Goal: Task Accomplishment & Management: Manage account settings

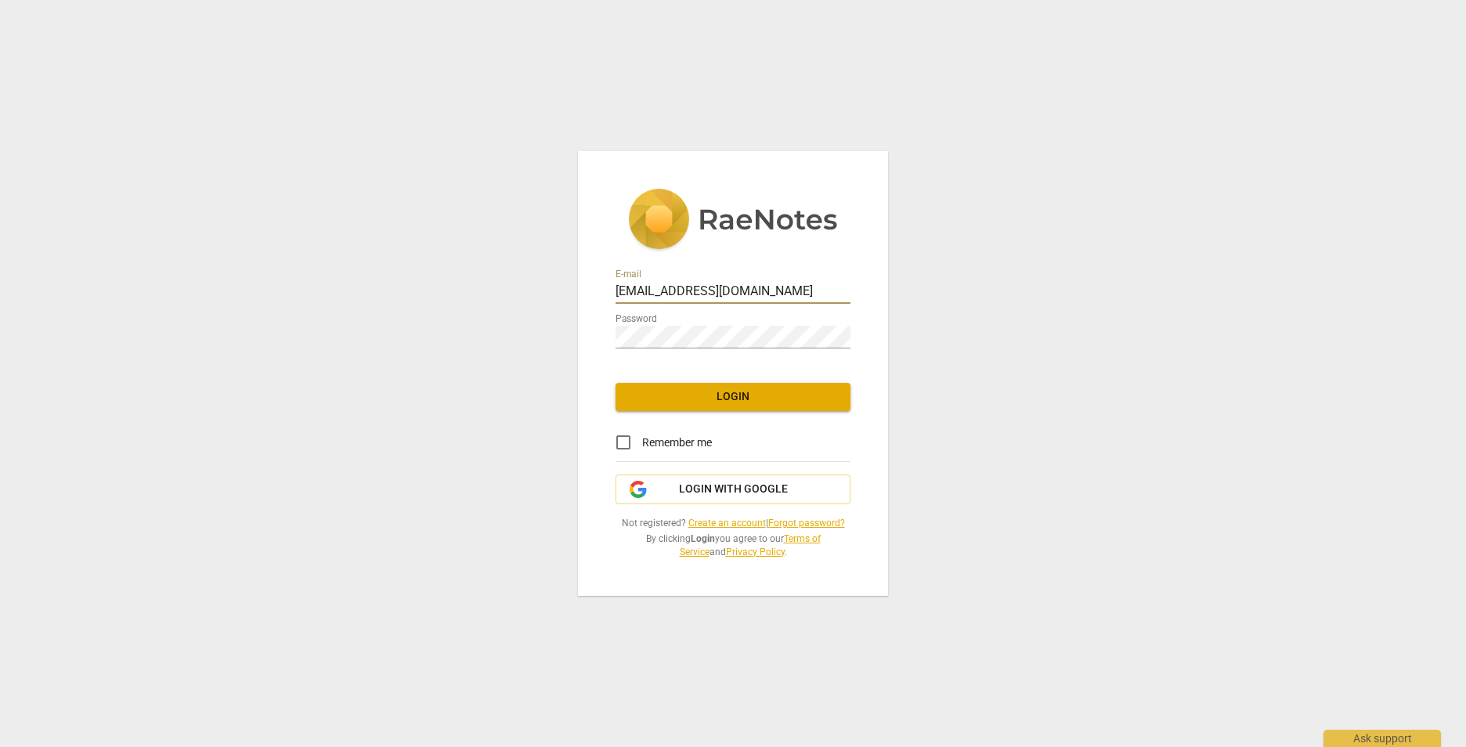
click at [818, 296] on input "[EMAIL_ADDRESS][DOMAIN_NAME]" at bounding box center [732, 292] width 235 height 23
type input "[EMAIL_ADDRESS][DOMAIN_NAME]"
click at [776, 408] on button "Login" at bounding box center [732, 397] width 235 height 28
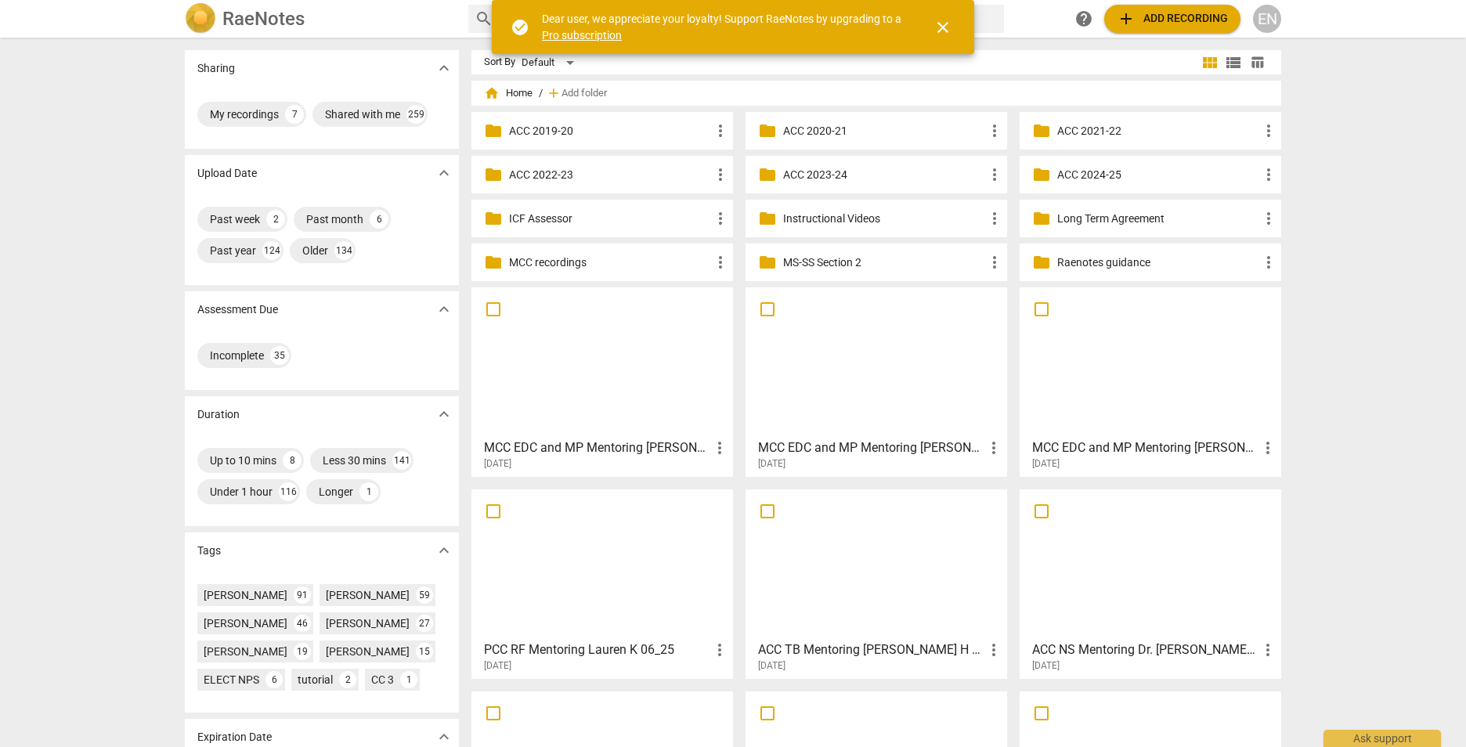
click at [1326, 58] on div "Sharing expand_more My recordings 7 Shared with me 259 Upload Date expand_more …" at bounding box center [733, 393] width 1466 height 708
click at [946, 20] on span "close" at bounding box center [942, 27] width 19 height 19
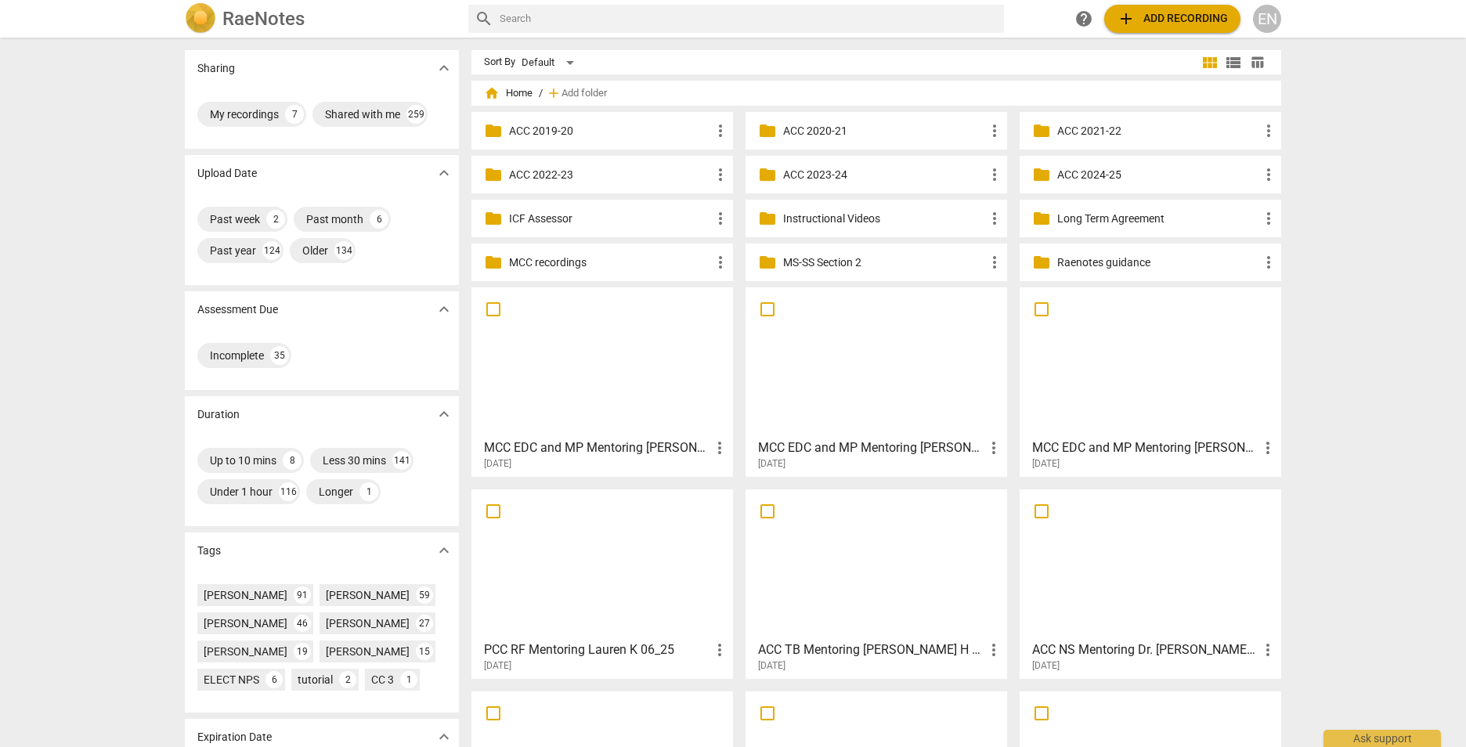
click at [864, 26] on input "text" at bounding box center [749, 18] width 498 height 25
type input "Rex"
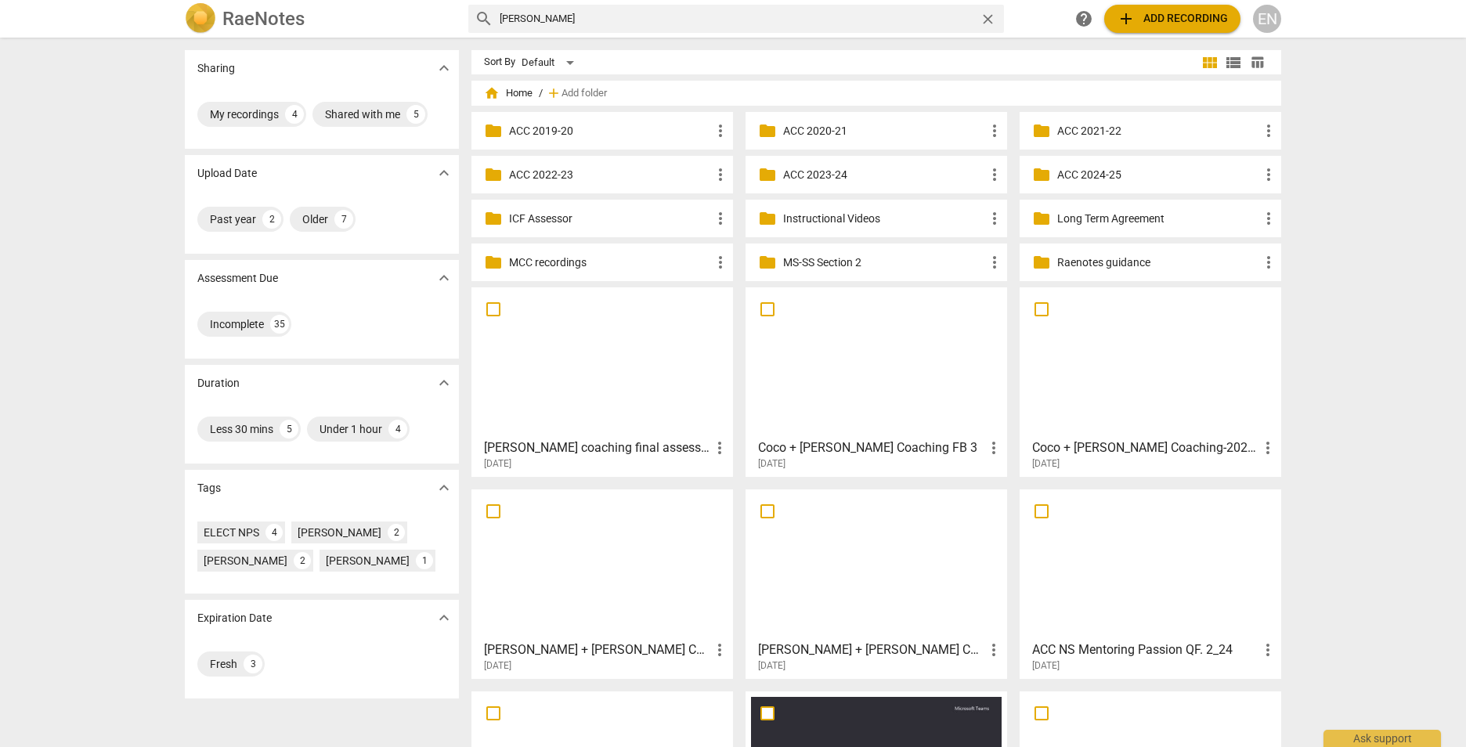
scroll to position [146, 0]
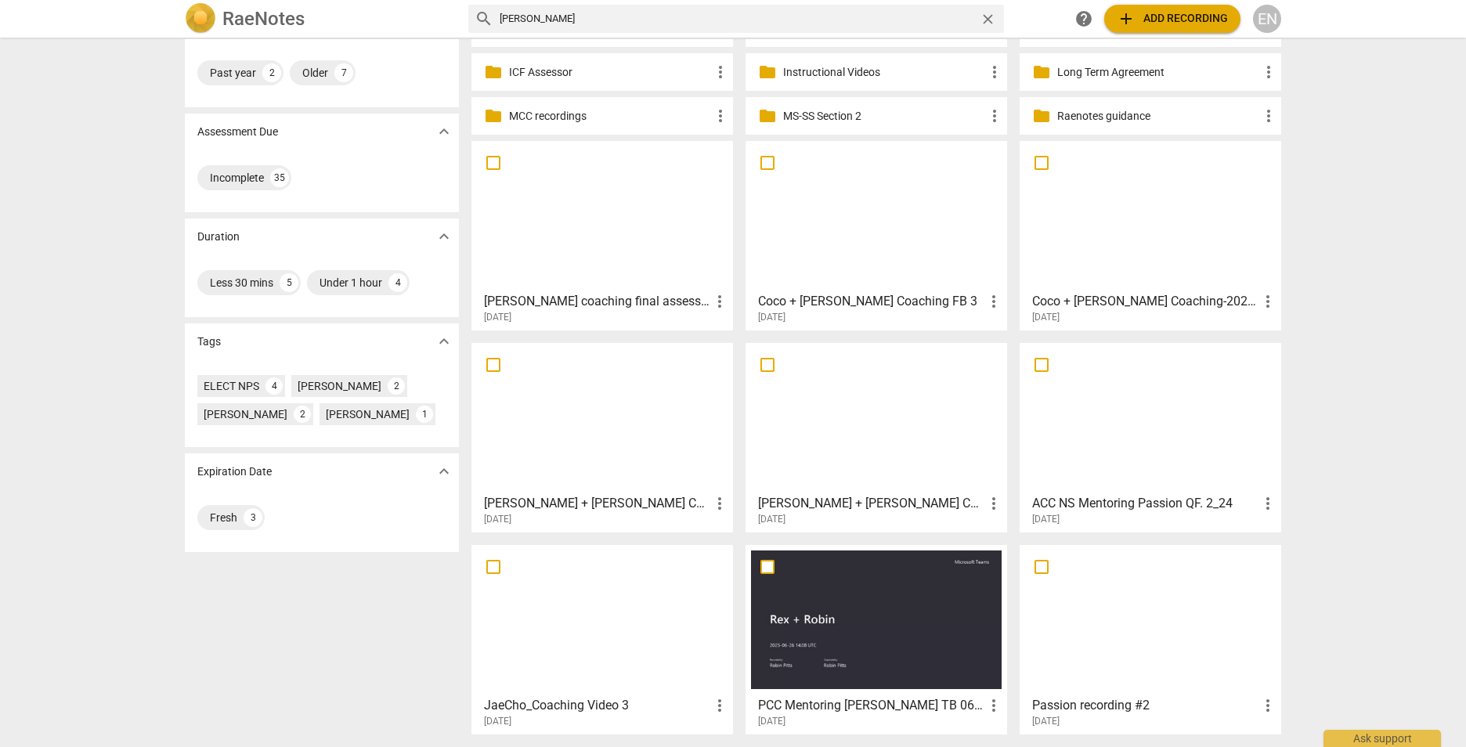
click at [794, 590] on div at bounding box center [876, 619] width 251 height 139
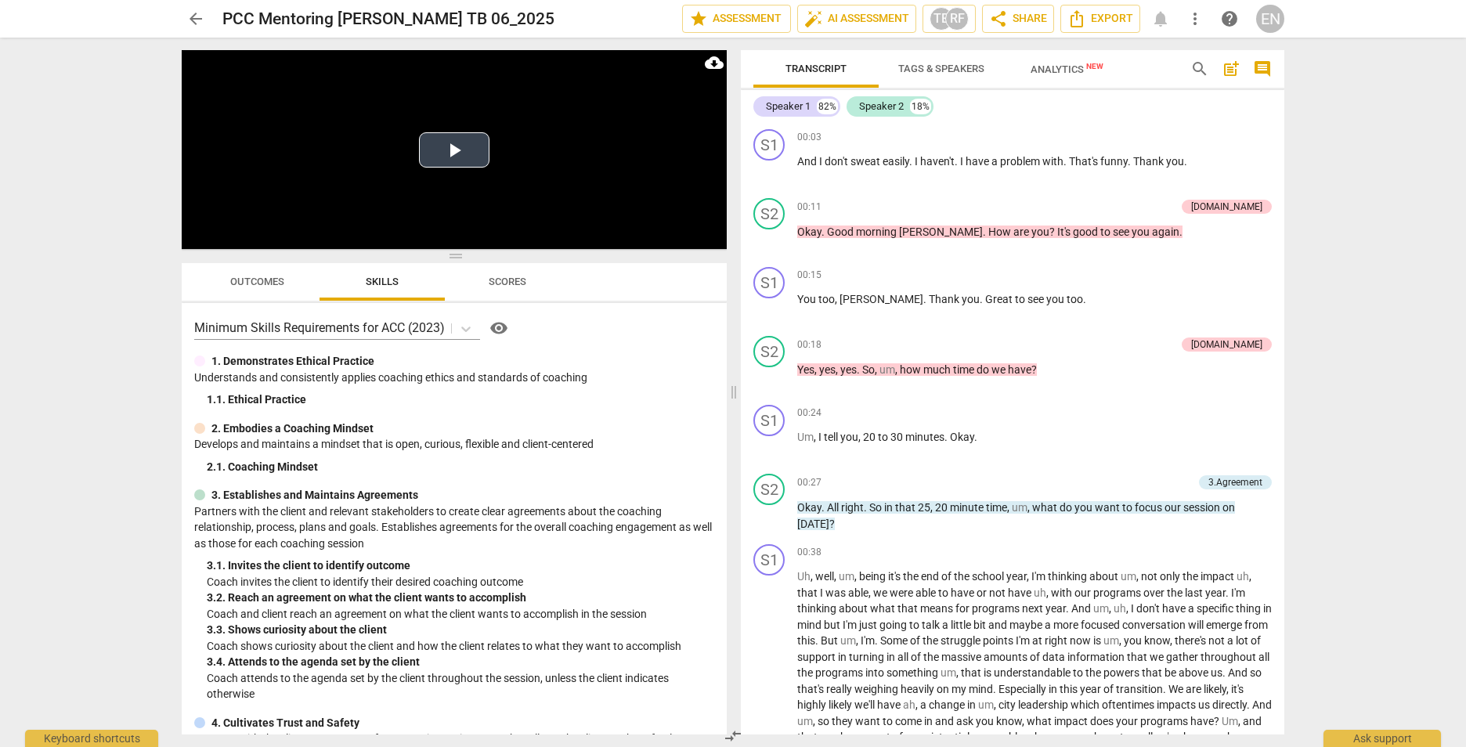
click at [453, 153] on button "Play Video" at bounding box center [454, 149] width 70 height 35
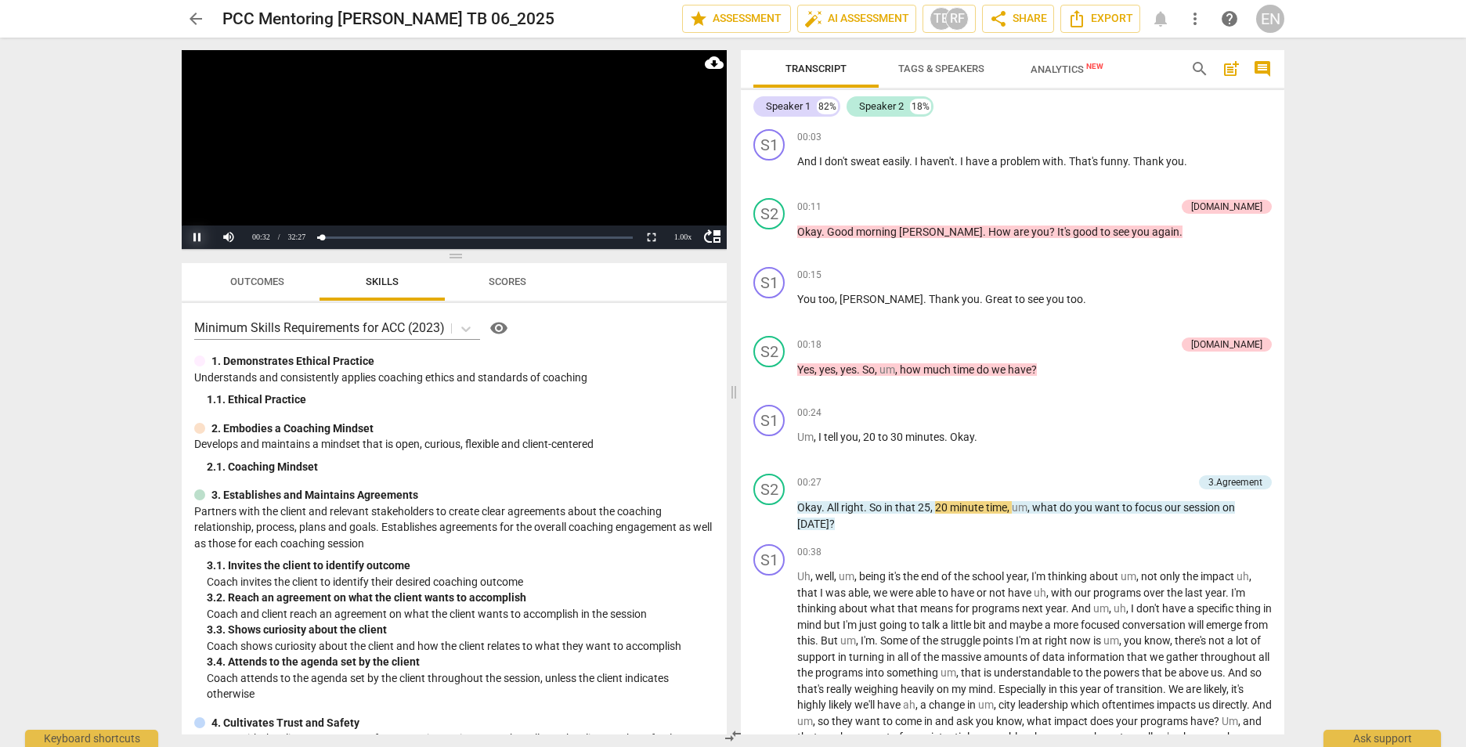
click at [194, 230] on button "Pause" at bounding box center [197, 237] width 31 height 23
click at [194, 230] on button "Play" at bounding box center [197, 237] width 31 height 23
click at [196, 241] on button "Pause" at bounding box center [197, 237] width 31 height 23
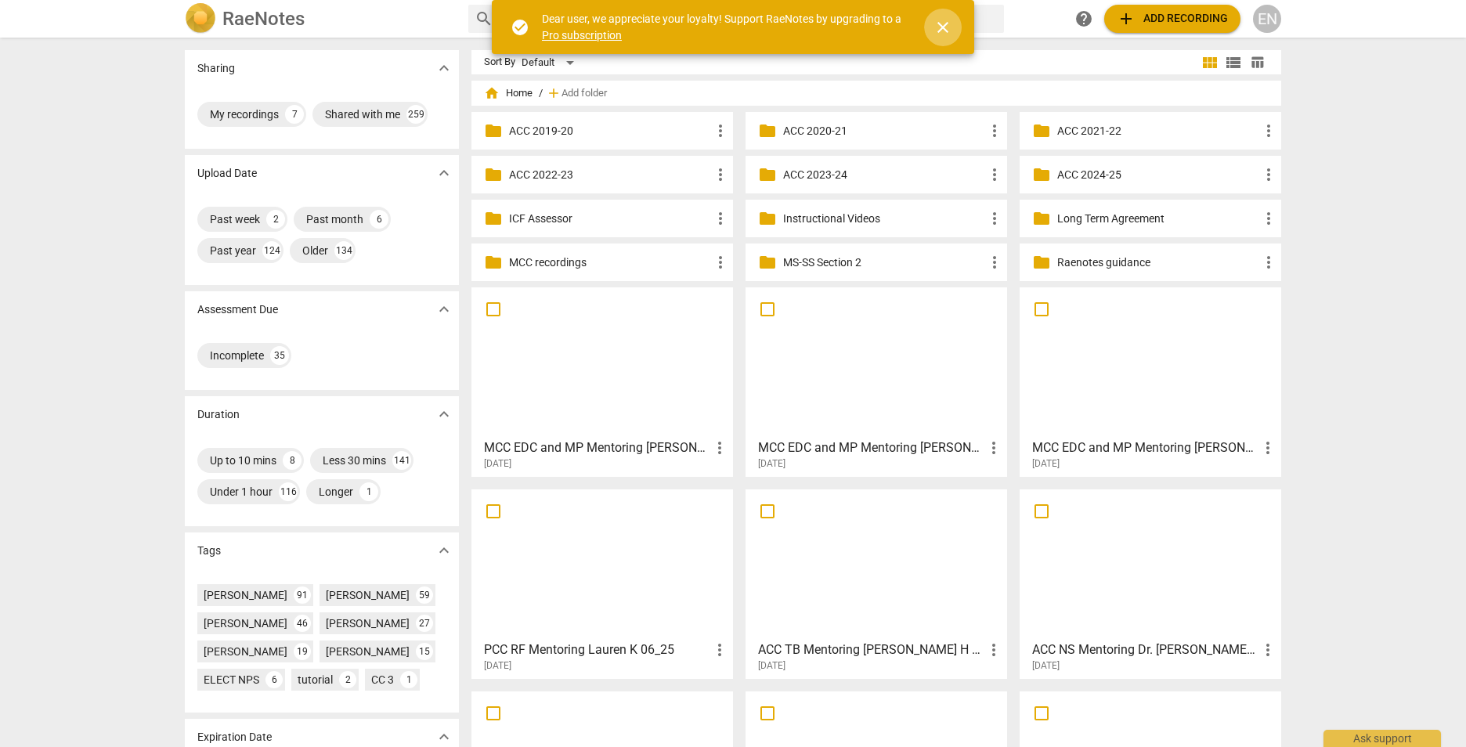
click at [948, 11] on button "close" at bounding box center [943, 28] width 38 height 38
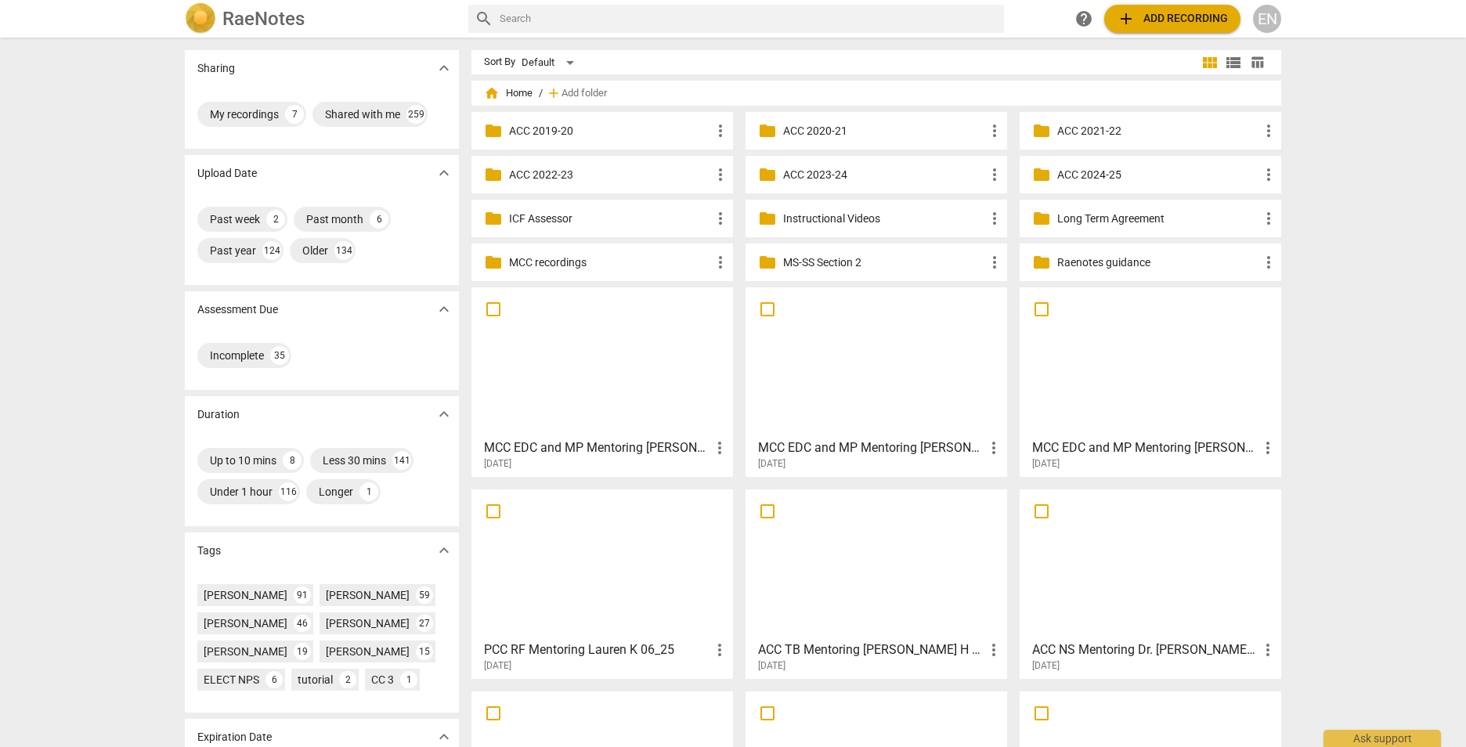
click at [948, 13] on input "text" at bounding box center [749, 18] width 498 height 25
type input "Rex"
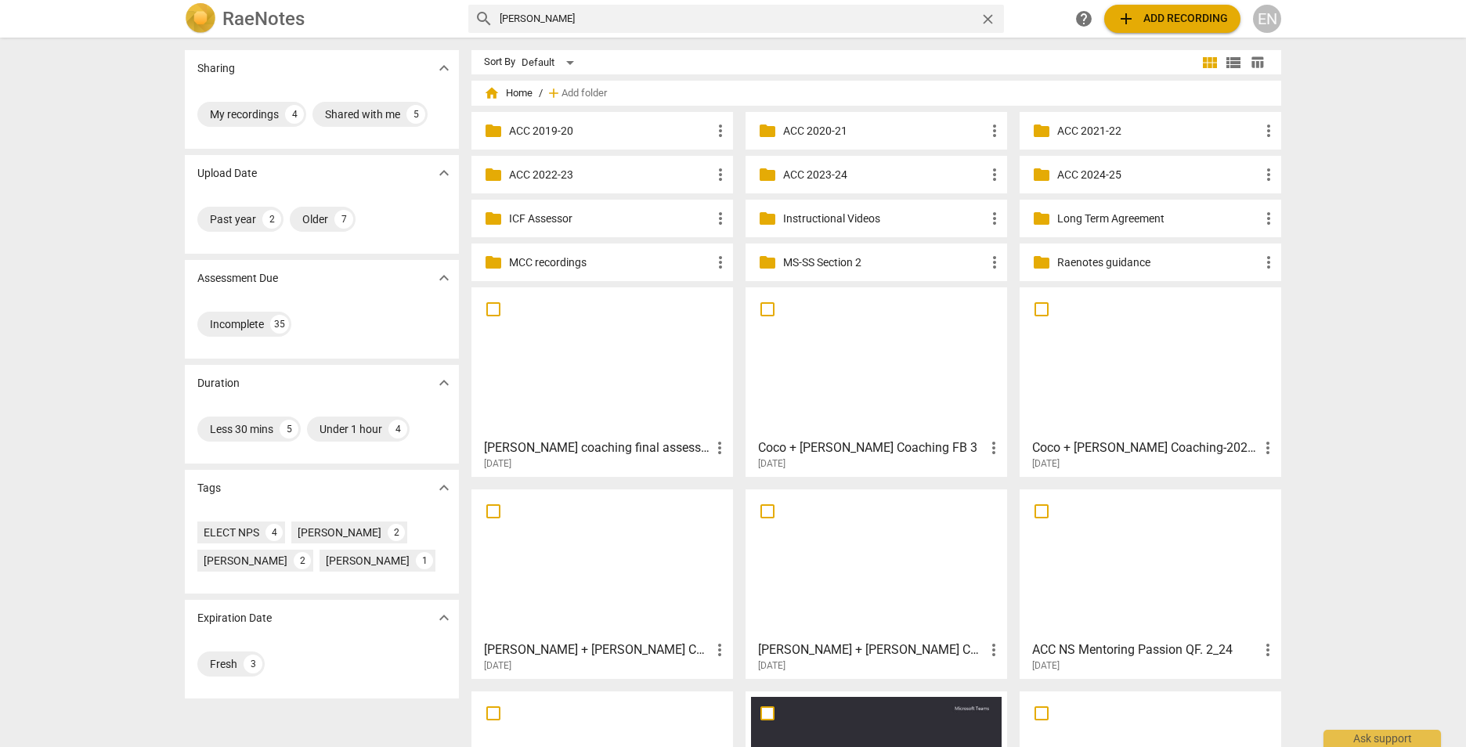
click at [796, 632] on div at bounding box center [876, 564] width 251 height 139
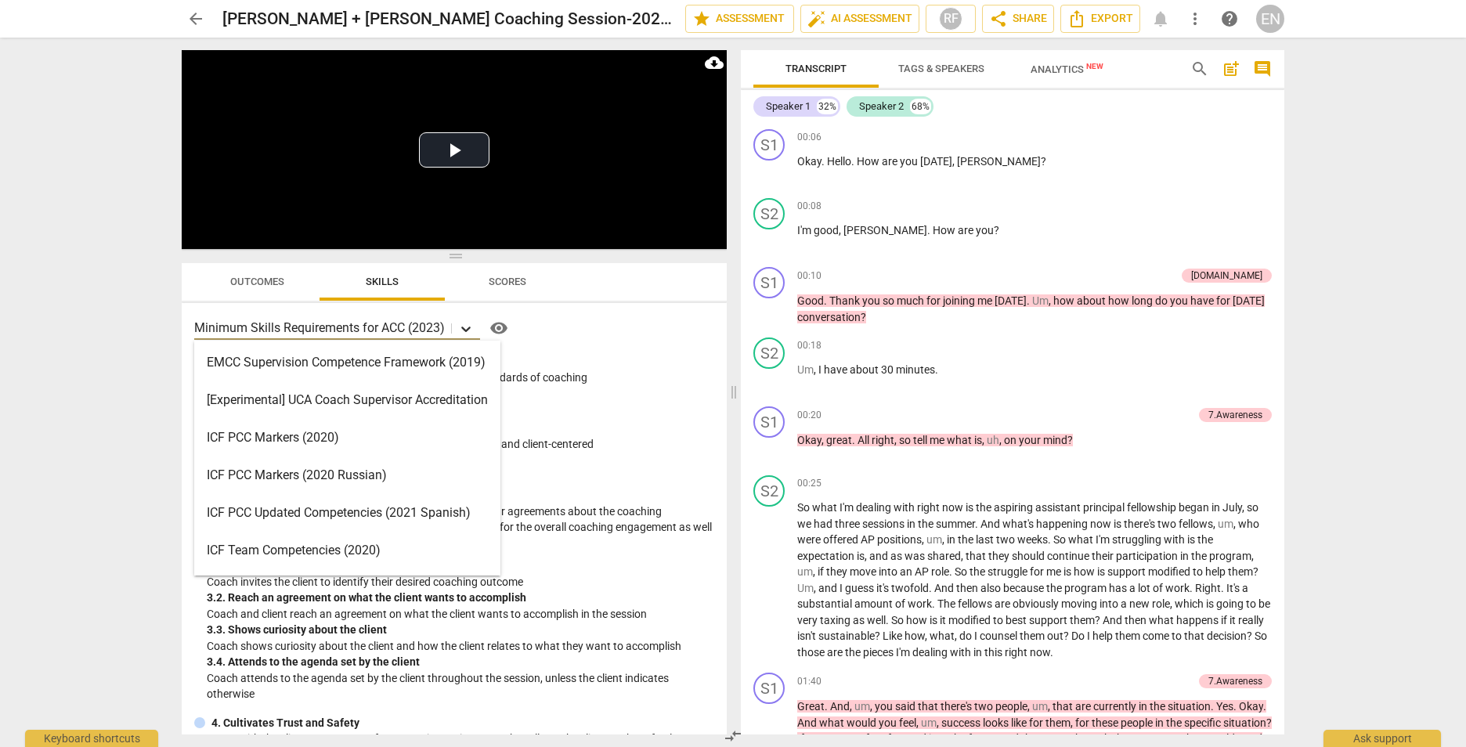
click at [465, 328] on icon at bounding box center [465, 329] width 9 height 5
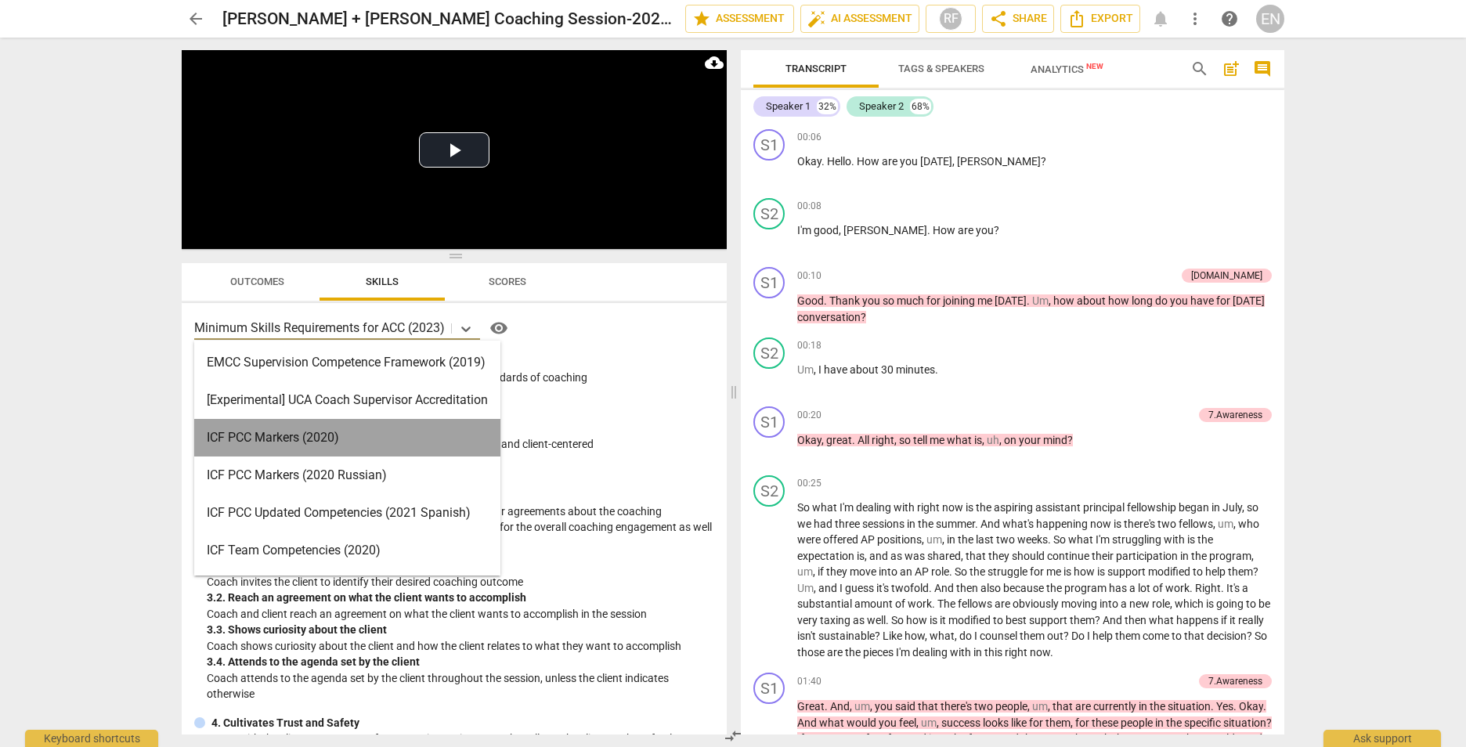
drag, startPoint x: 410, startPoint y: 431, endPoint x: 819, endPoint y: 93, distance: 530.7
click at [410, 428] on div "ICF PCC Markers (2020)" at bounding box center [347, 438] width 306 height 38
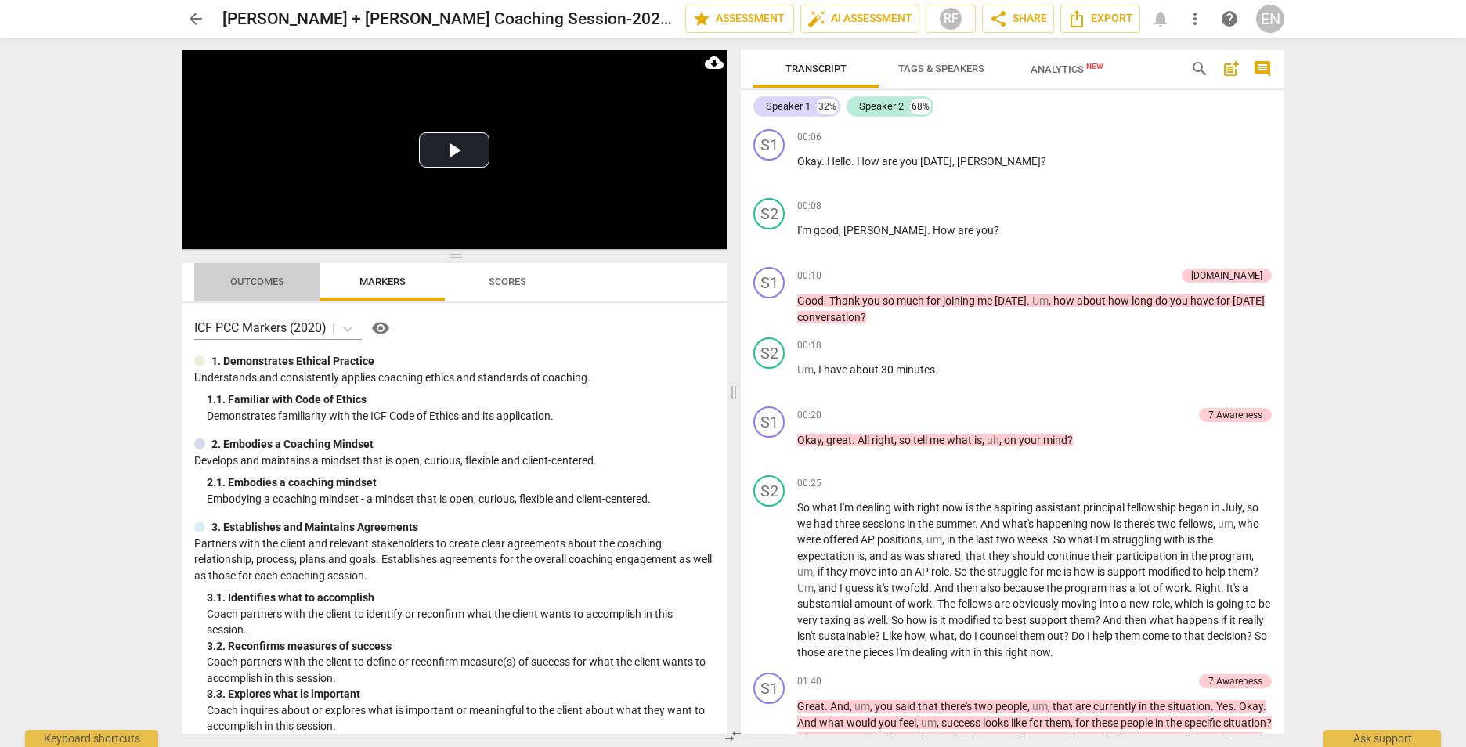
click at [277, 276] on span "Outcomes" at bounding box center [257, 282] width 54 height 12
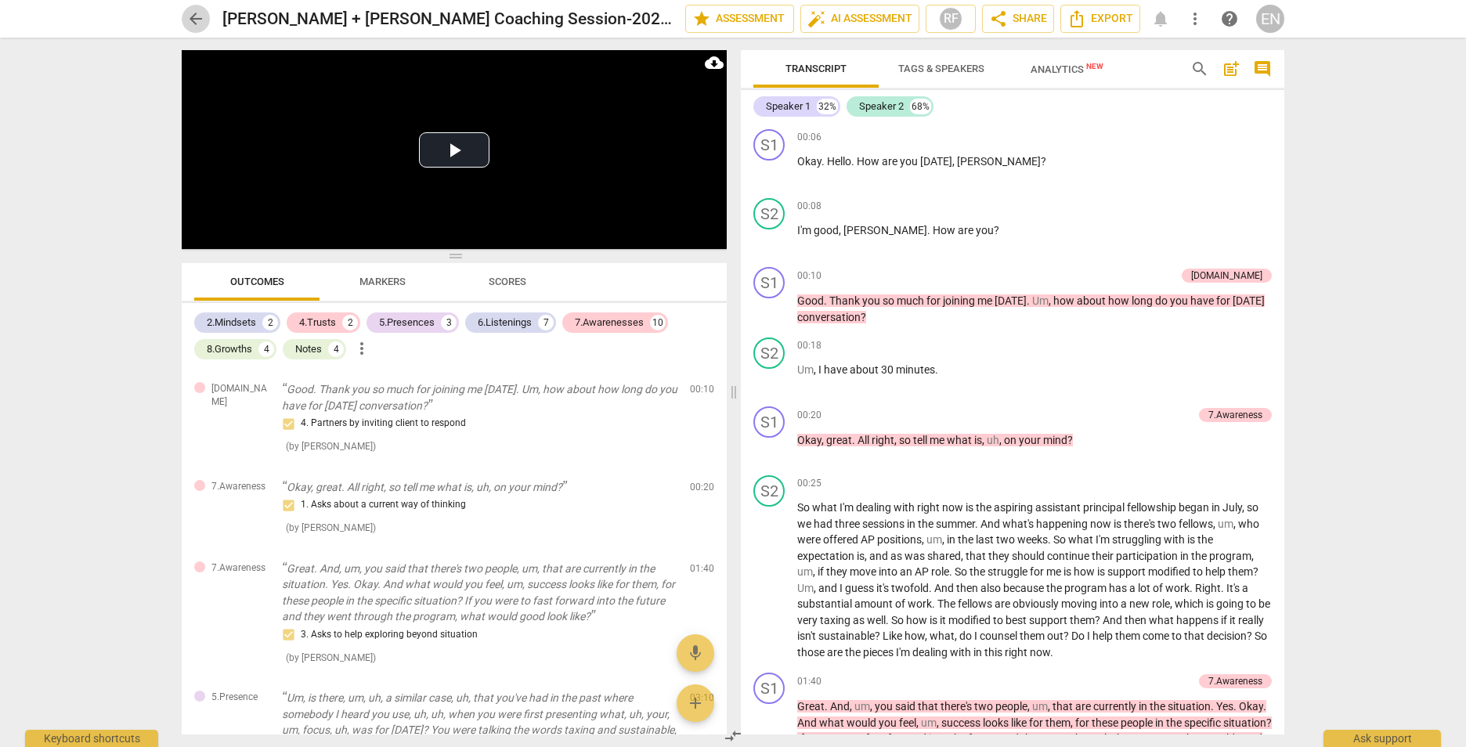
click at [207, 20] on span "arrow_back" at bounding box center [196, 18] width 28 height 19
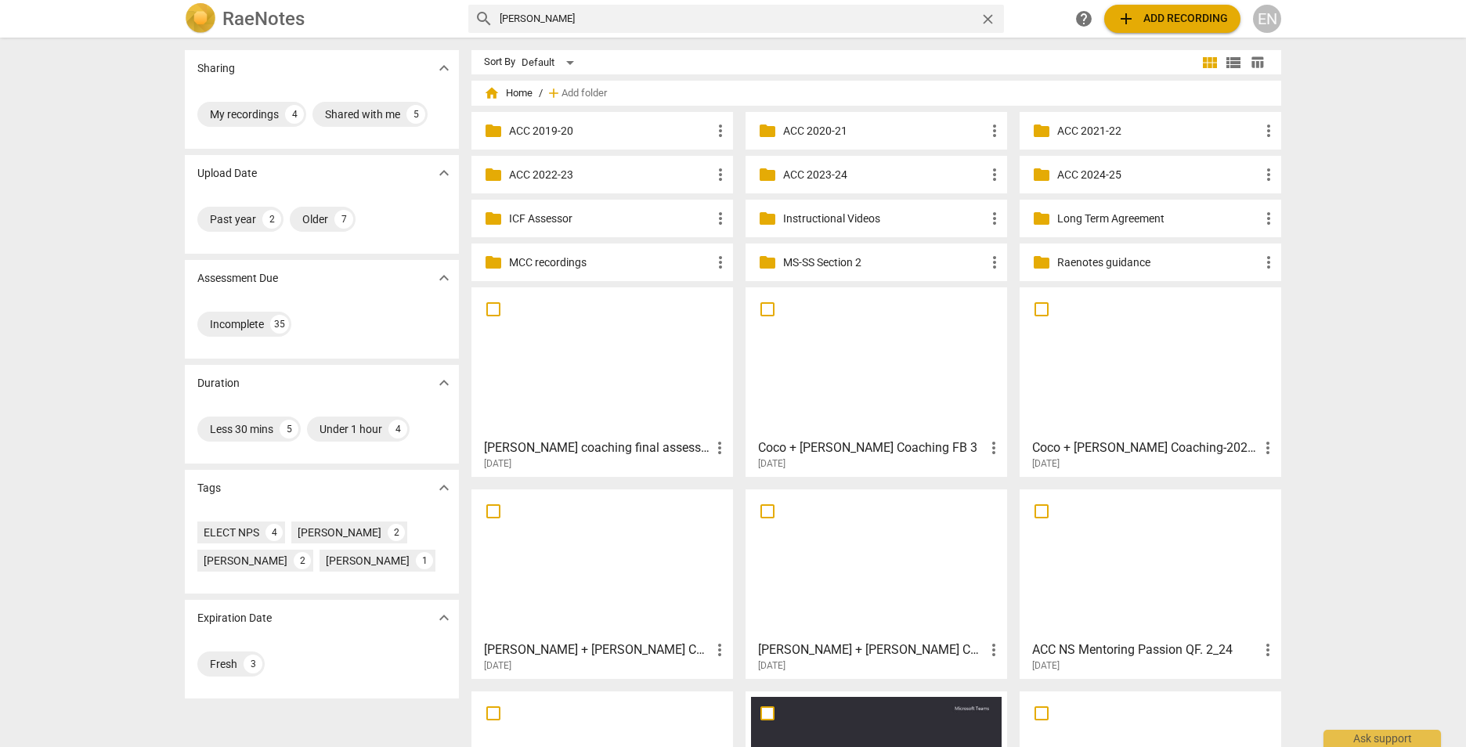
click at [1085, 171] on p "ACC 2024-25" at bounding box center [1158, 175] width 202 height 16
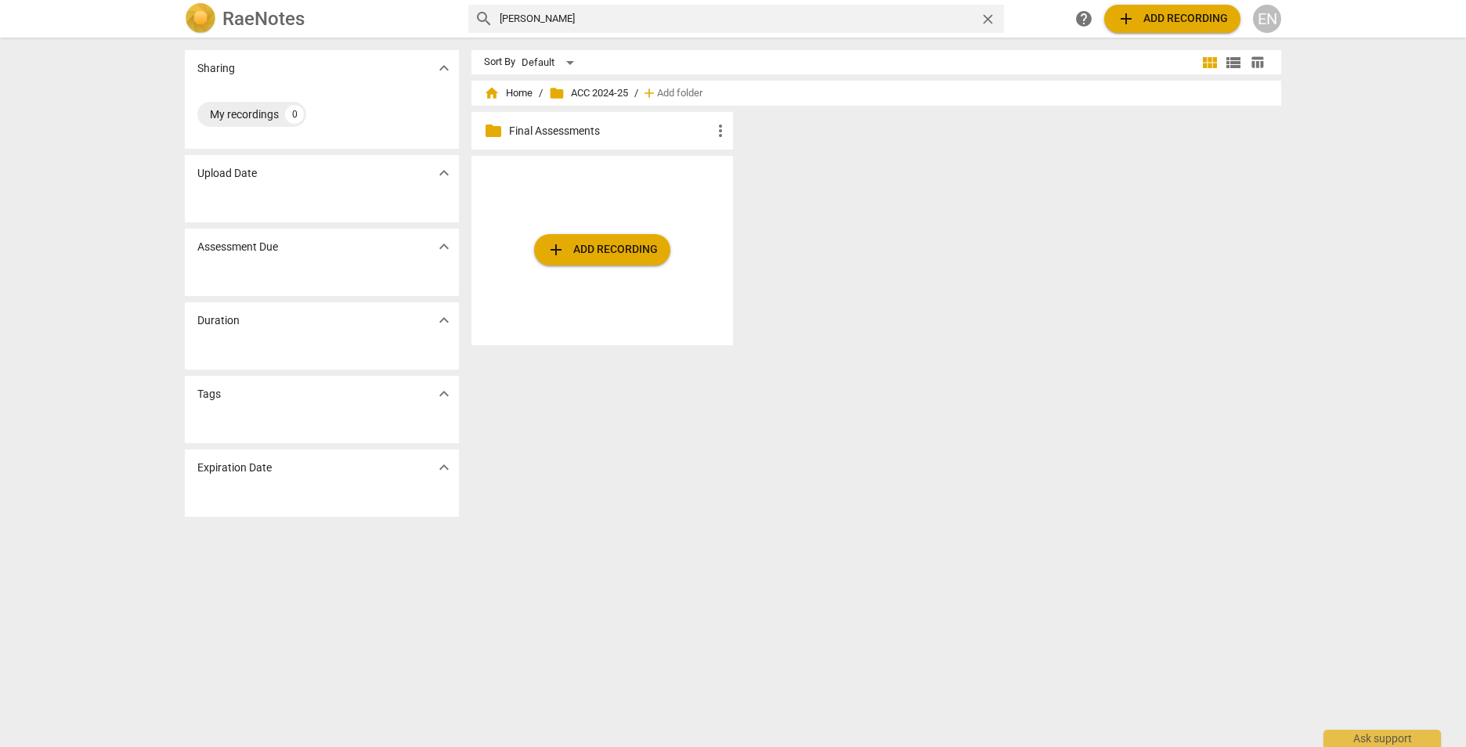
click at [518, 129] on p "Final Assessments" at bounding box center [610, 131] width 202 height 16
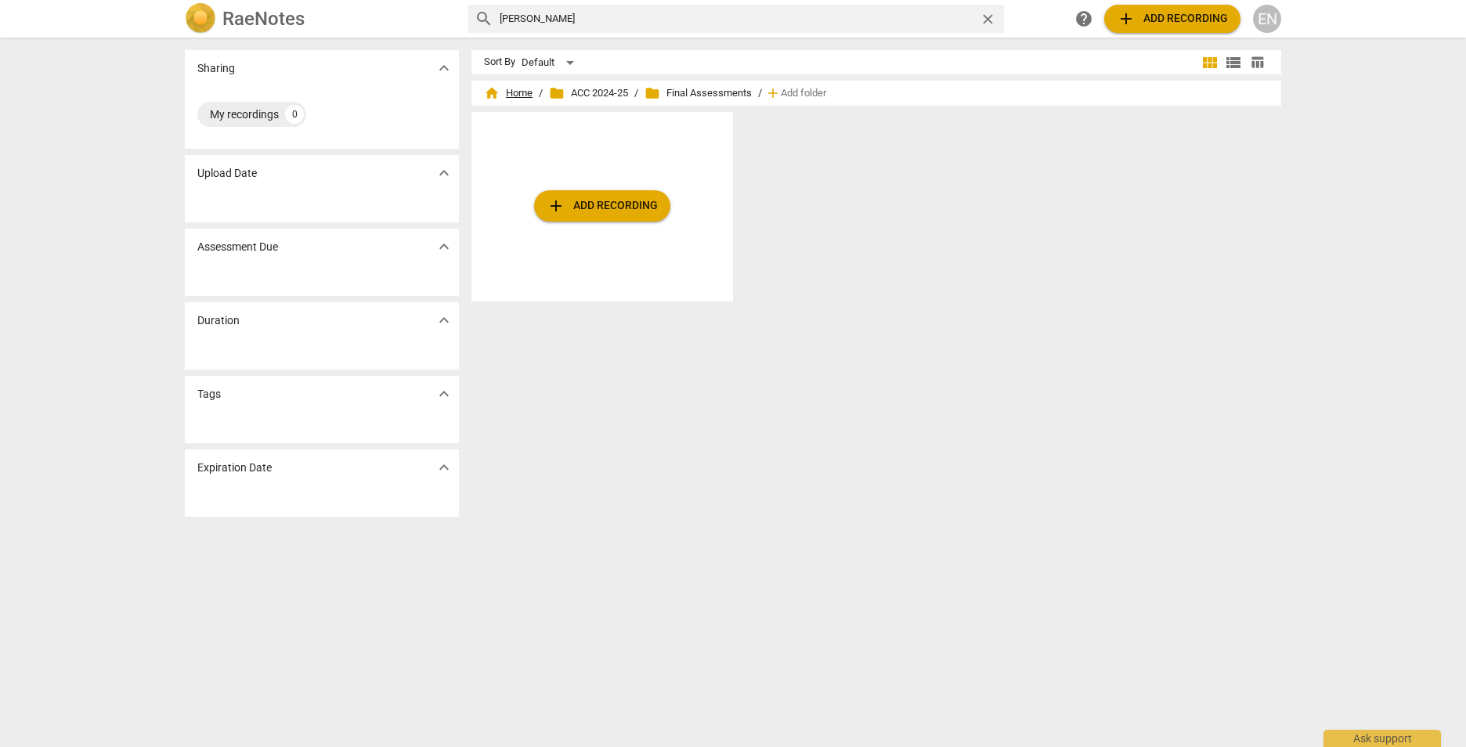
click at [521, 92] on span "home Home" at bounding box center [508, 93] width 49 height 16
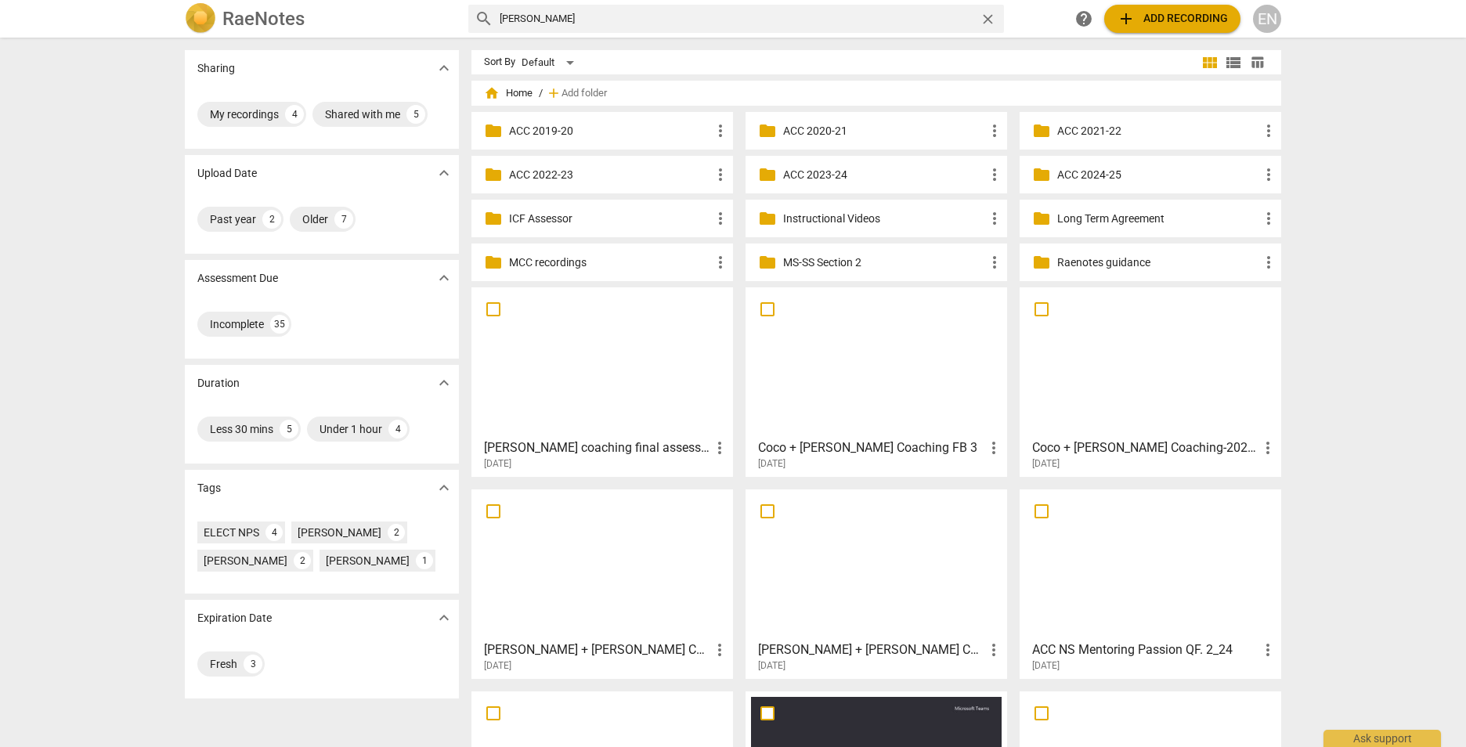
click at [852, 218] on p "Instructional Videos" at bounding box center [884, 219] width 202 height 16
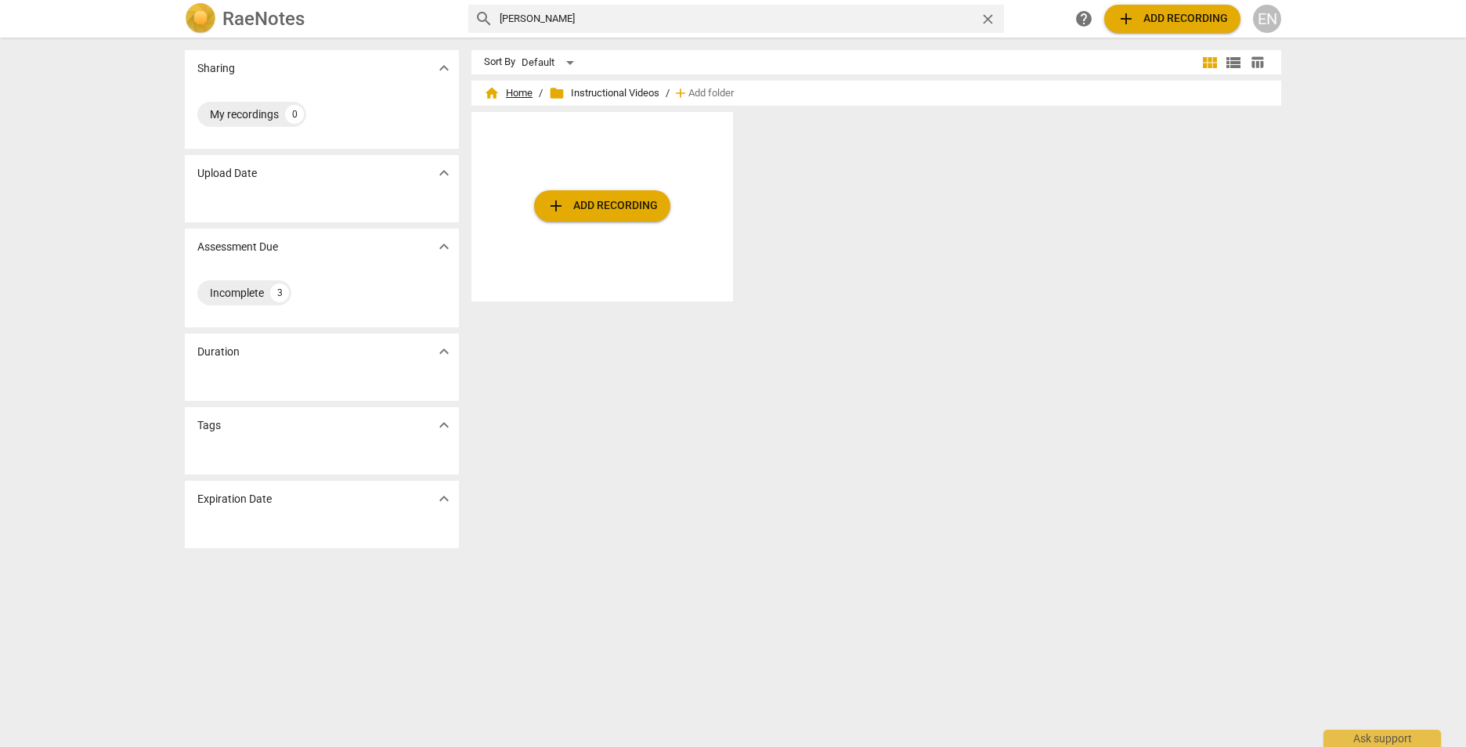
click at [511, 99] on span "home Home" at bounding box center [508, 93] width 49 height 16
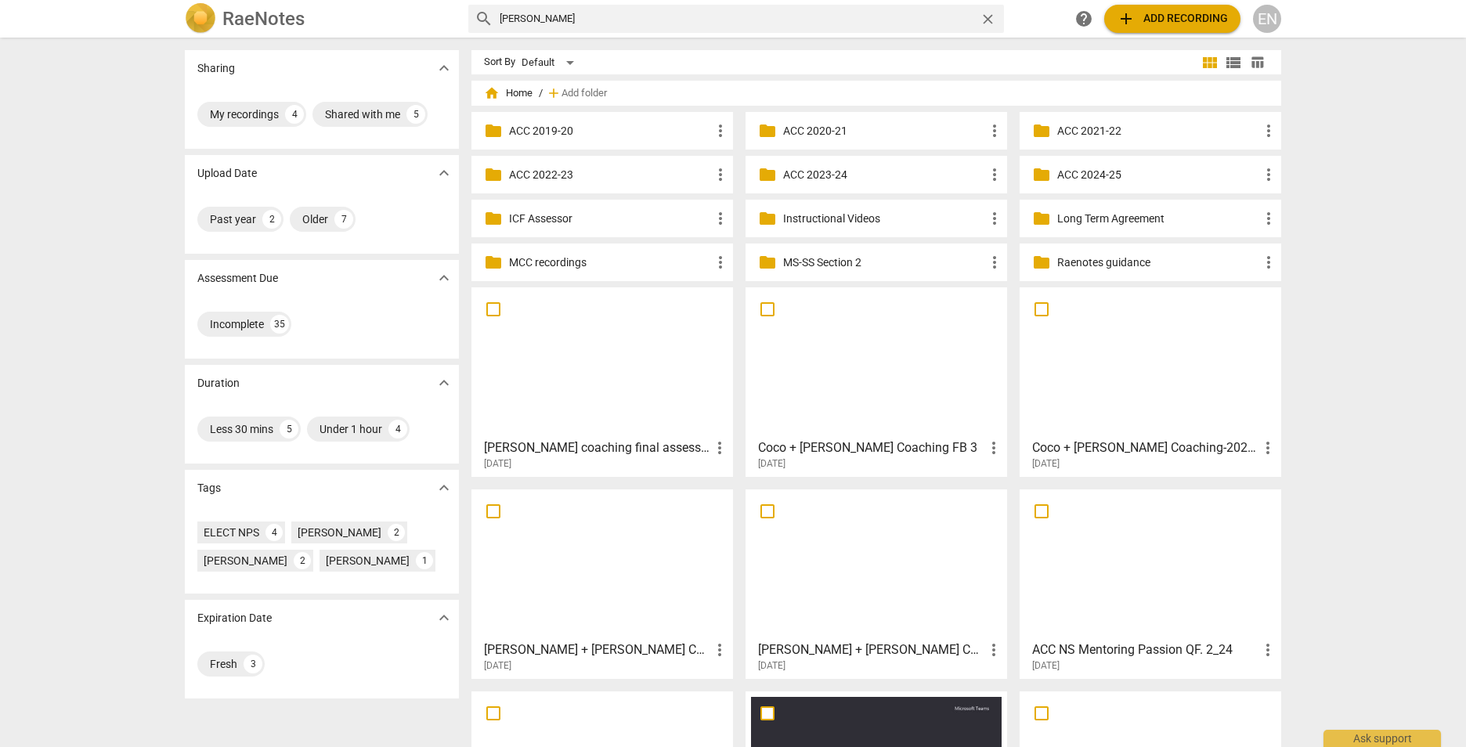
click at [566, 269] on p "MCC recordings" at bounding box center [610, 262] width 202 height 16
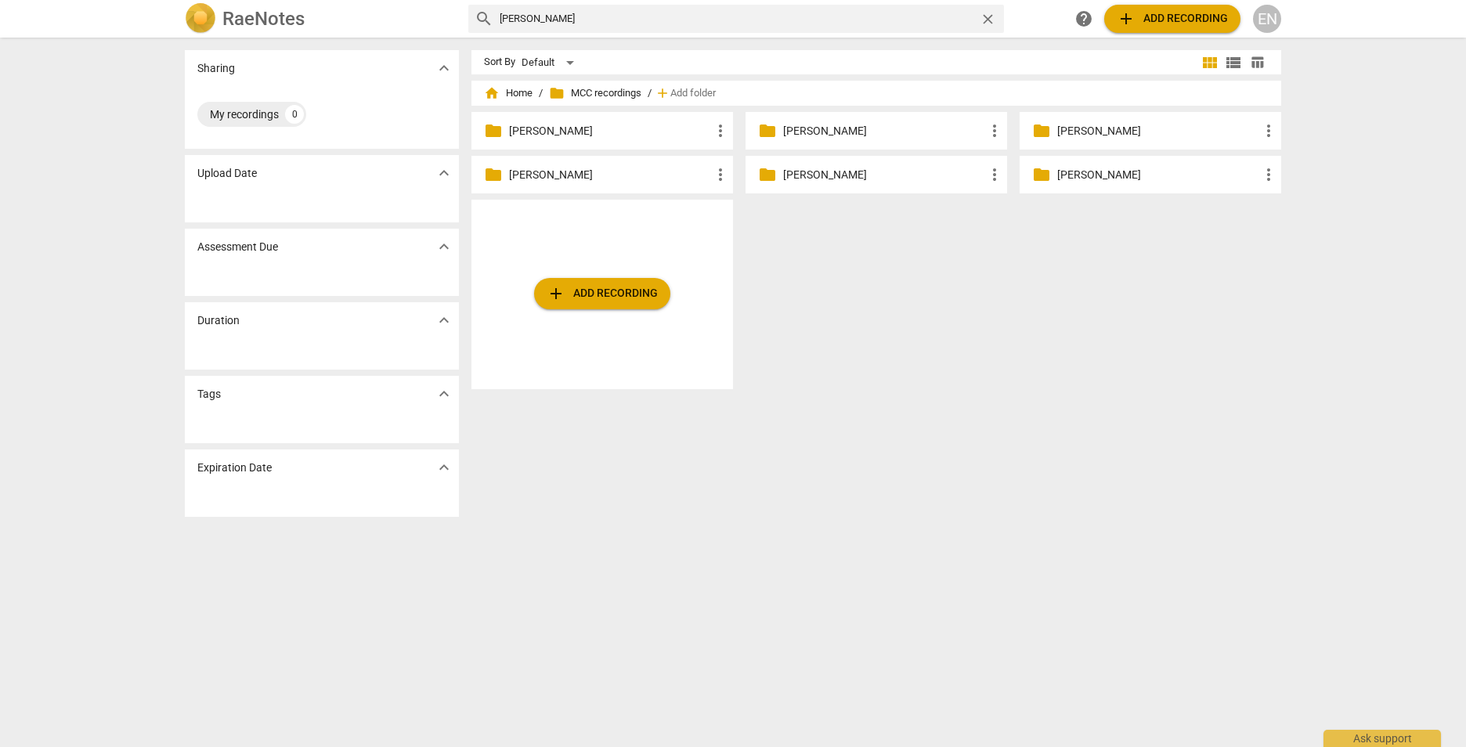
click at [1071, 132] on p "Matt" at bounding box center [1158, 131] width 202 height 16
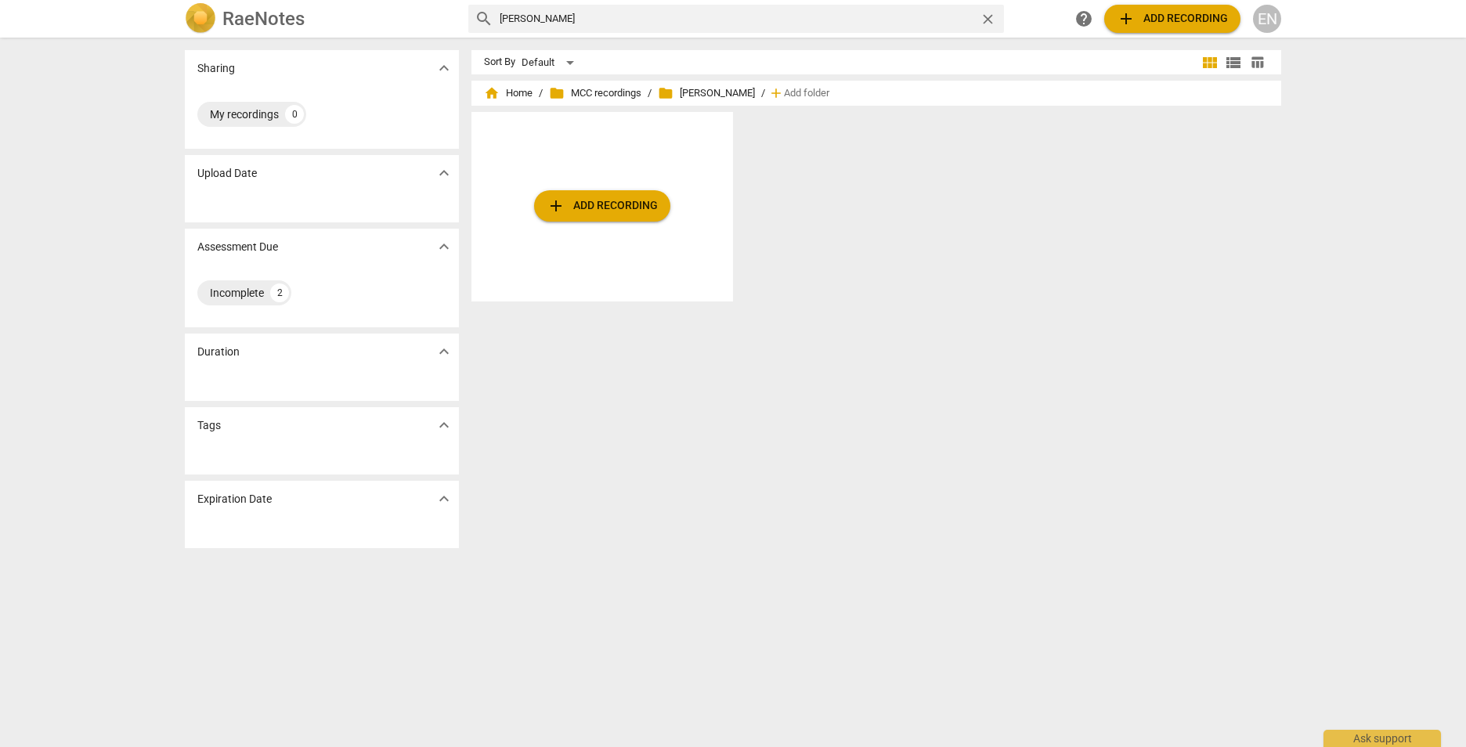
click at [661, 103] on div "home Home / folder MCC recordings / folder Matt / add Add folder" at bounding box center [876, 93] width 785 height 25
click at [669, 95] on span "folder" at bounding box center [666, 93] width 16 height 16
click at [520, 94] on span "home Home" at bounding box center [508, 93] width 49 height 16
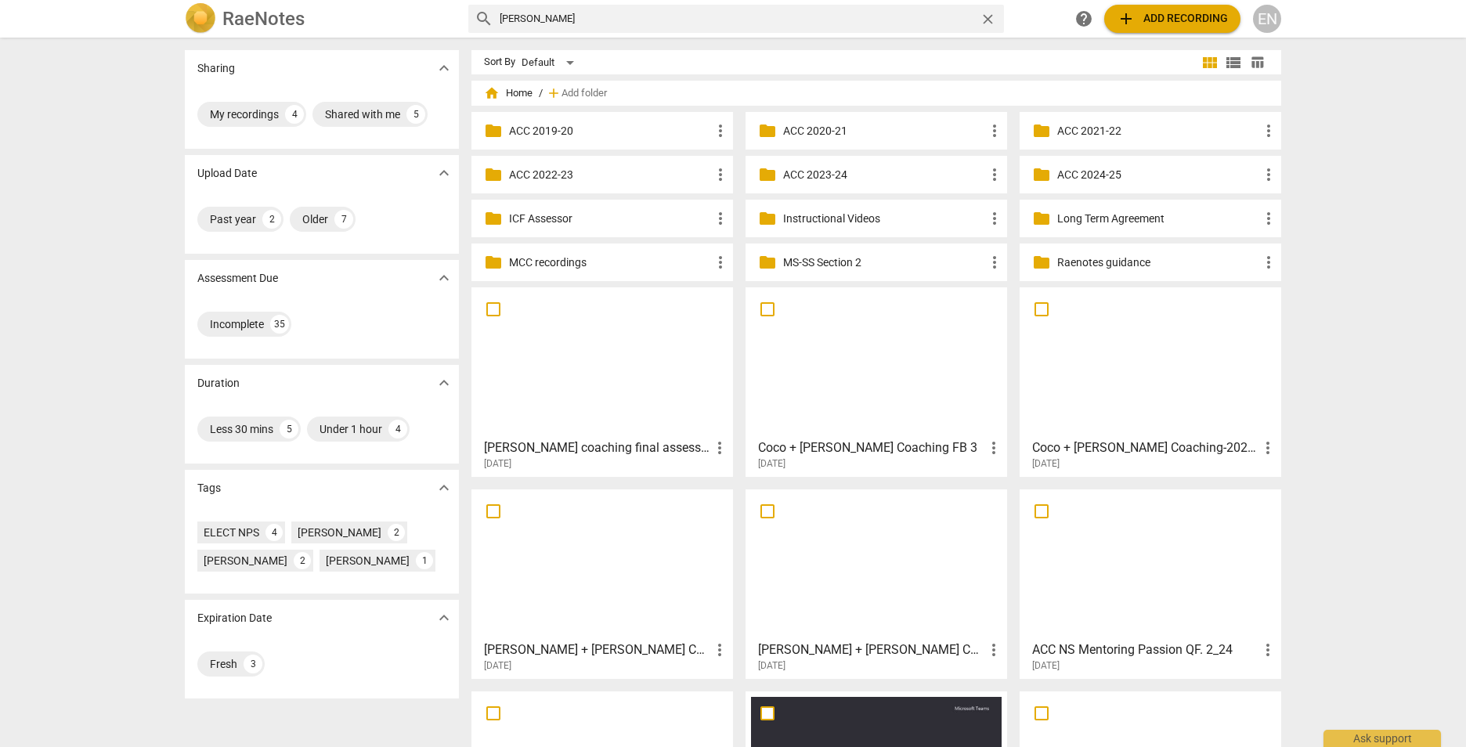
click at [1100, 133] on p "ACC 2021-22" at bounding box center [1158, 131] width 202 height 16
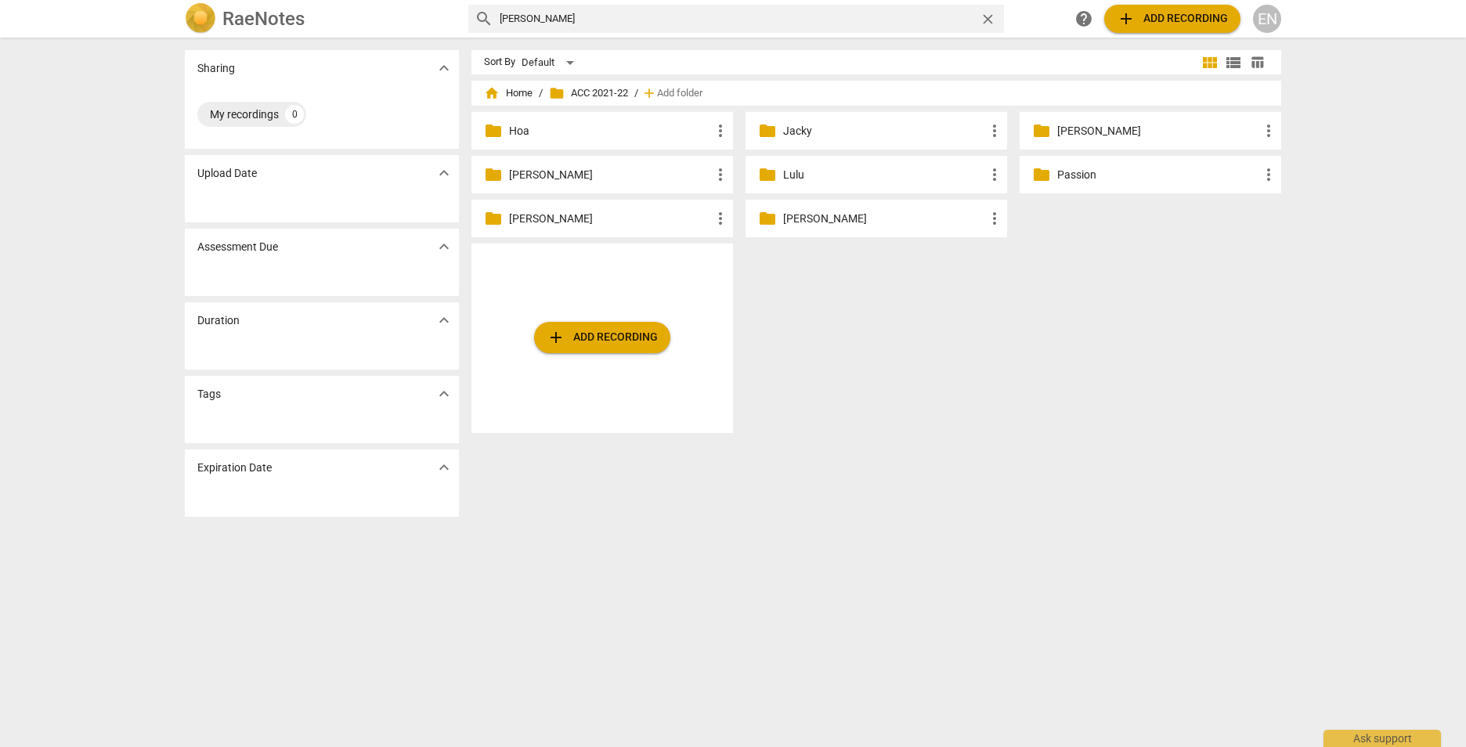
click at [509, 213] on p "Rex" at bounding box center [610, 219] width 202 height 16
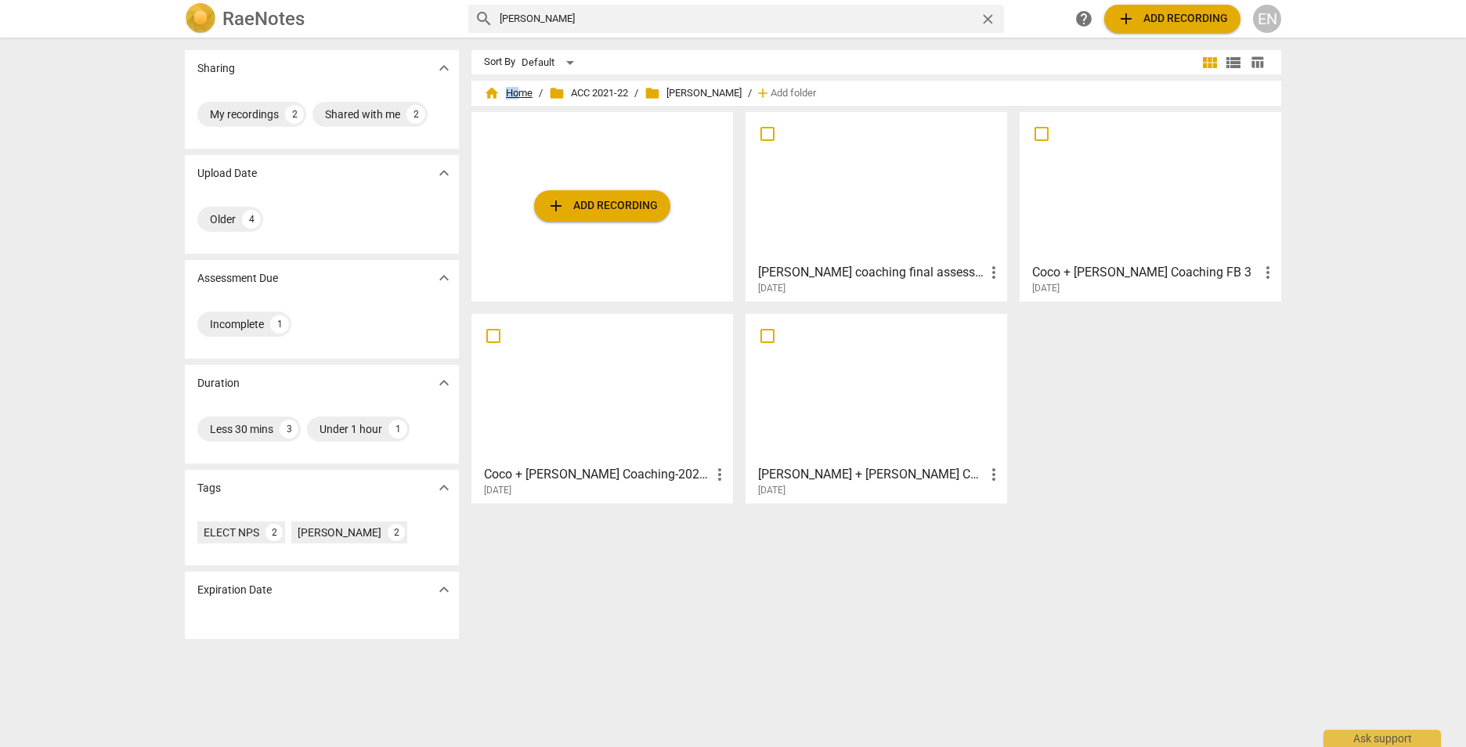
click at [514, 95] on span "home Home" at bounding box center [508, 93] width 49 height 16
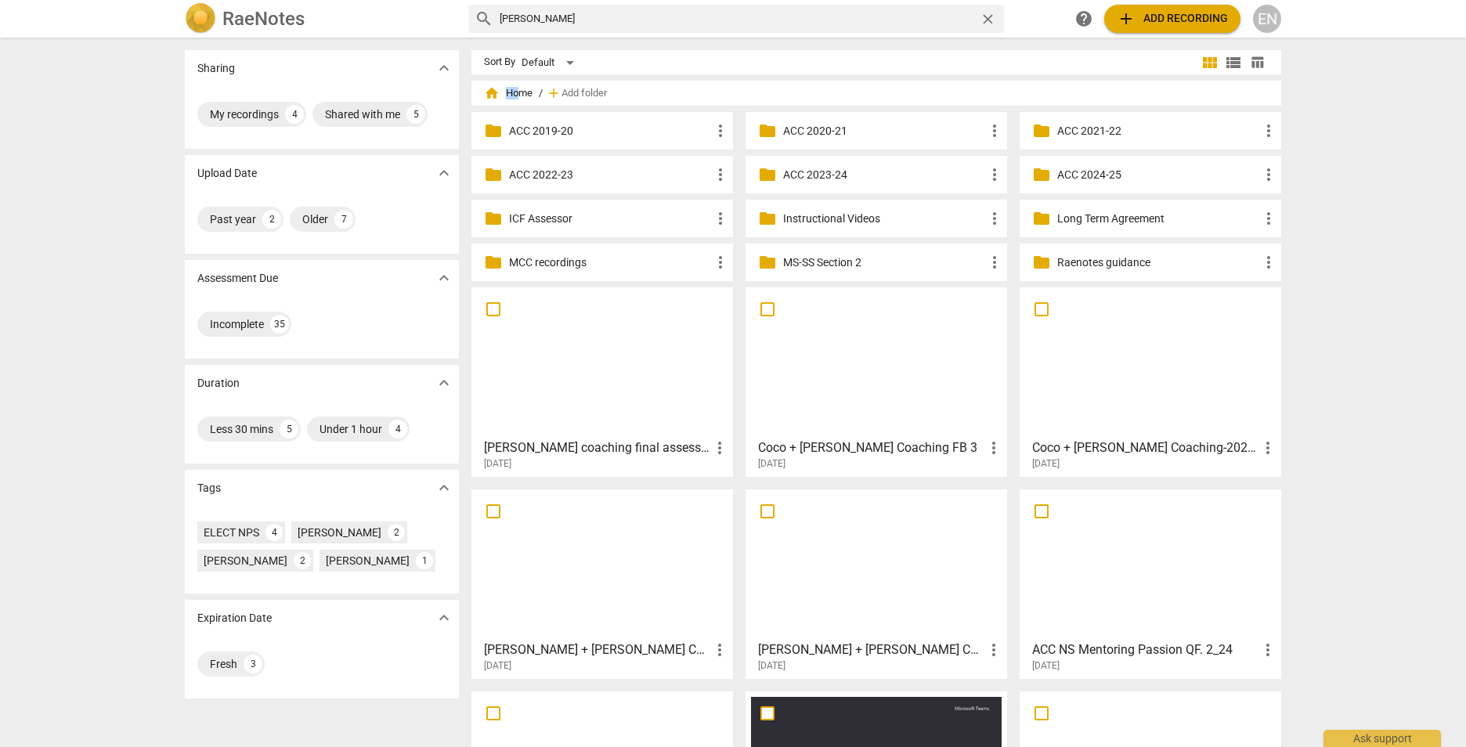
click at [916, 598] on div at bounding box center [876, 564] width 251 height 139
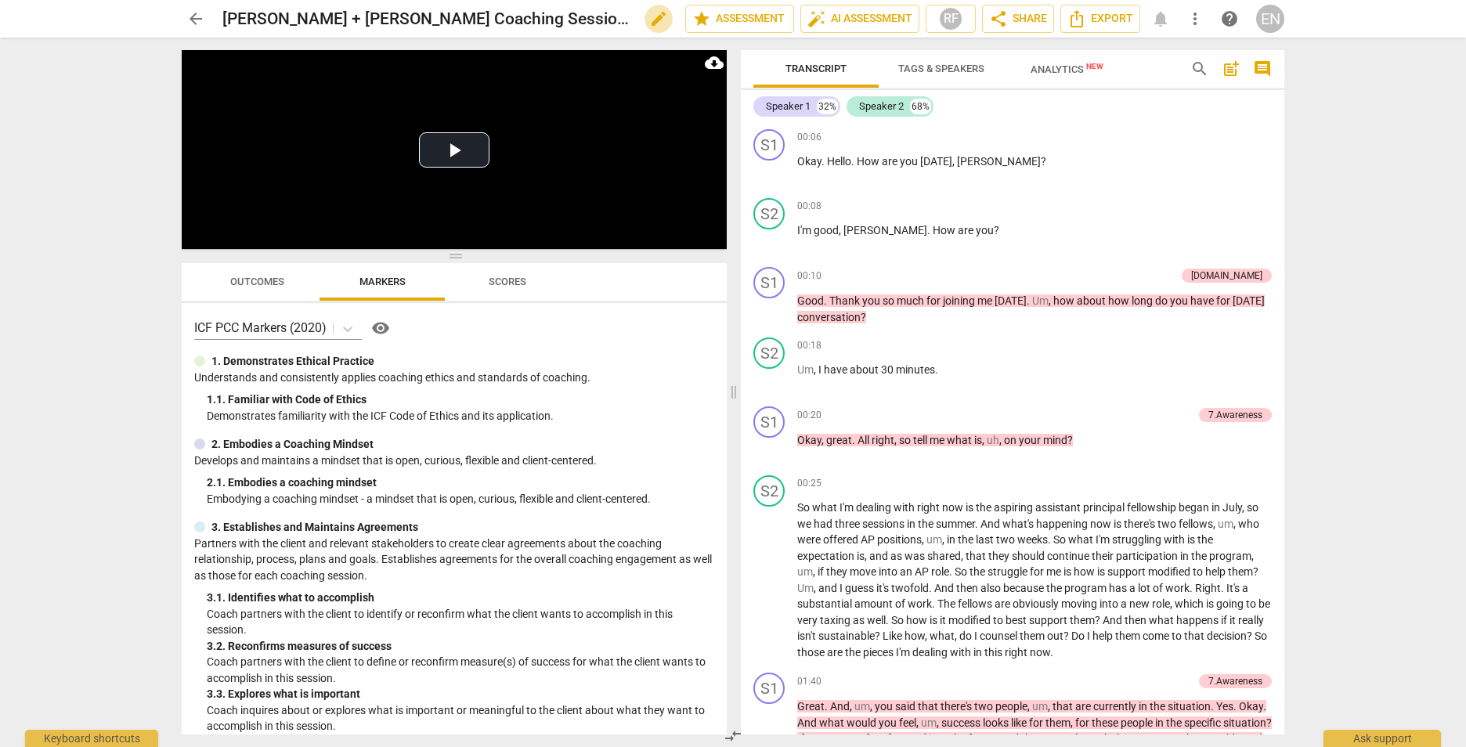
click at [656, 16] on span "edit" at bounding box center [658, 18] width 19 height 19
type input "PCC RF Mentoring Rex B 09_24"
click at [623, 9] on button "done" at bounding box center [630, 19] width 28 height 28
click at [195, 10] on span "arrow_back" at bounding box center [195, 18] width 19 height 19
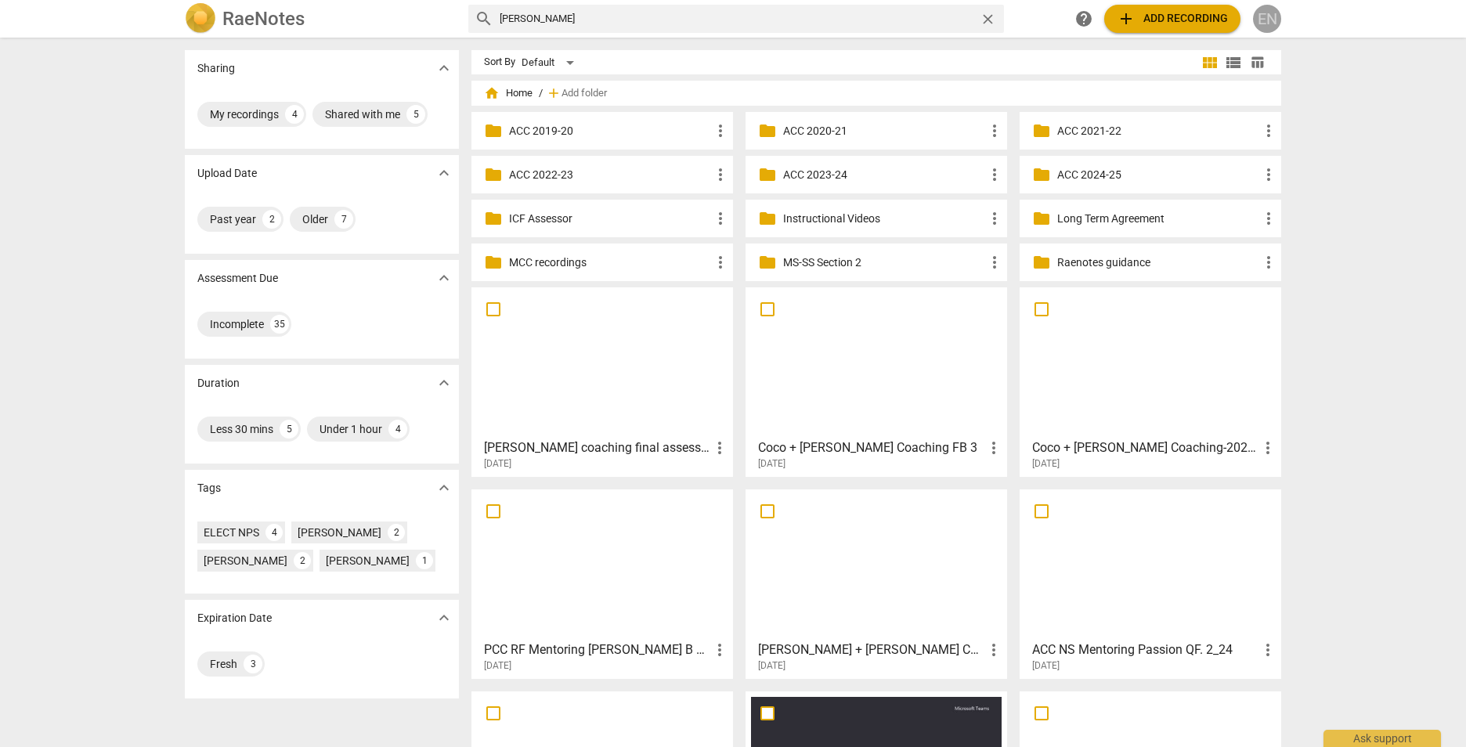
click at [1275, 15] on div "EN" at bounding box center [1267, 19] width 28 height 28
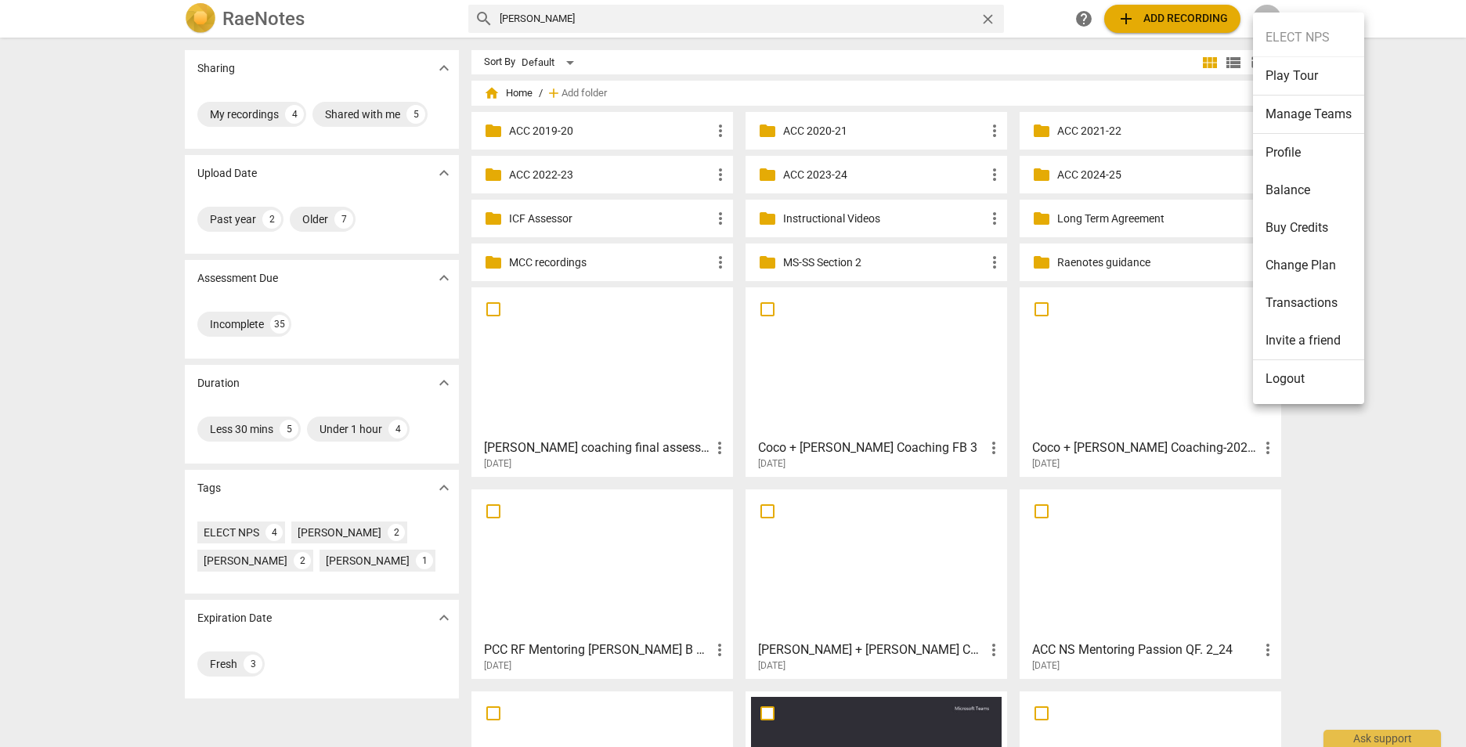
click at [1330, 440] on div at bounding box center [733, 373] width 1466 height 747
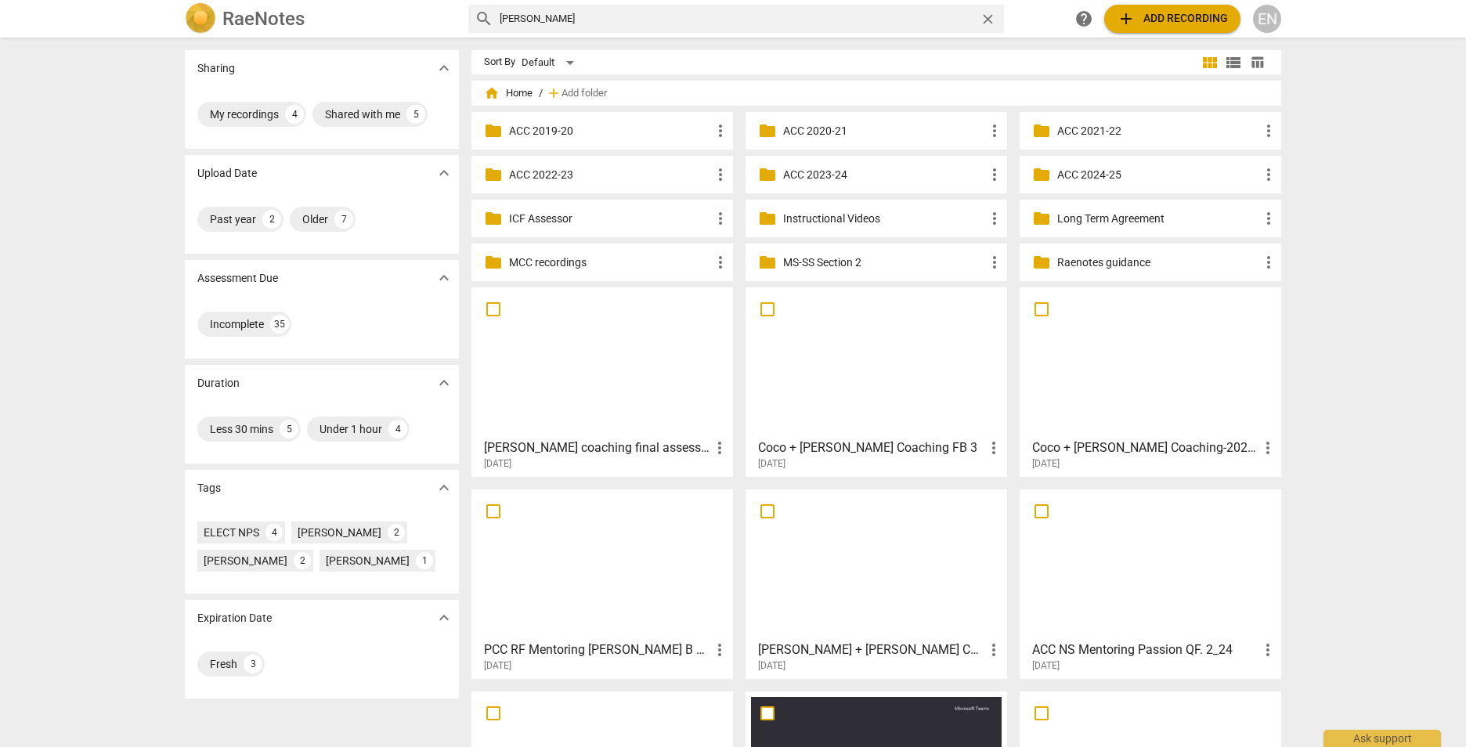
click at [1267, 16] on div "EN" at bounding box center [1267, 19] width 28 height 28
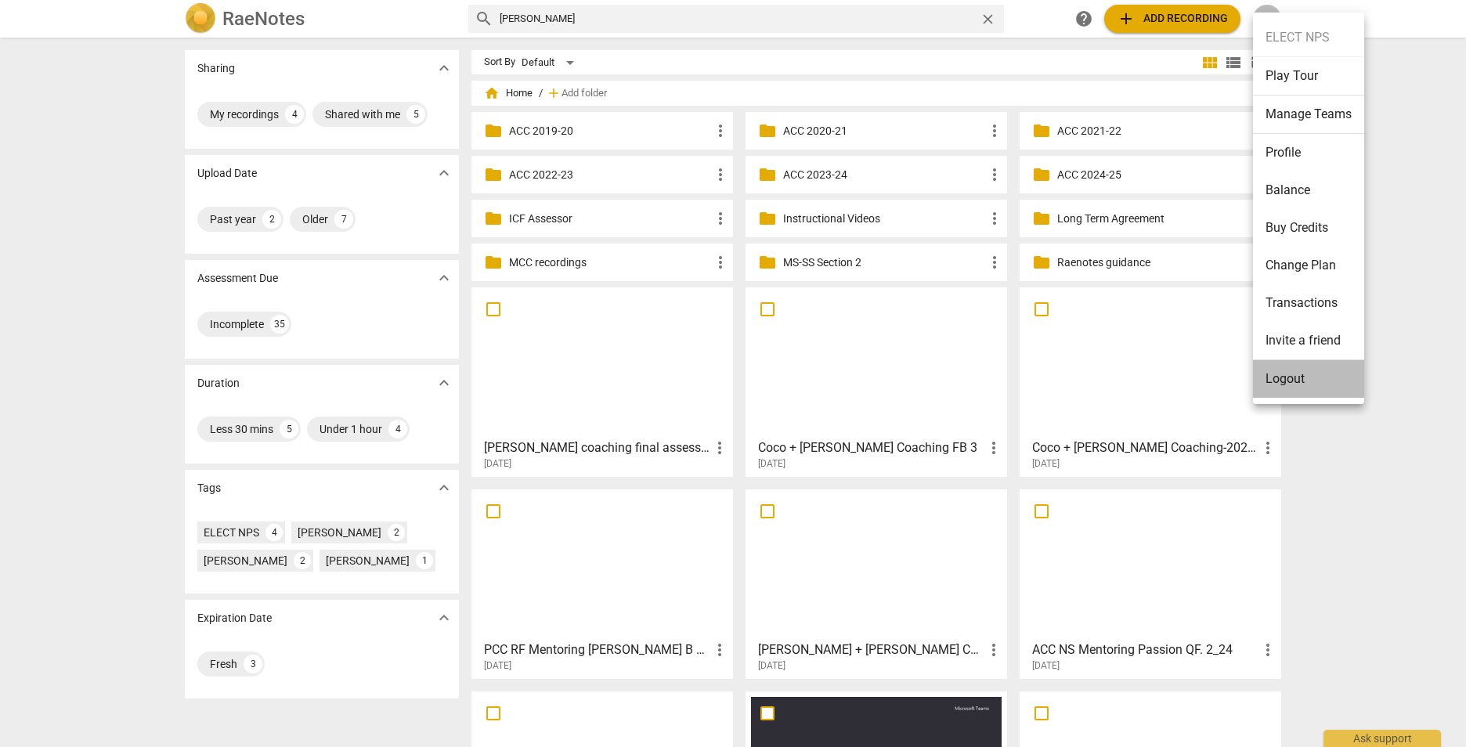
click at [1290, 383] on li "Logout" at bounding box center [1308, 379] width 111 height 38
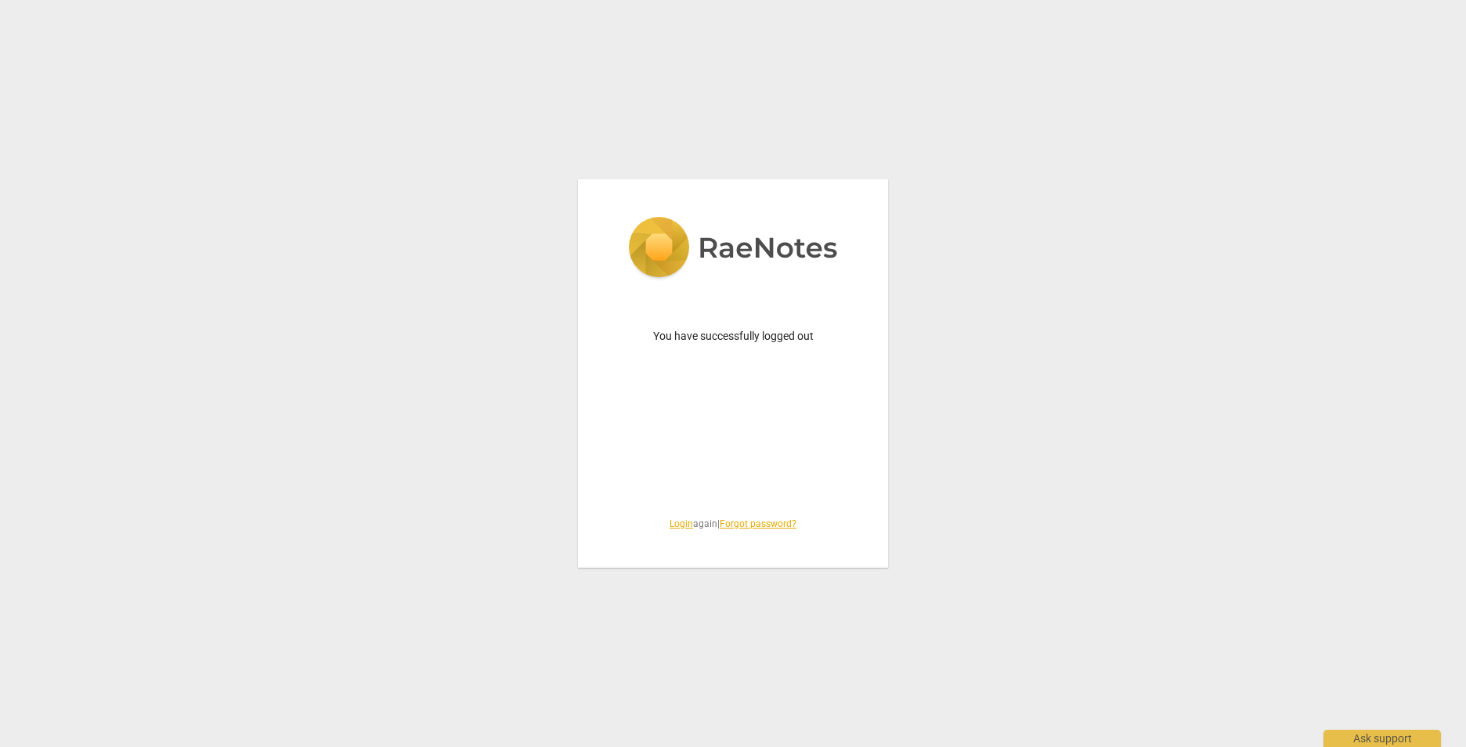
click at [676, 527] on link "Login" at bounding box center [680, 523] width 23 height 11
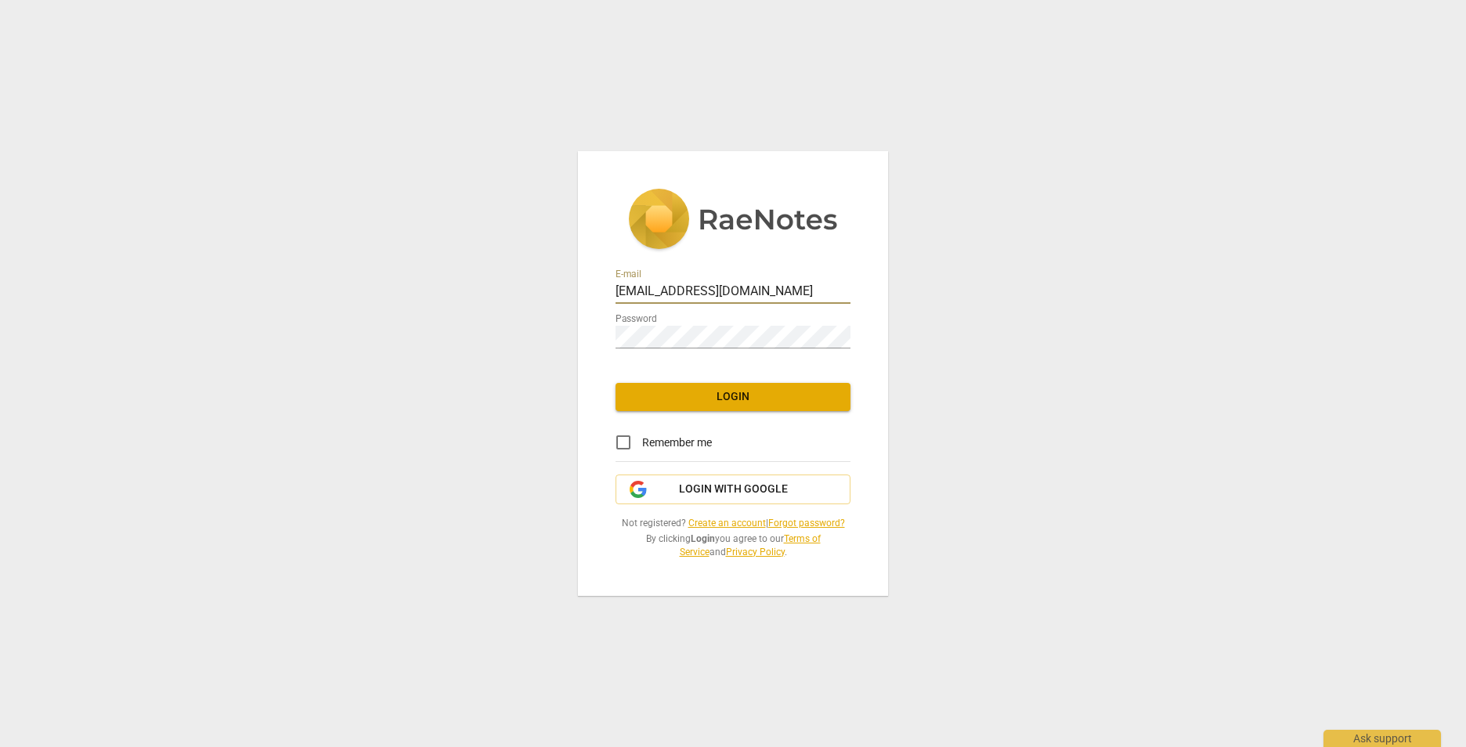
click at [813, 288] on input "[EMAIL_ADDRESS][DOMAIN_NAME]" at bounding box center [732, 292] width 235 height 23
type input "[EMAIL_ADDRESS][DOMAIN_NAME]"
click at [777, 401] on span "Login" at bounding box center [733, 397] width 210 height 16
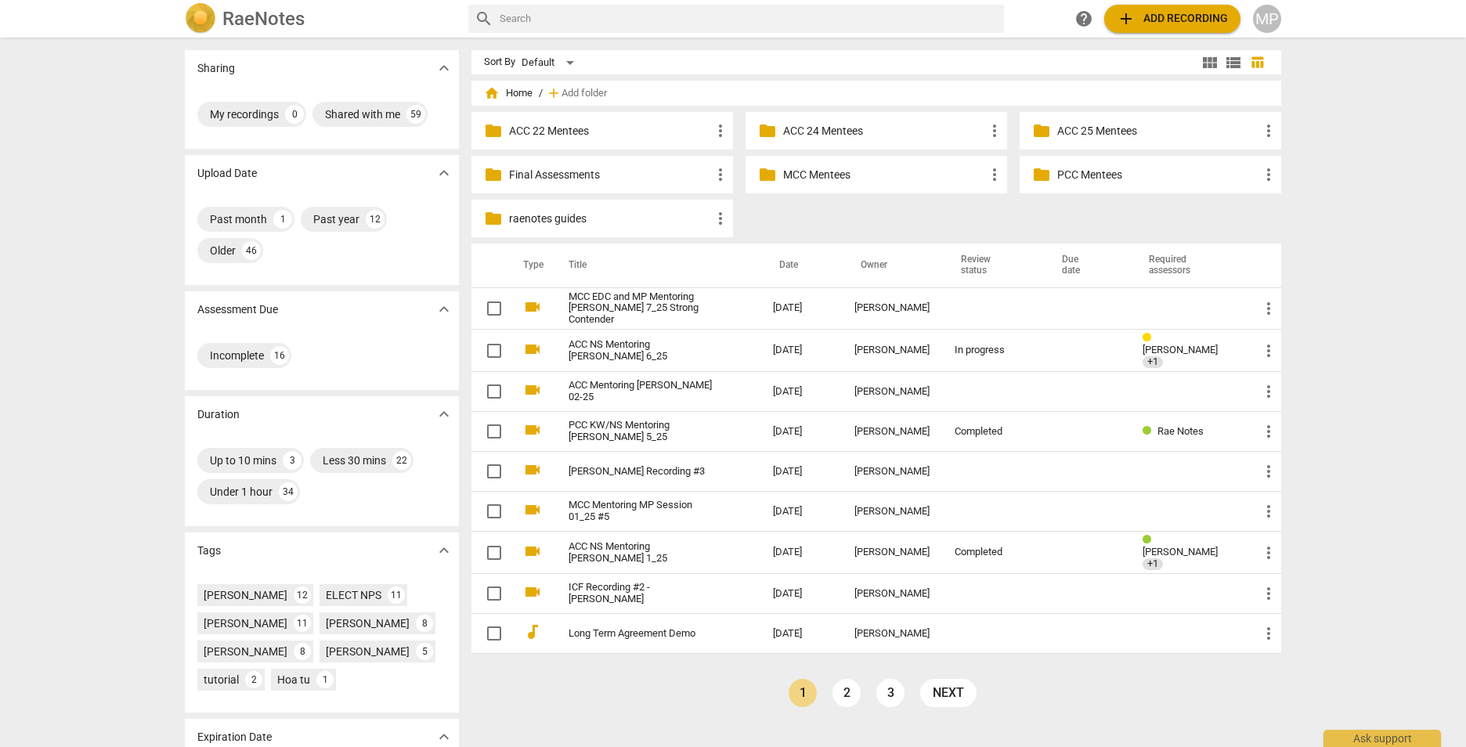
click at [1121, 671] on div "home Home / add Add folder folder ACC 22 Mentees more_vert folder ACC 24 Mentee…" at bounding box center [882, 407] width 822 height 641
drag, startPoint x: 1121, startPoint y: 672, endPoint x: 853, endPoint y: 222, distance: 523.6
click at [853, 222] on div "folder ACC 22 Mentees more_vert folder ACC 24 Mentees more_vert folder ACC 25 M…" at bounding box center [882, 178] width 822 height 132
click at [587, 180] on p "Final Assessments" at bounding box center [610, 175] width 202 height 16
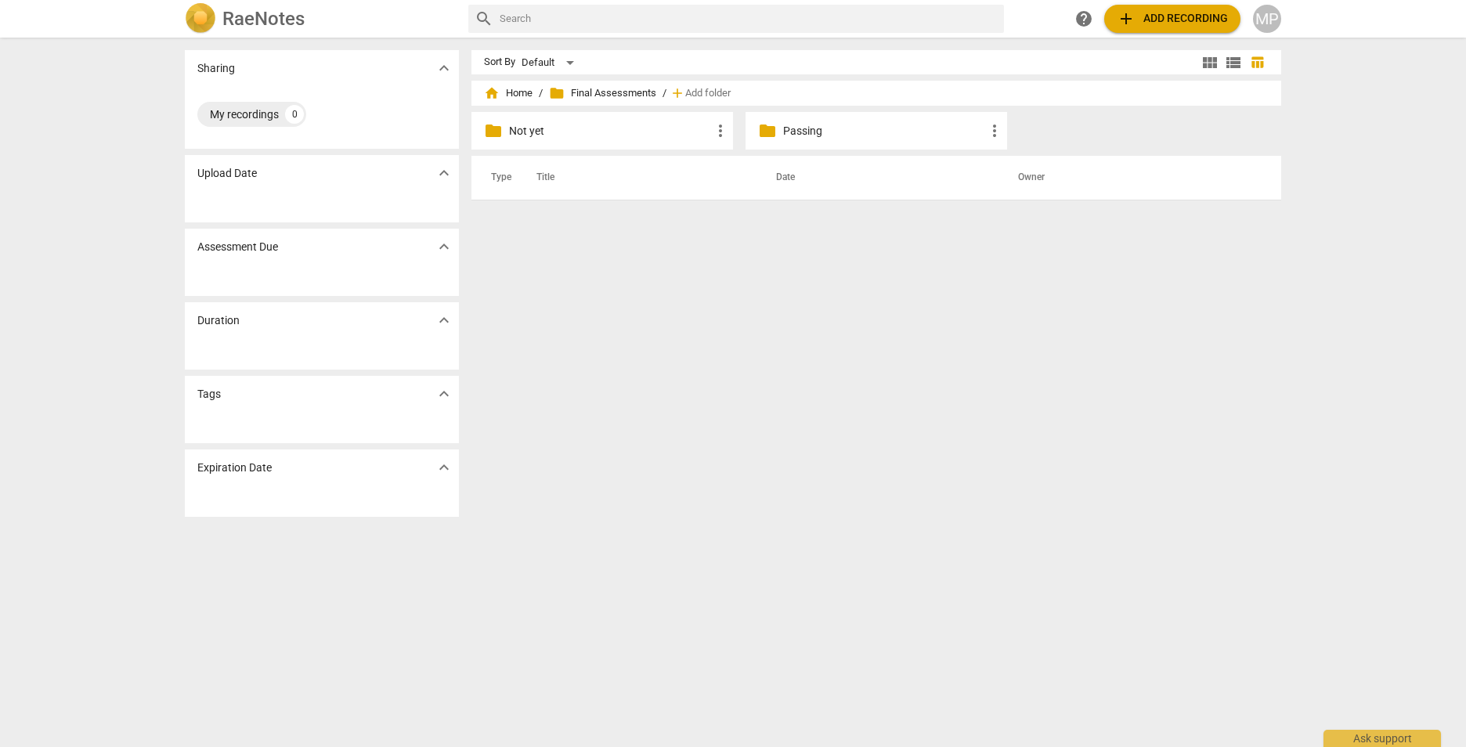
click at [798, 132] on p "Passing" at bounding box center [884, 131] width 202 height 16
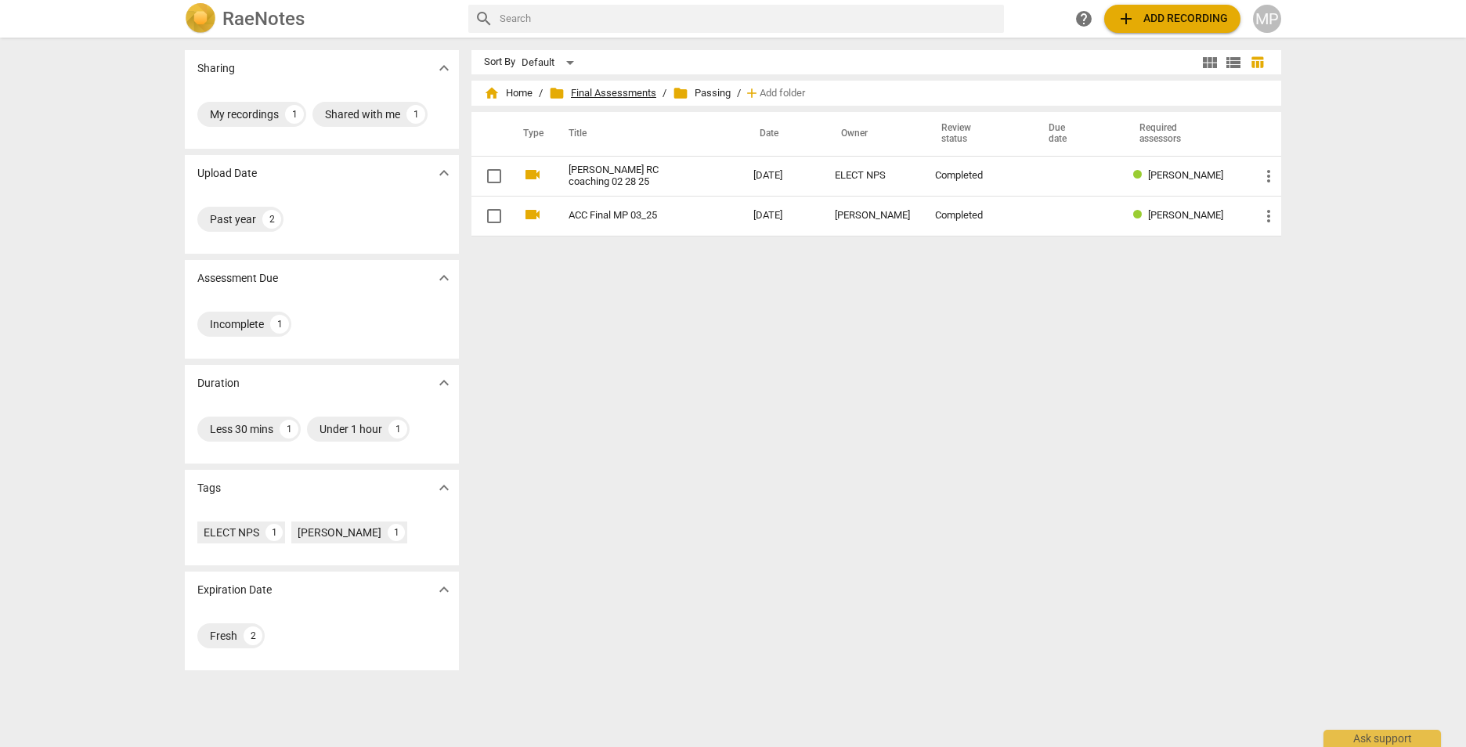
click at [605, 88] on span "folder Final Assessments" at bounding box center [602, 93] width 107 height 16
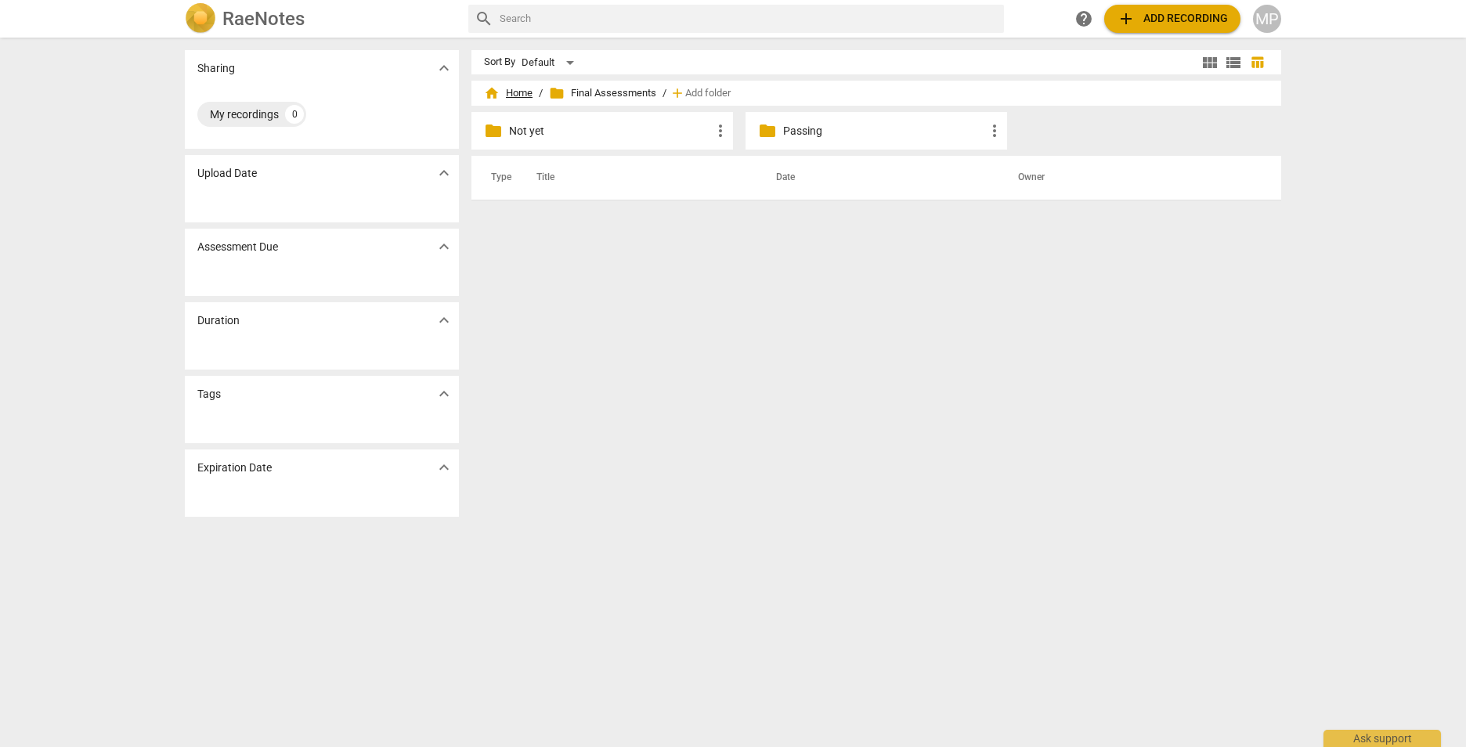
click at [513, 93] on span "home Home" at bounding box center [508, 93] width 49 height 16
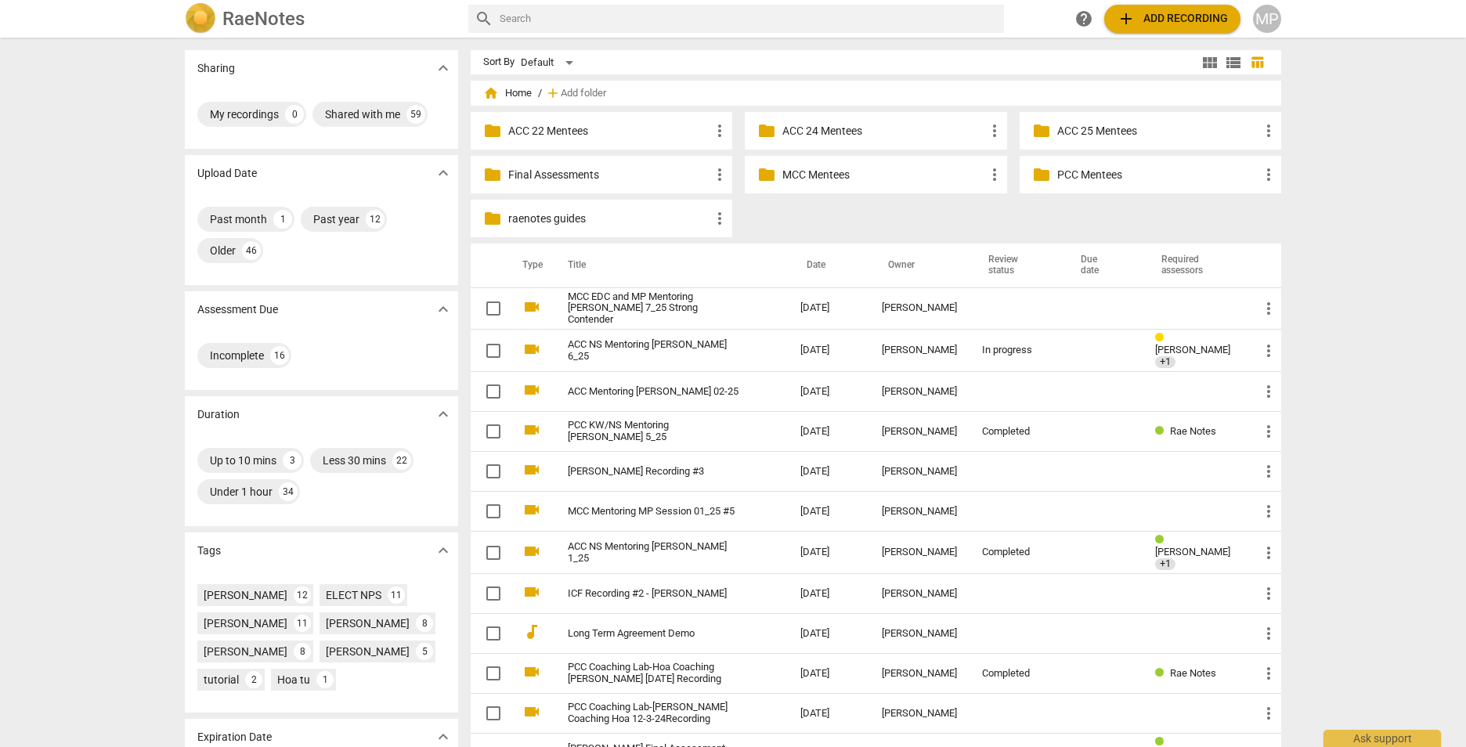
click at [738, 17] on input "text" at bounding box center [749, 18] width 498 height 25
type input "[PERSON_NAME]"
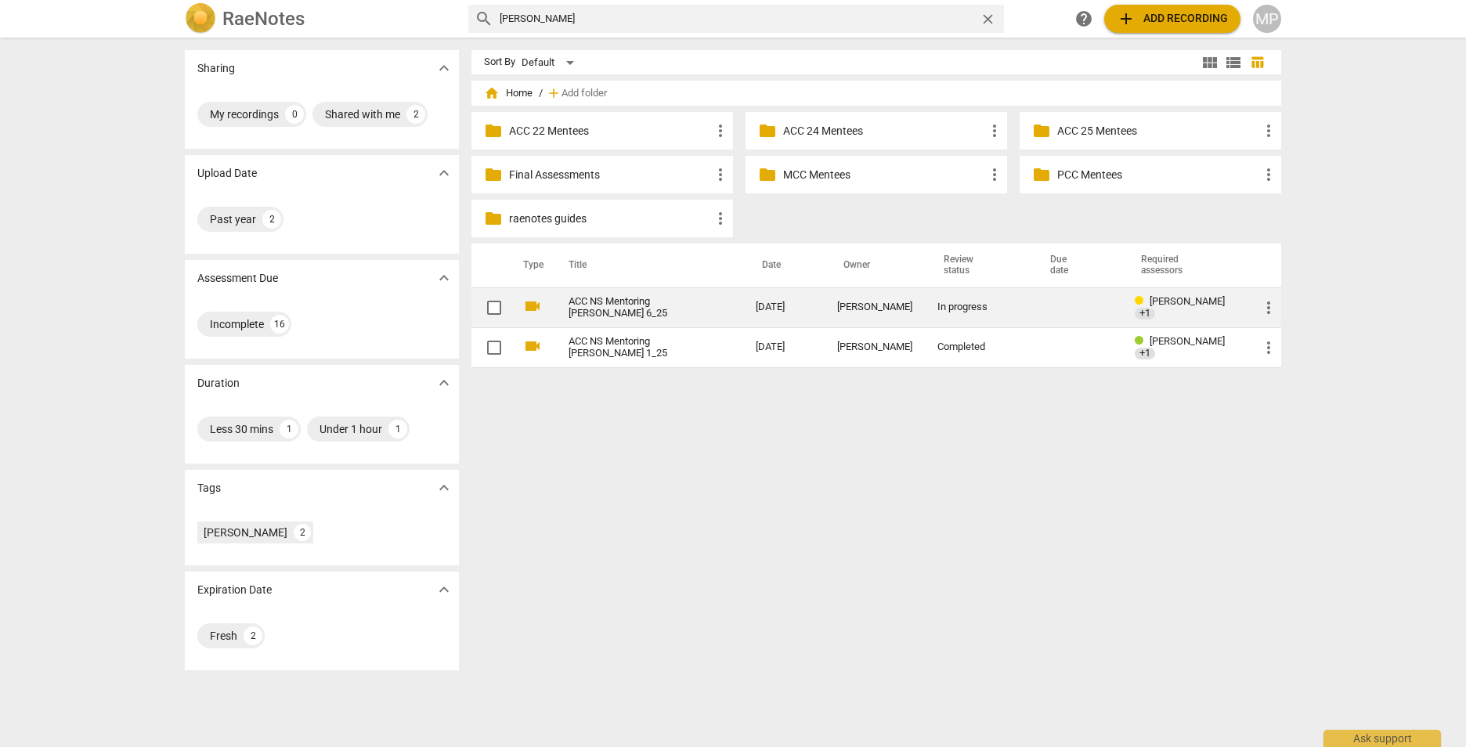
click at [627, 306] on link "ACC NS Mentoring [PERSON_NAME] 6_25" at bounding box center [633, 307] width 131 height 23
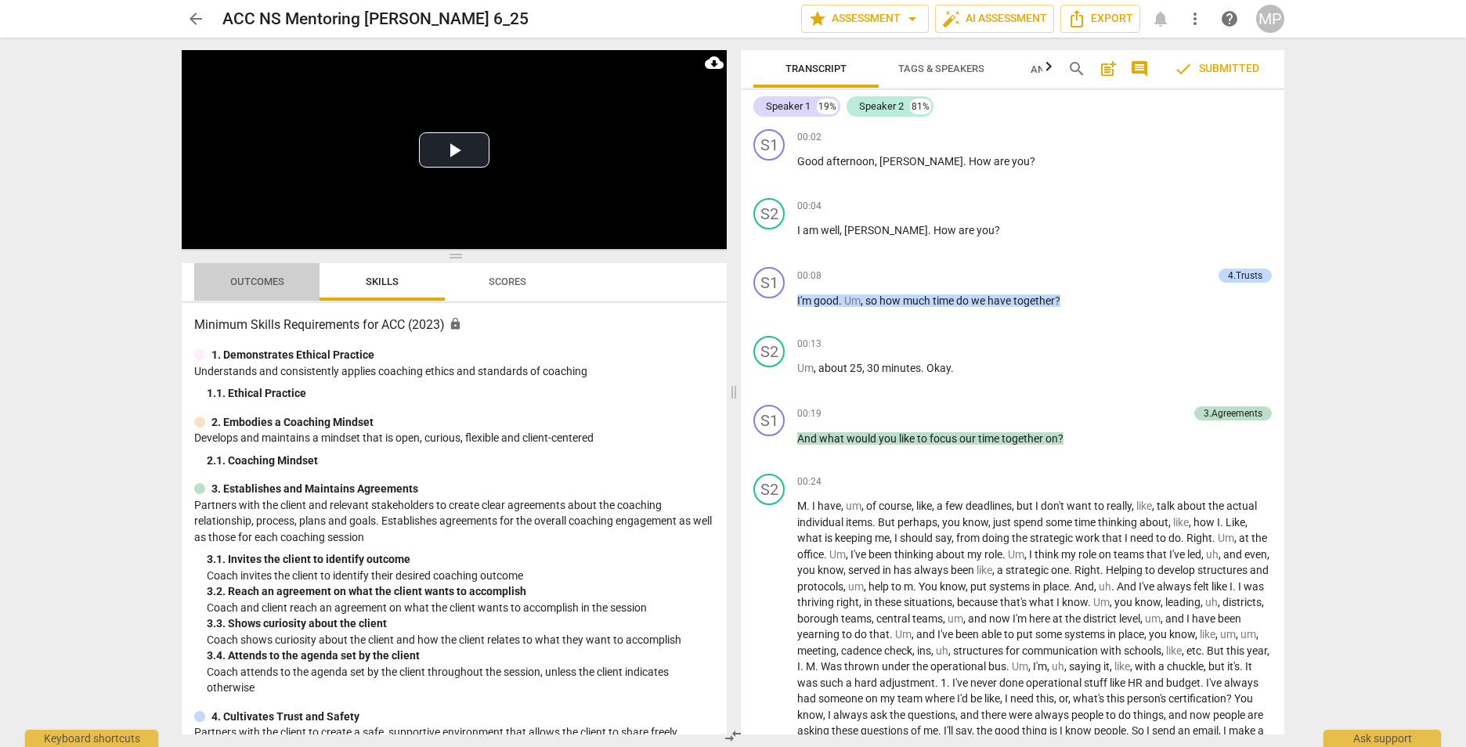
click at [244, 285] on span "Outcomes" at bounding box center [257, 282] width 54 height 12
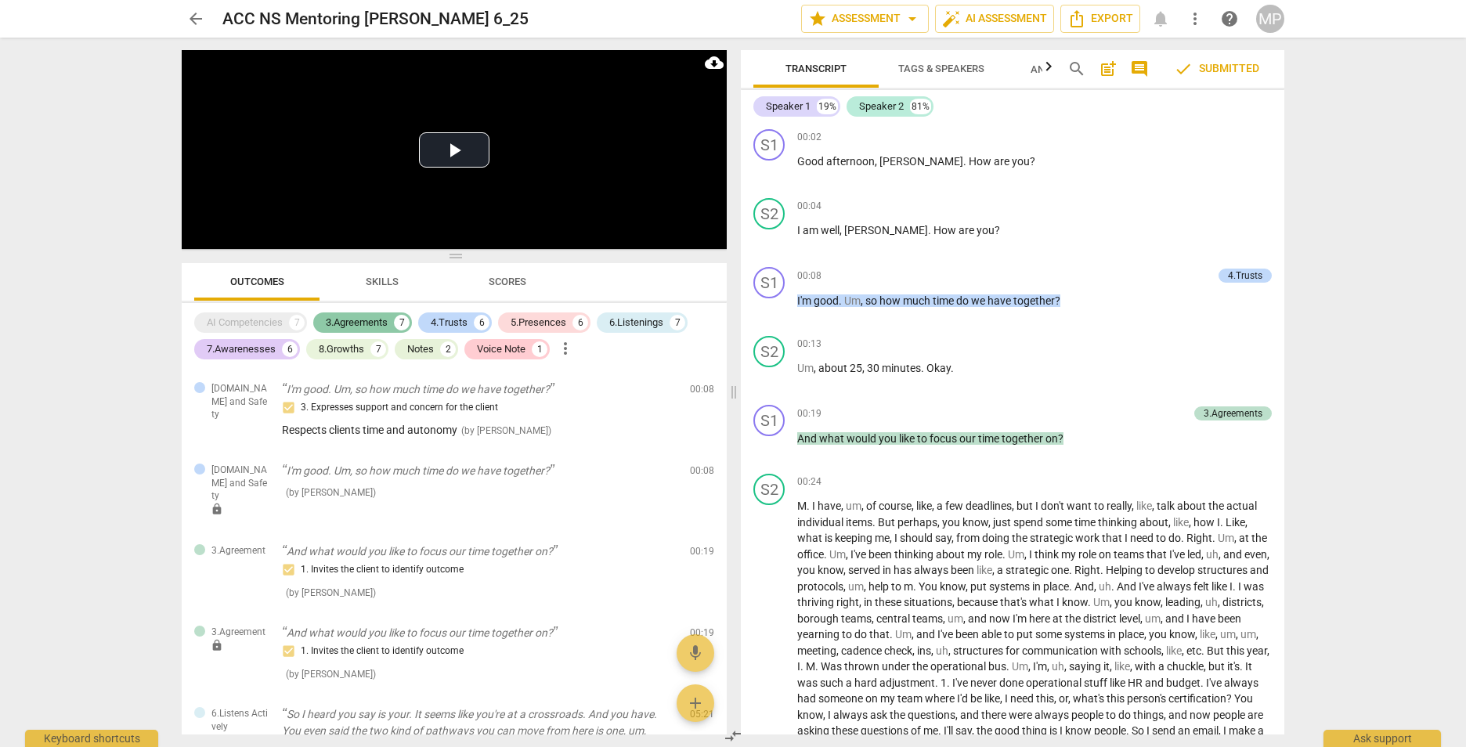
click at [356, 324] on div "3.Agreements" at bounding box center [357, 323] width 62 height 16
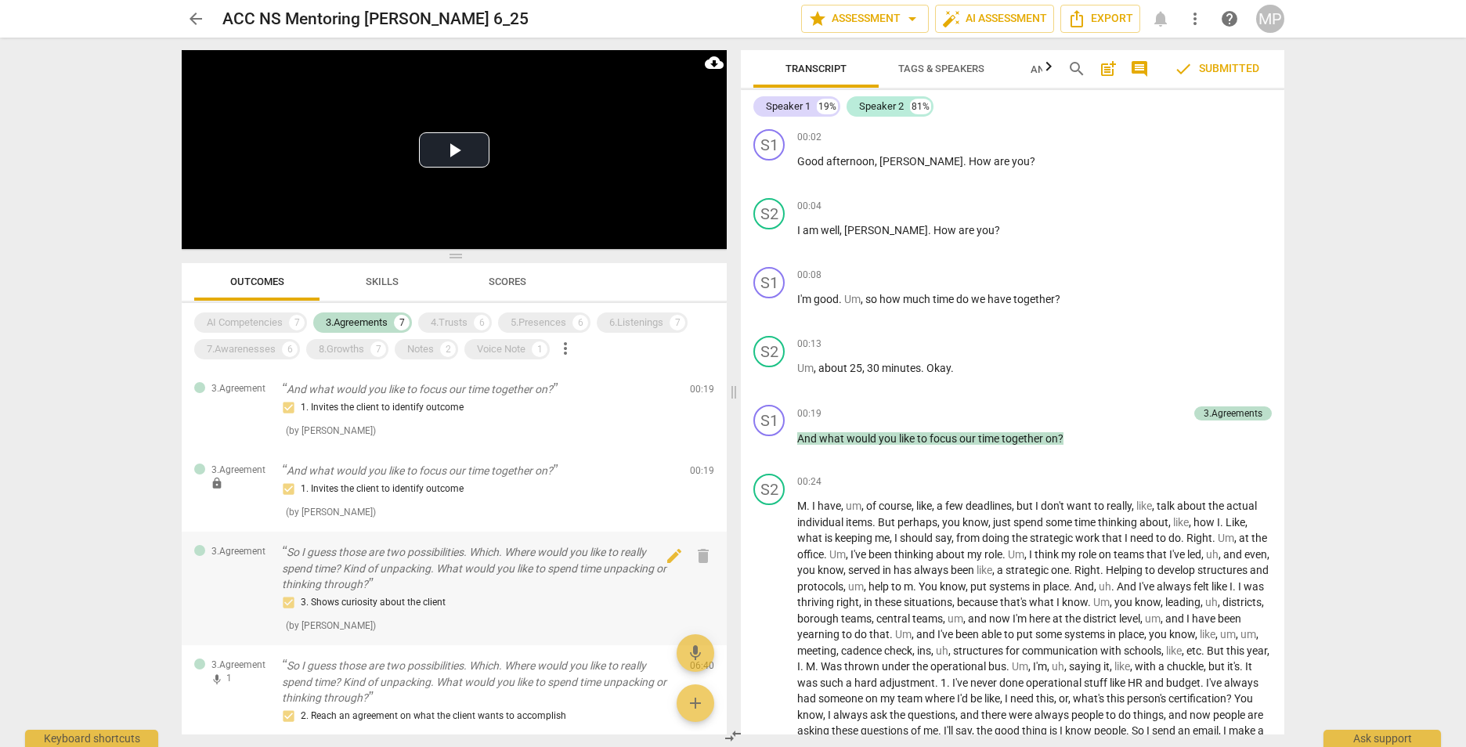
click at [403, 638] on div "3.Agreement So I guess those are two possibilities. Which. Where would you like…" at bounding box center [454, 589] width 545 height 114
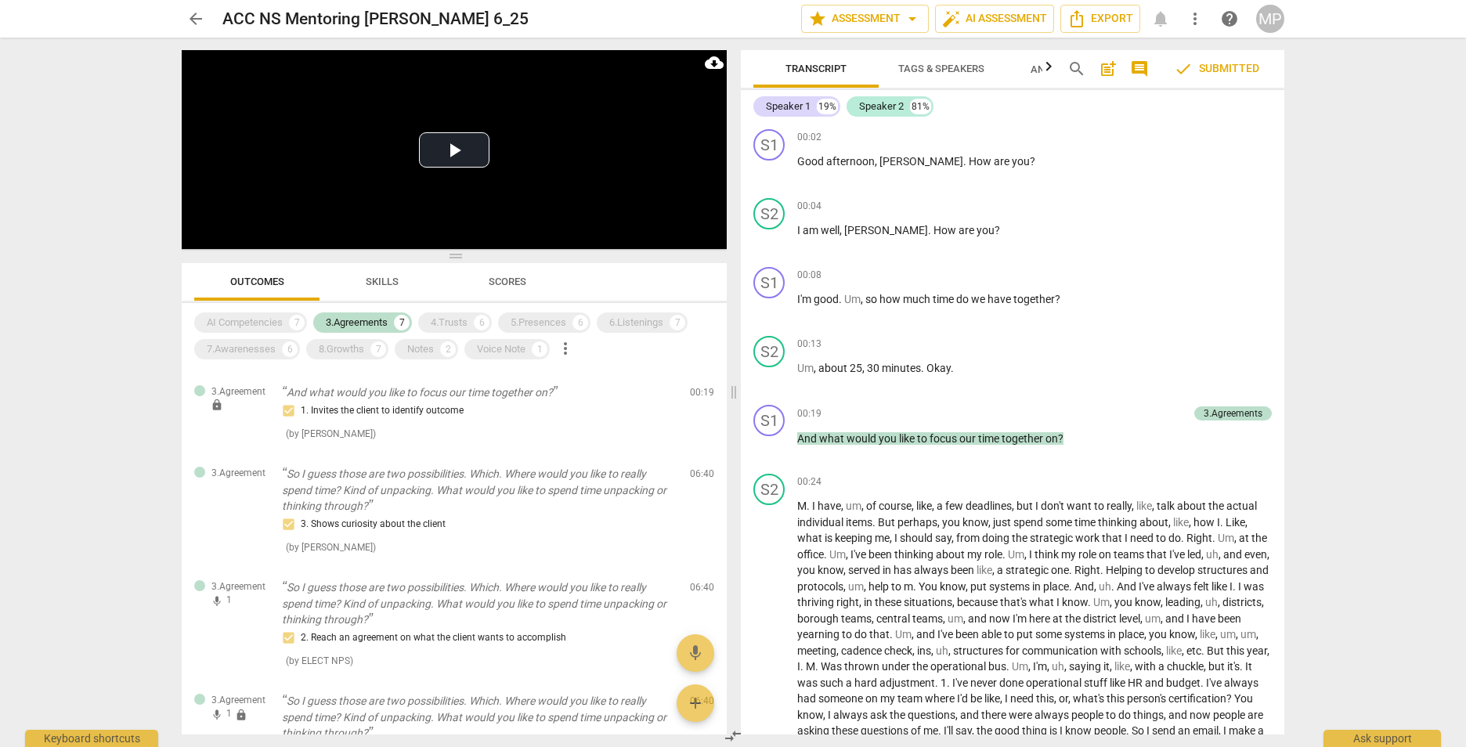
scroll to position [462, 0]
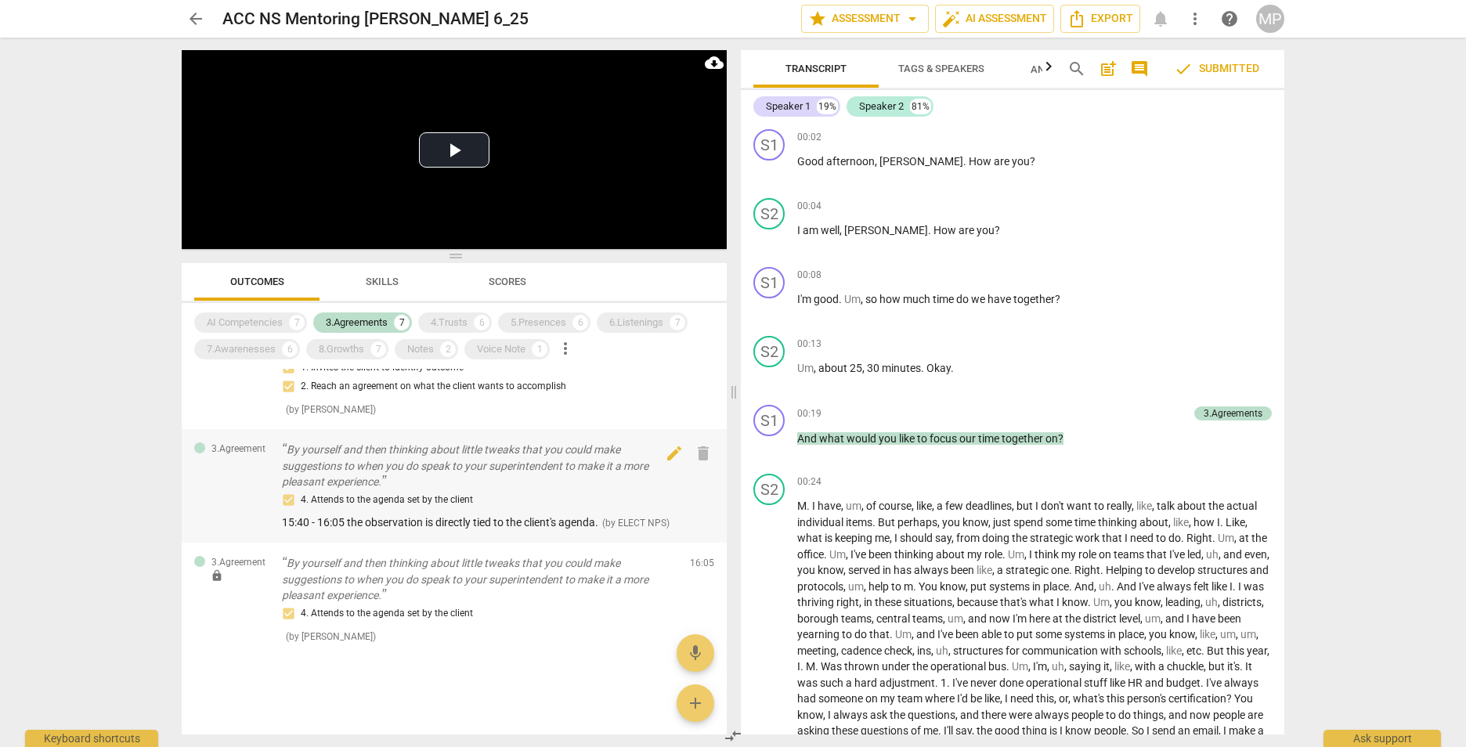
click at [531, 457] on p "By yourself and then thinking about little tweaks that you could make suggestio…" at bounding box center [479, 466] width 395 height 49
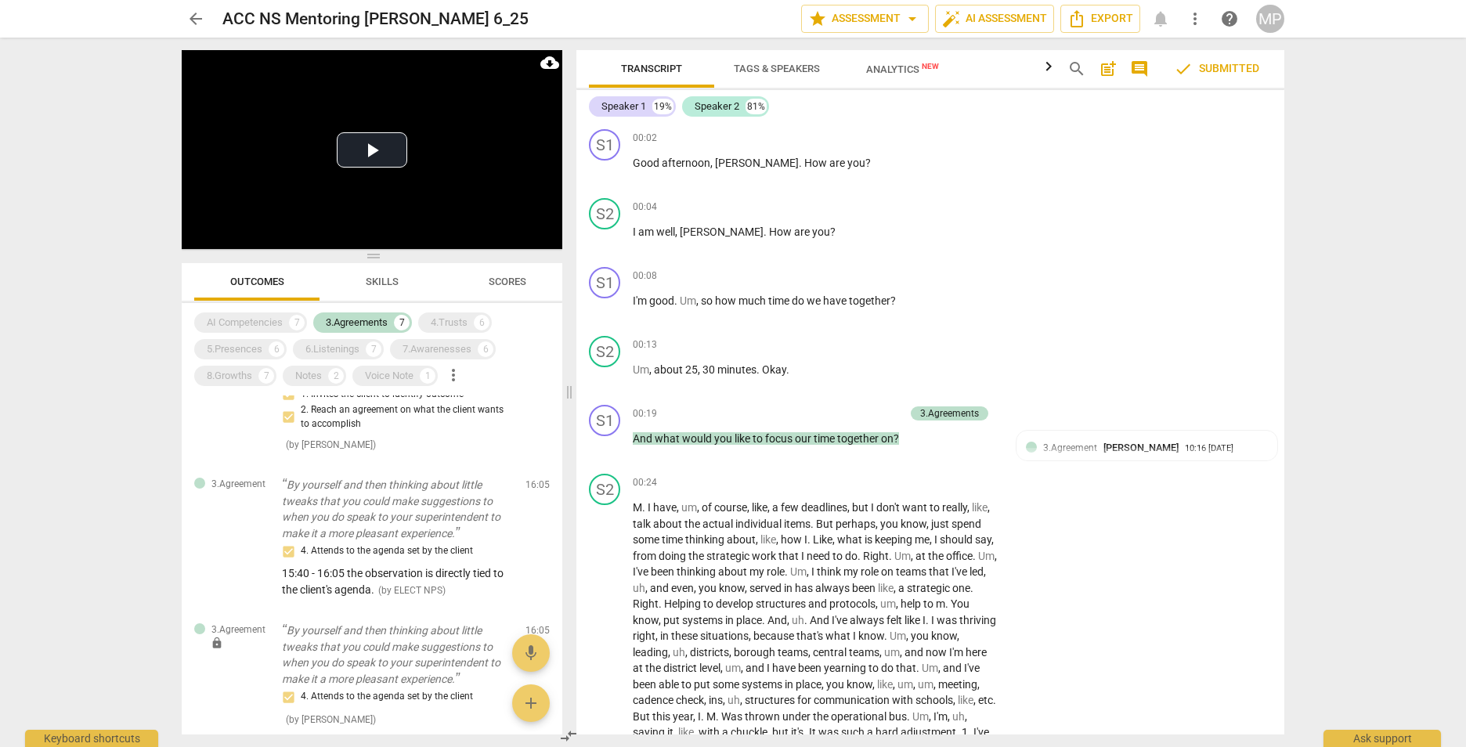
scroll to position [2794, 0]
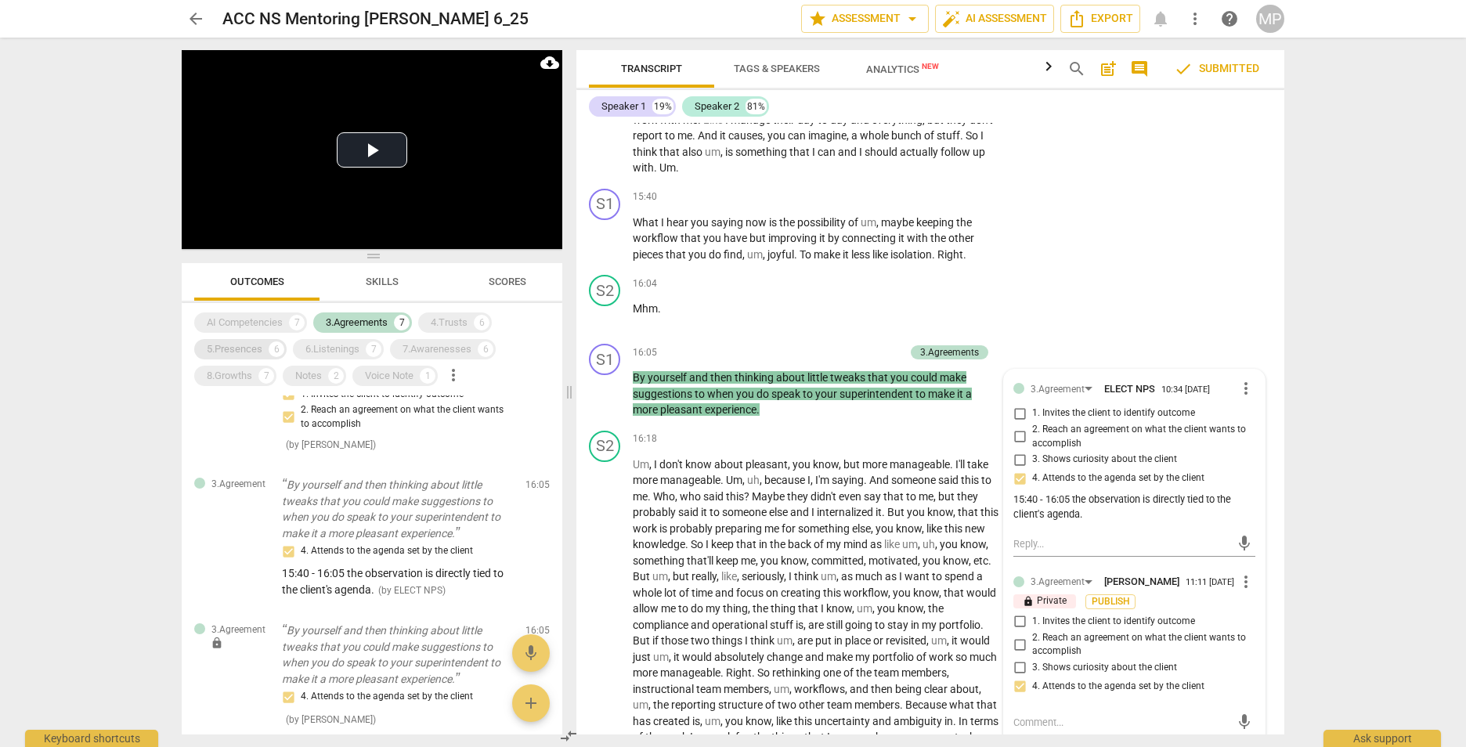
click at [243, 345] on div "5.Presences" at bounding box center [235, 349] width 56 height 16
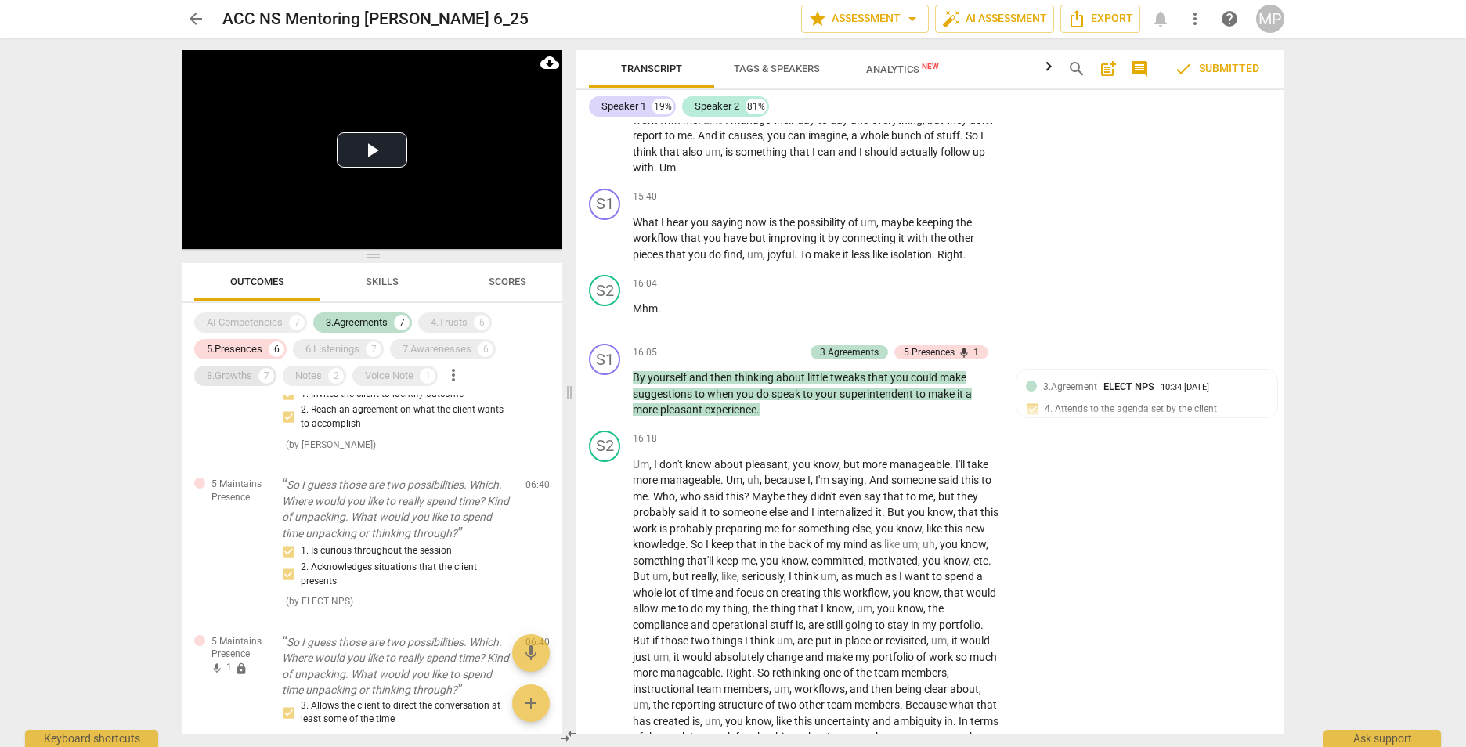
click at [222, 374] on div "8.Growths" at bounding box center [229, 376] width 45 height 16
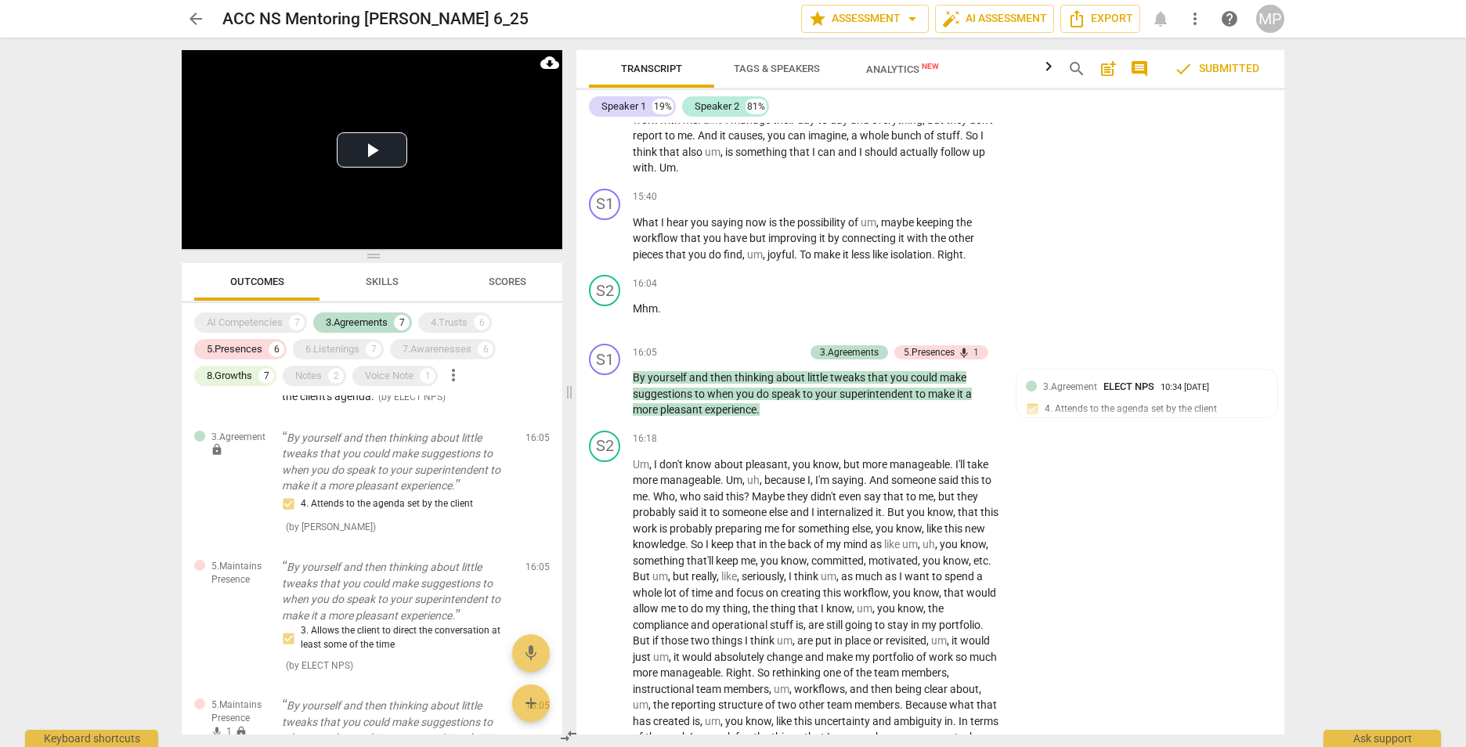
scroll to position [1936, 0]
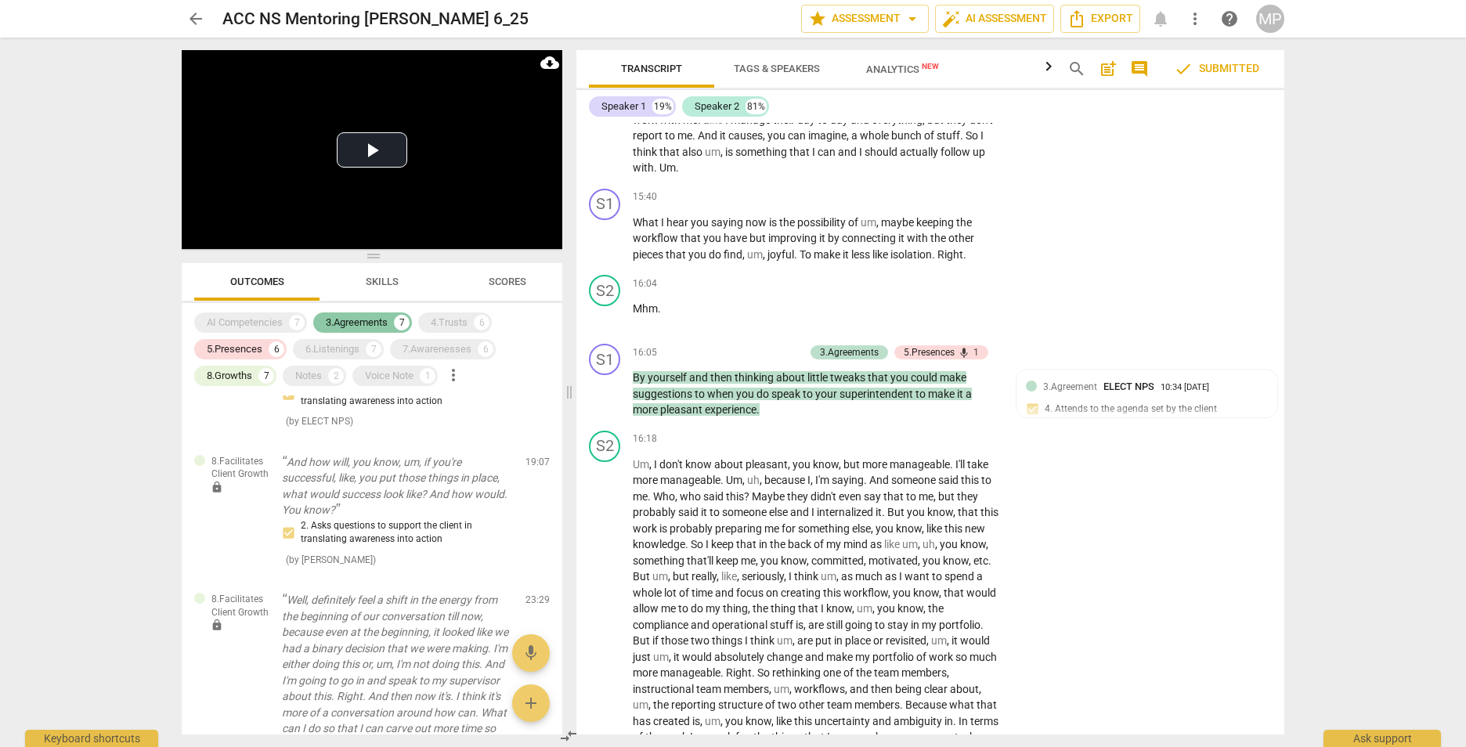
click at [331, 316] on div "3.Agreements" at bounding box center [357, 323] width 62 height 16
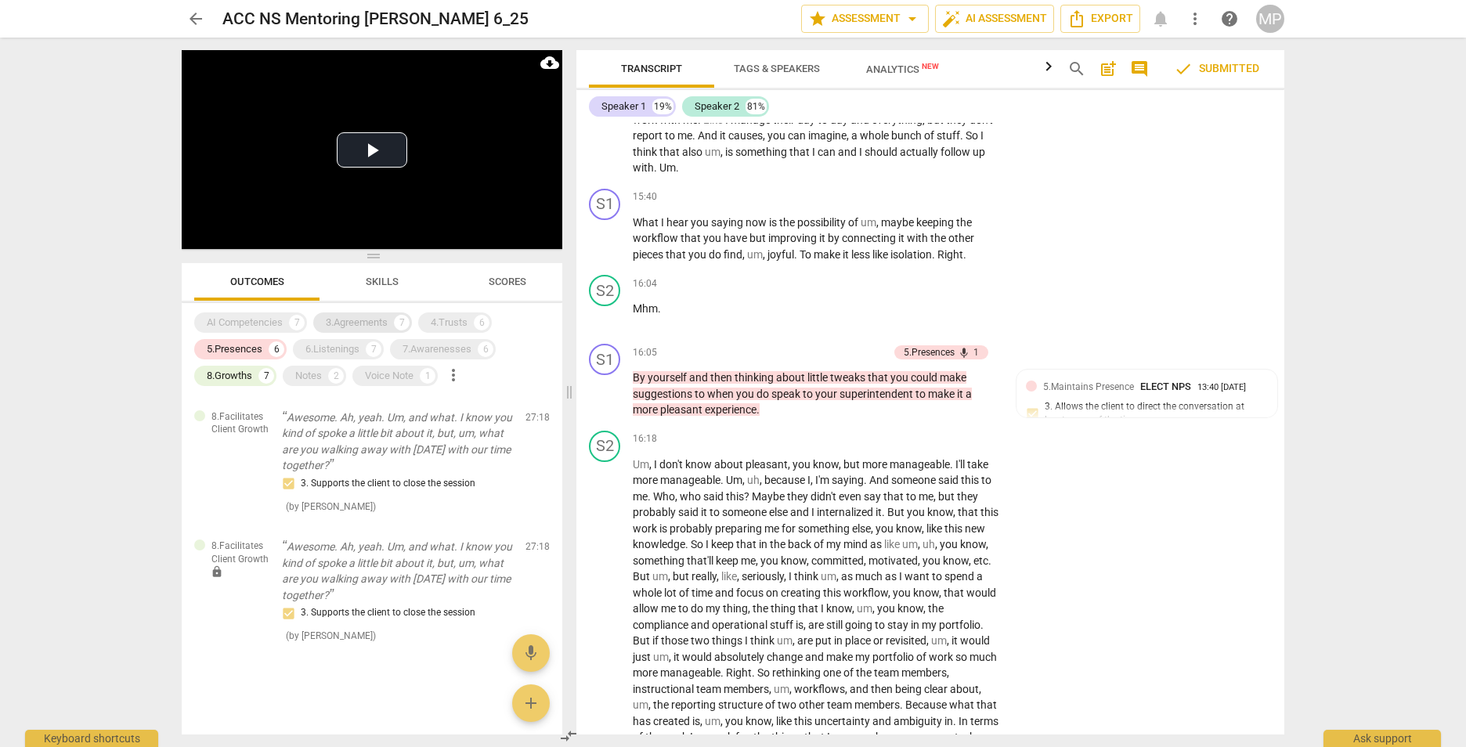
scroll to position [1040, 0]
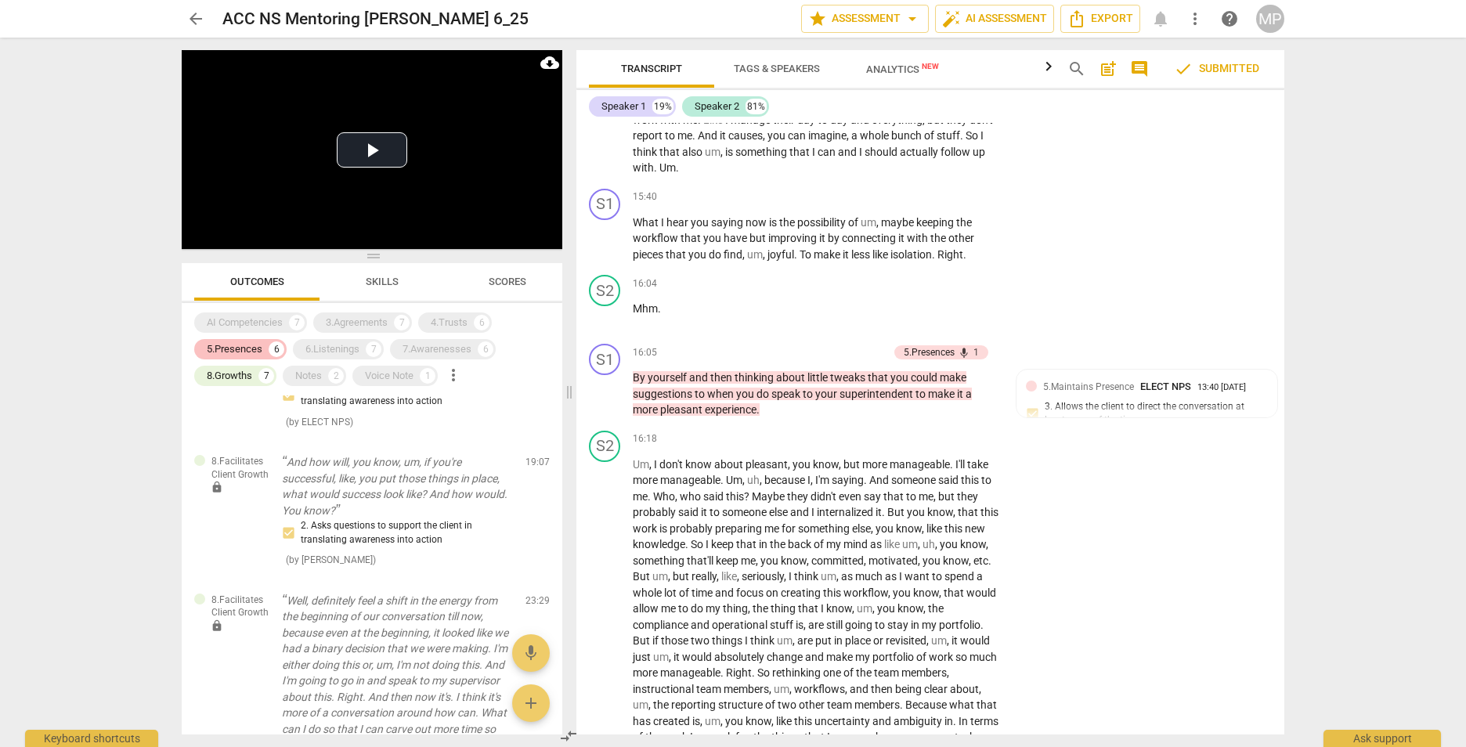
click at [235, 348] on div "5.Presences" at bounding box center [235, 349] width 56 height 16
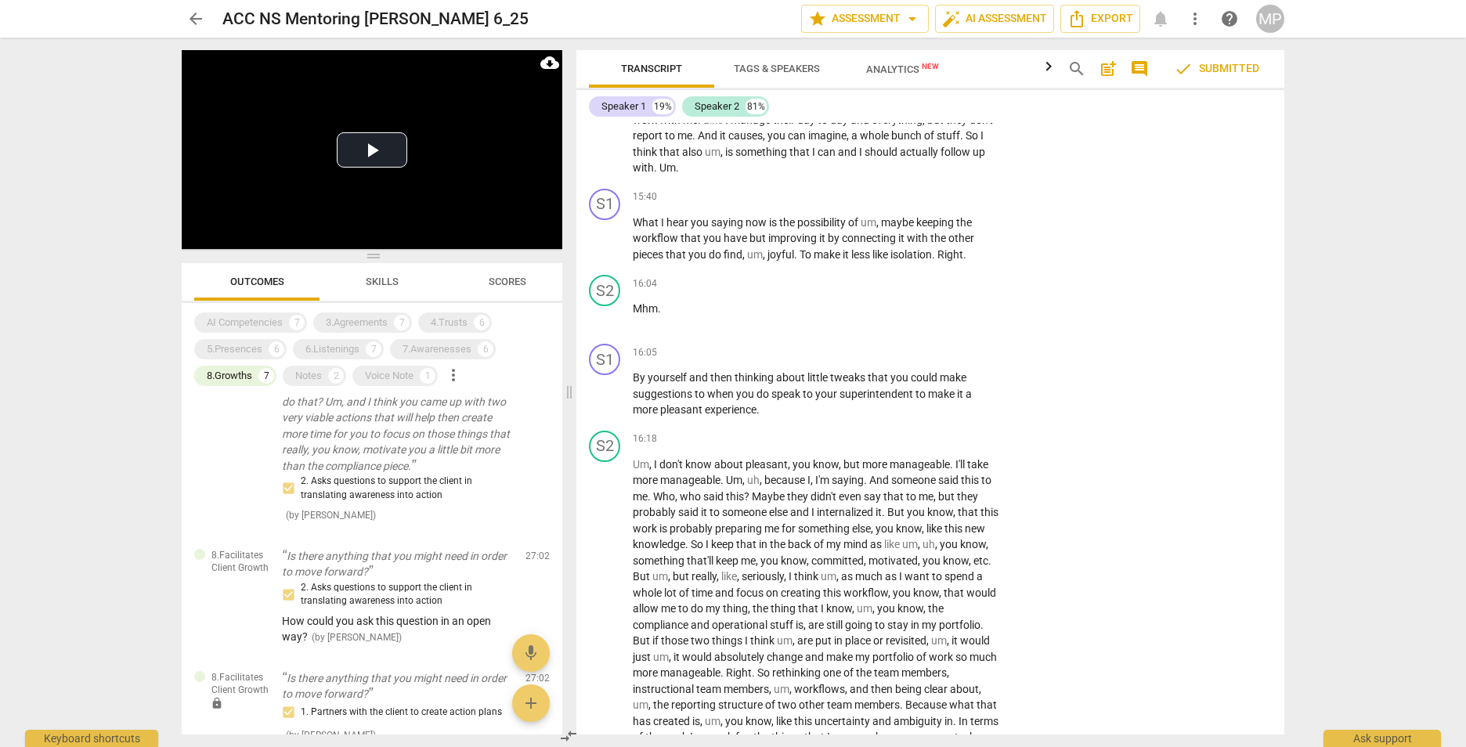
scroll to position [705, 0]
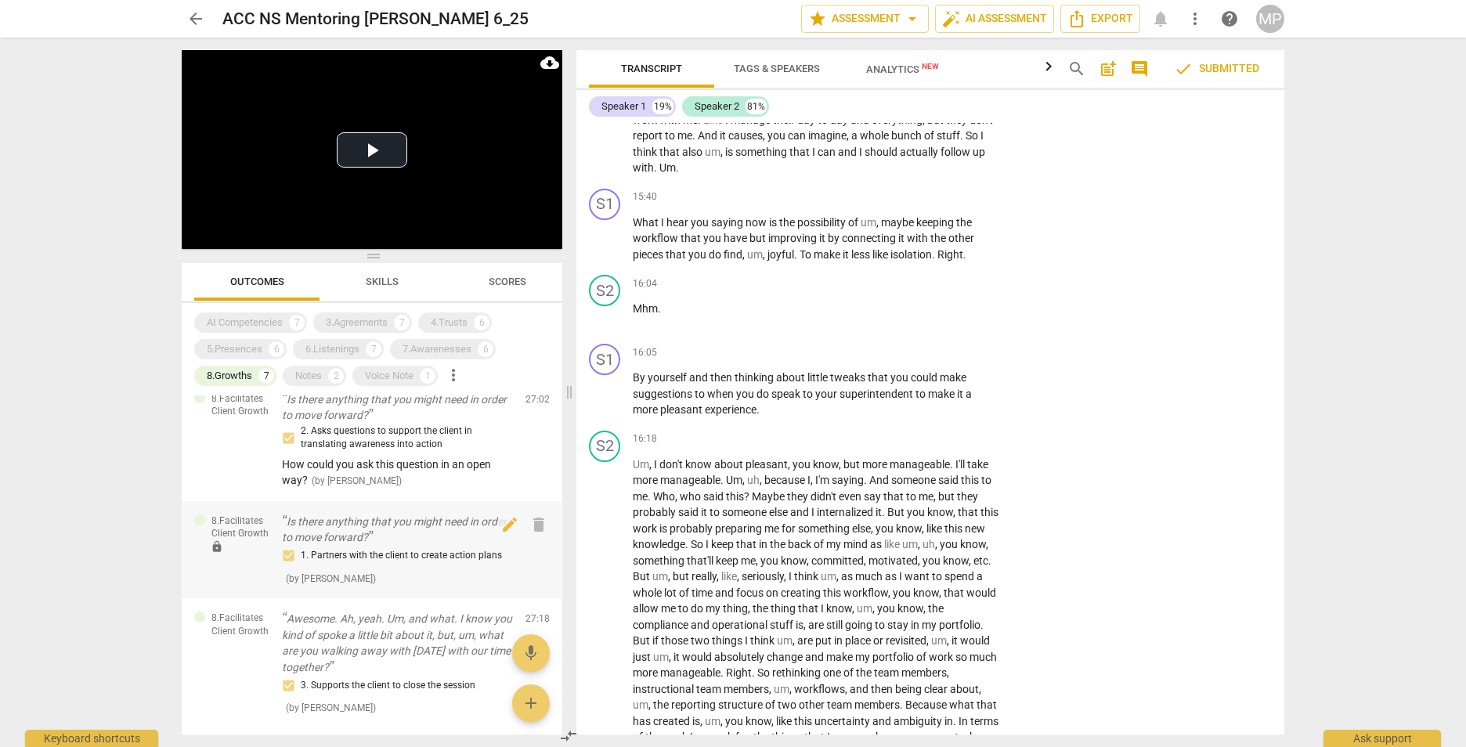
click at [385, 537] on p "Is there anything that you might need in order to move forward?" at bounding box center [397, 530] width 231 height 32
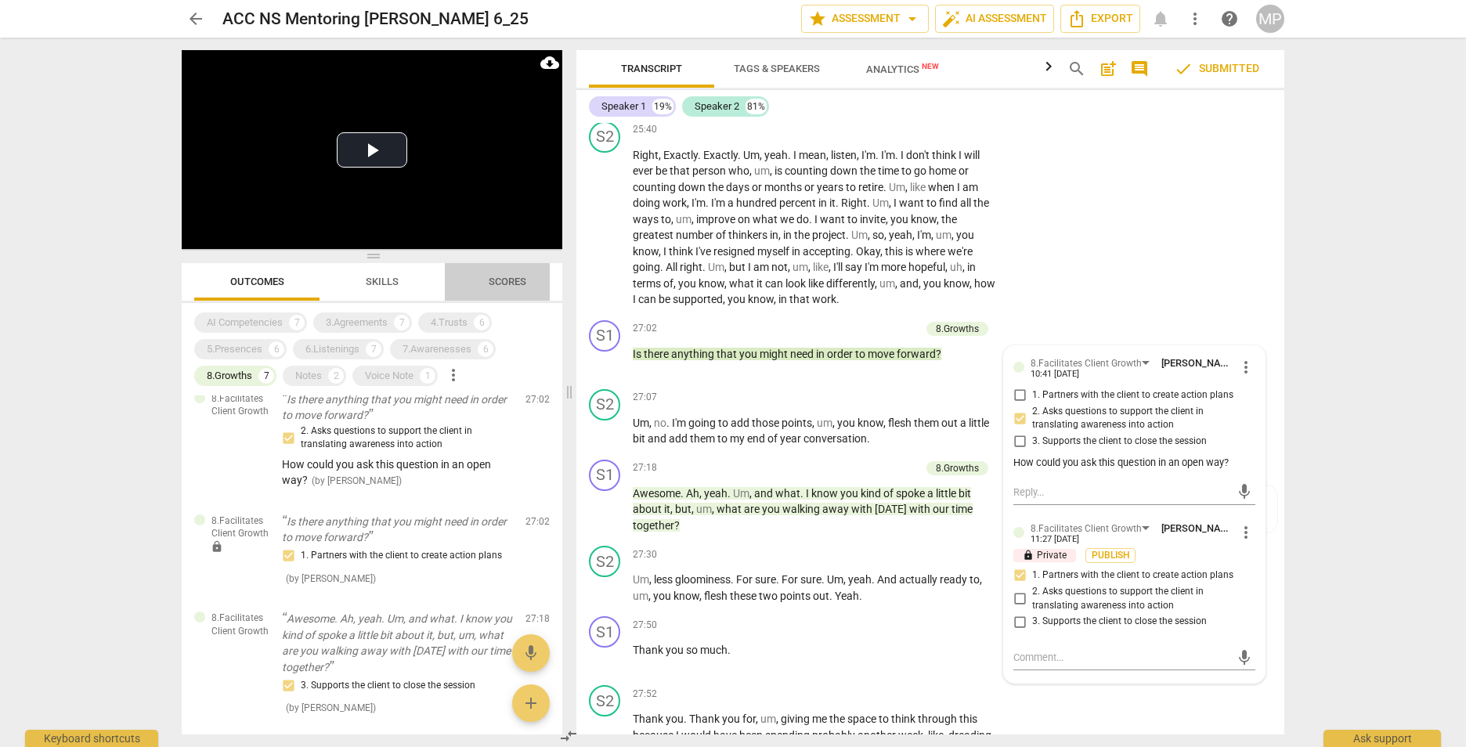
click at [517, 273] on span "Scores" at bounding box center [507, 282] width 75 height 21
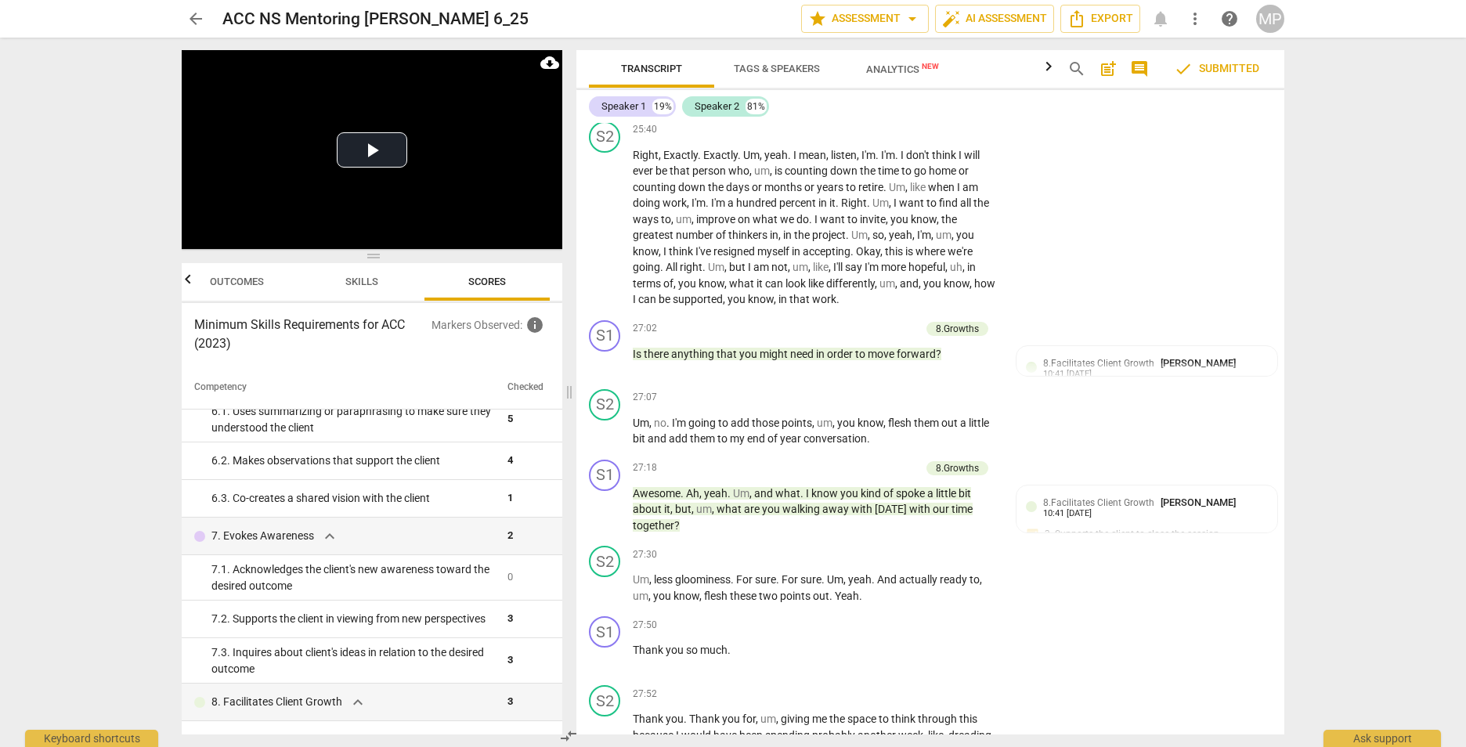
scroll to position [812, 0]
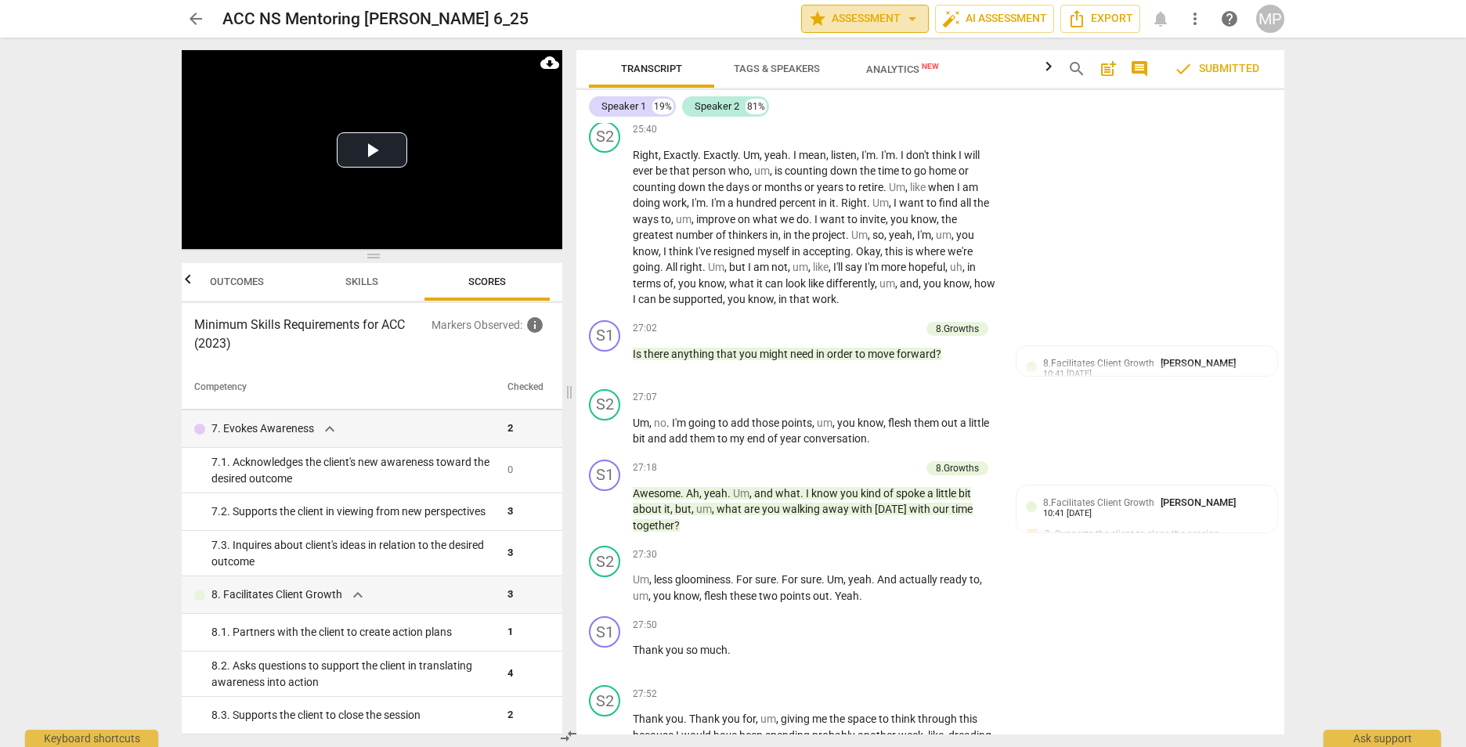
click at [905, 22] on span "arrow_drop_down" at bounding box center [912, 18] width 19 height 19
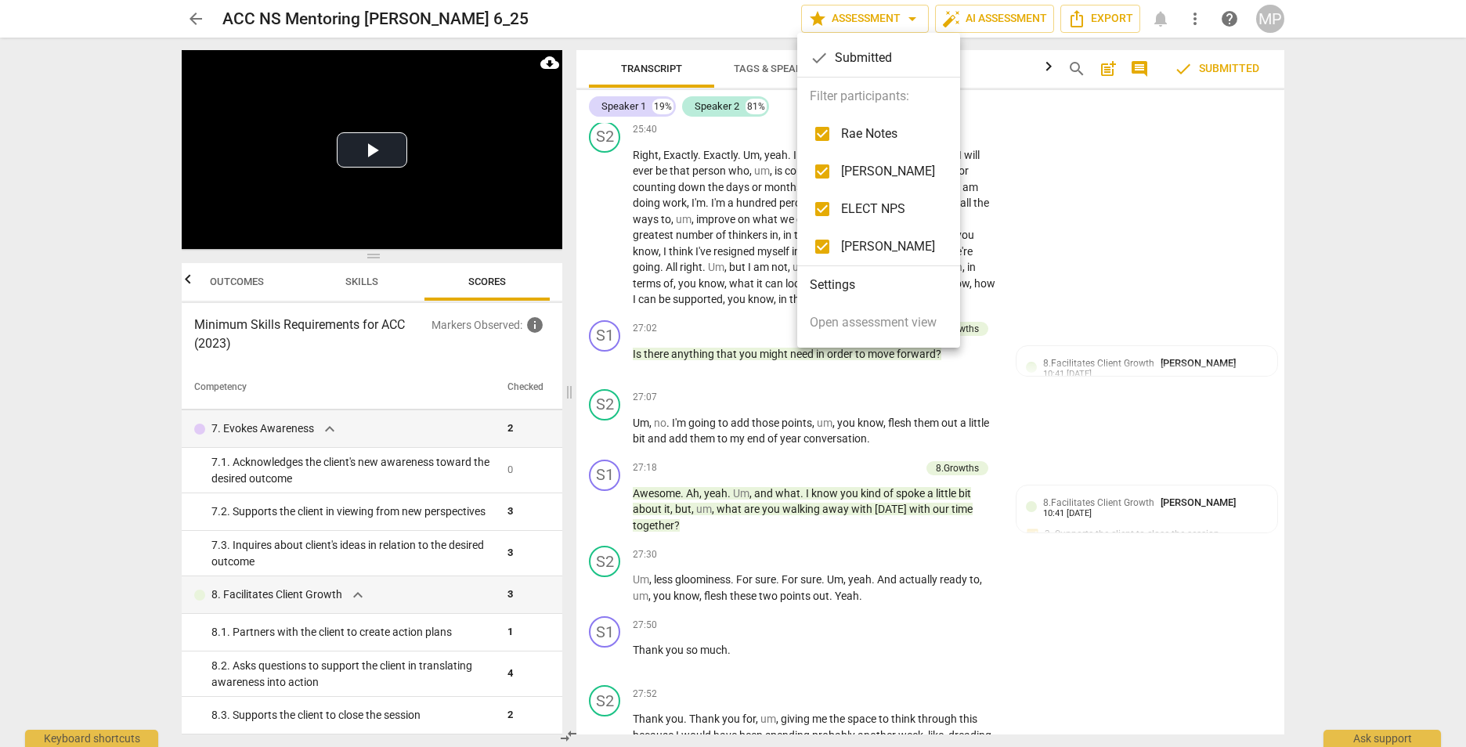
click at [818, 215] on input "checkbox" at bounding box center [822, 209] width 38 height 38
checkbox input "false"
click at [837, 283] on li "Settings" at bounding box center [878, 285] width 163 height 38
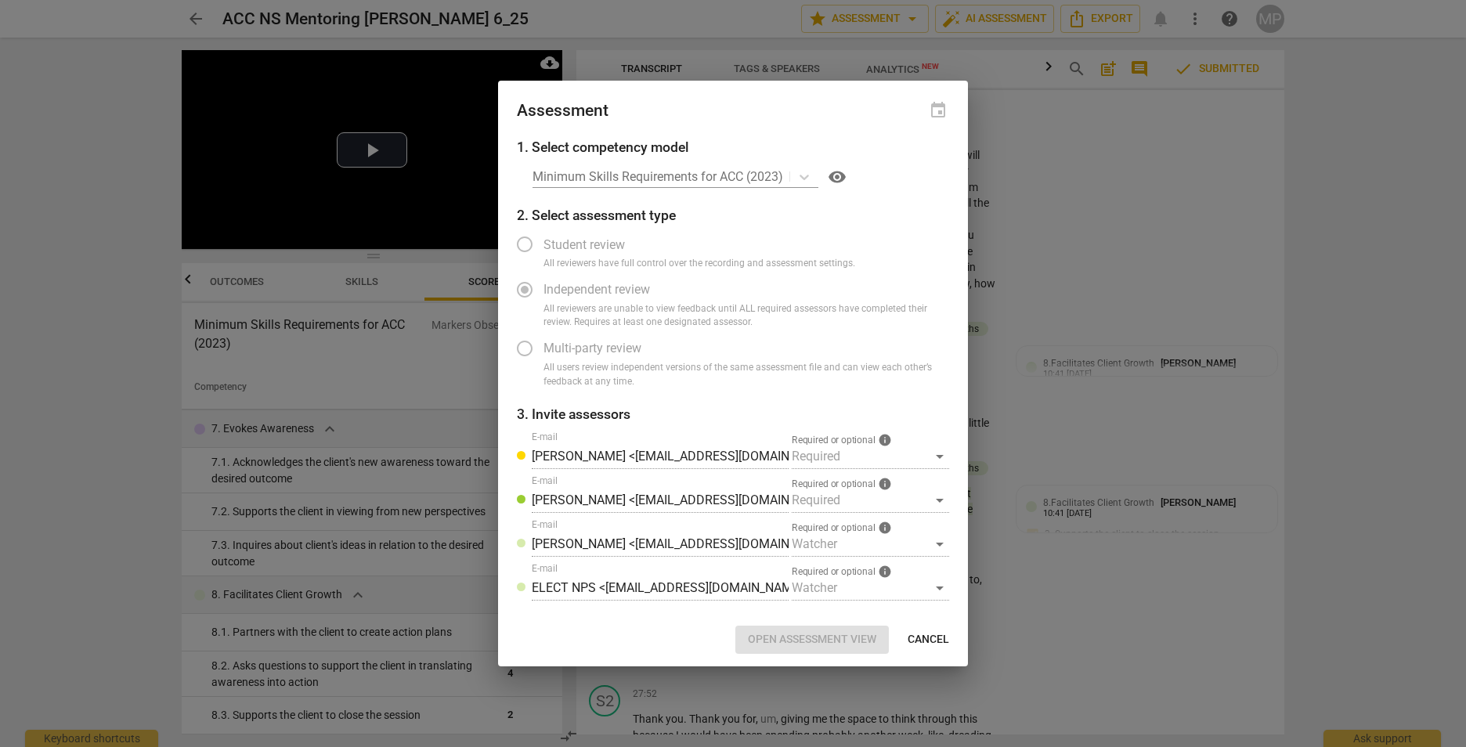
click at [944, 585] on div "Watcher" at bounding box center [870, 588] width 157 height 25
click at [938, 630] on button "Cancel" at bounding box center [928, 640] width 67 height 28
radio input "false"
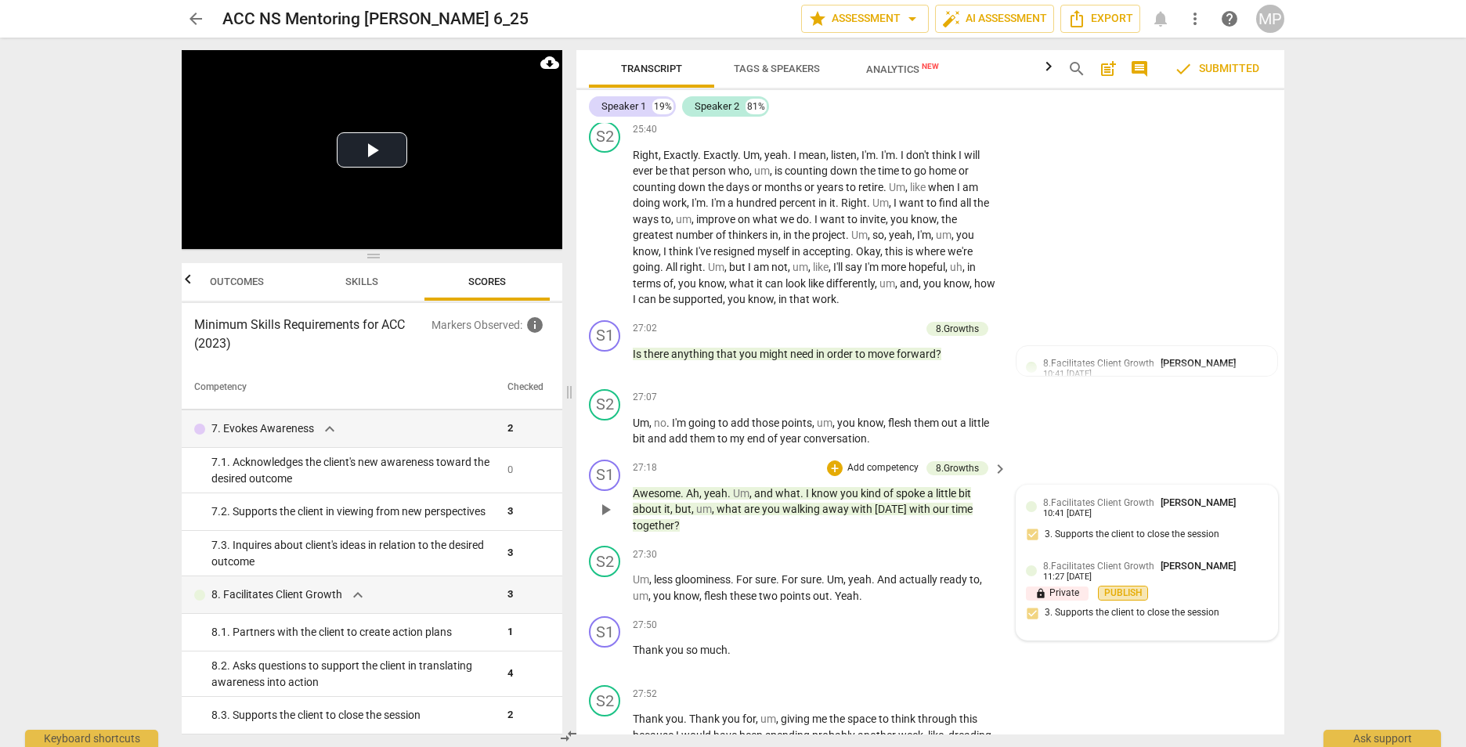
click at [1124, 600] on span "Publish" at bounding box center [1122, 592] width 23 height 13
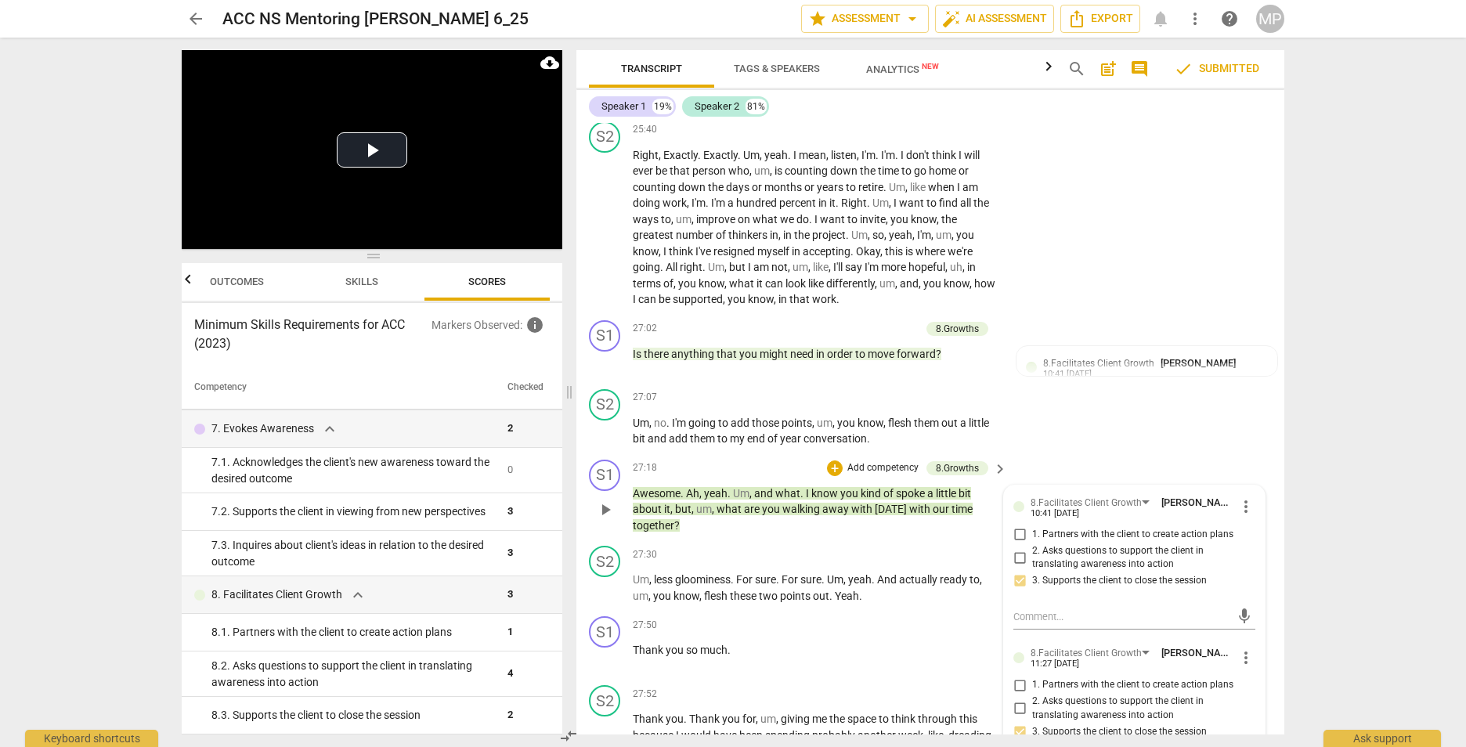
click at [1231, 73] on span "check Submitted" at bounding box center [1216, 69] width 85 height 19
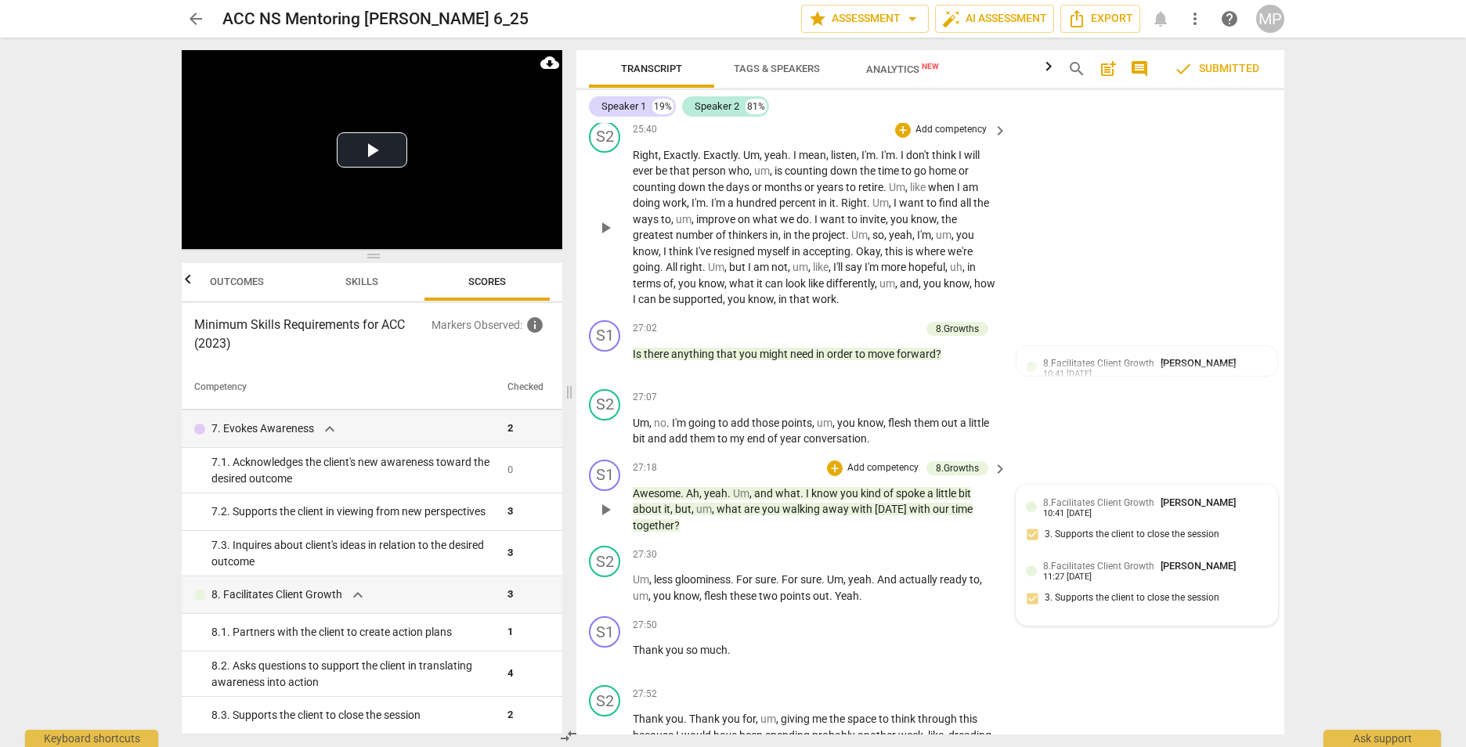
scroll to position [4131, 0]
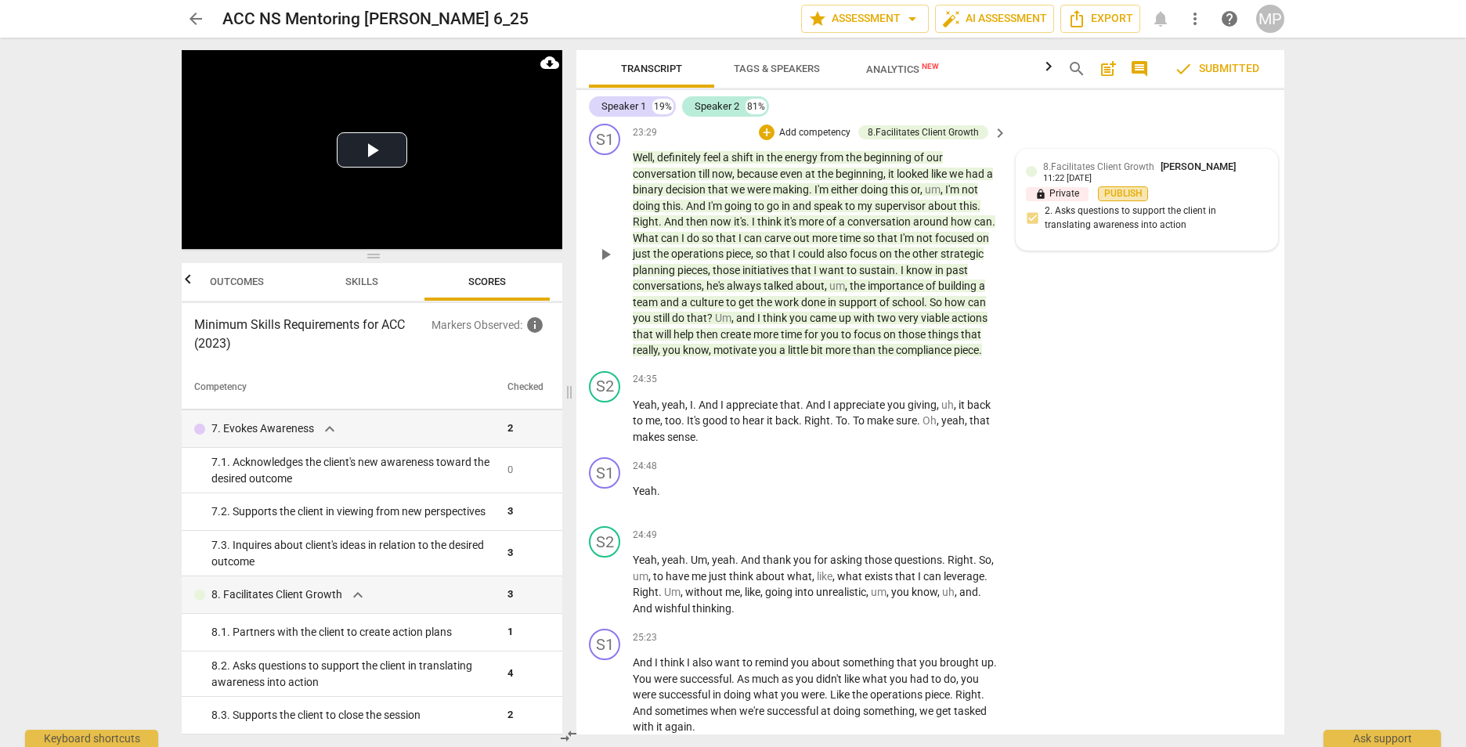
click at [1113, 200] on span "Publish" at bounding box center [1122, 193] width 23 height 13
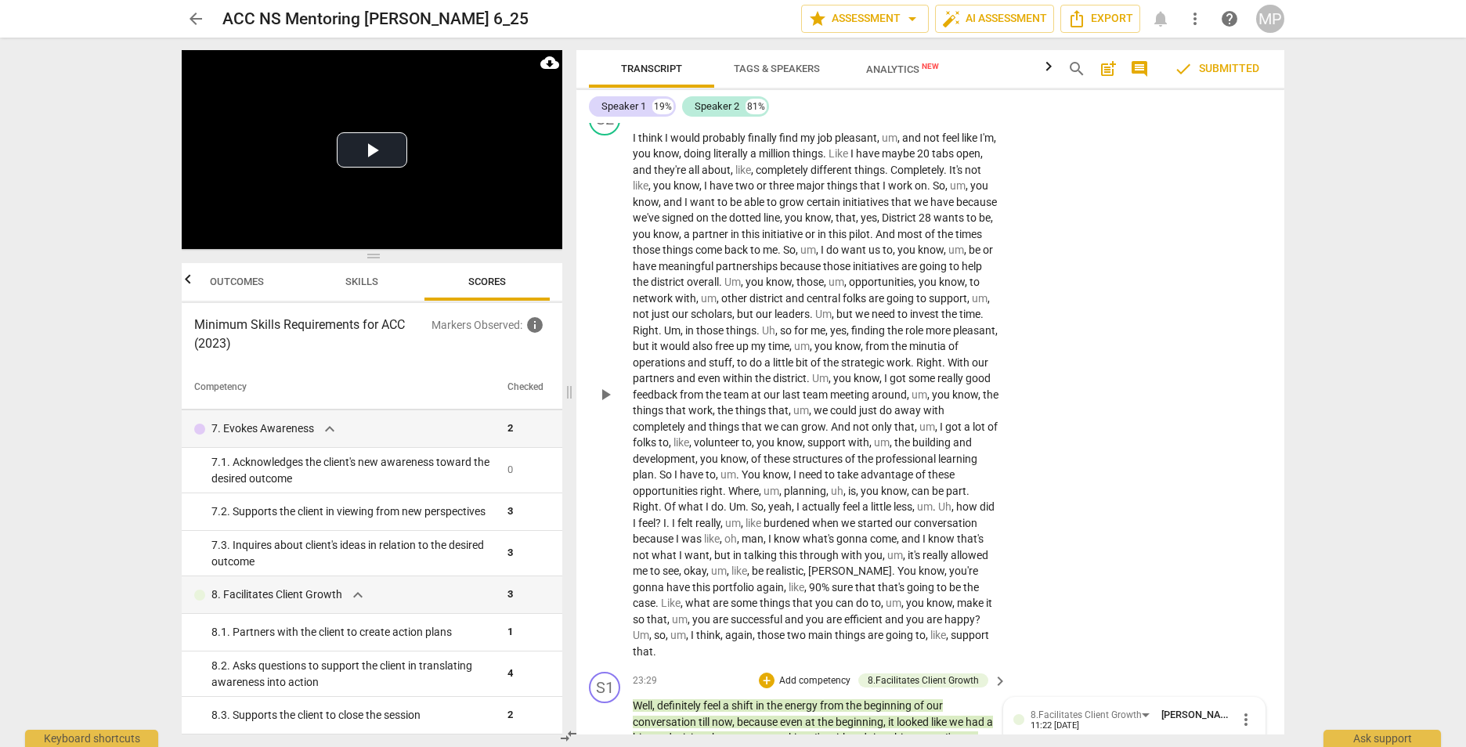
scroll to position [3269, 0]
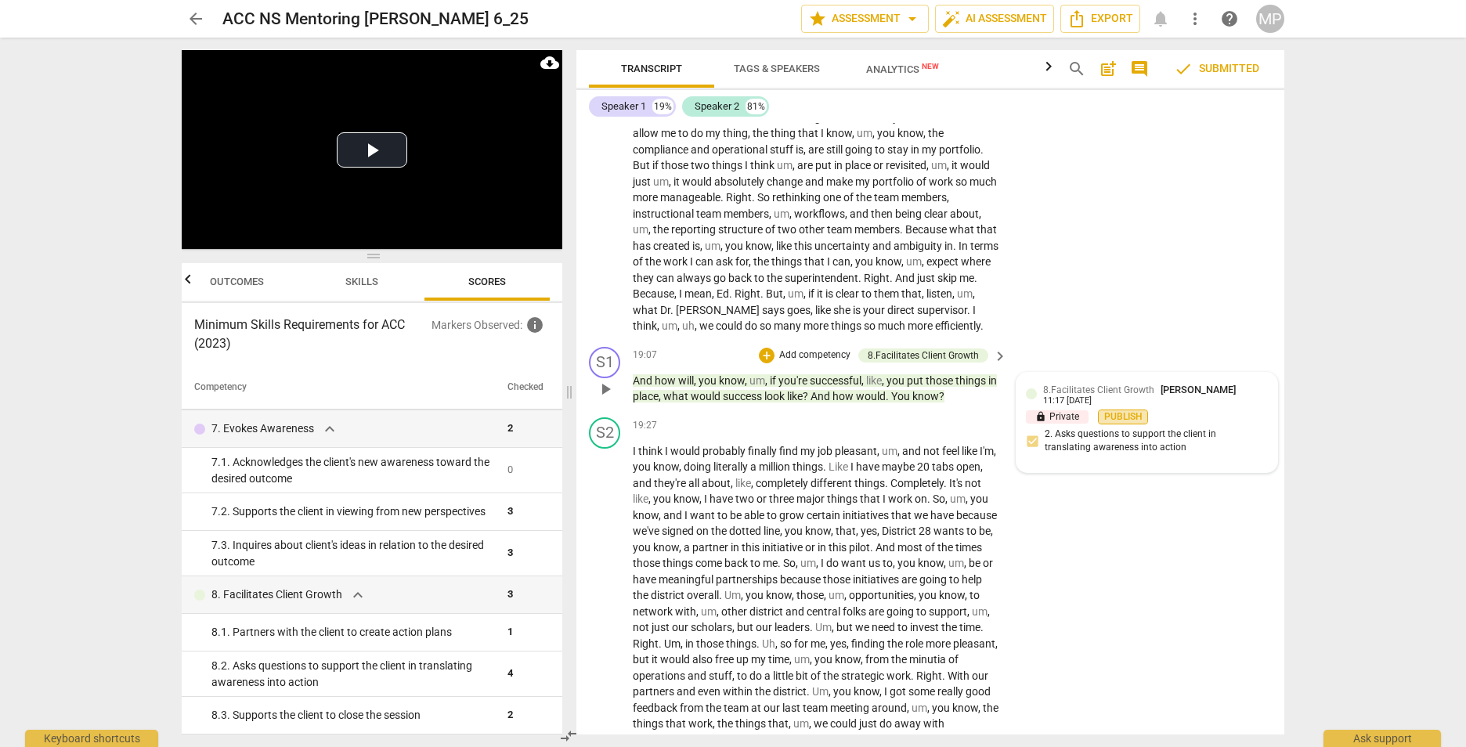
click at [1122, 424] on span "Publish" at bounding box center [1122, 416] width 23 height 13
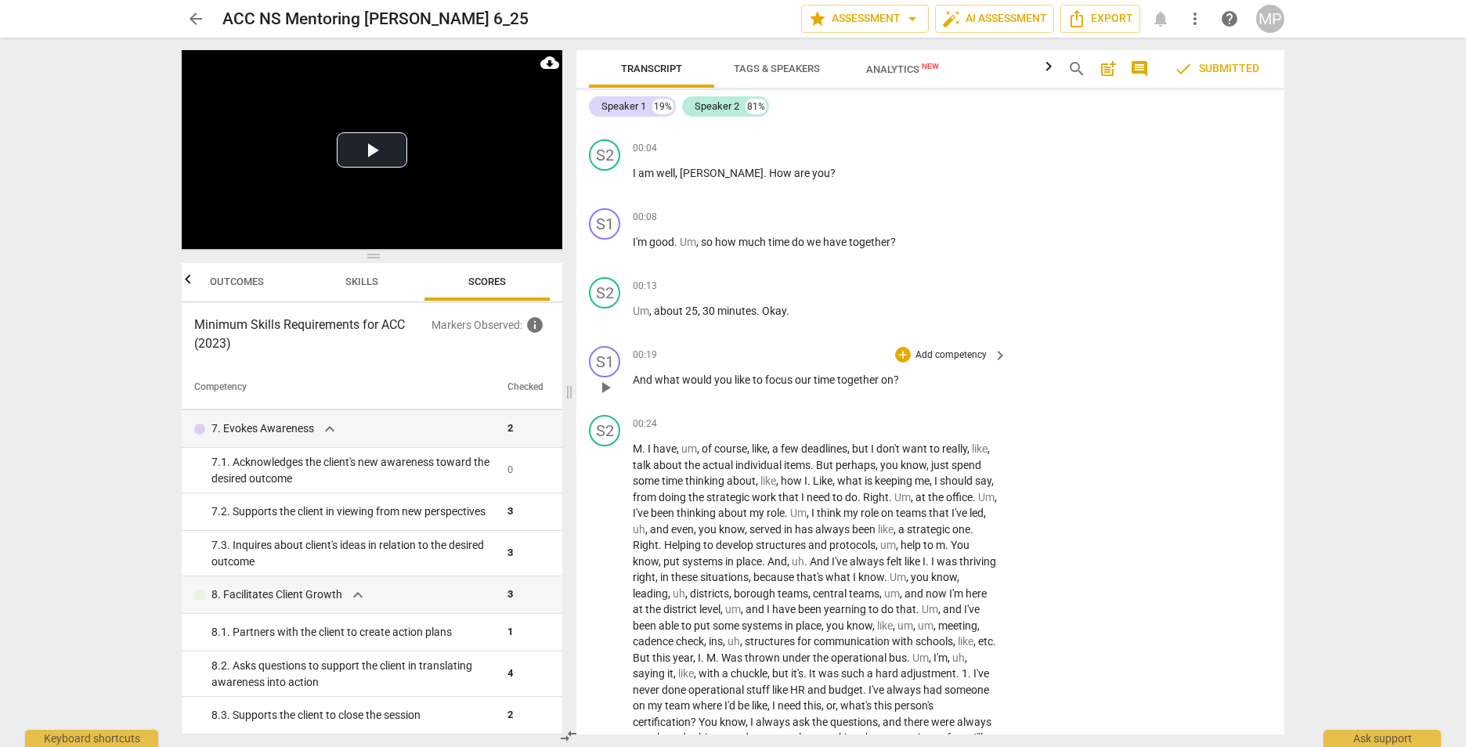
scroll to position [0, 0]
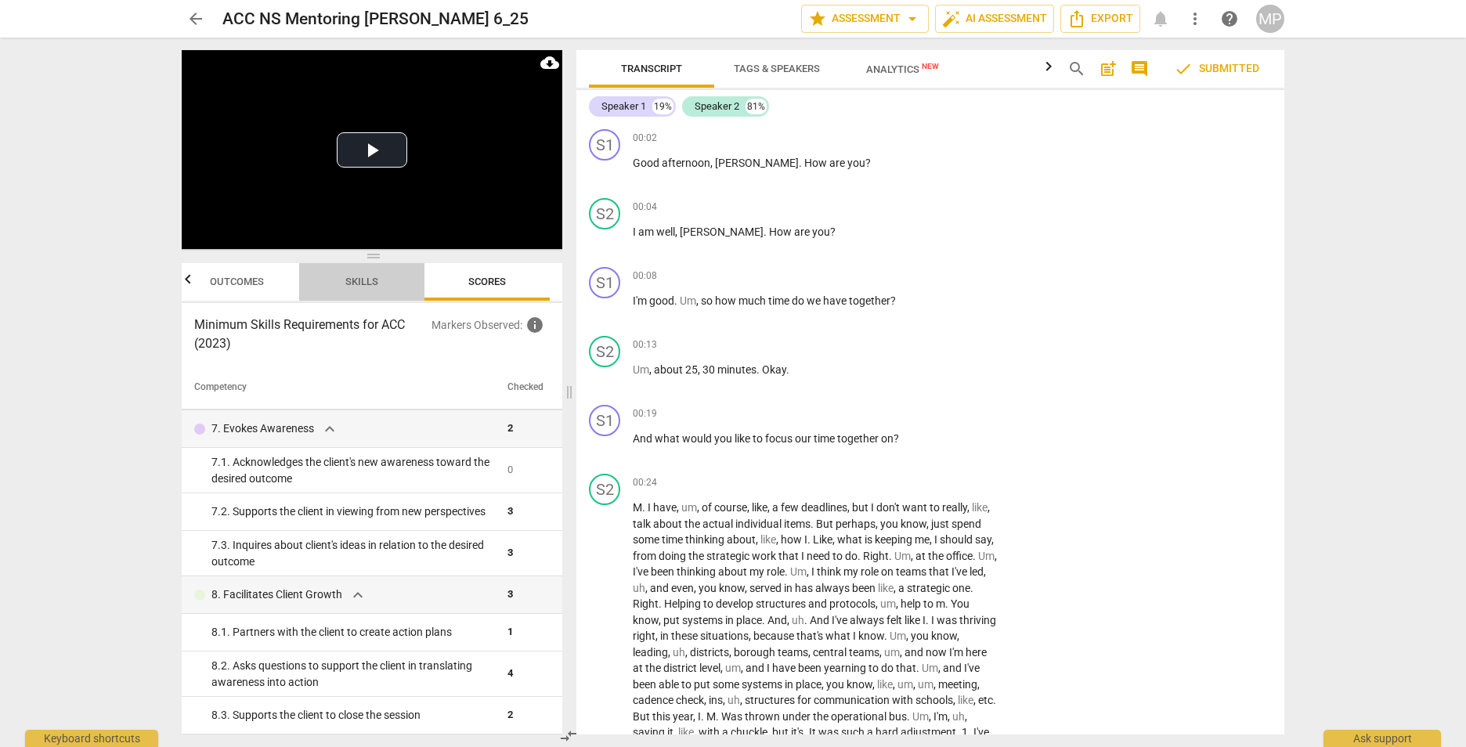
click at [369, 276] on span "Skills" at bounding box center [361, 282] width 33 height 12
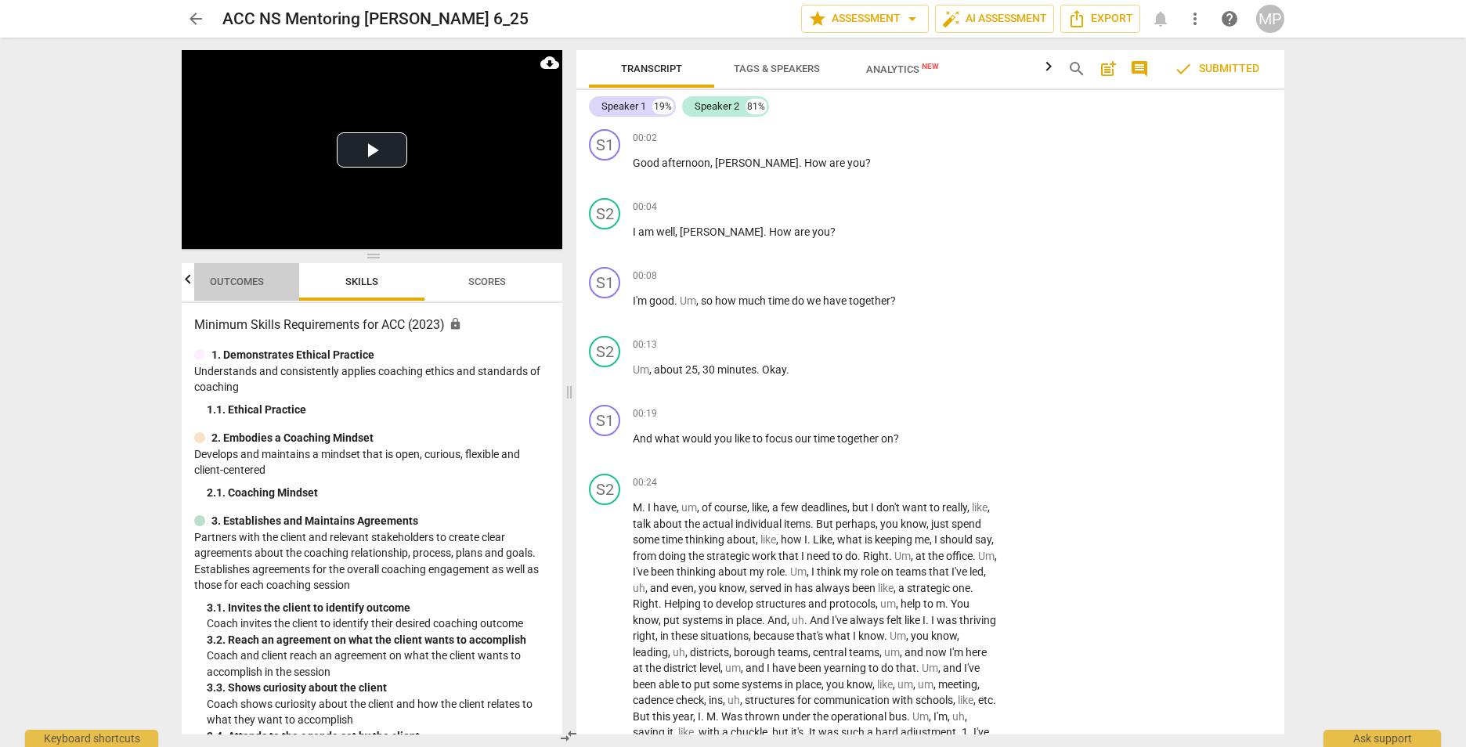
click at [244, 290] on span "Outcomes" at bounding box center [237, 282] width 92 height 21
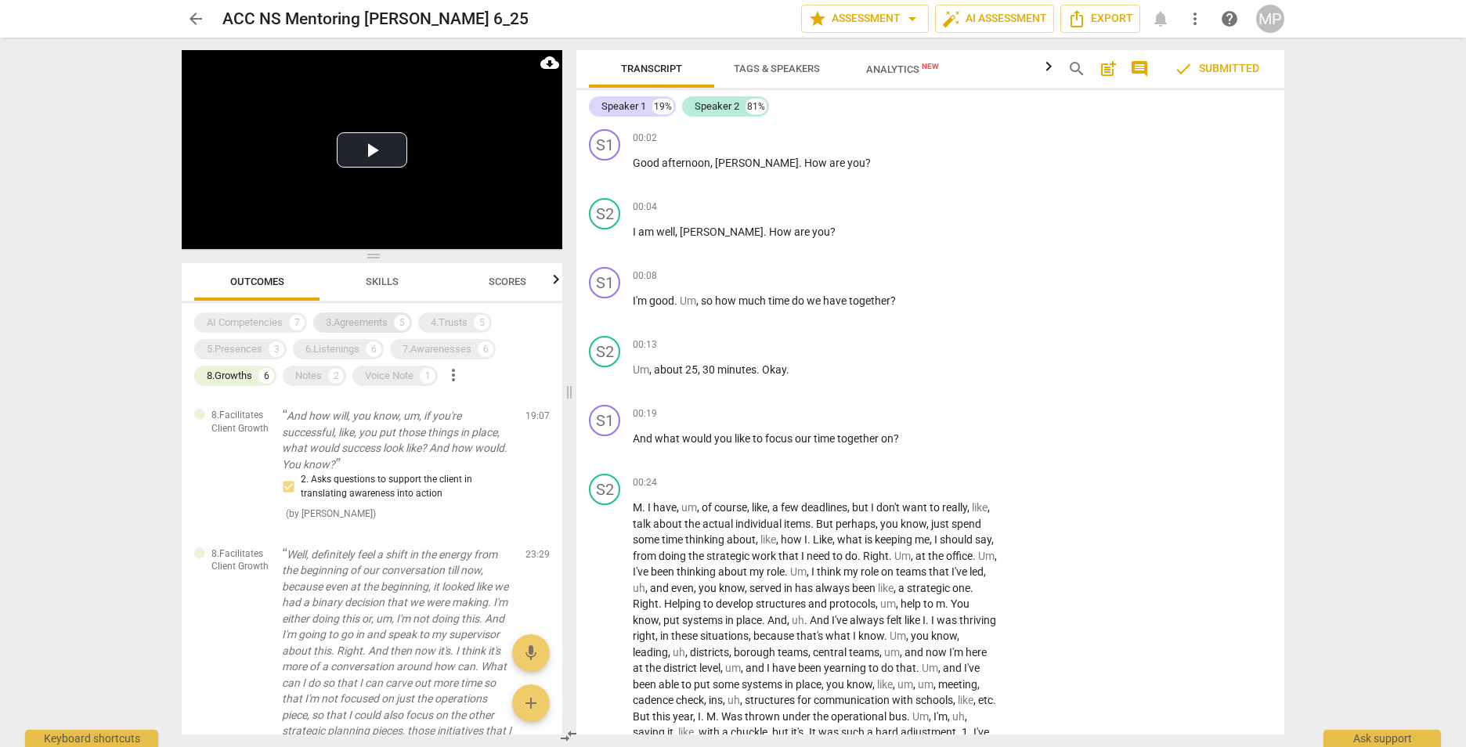
click at [347, 327] on div "3.Agreements" at bounding box center [357, 323] width 62 height 16
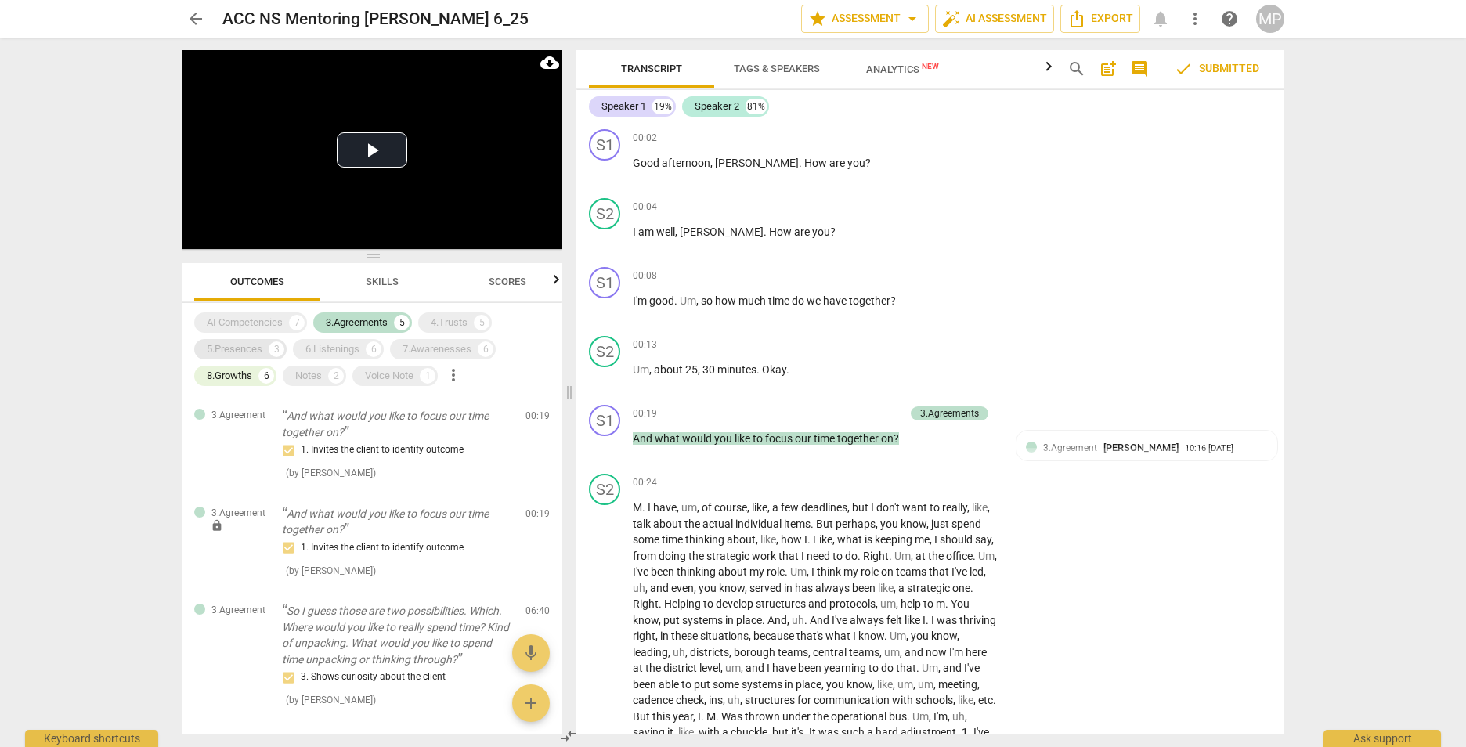
click at [250, 355] on div "5.Presences" at bounding box center [235, 349] width 56 height 16
click at [349, 355] on div "6.Listenings" at bounding box center [332, 349] width 54 height 16
click at [317, 378] on div "Notes" at bounding box center [308, 376] width 27 height 16
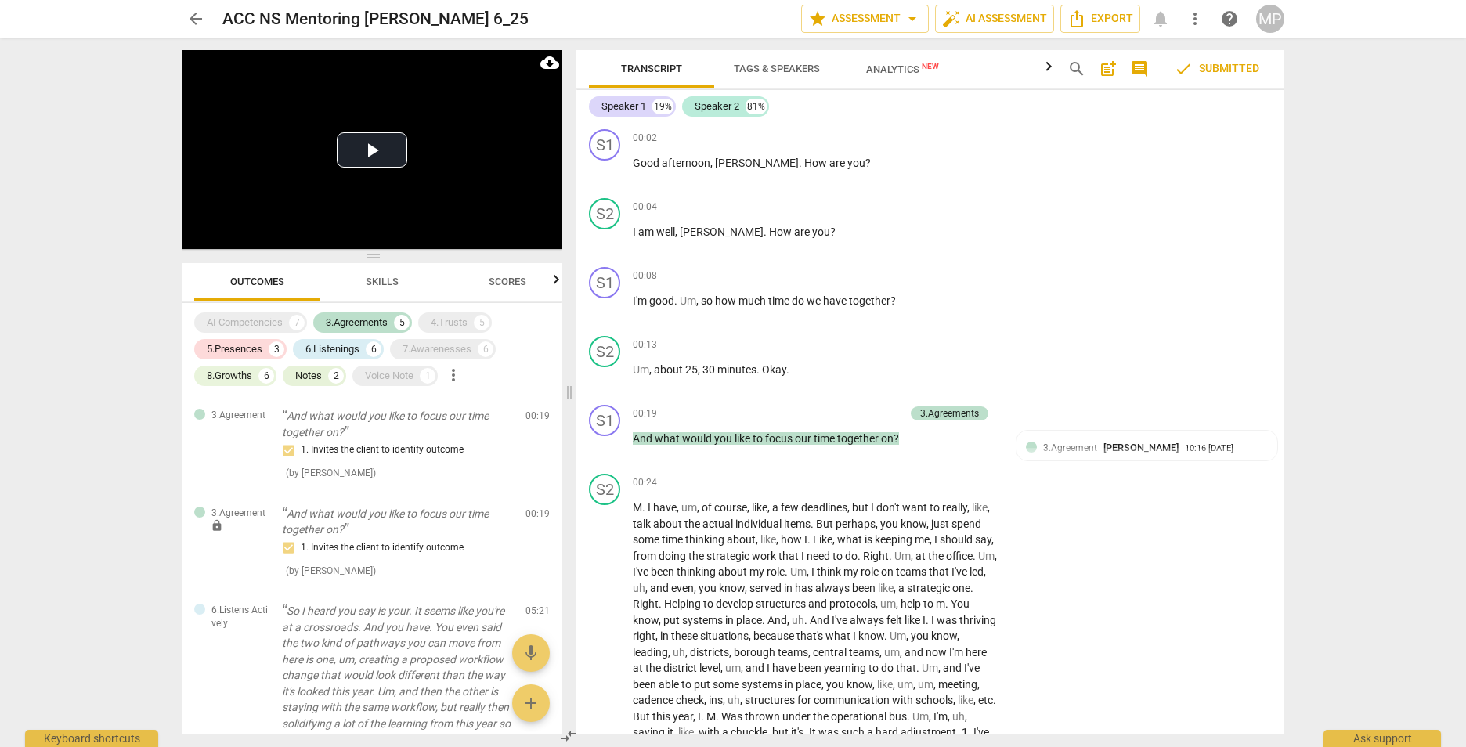
click at [385, 390] on div "AI Competencies 7 3.Agreements 5 4.Trusts 5 5.Presences 3 6.Listenings 6 7.Awar…" at bounding box center [372, 518] width 381 height 431
click at [393, 385] on div "Voice Note 1" at bounding box center [394, 376] width 85 height 20
click at [431, 357] on div "7.Awarenesses" at bounding box center [436, 349] width 69 height 16
click at [462, 315] on div "4.Trusts" at bounding box center [449, 323] width 37 height 16
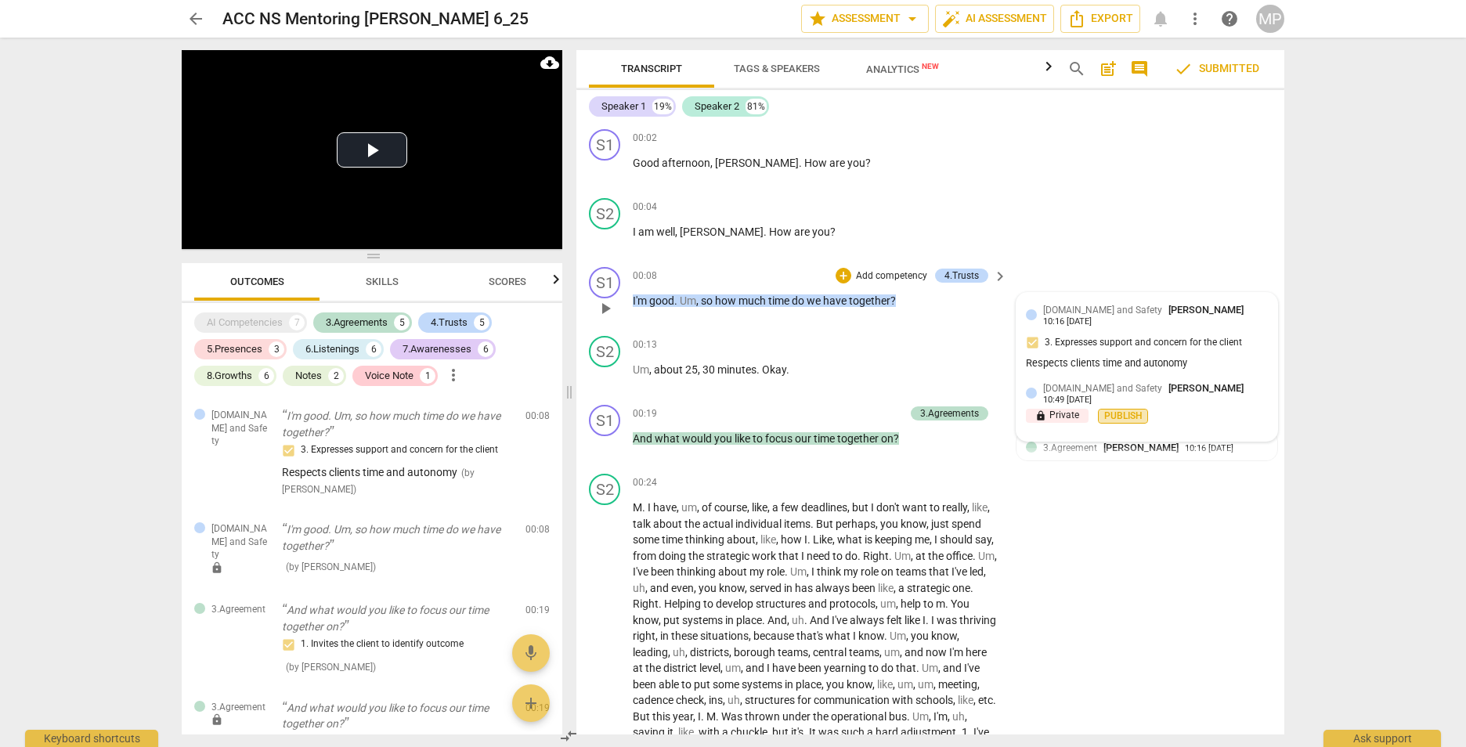
click at [1132, 410] on span "Publish" at bounding box center [1122, 416] width 23 height 13
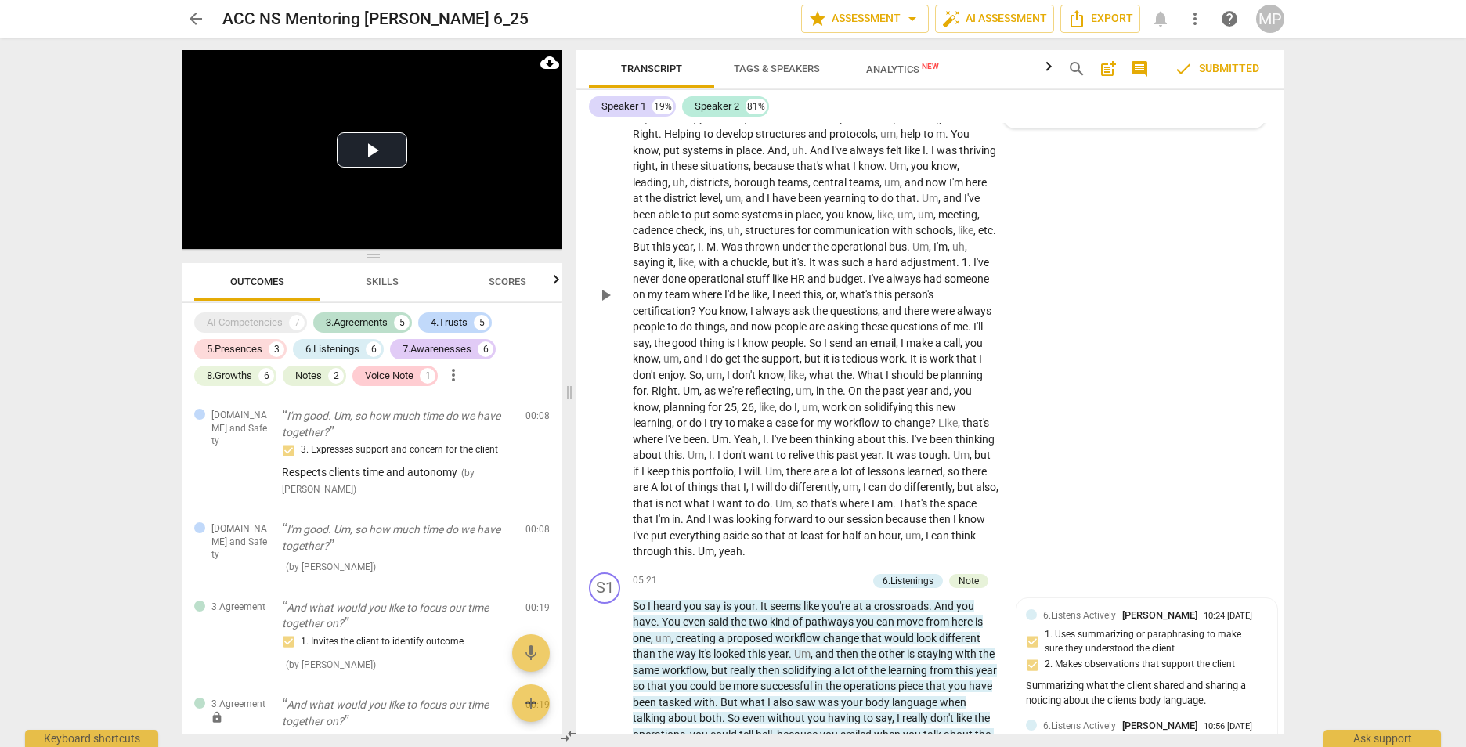
scroll to position [861, 0]
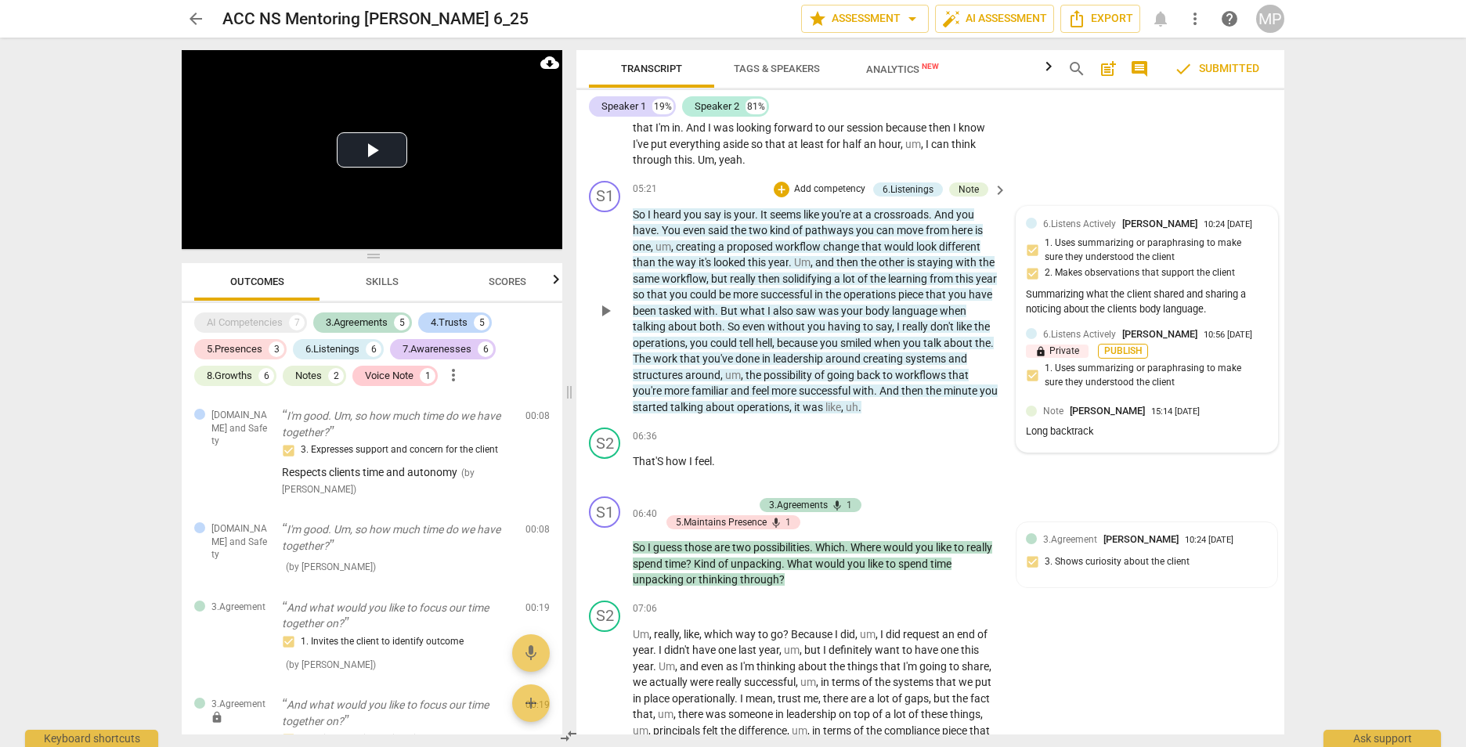
click at [1114, 358] on span "Publish" at bounding box center [1122, 351] width 23 height 13
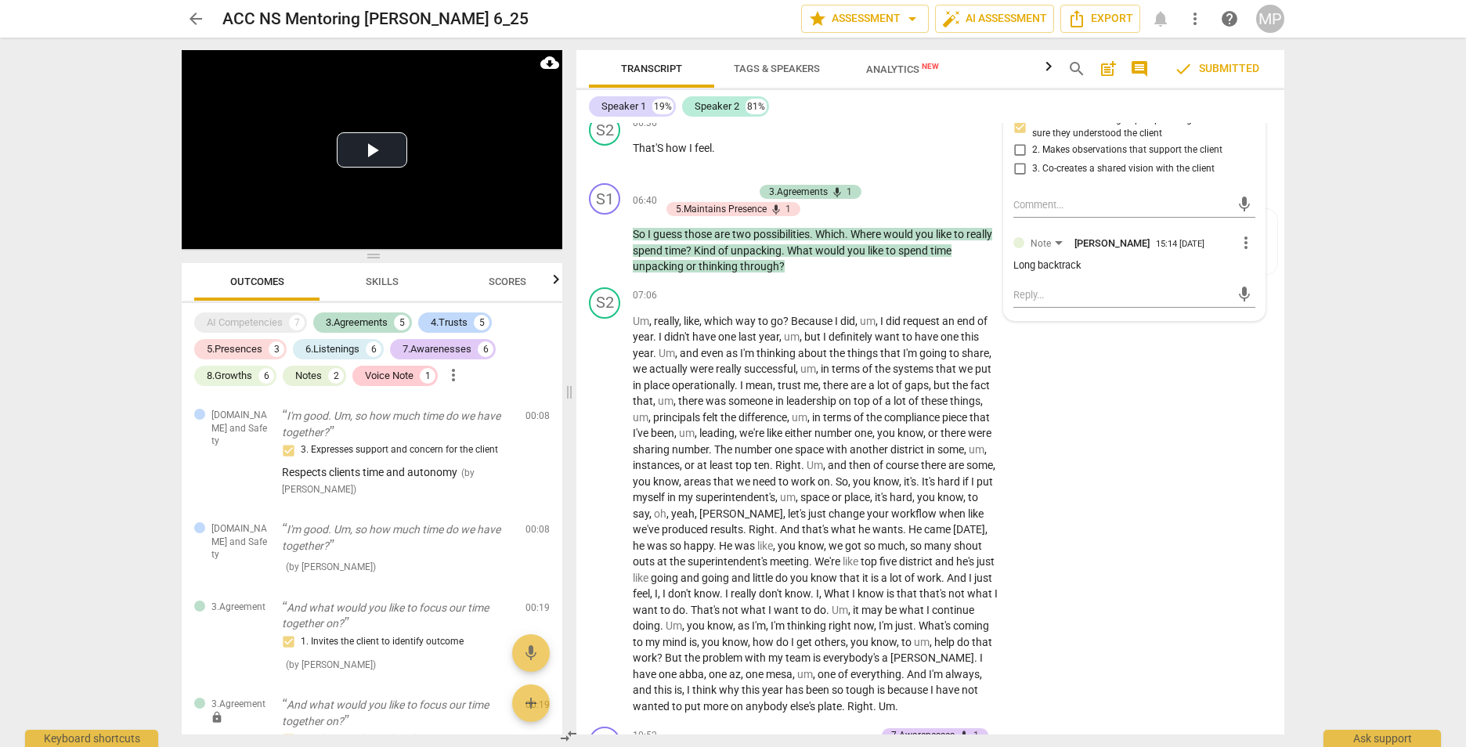
scroll to position [1644, 0]
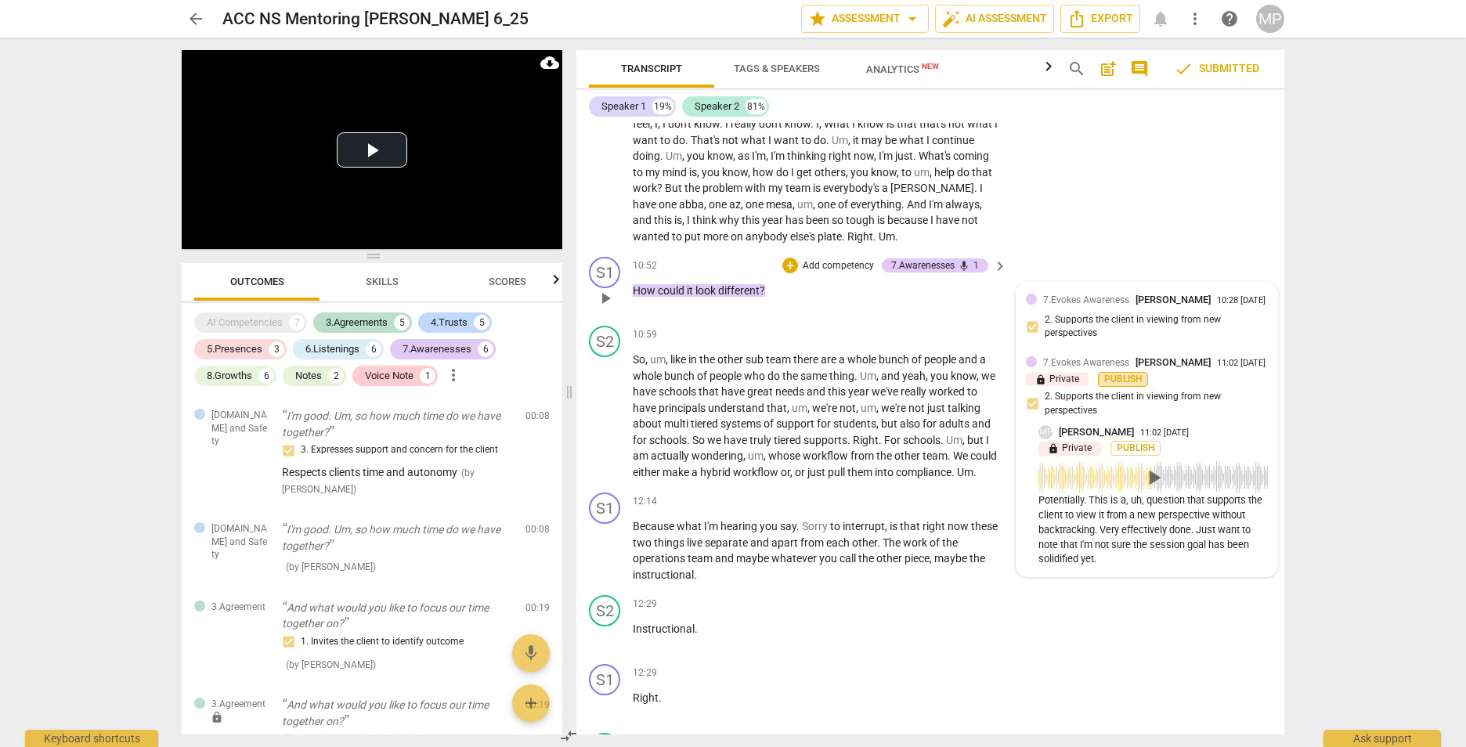
click at [1124, 386] on span "Publish" at bounding box center [1122, 379] width 23 height 13
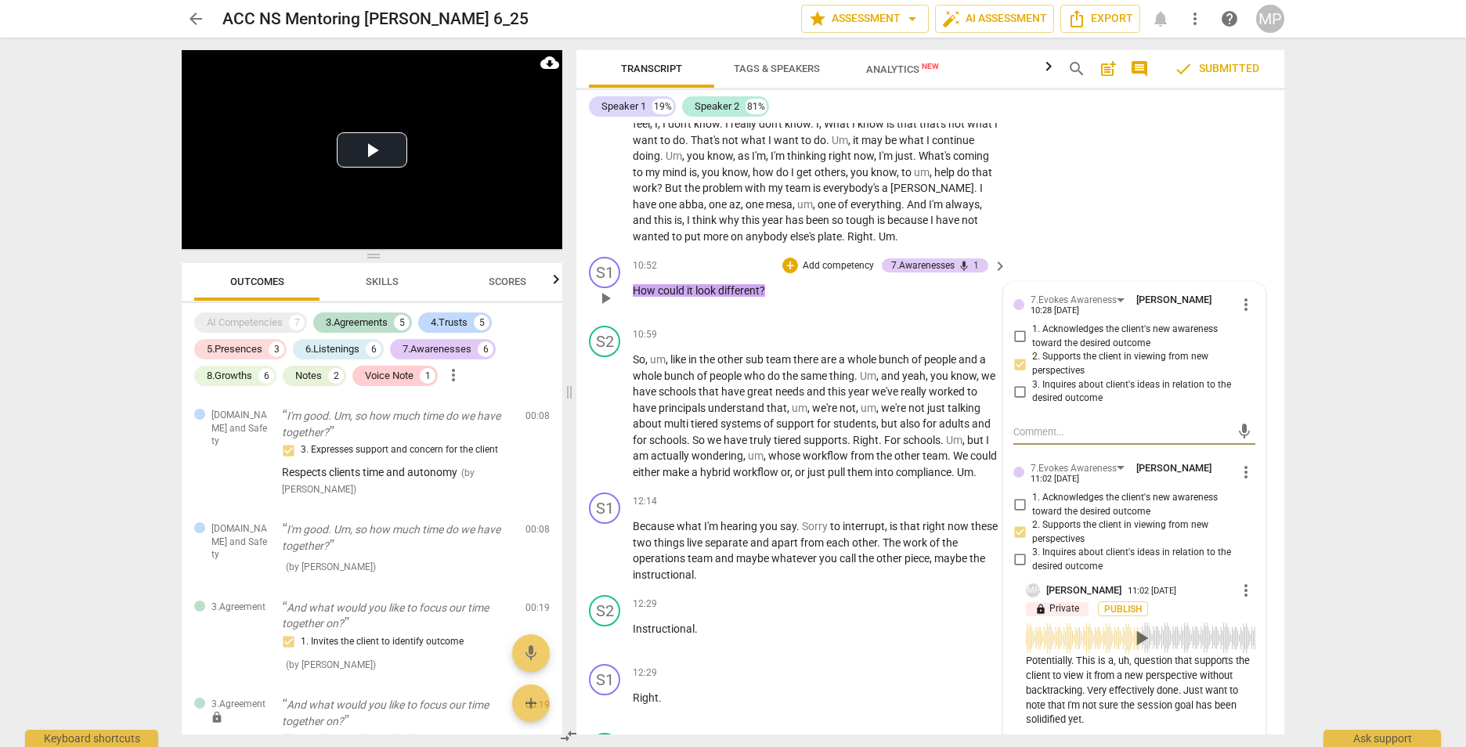
scroll to position [1958, 0]
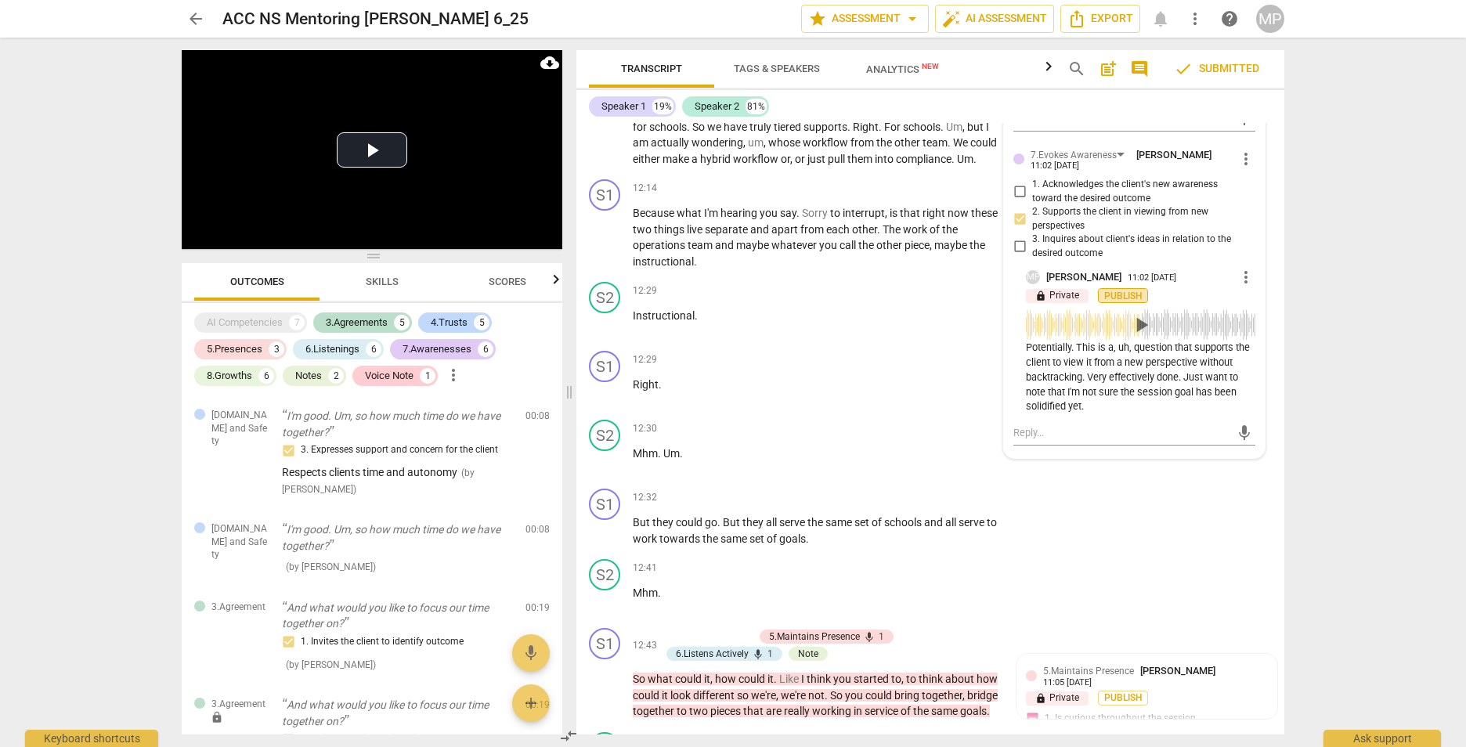
click at [1127, 303] on span "Publish" at bounding box center [1122, 296] width 23 height 13
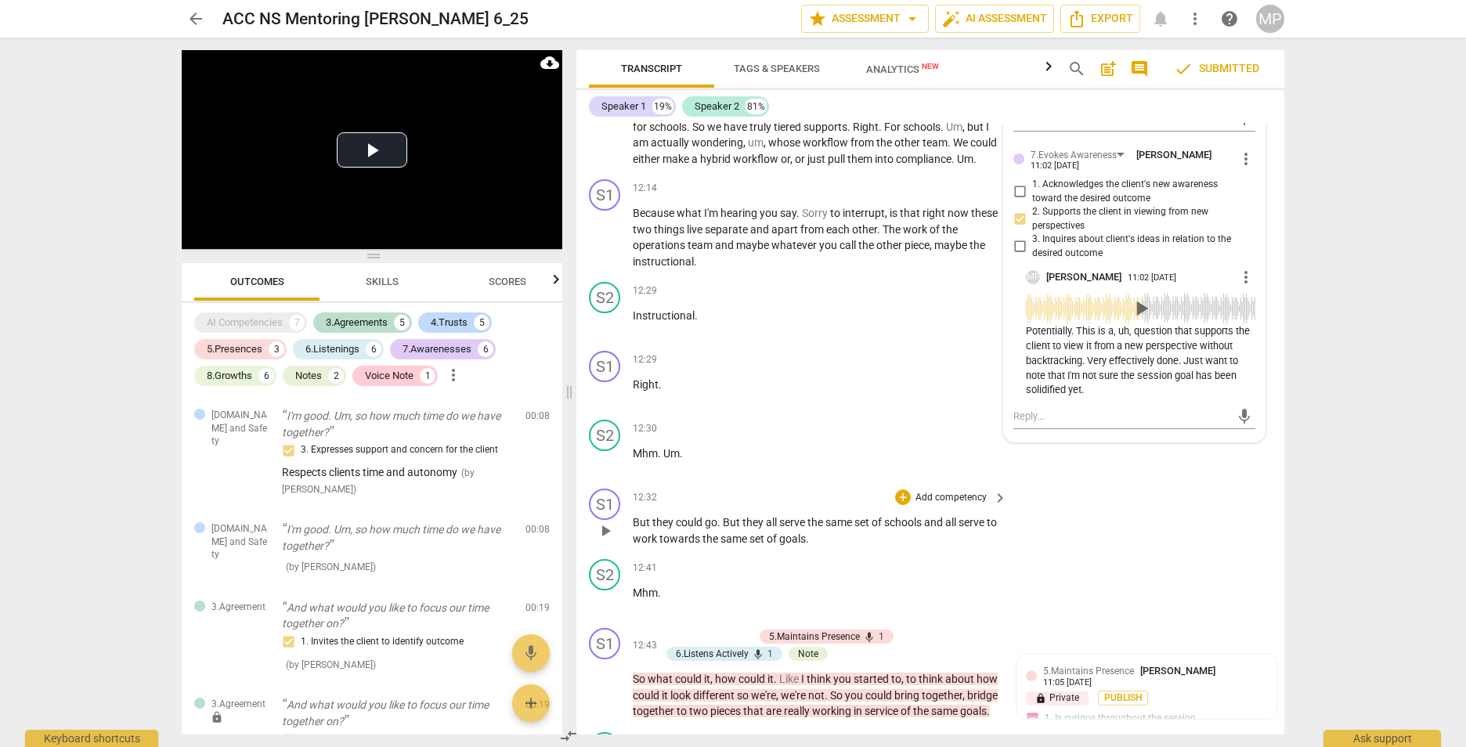
scroll to position [2036, 0]
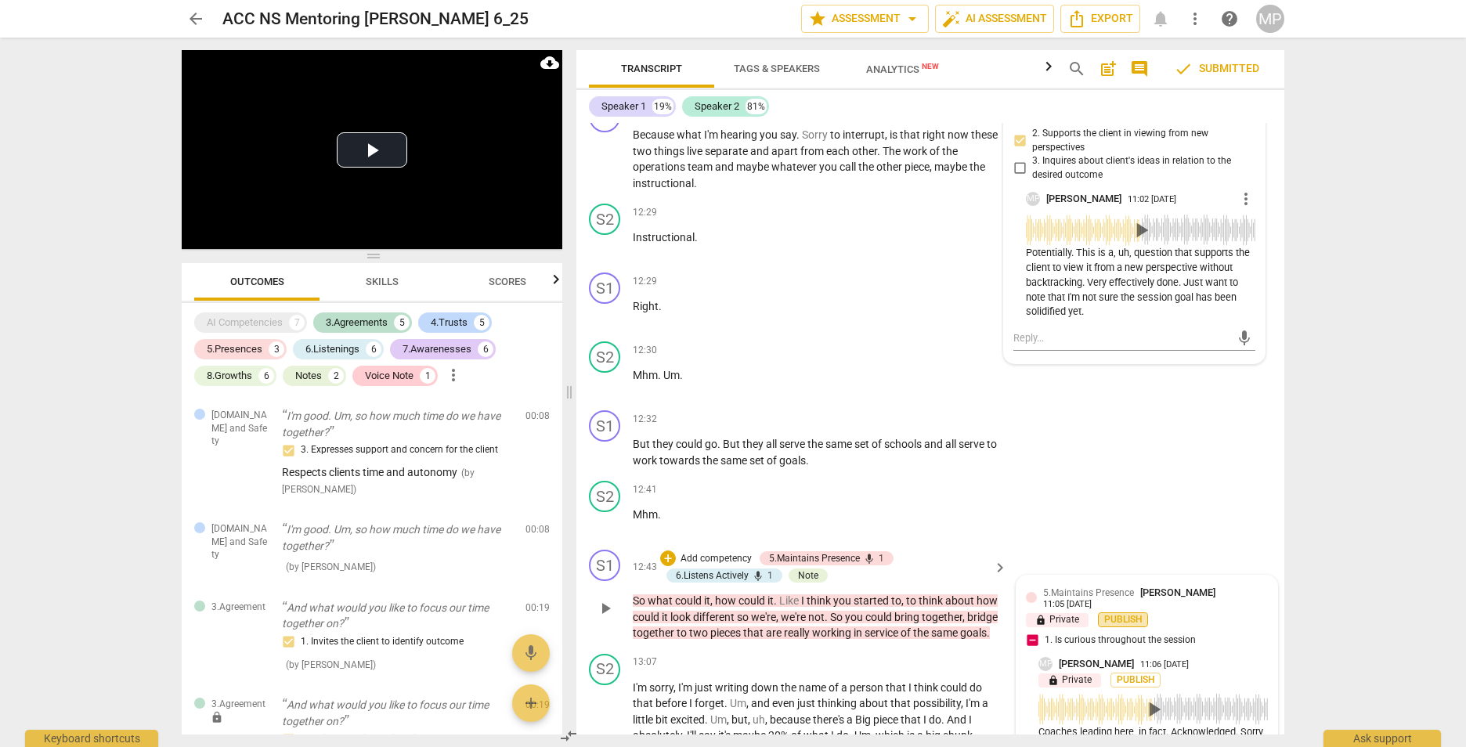
click at [1118, 626] on span "Publish" at bounding box center [1122, 619] width 23 height 13
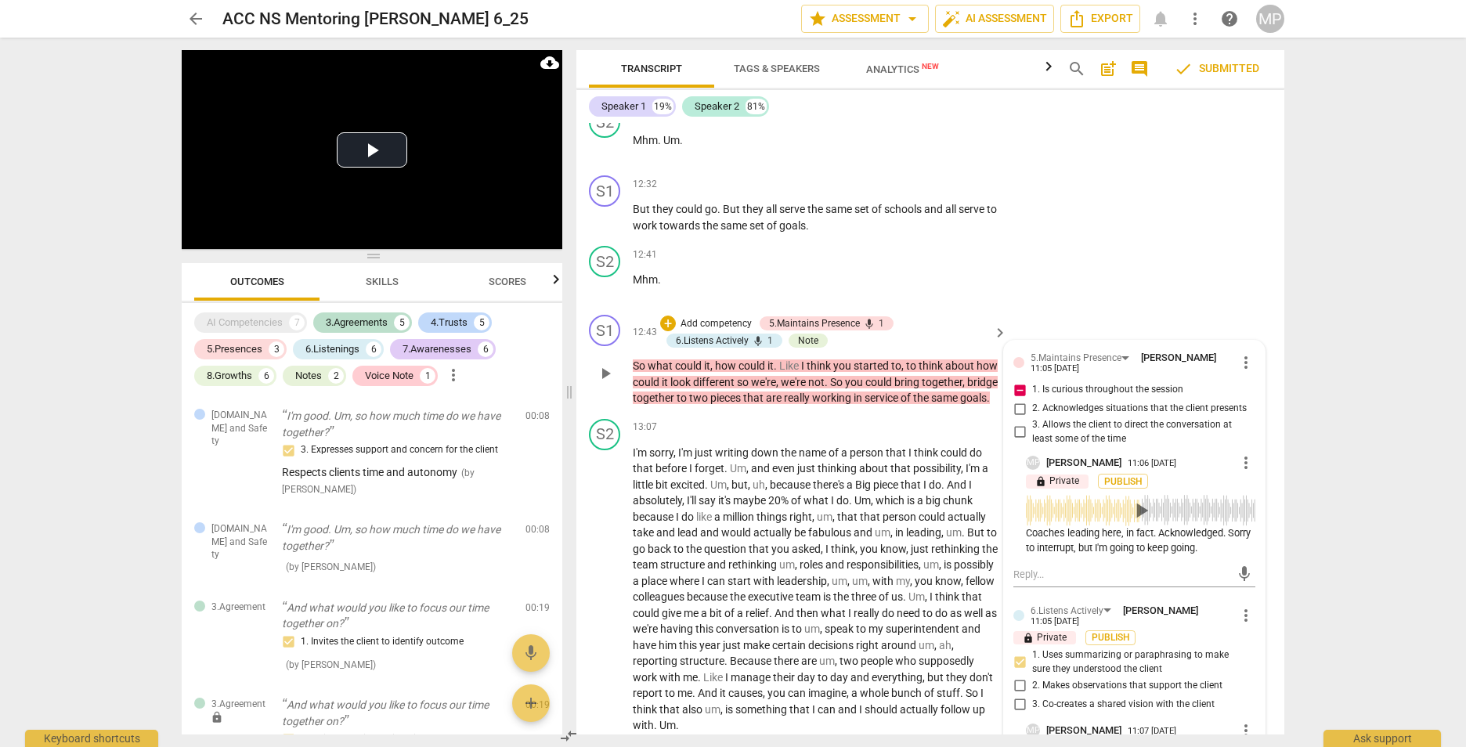
scroll to position [2349, 0]
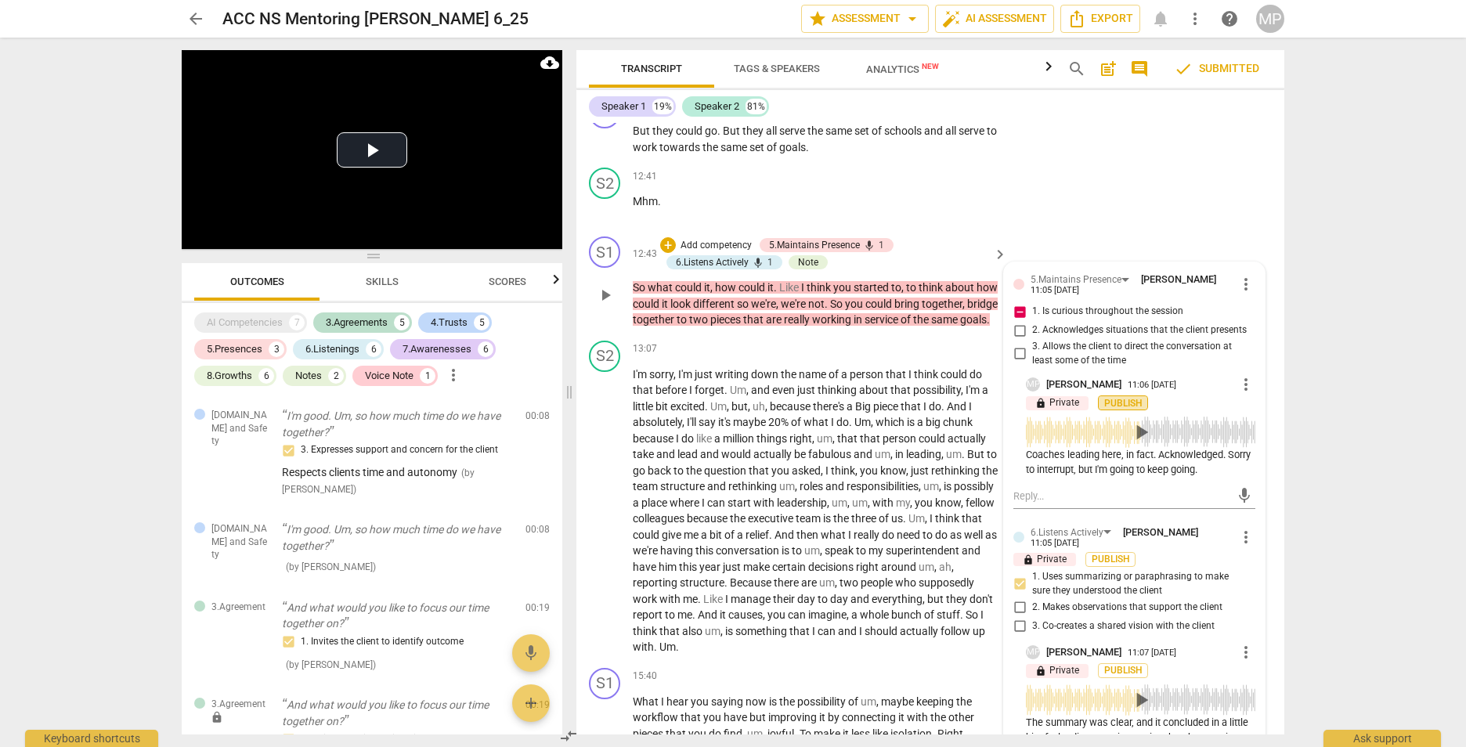
click at [1116, 410] on span "Publish" at bounding box center [1122, 403] width 23 height 13
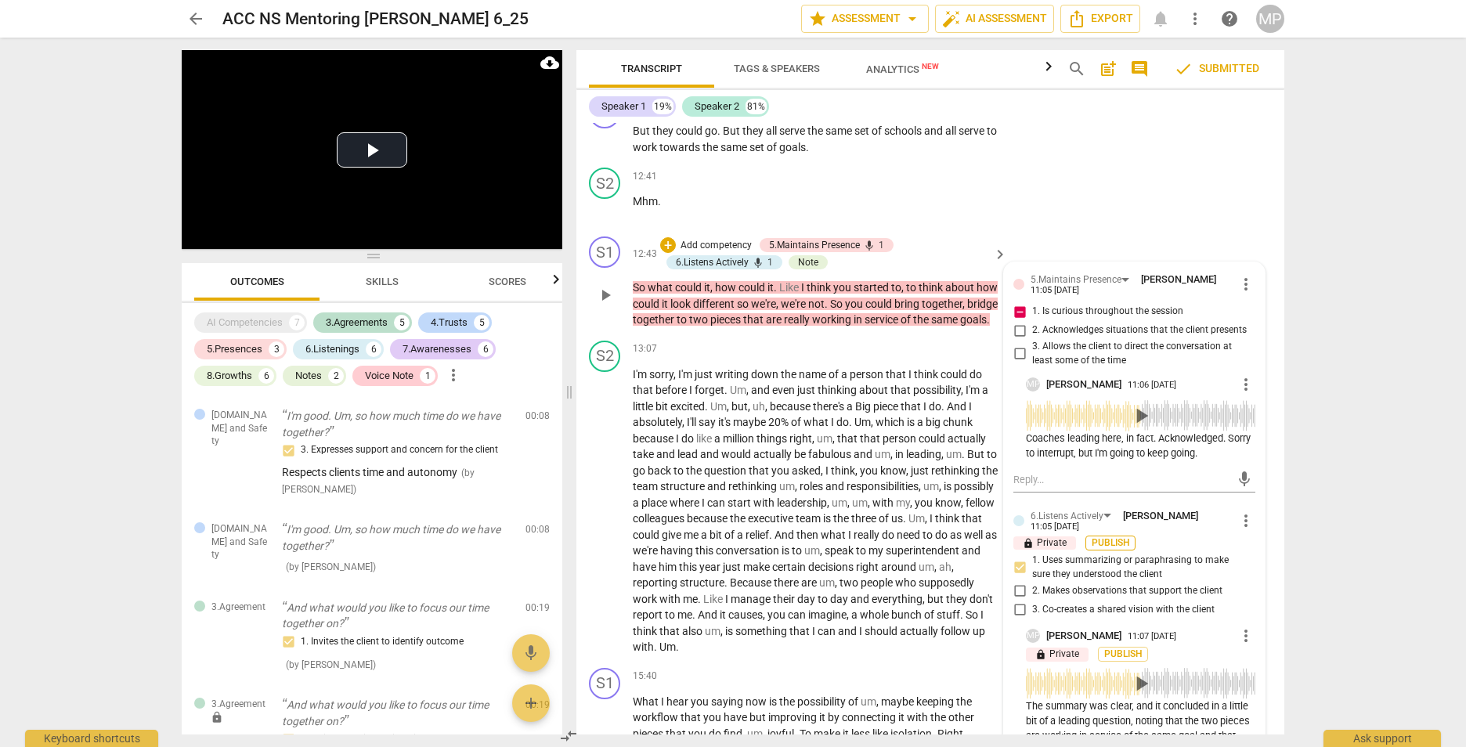
click at [1119, 550] on span "Publish" at bounding box center [1110, 542] width 23 height 13
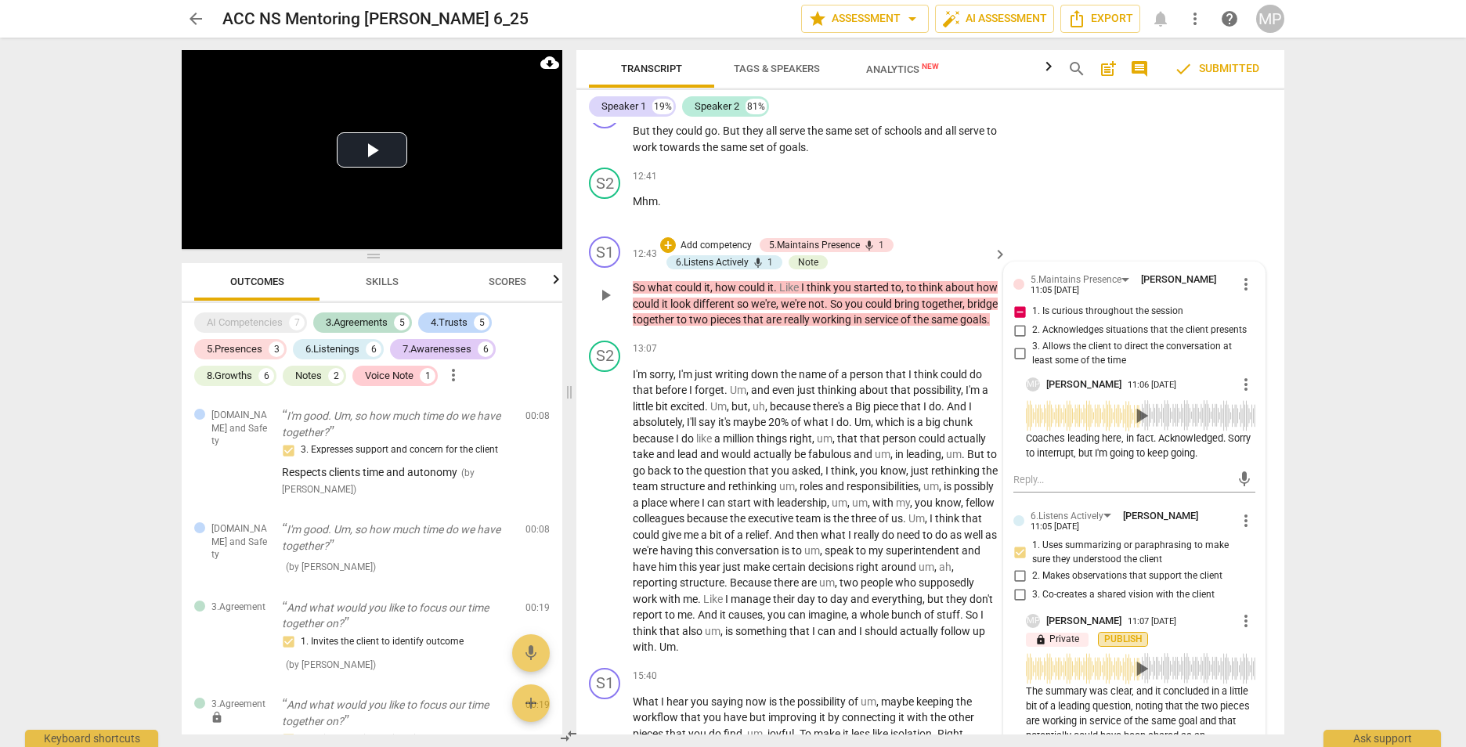
click at [1123, 646] on span "Publish" at bounding box center [1122, 639] width 23 height 13
click at [1121, 651] on div "S1 play_arrow pause 00:02 + Add competency keyboard_arrow_right Good afternoon …" at bounding box center [930, 429] width 708 height 612
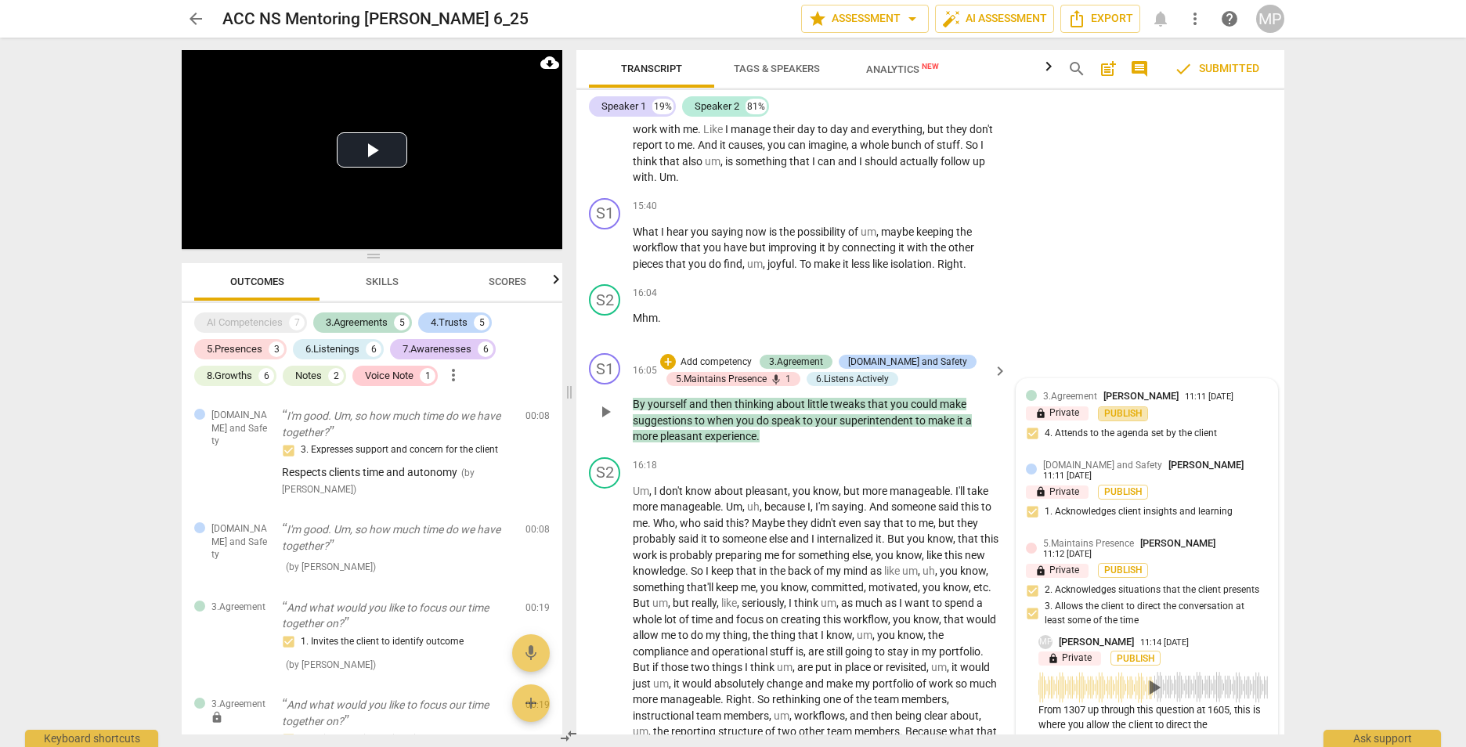
click at [1121, 420] on span "Publish" at bounding box center [1122, 413] width 23 height 13
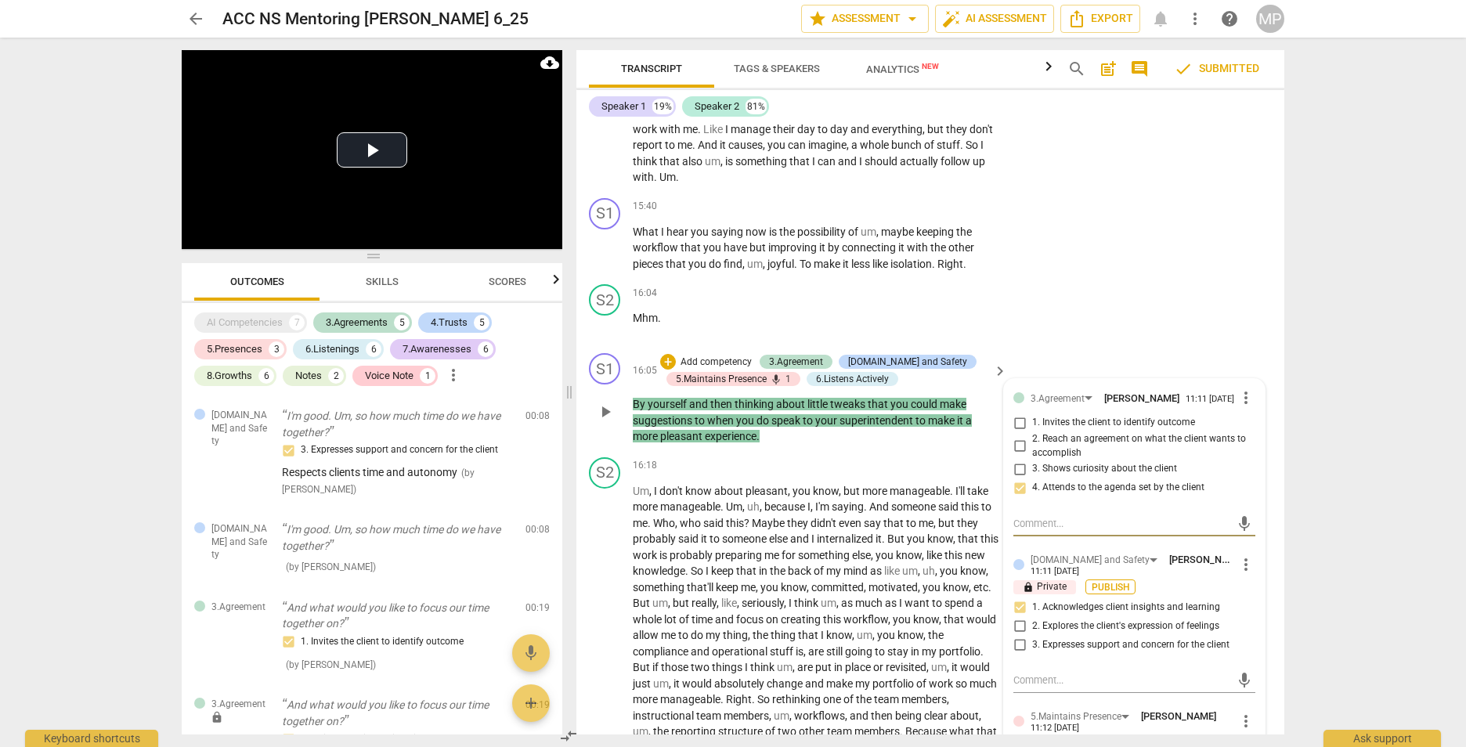
click at [1121, 594] on span "Publish" at bounding box center [1110, 587] width 23 height 13
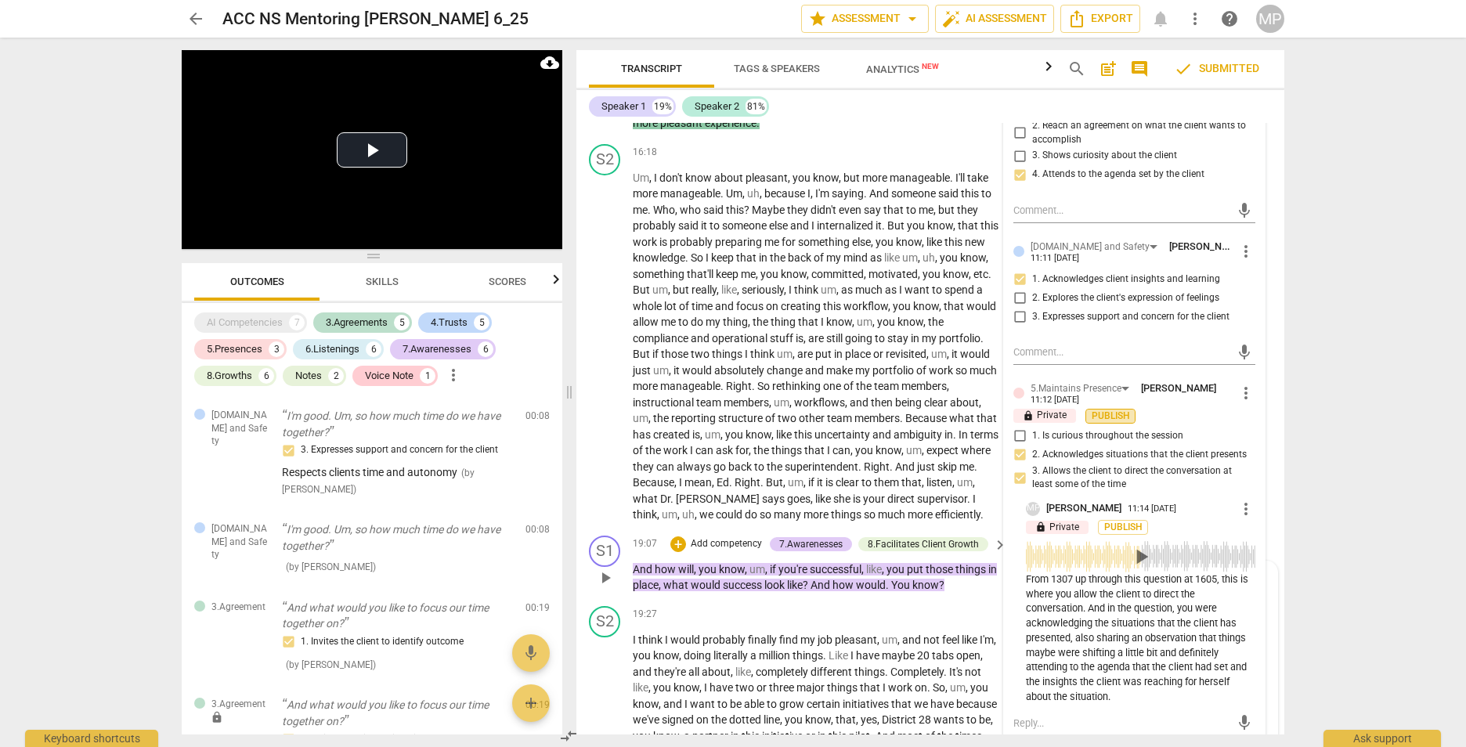
click at [1114, 423] on span "Publish" at bounding box center [1110, 416] width 23 height 13
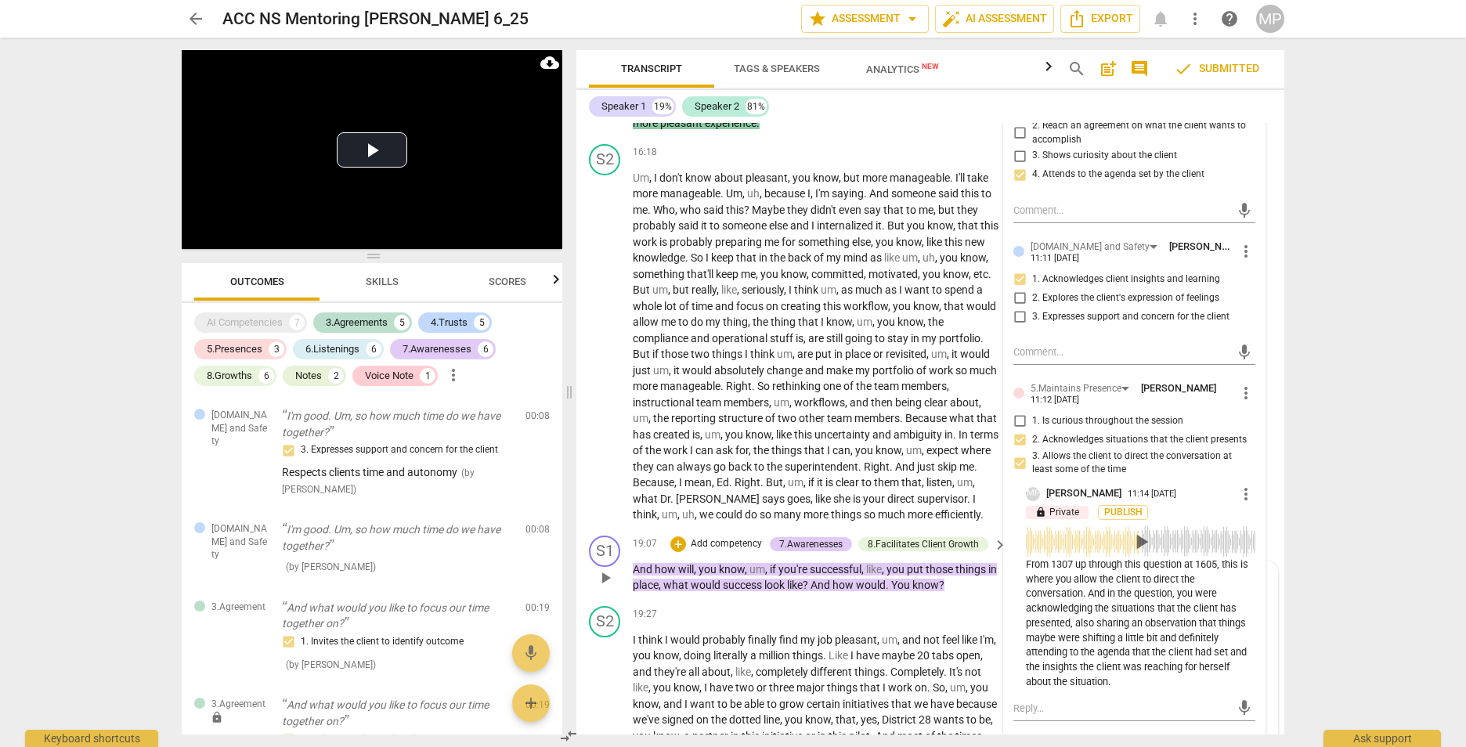
click at [1111, 519] on span "Publish" at bounding box center [1122, 512] width 23 height 13
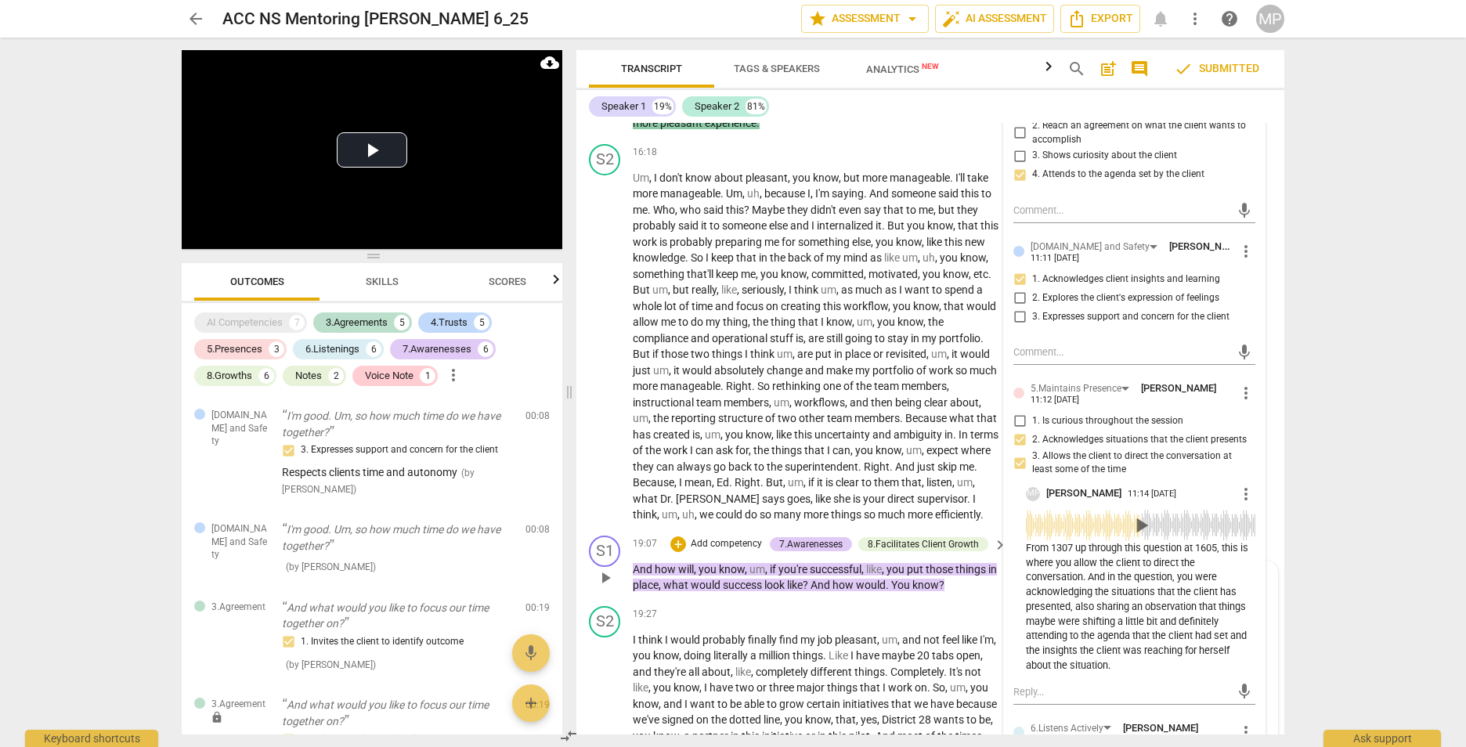
scroll to position [3367, 0]
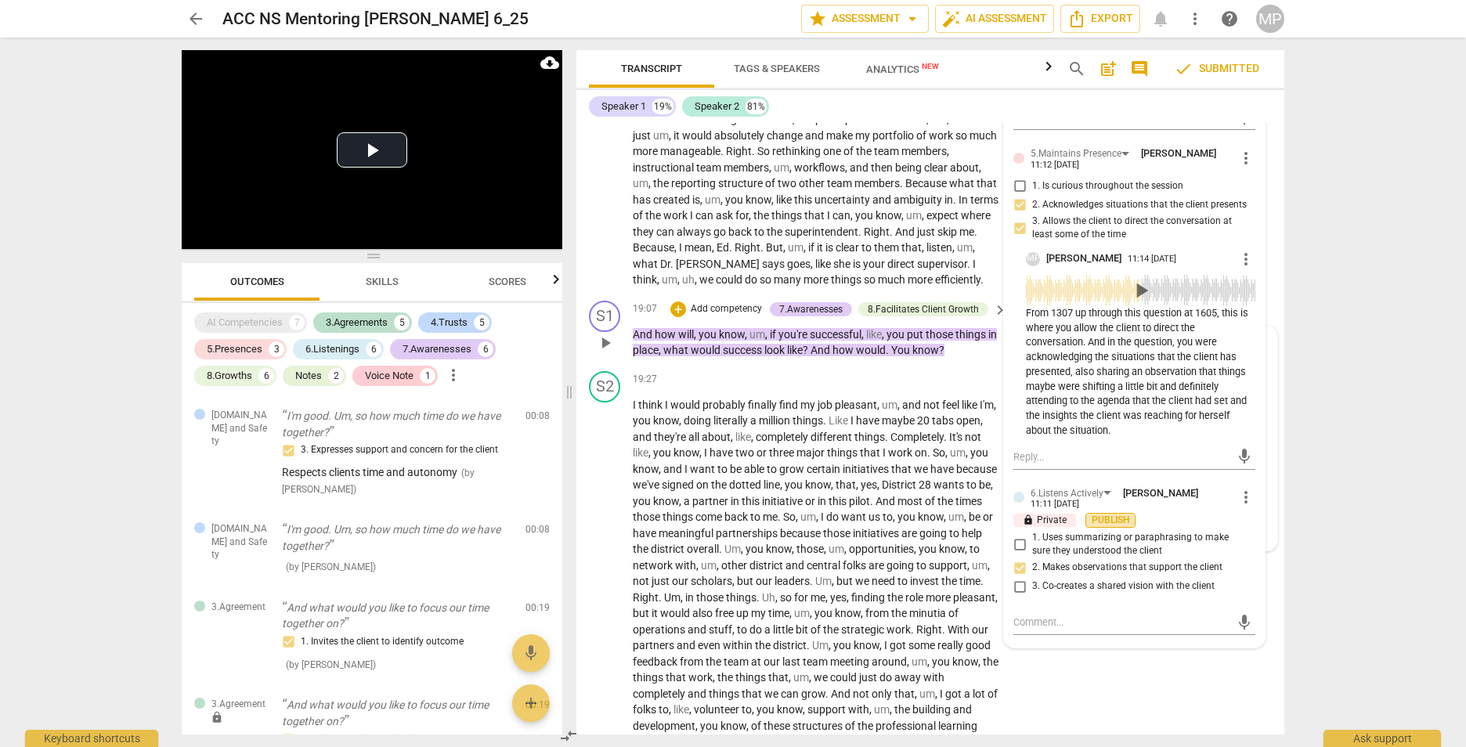
click at [1106, 527] on span "Publish" at bounding box center [1110, 520] width 23 height 13
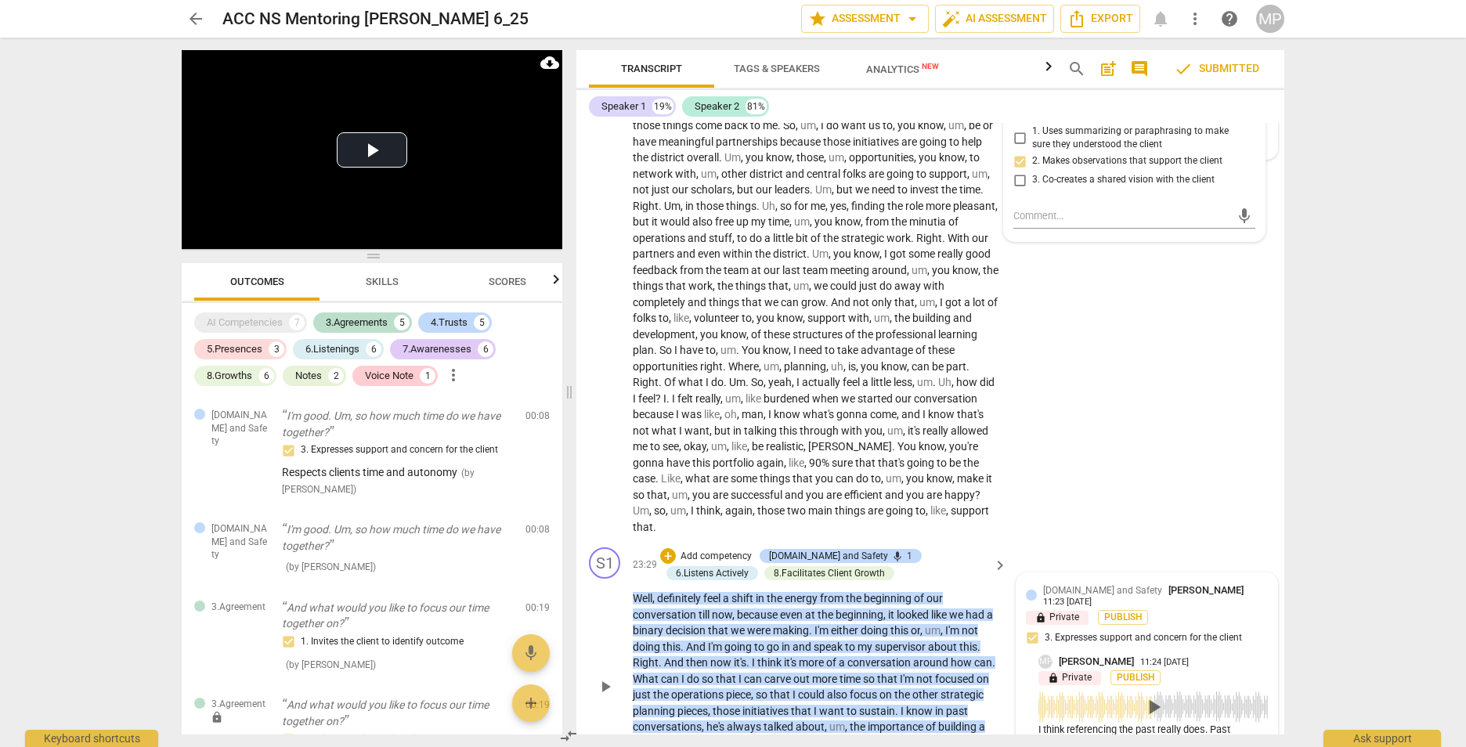
scroll to position [3994, 0]
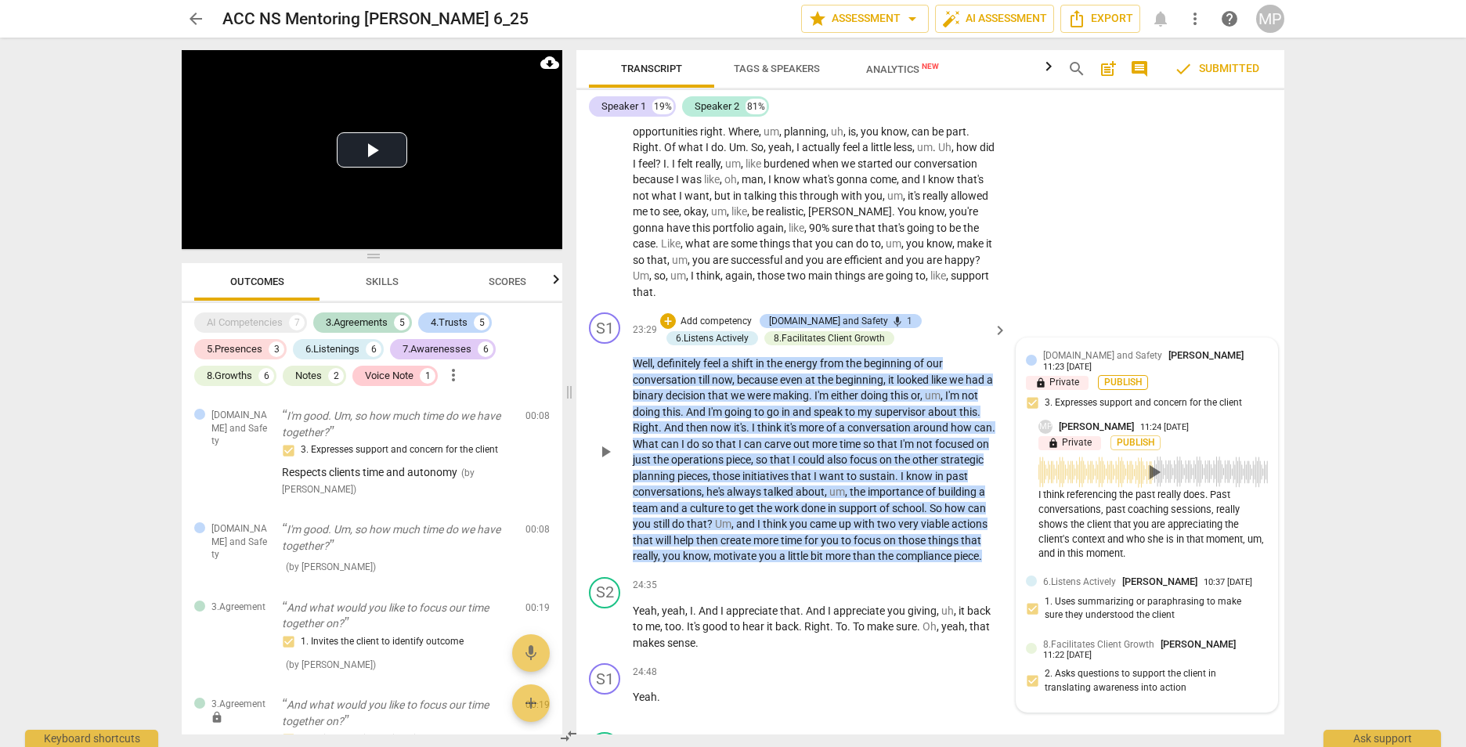
click at [1124, 389] on span "Publish" at bounding box center [1122, 382] width 23 height 13
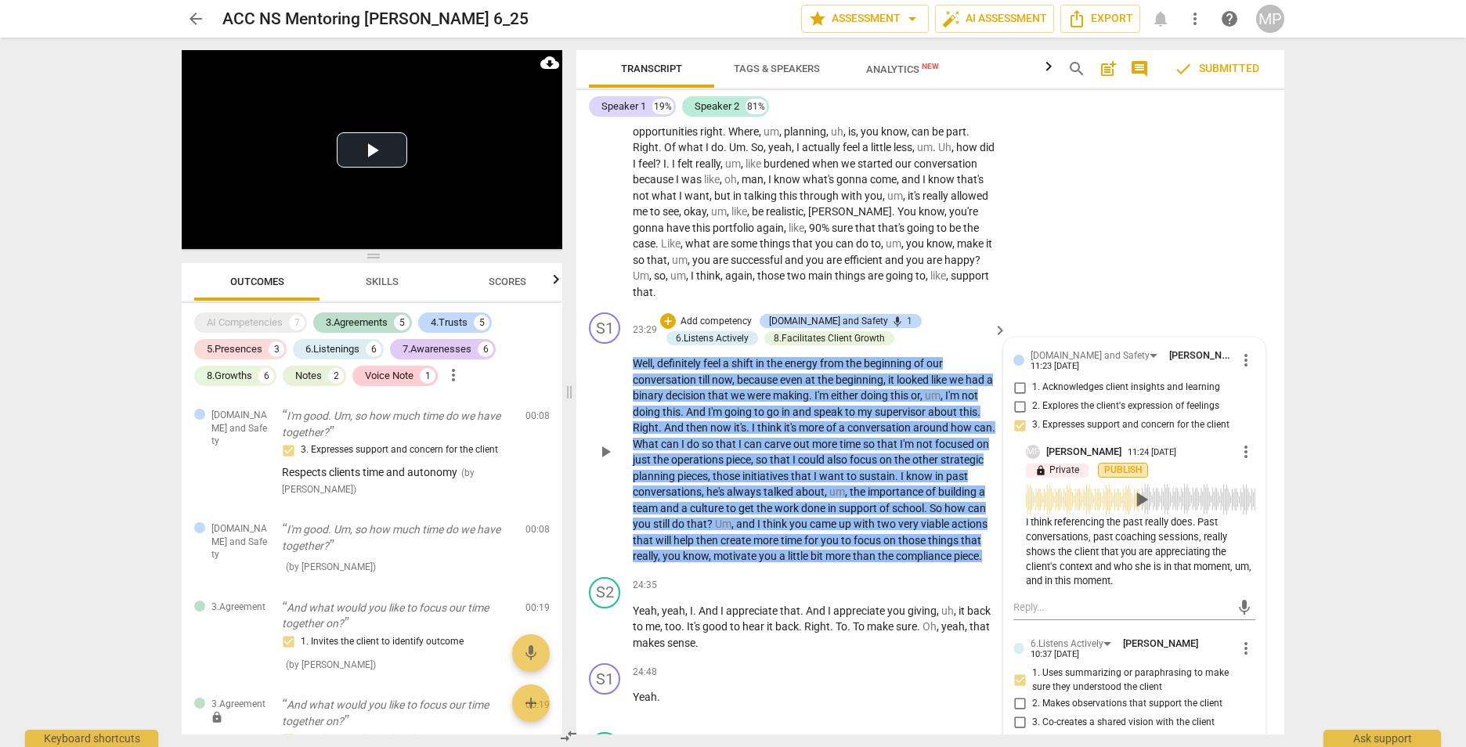
click at [1122, 477] on span "Publish" at bounding box center [1122, 470] width 23 height 13
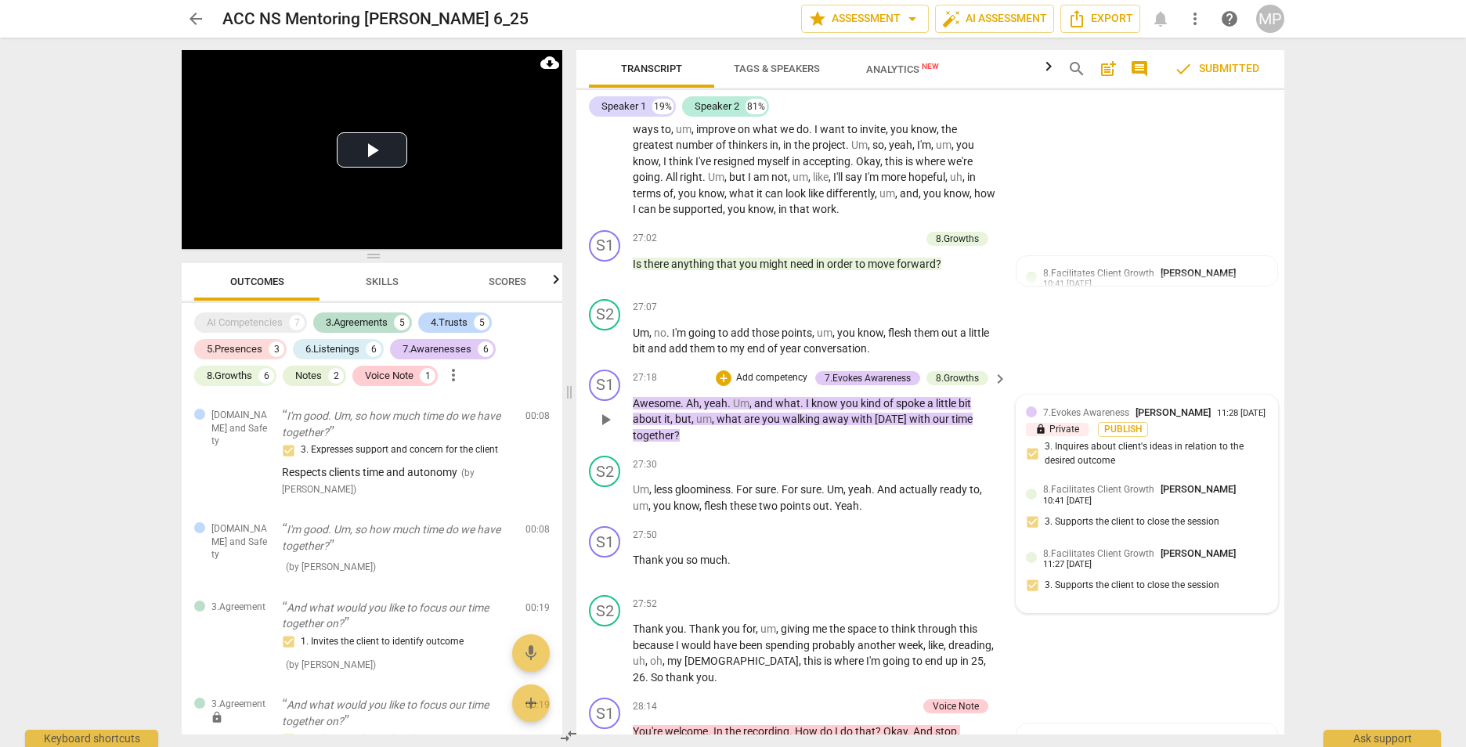
scroll to position [4542, 0]
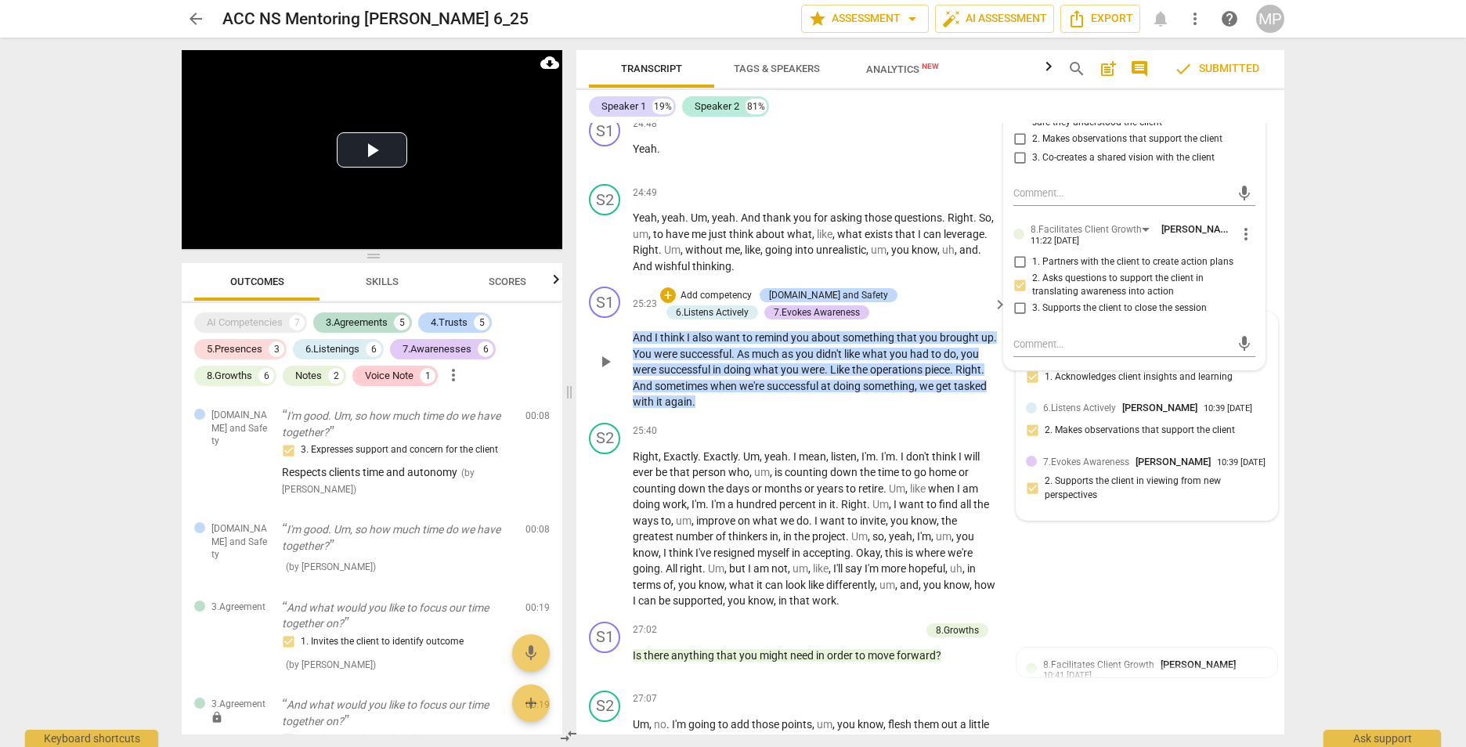
click at [1117, 363] on span "Publish" at bounding box center [1122, 356] width 23 height 13
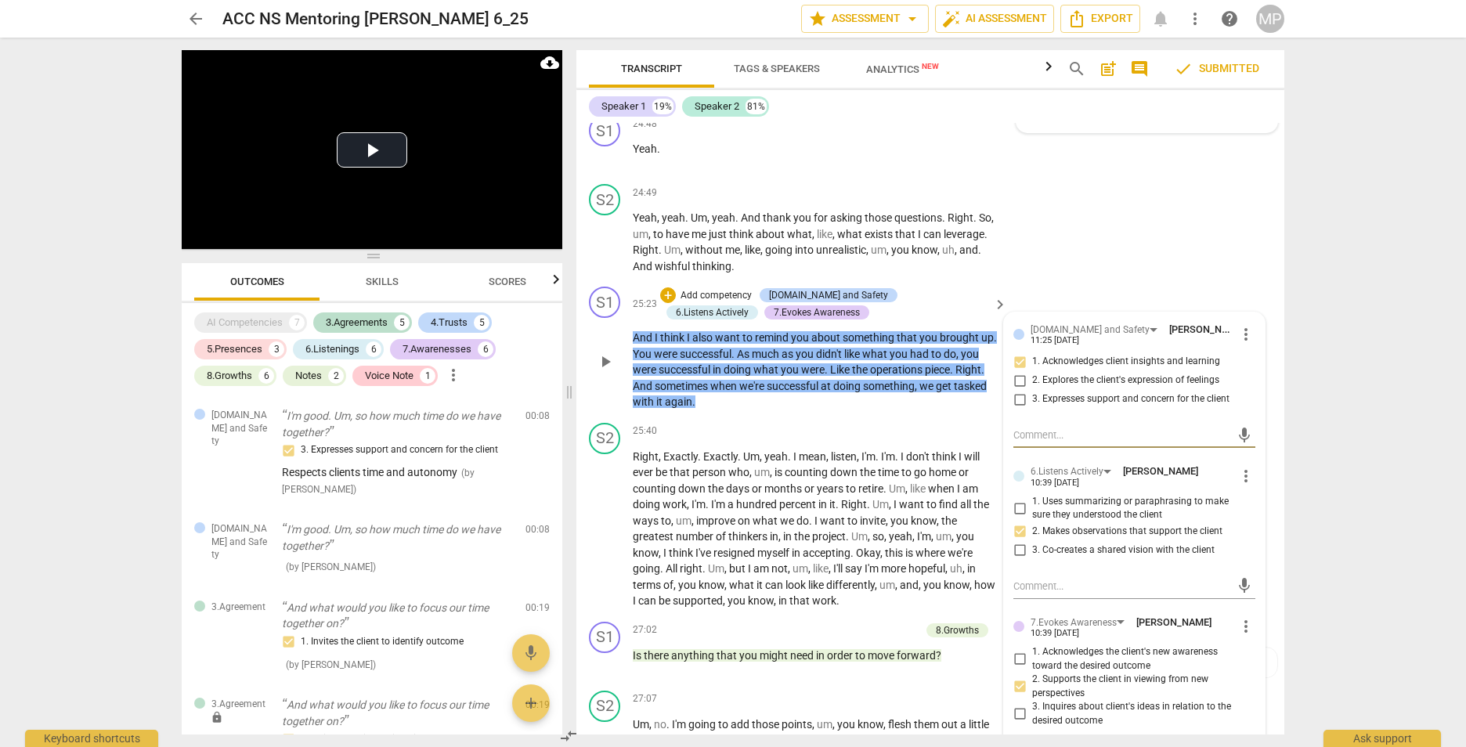
scroll to position [4933, 0]
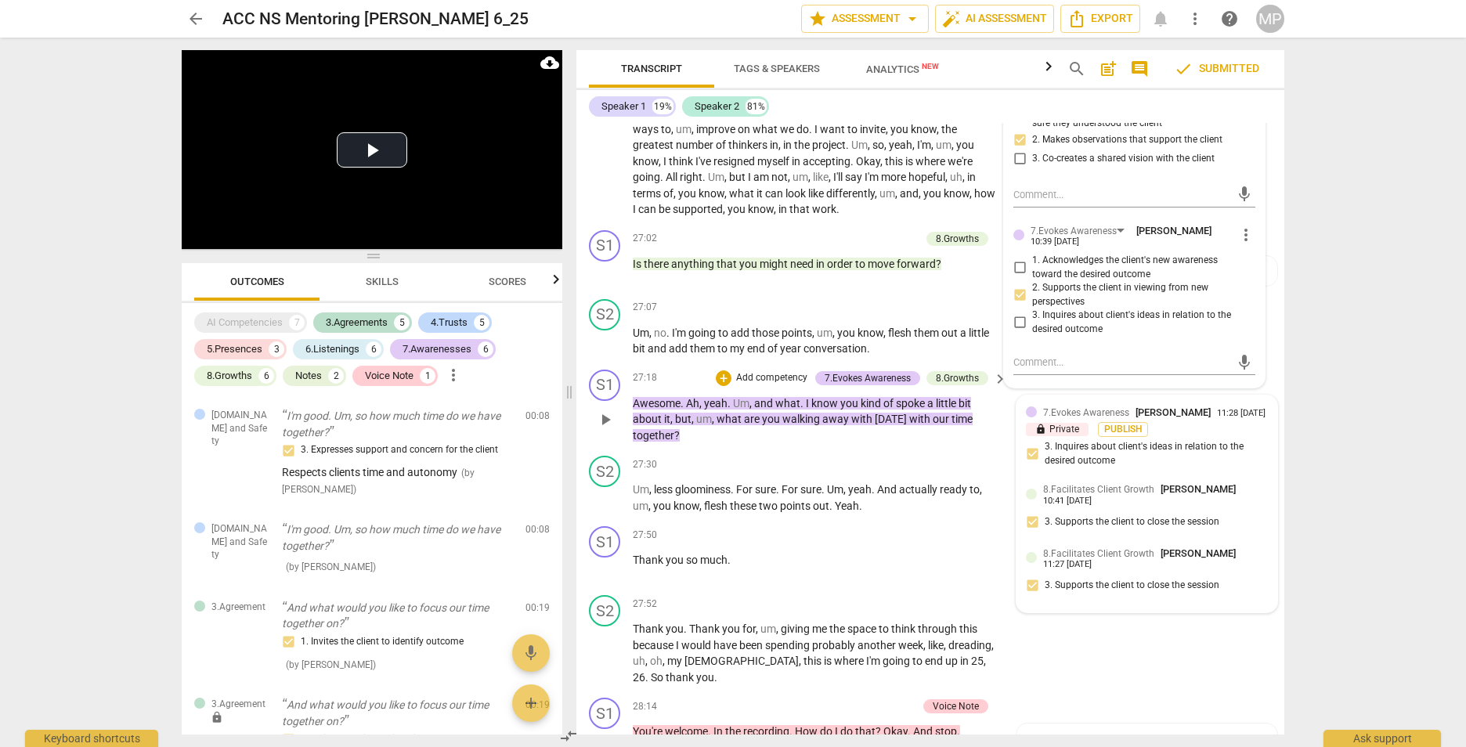
click at [1115, 476] on div "7.Evokes Awareness Matthew Pearson 11:28 07-25-2025 lock Private Publish 3. Inq…" at bounding box center [1147, 440] width 242 height 71
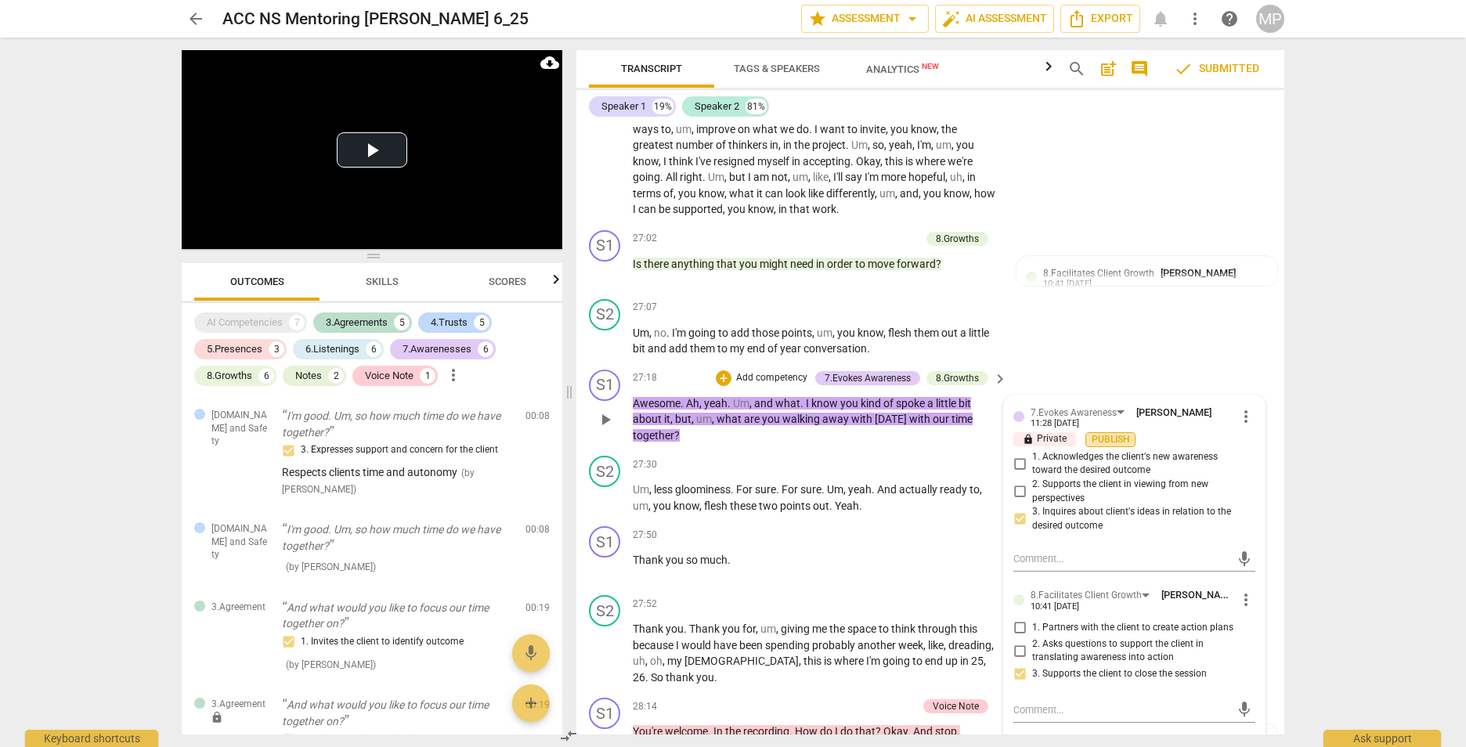
click at [1111, 446] on span "Publish" at bounding box center [1110, 439] width 23 height 13
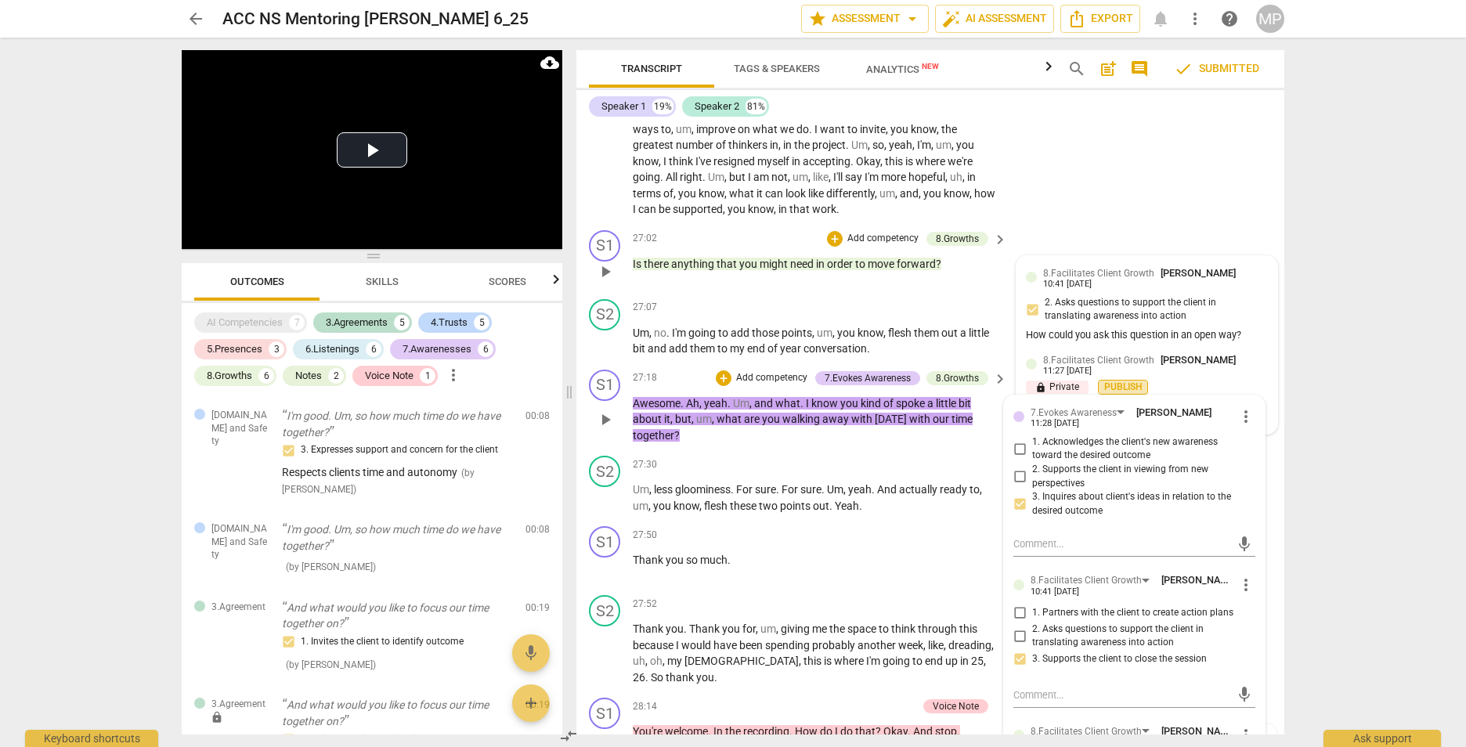
click at [1123, 394] on span "Publish" at bounding box center [1122, 387] width 23 height 13
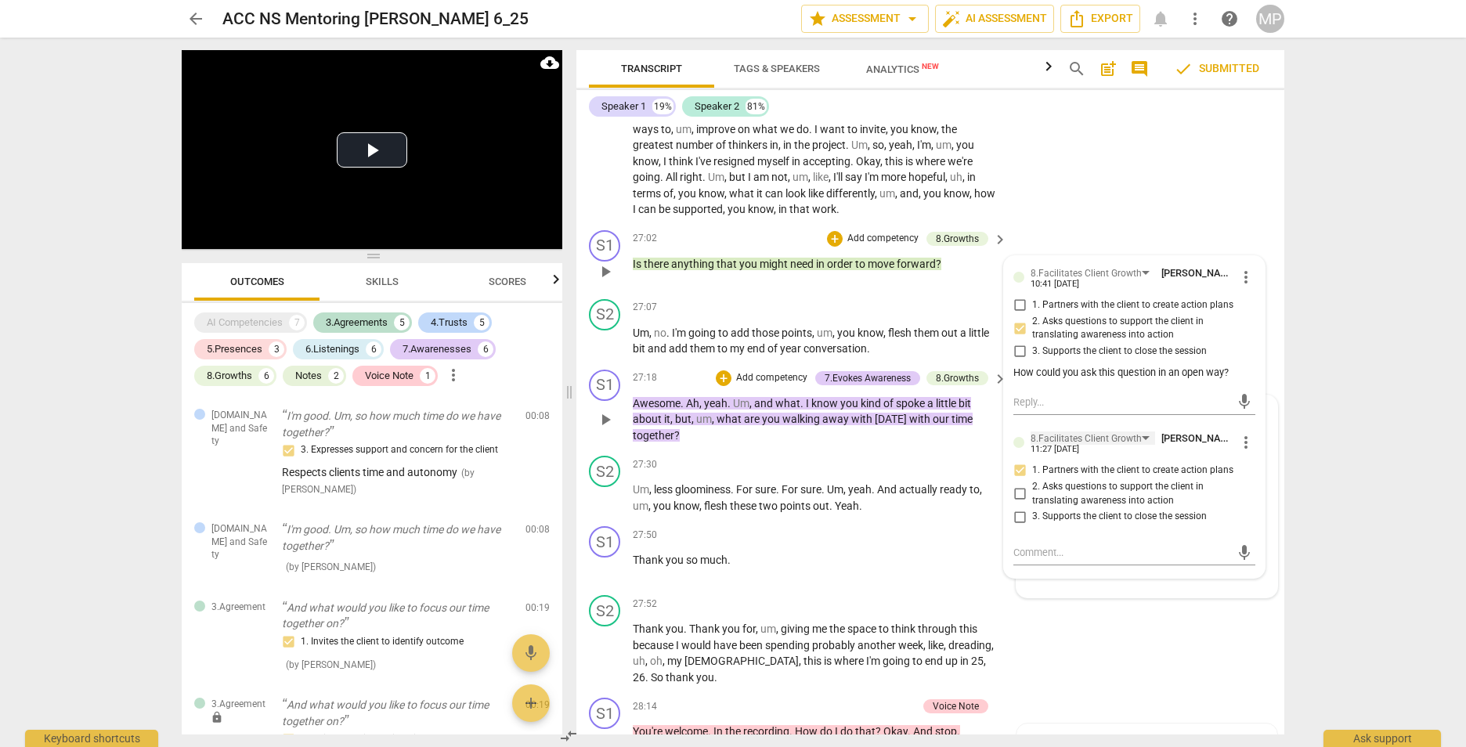
scroll to position [5098, 0]
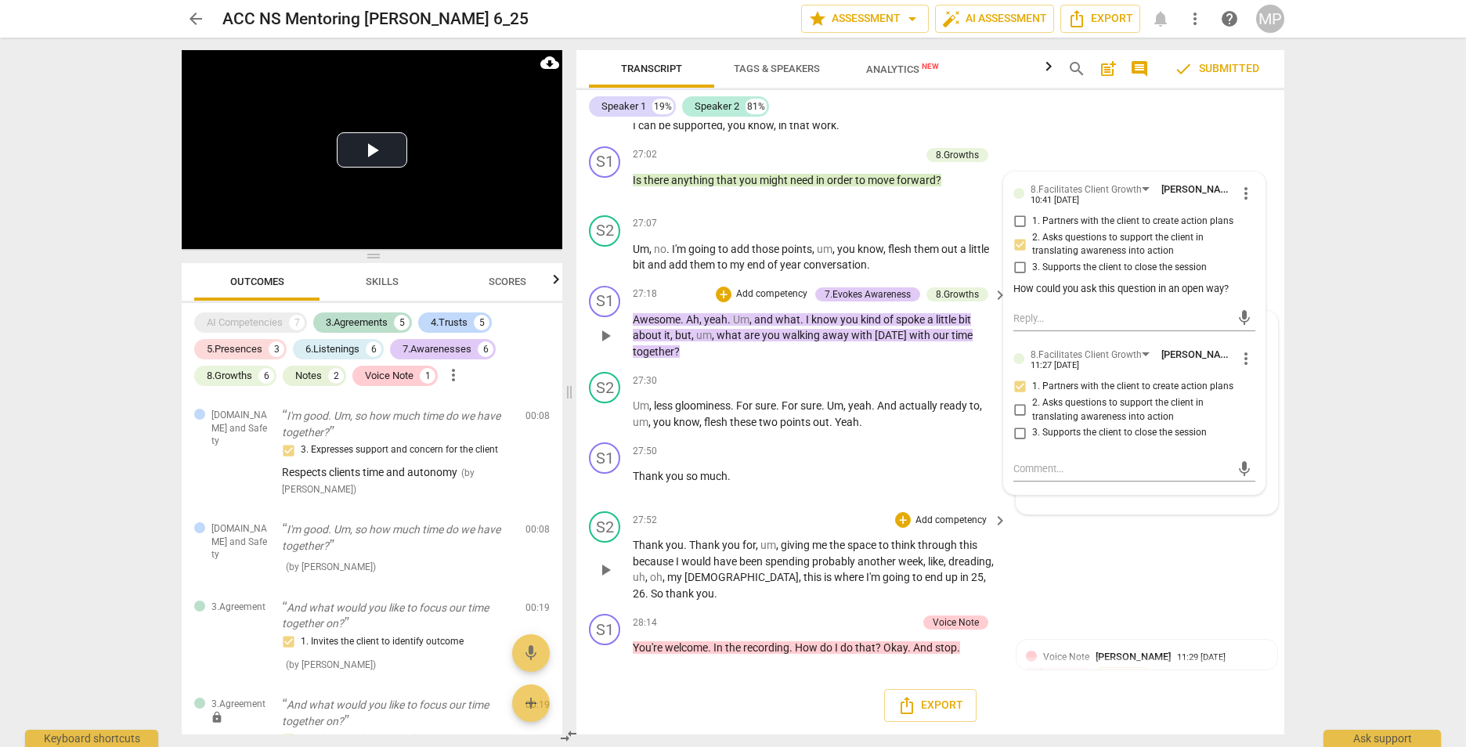
click at [1095, 522] on div "S2 play_arrow pause 27:52 + Add competency keyboard_arrow_right Thank you . Tha…" at bounding box center [930, 556] width 708 height 103
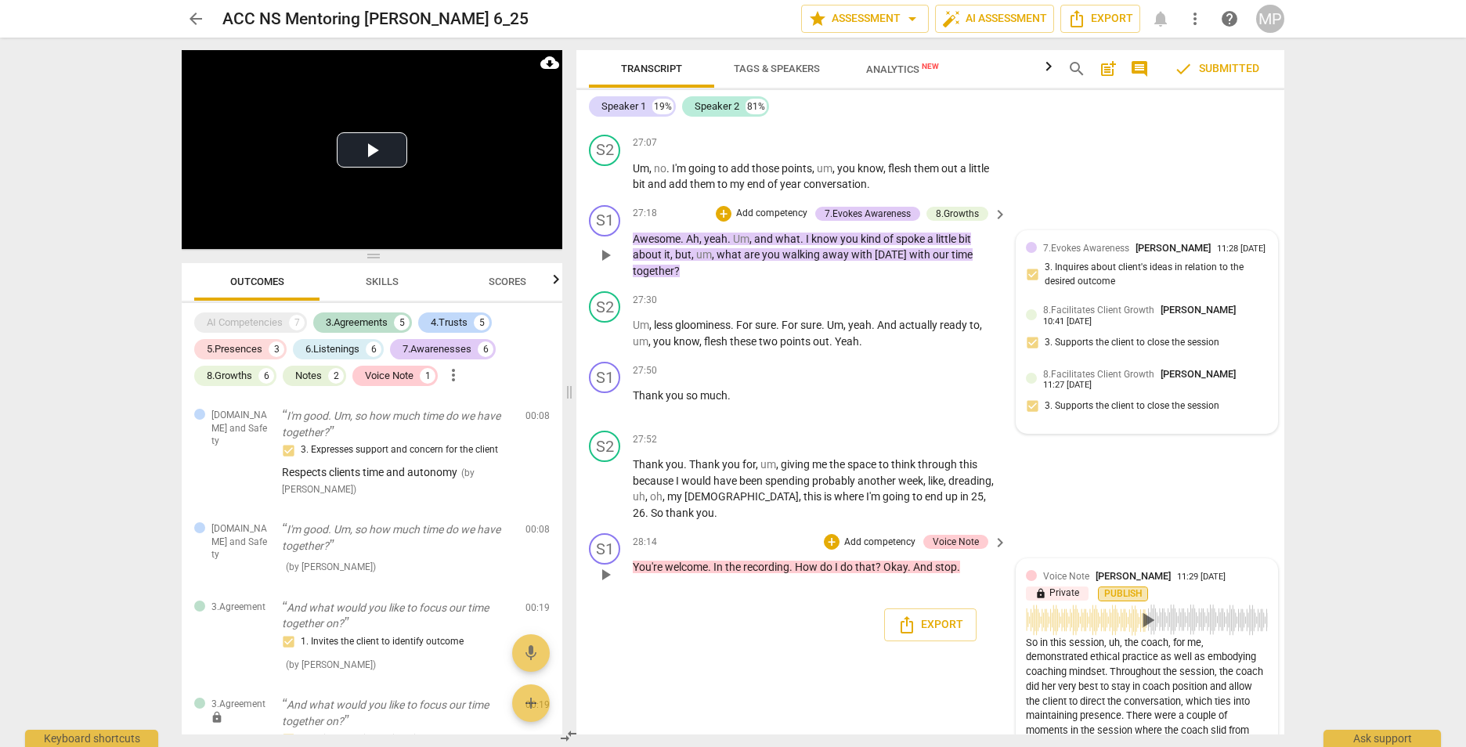
click at [1113, 601] on span "Publish" at bounding box center [1122, 593] width 23 height 13
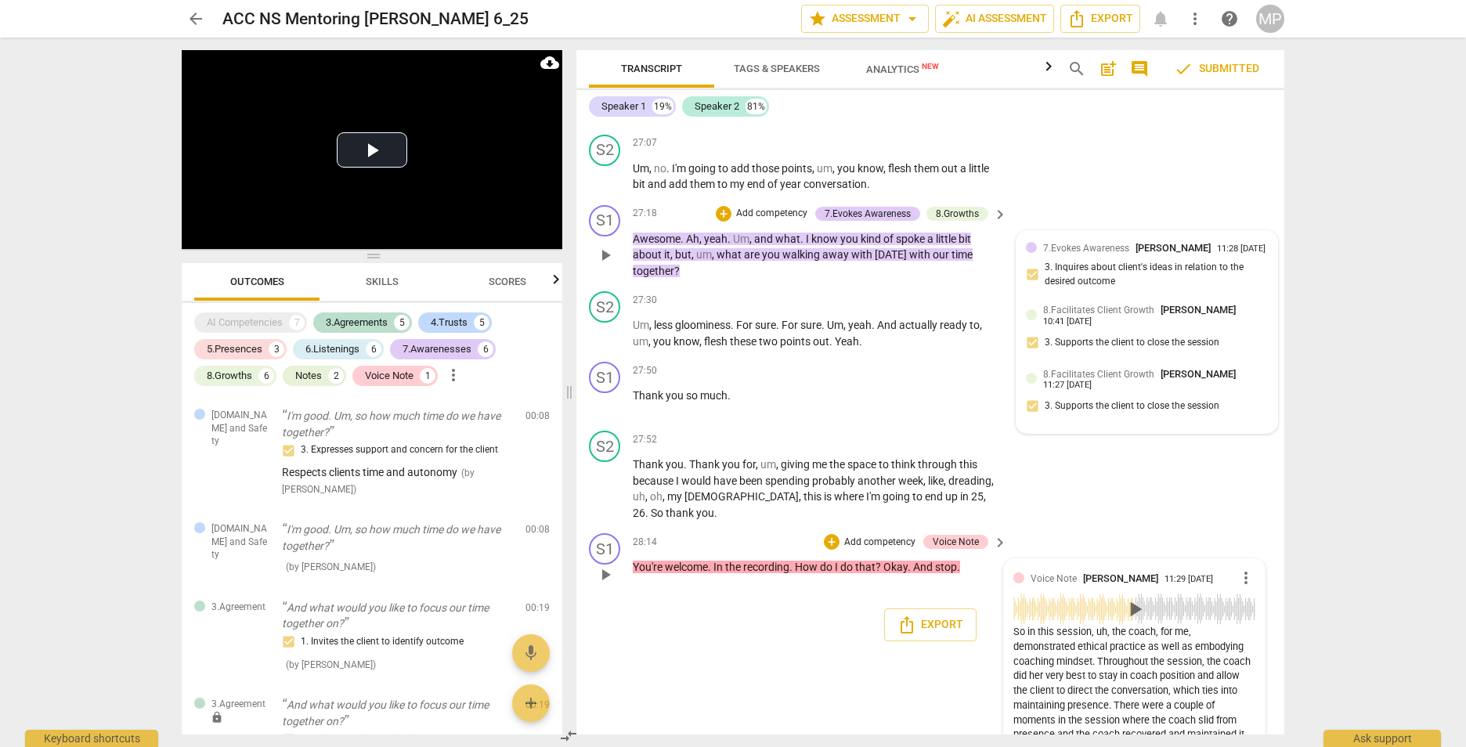
scroll to position [5401, 0]
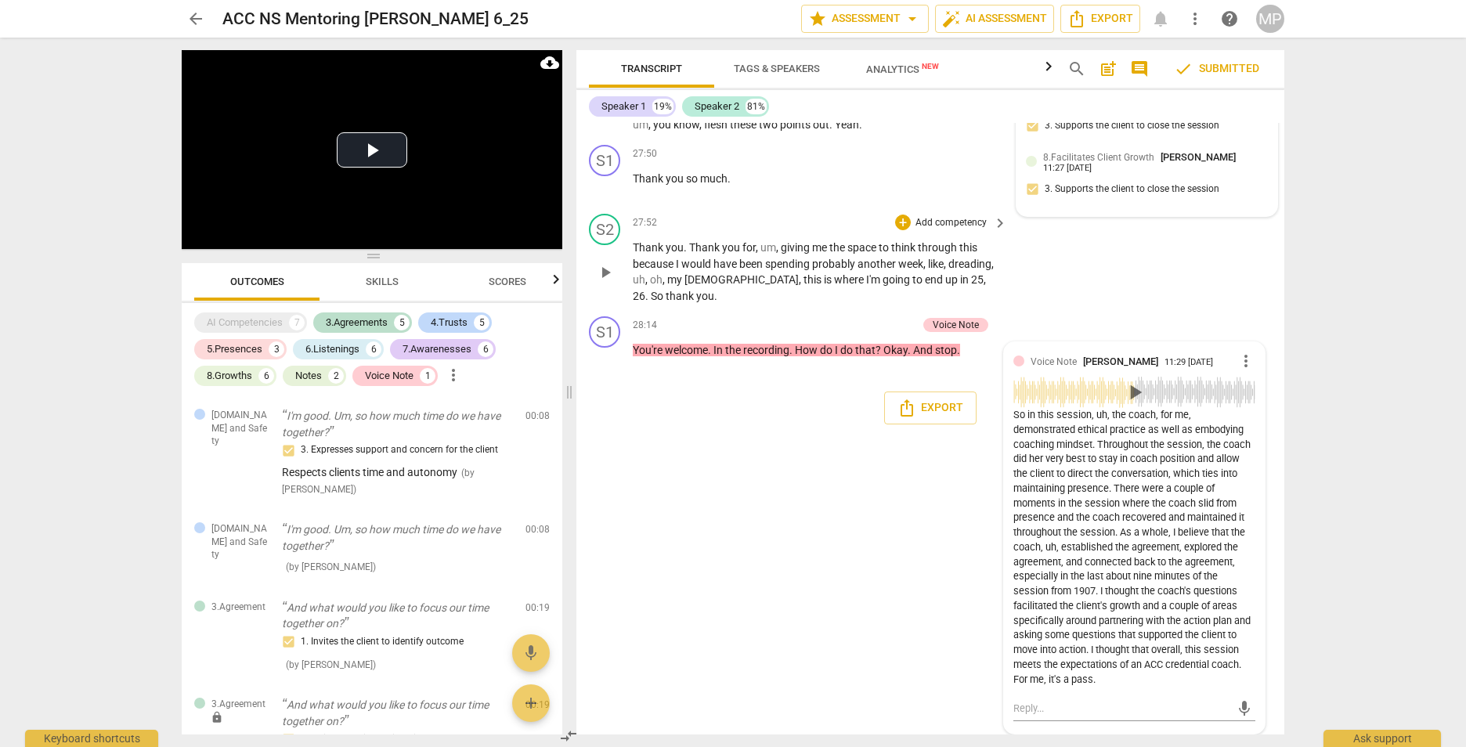
click at [713, 568] on div "S1 play_arrow pause 00:02 + Add competency keyboard_arrow_right Good afternoon …" at bounding box center [930, 429] width 708 height 612
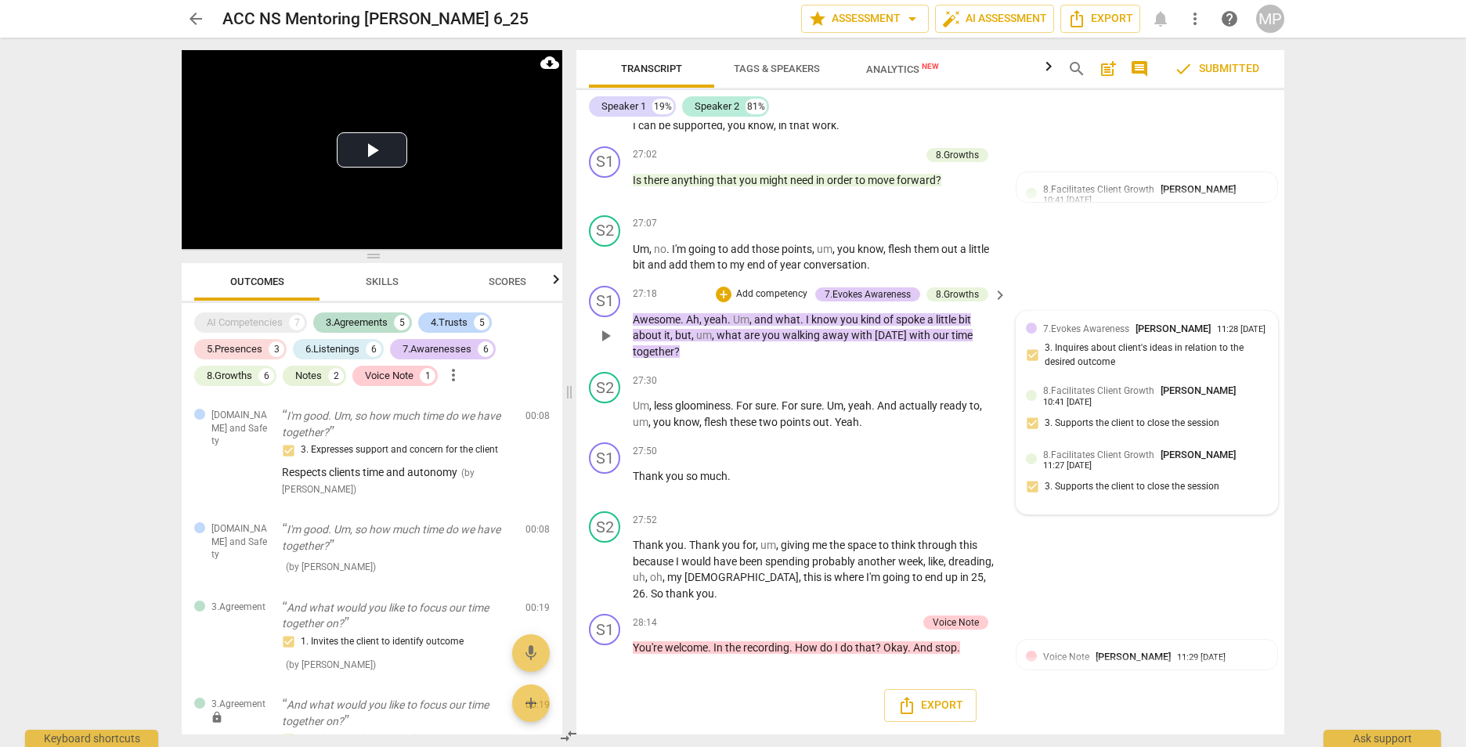
scroll to position [5098, 0]
click at [1440, 132] on div "arrow_back ACC NS Mentoring Emily C. 6_25 edit star Assessment arrow_drop_down …" at bounding box center [733, 373] width 1466 height 747
click at [1278, 15] on div "MP" at bounding box center [1270, 19] width 28 height 28
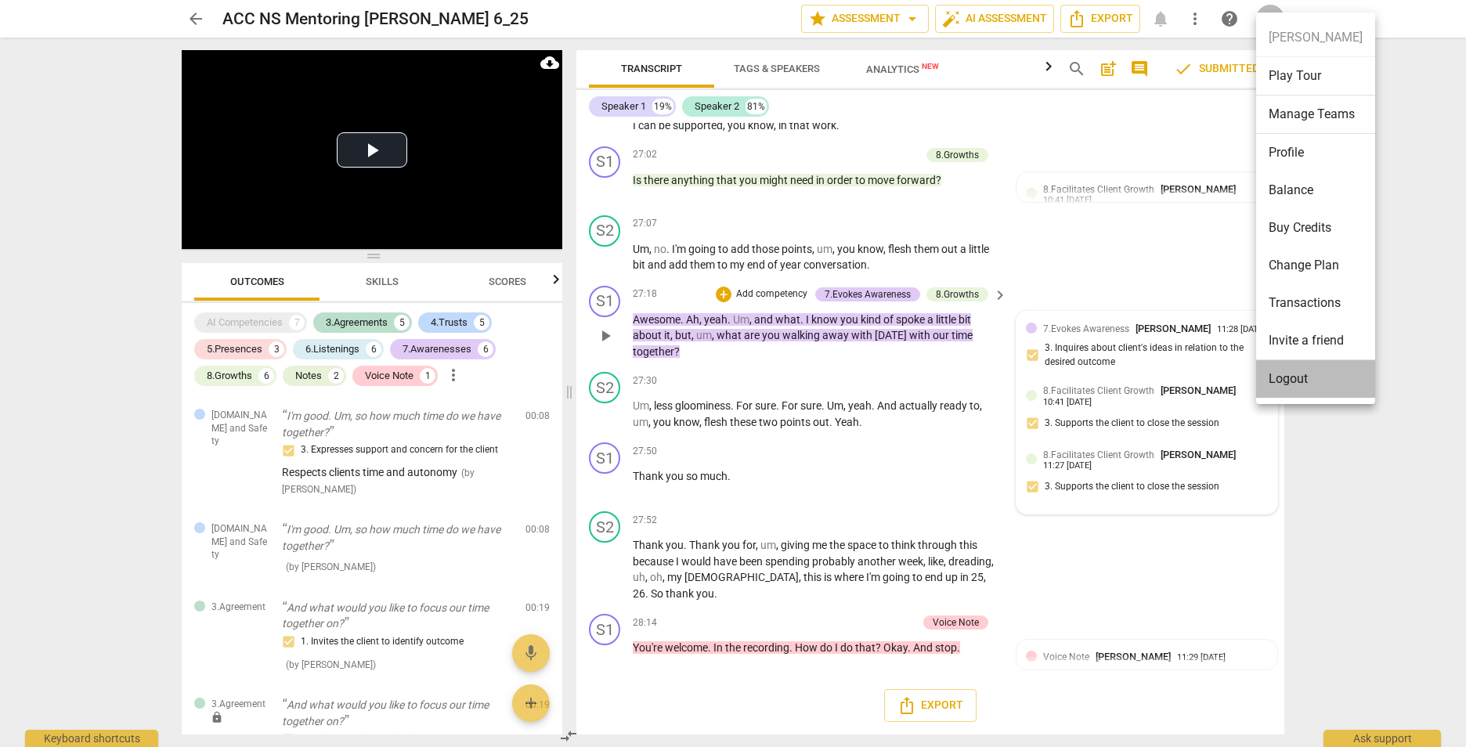
click at [1316, 373] on li "Logout" at bounding box center [1315, 379] width 119 height 38
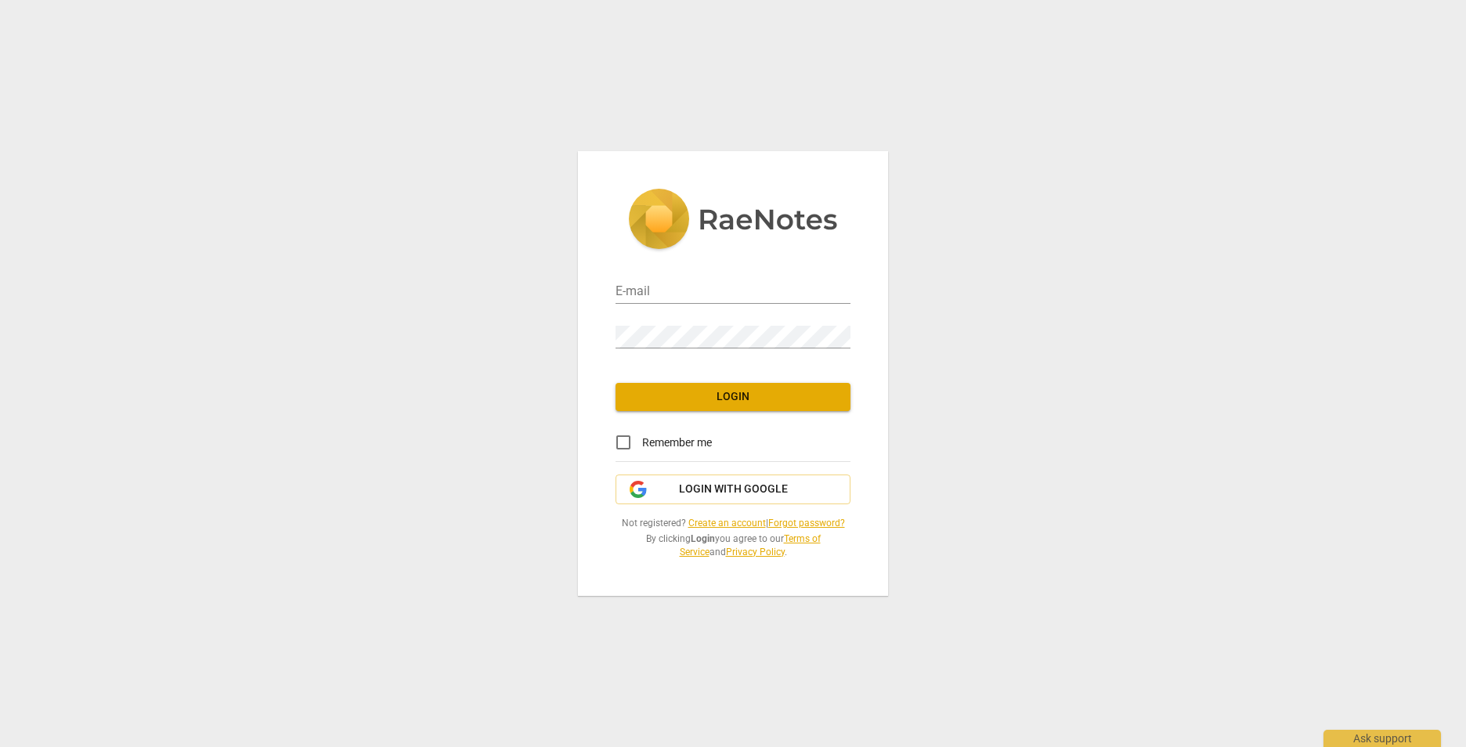
type input "[EMAIL_ADDRESS][DOMAIN_NAME]"
click at [786, 386] on button "Login" at bounding box center [732, 397] width 235 height 28
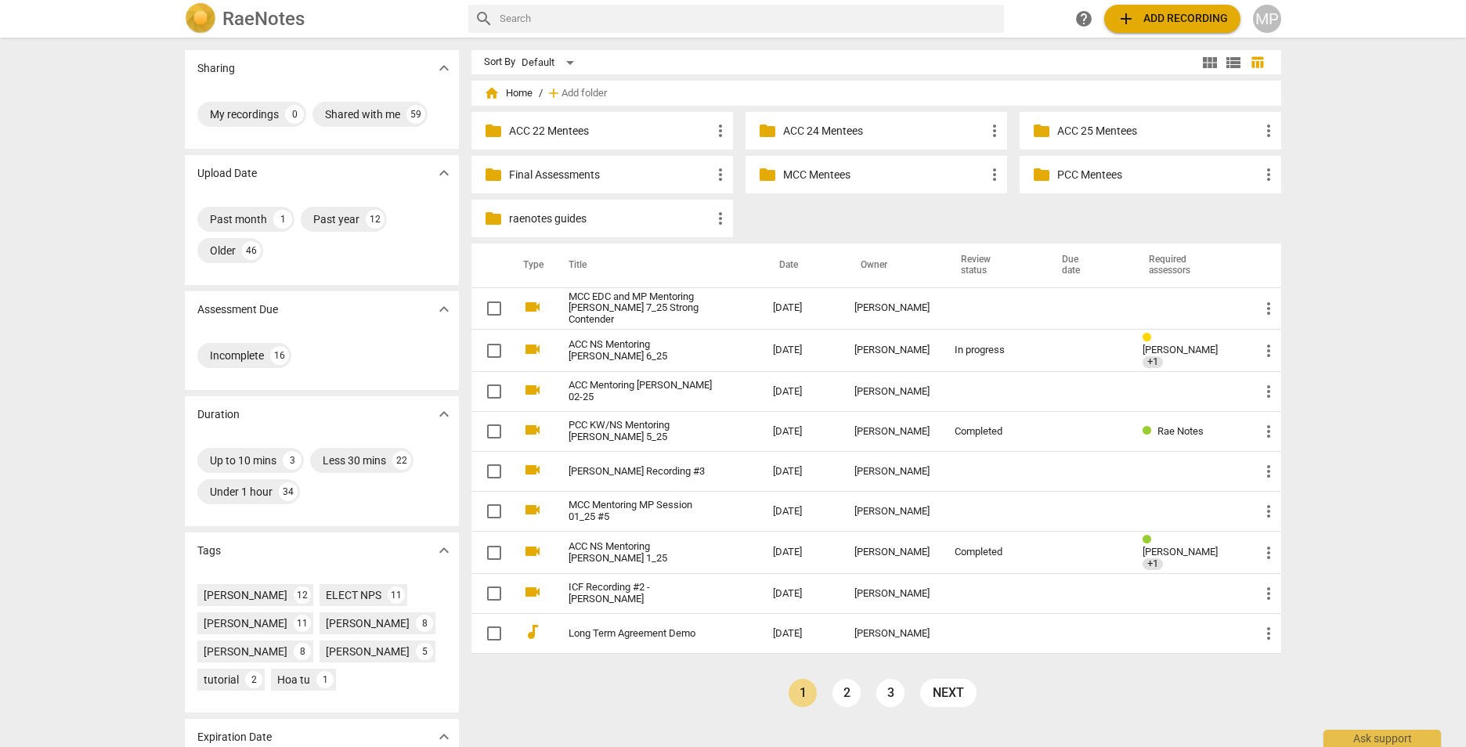
click at [717, 7] on input "text" at bounding box center [749, 18] width 498 height 25
type input "[PERSON_NAME]"
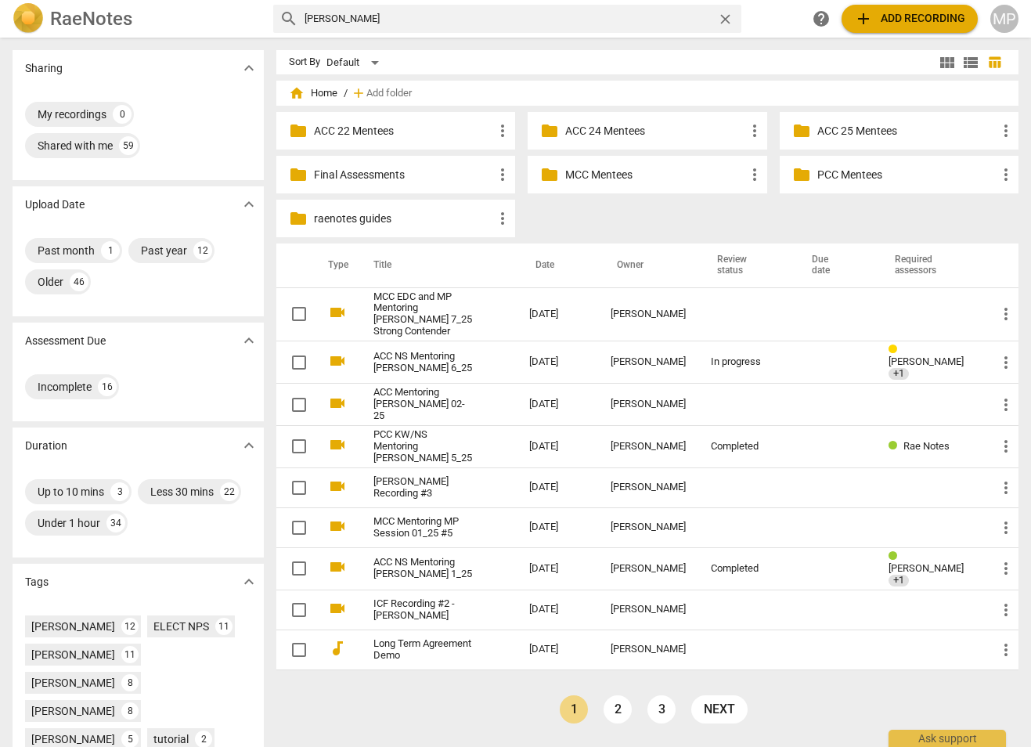
click at [465, 362] on link "ACC NS Mentoring [PERSON_NAME] 6_25" at bounding box center [423, 362] width 99 height 23
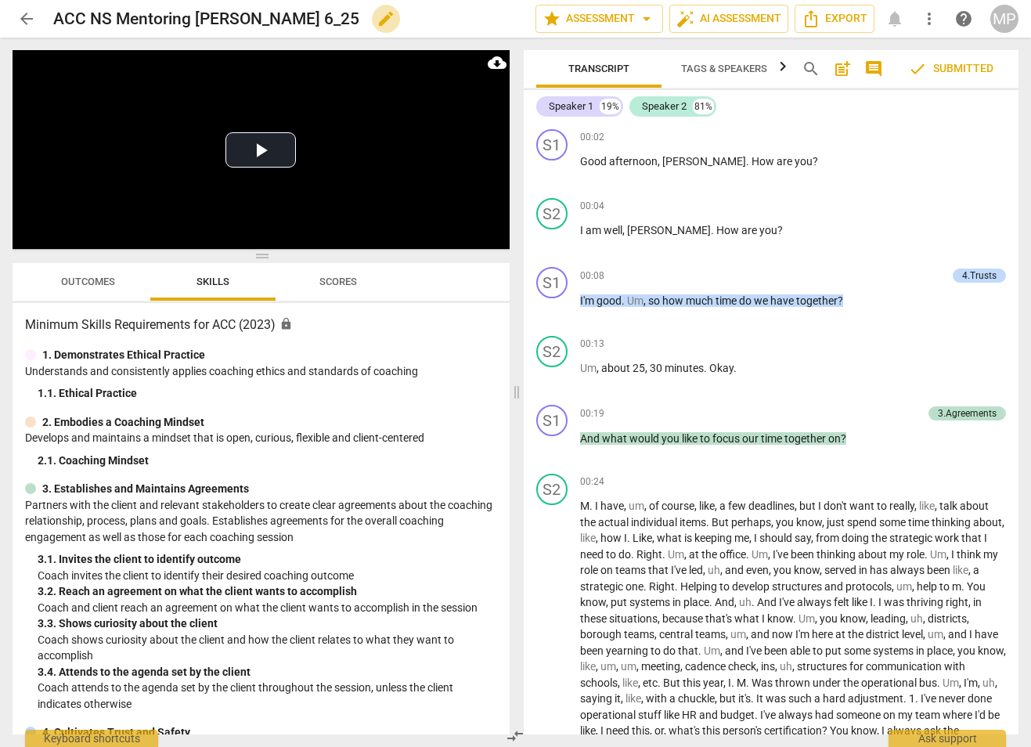
click at [377, 21] on span "edit" at bounding box center [386, 18] width 19 height 19
click at [189, 15] on input "ACC NS Mentoring [PERSON_NAME] 6_25" at bounding box center [259, 19] width 413 height 30
type input "ACC MP & KW Final Assessment [PERSON_NAME] 6_25"
click at [473, 20] on span "done" at bounding box center [480, 18] width 19 height 19
click at [16, 28] on button "arrow_back" at bounding box center [27, 19] width 28 height 28
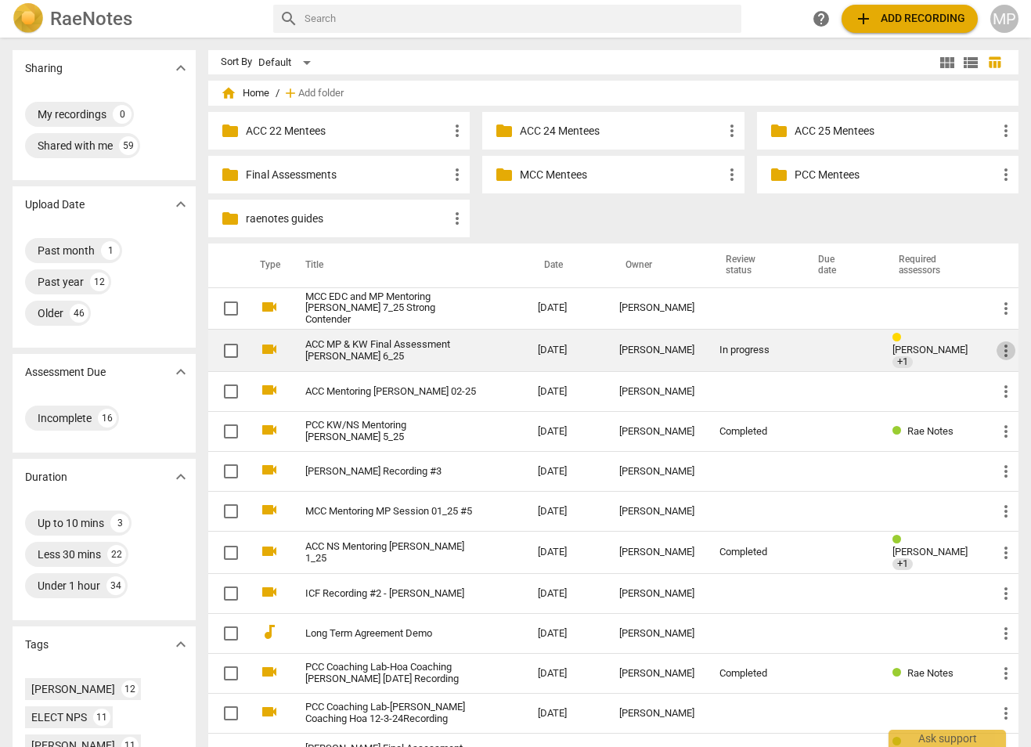
click at [997, 351] on span "more_vert" at bounding box center [1006, 350] width 19 height 19
click at [993, 351] on li "Move" at bounding box center [988, 348] width 60 height 38
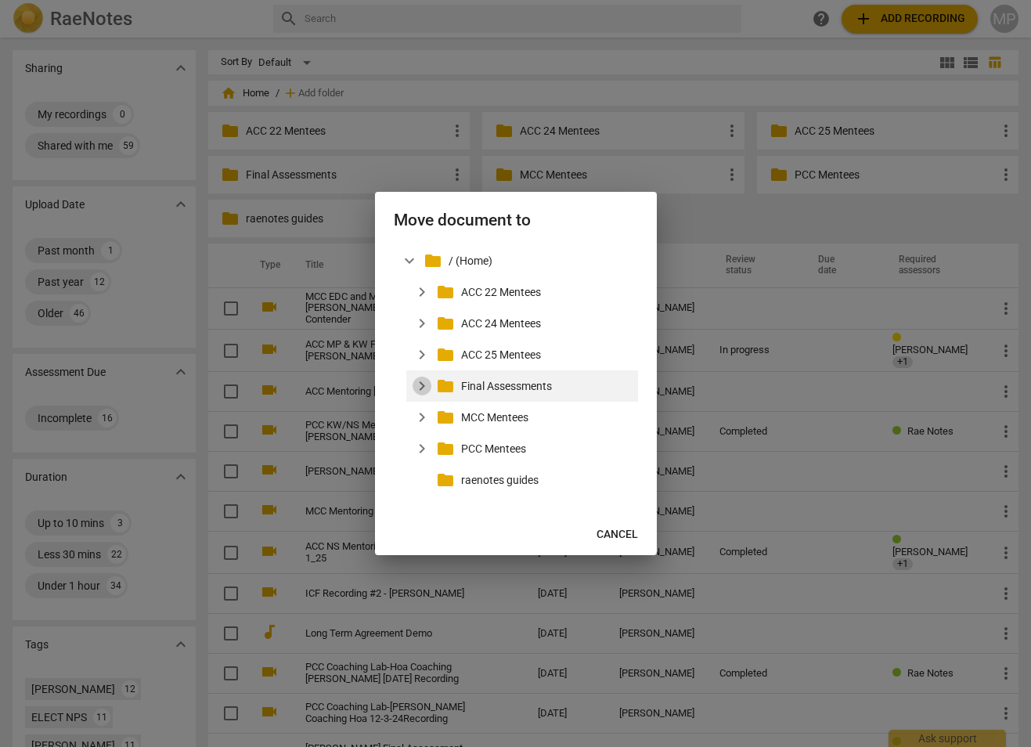
click at [421, 385] on span "expand_more" at bounding box center [422, 386] width 19 height 19
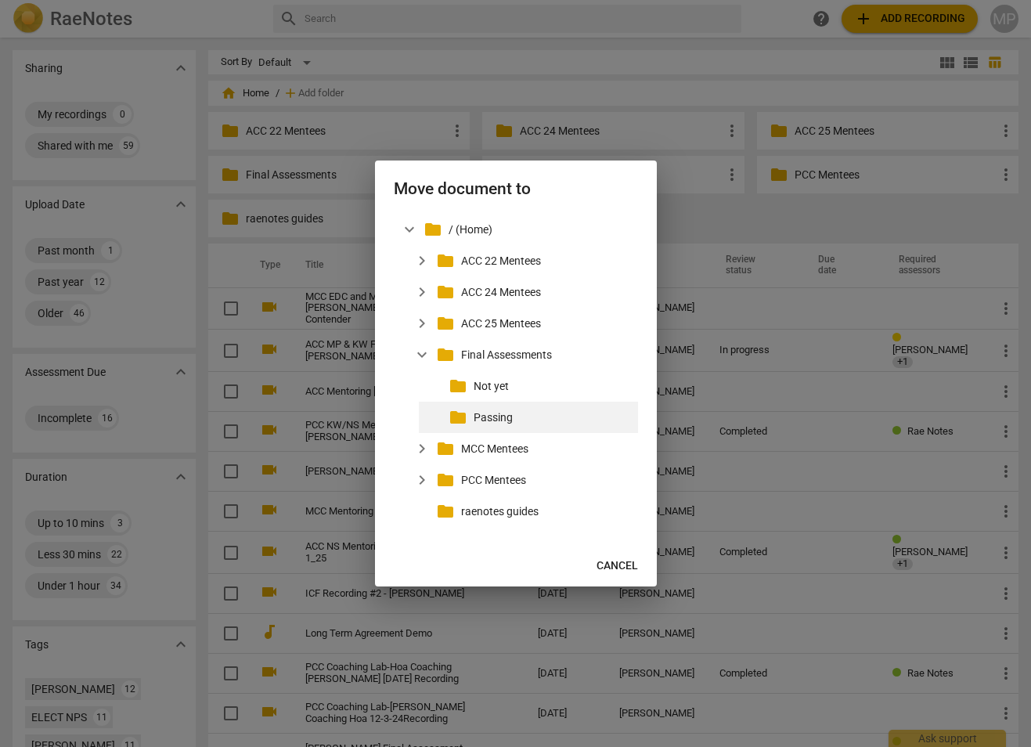
click at [497, 410] on p "Passing" at bounding box center [553, 418] width 158 height 16
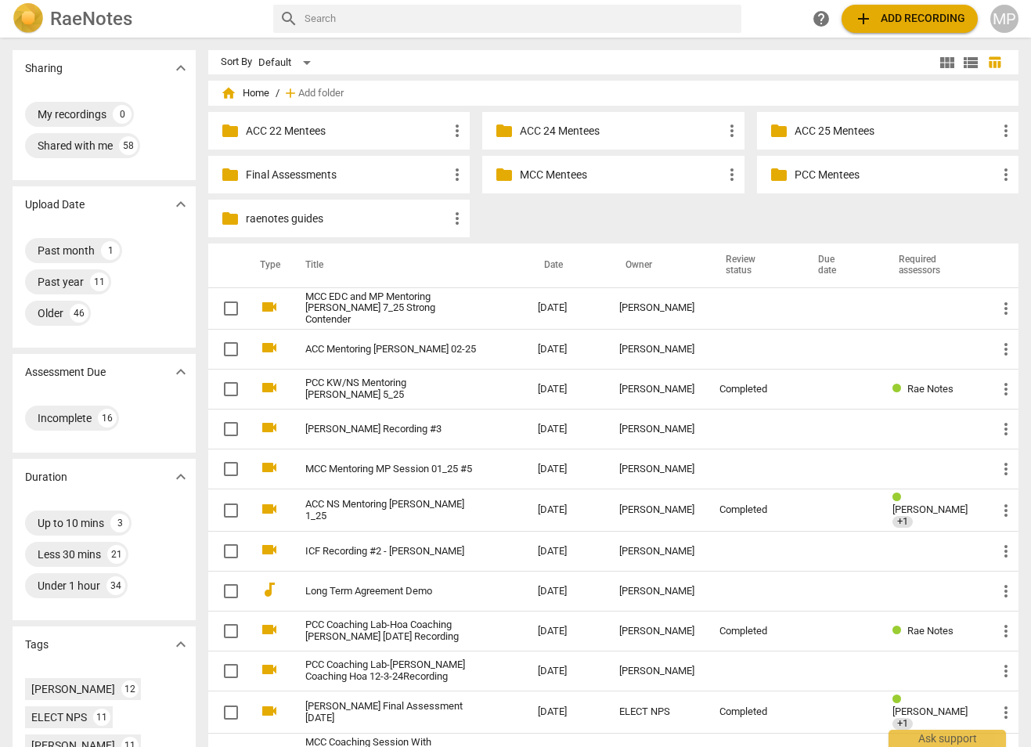
click at [858, 132] on p "ACC 25 Mentees" at bounding box center [896, 131] width 202 height 16
click at [256, 92] on span "home Home" at bounding box center [245, 93] width 49 height 16
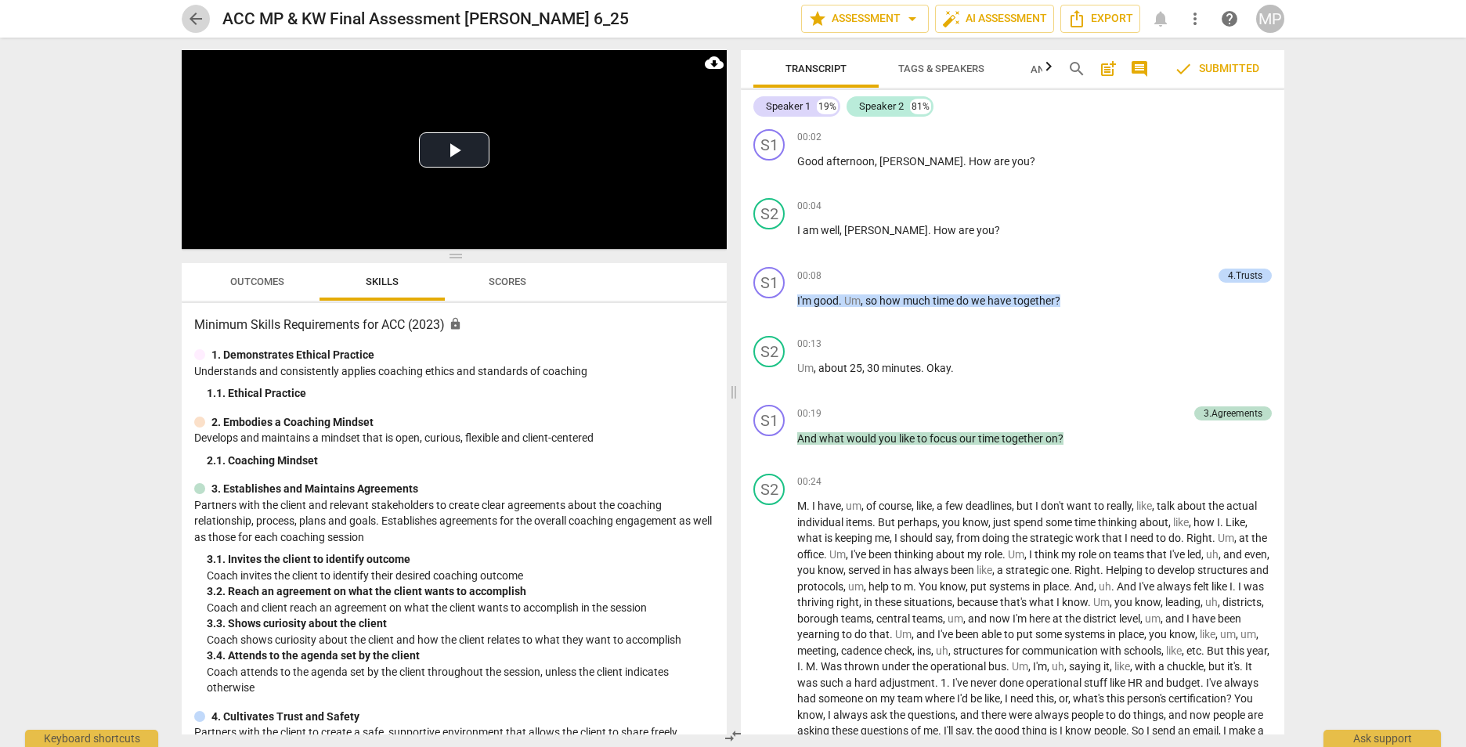
click at [199, 19] on span "arrow_back" at bounding box center [195, 18] width 19 height 19
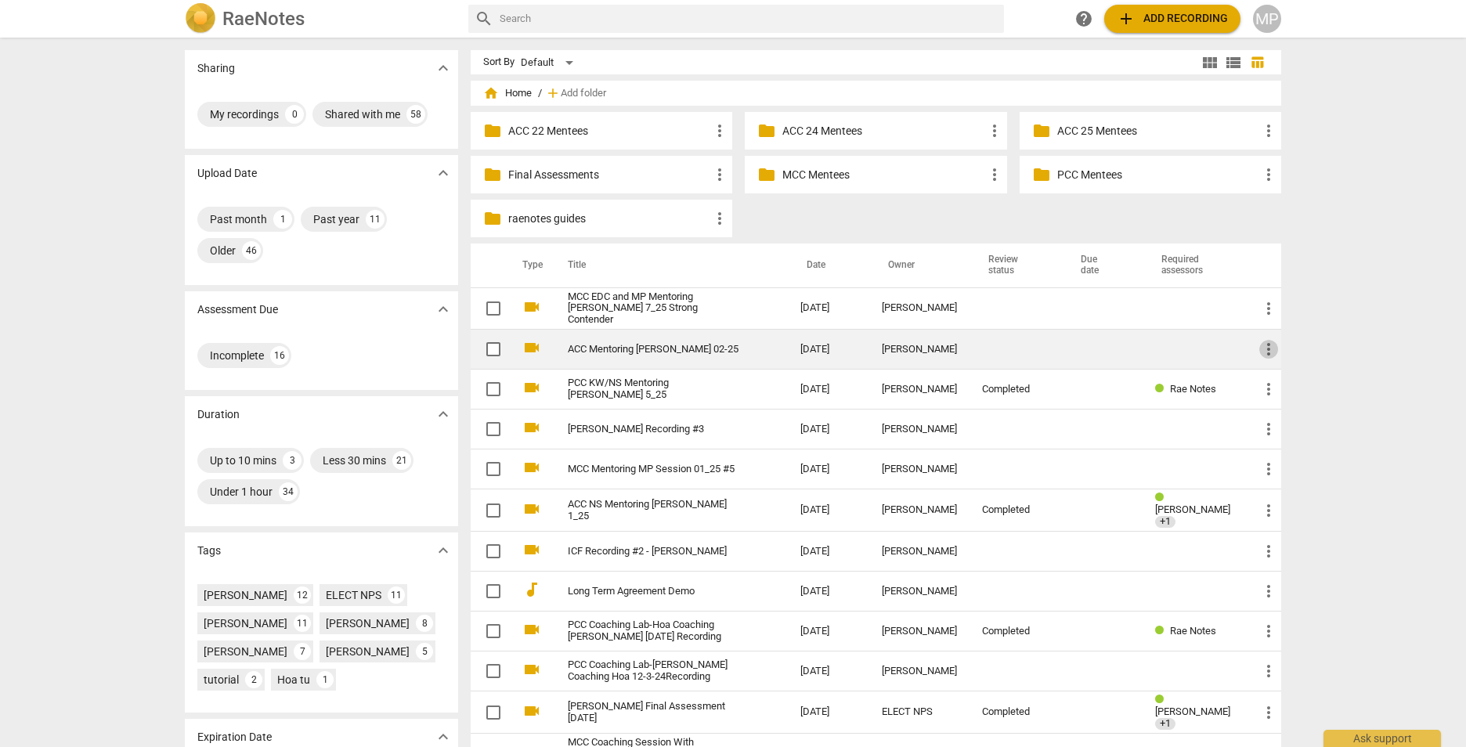
click at [1268, 350] on span "more_vert" at bounding box center [1268, 349] width 19 height 19
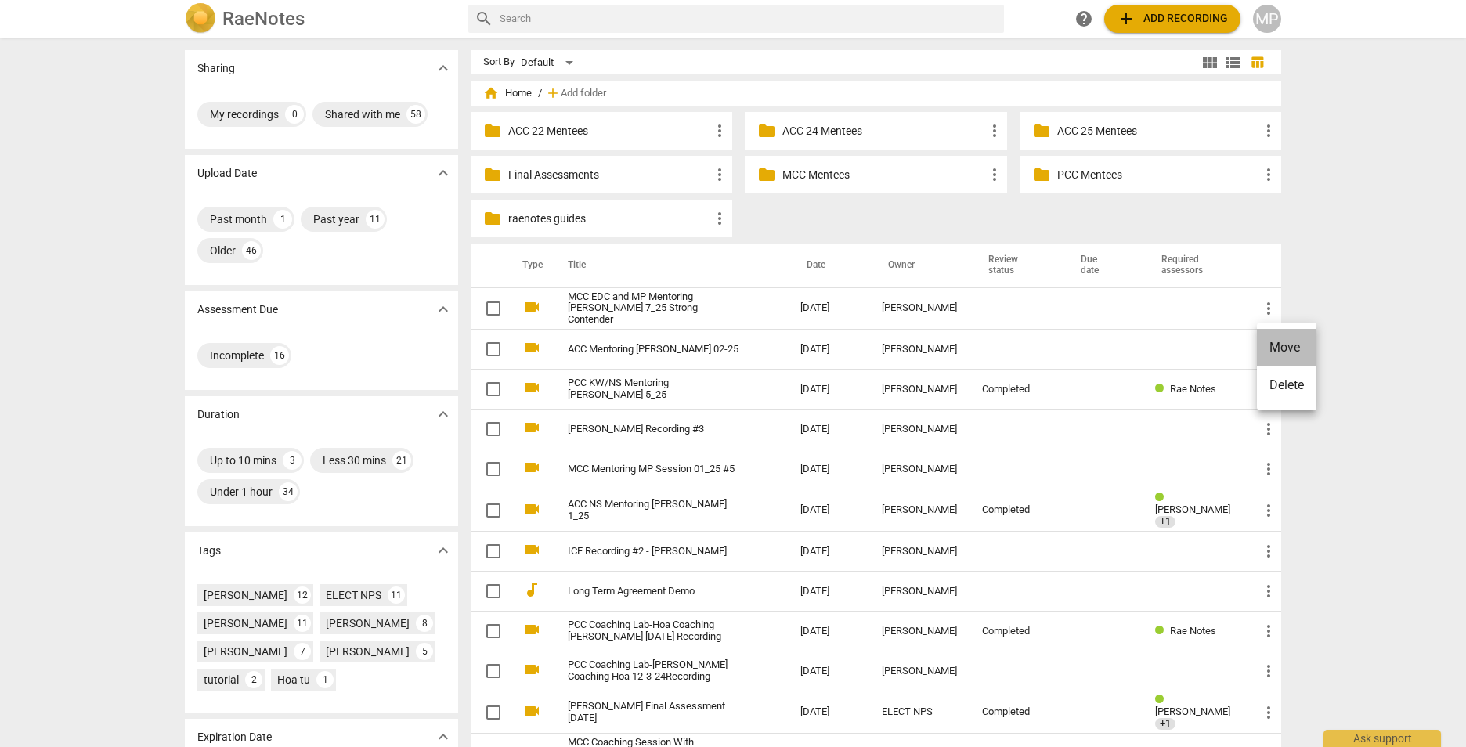
click at [1272, 344] on li "Move" at bounding box center [1287, 348] width 60 height 38
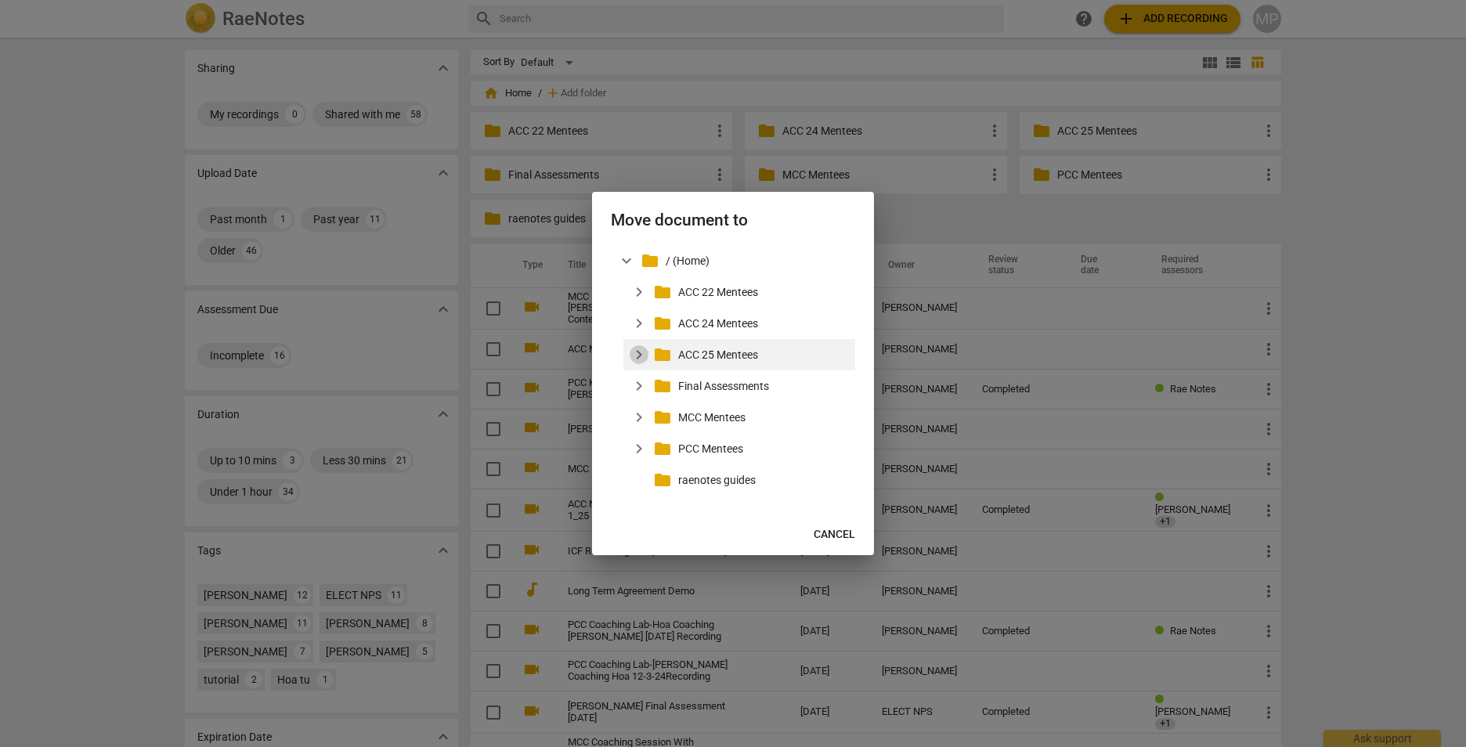
click at [642, 362] on span "expand_more" at bounding box center [639, 354] width 19 height 19
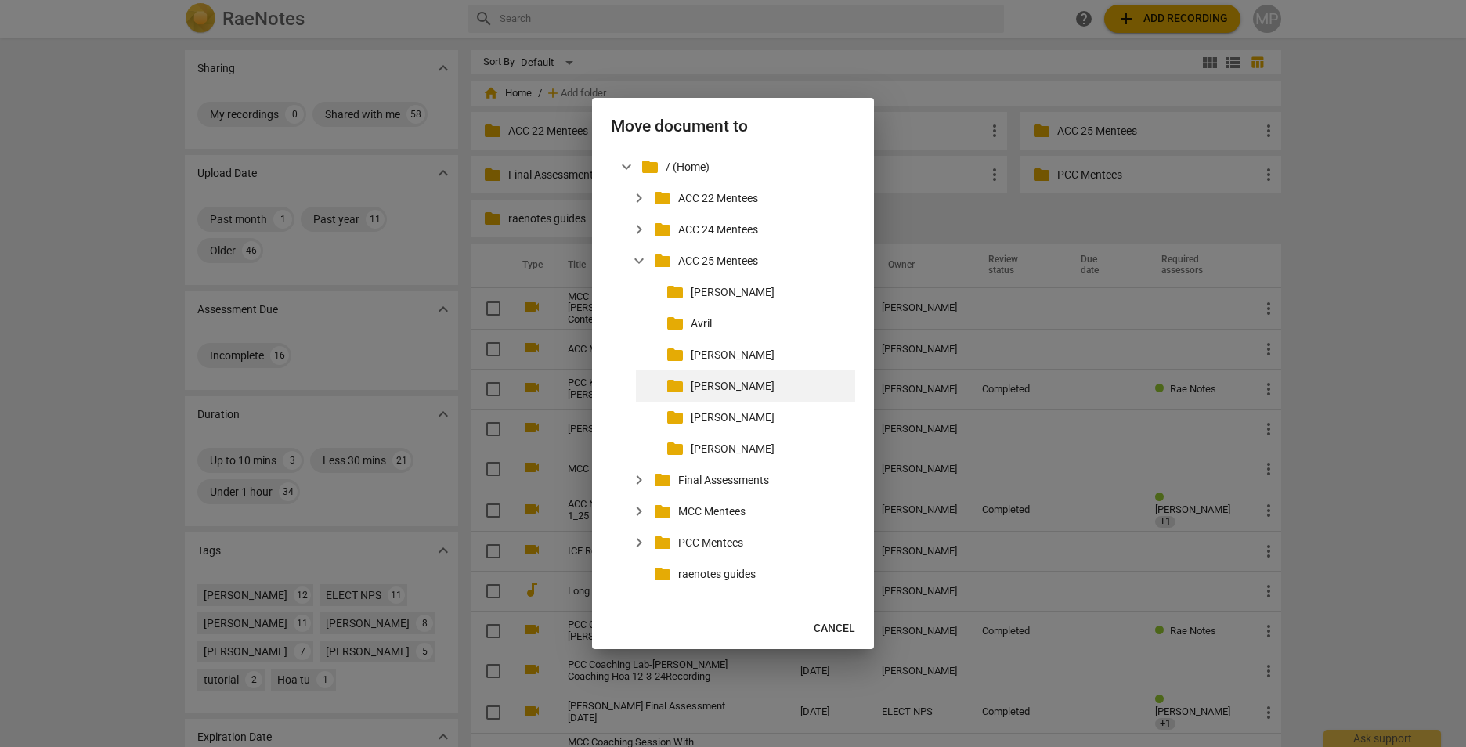
click at [707, 388] on p "[PERSON_NAME]" at bounding box center [770, 386] width 158 height 16
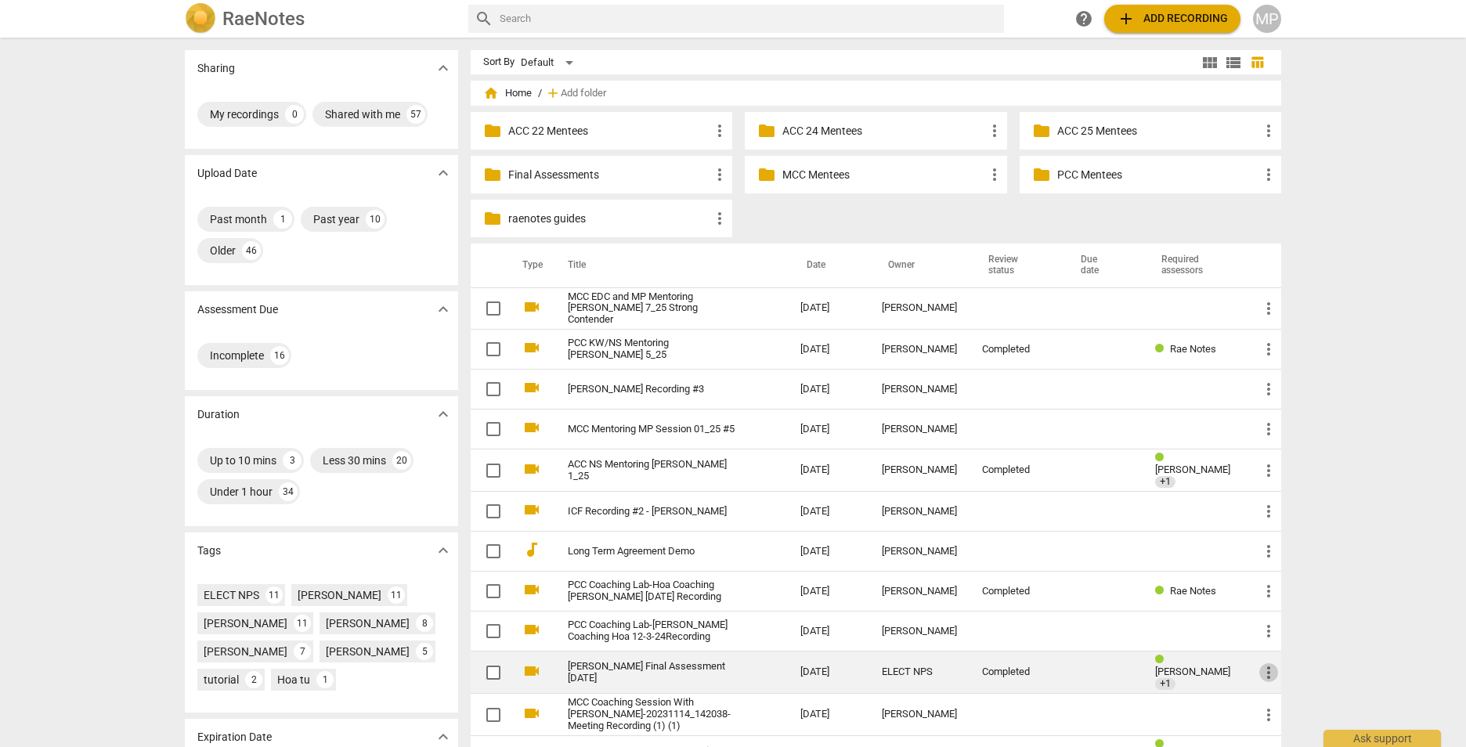
click at [1270, 671] on span "more_vert" at bounding box center [1268, 672] width 19 height 19
click at [1270, 671] on li "Move" at bounding box center [1287, 667] width 60 height 38
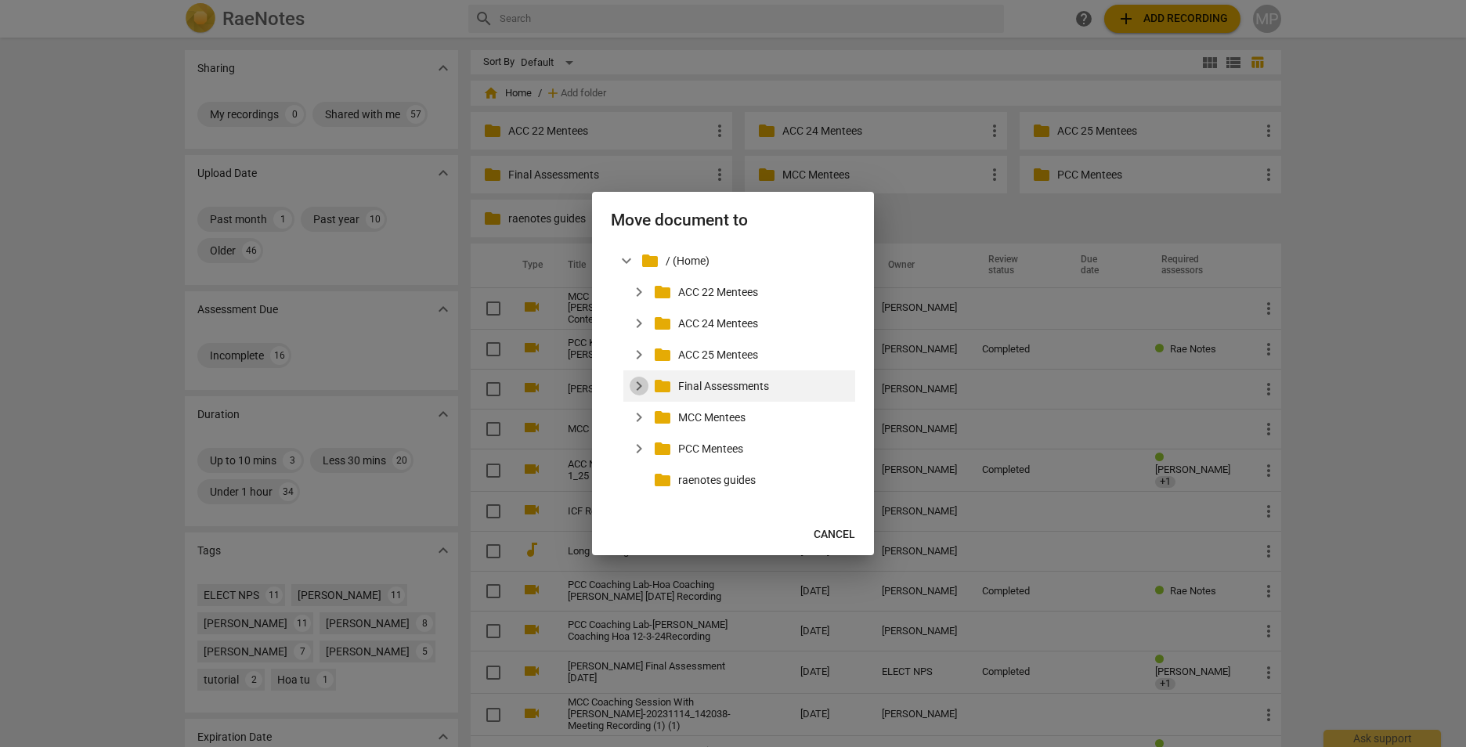
click at [637, 395] on span "expand_more" at bounding box center [639, 386] width 19 height 19
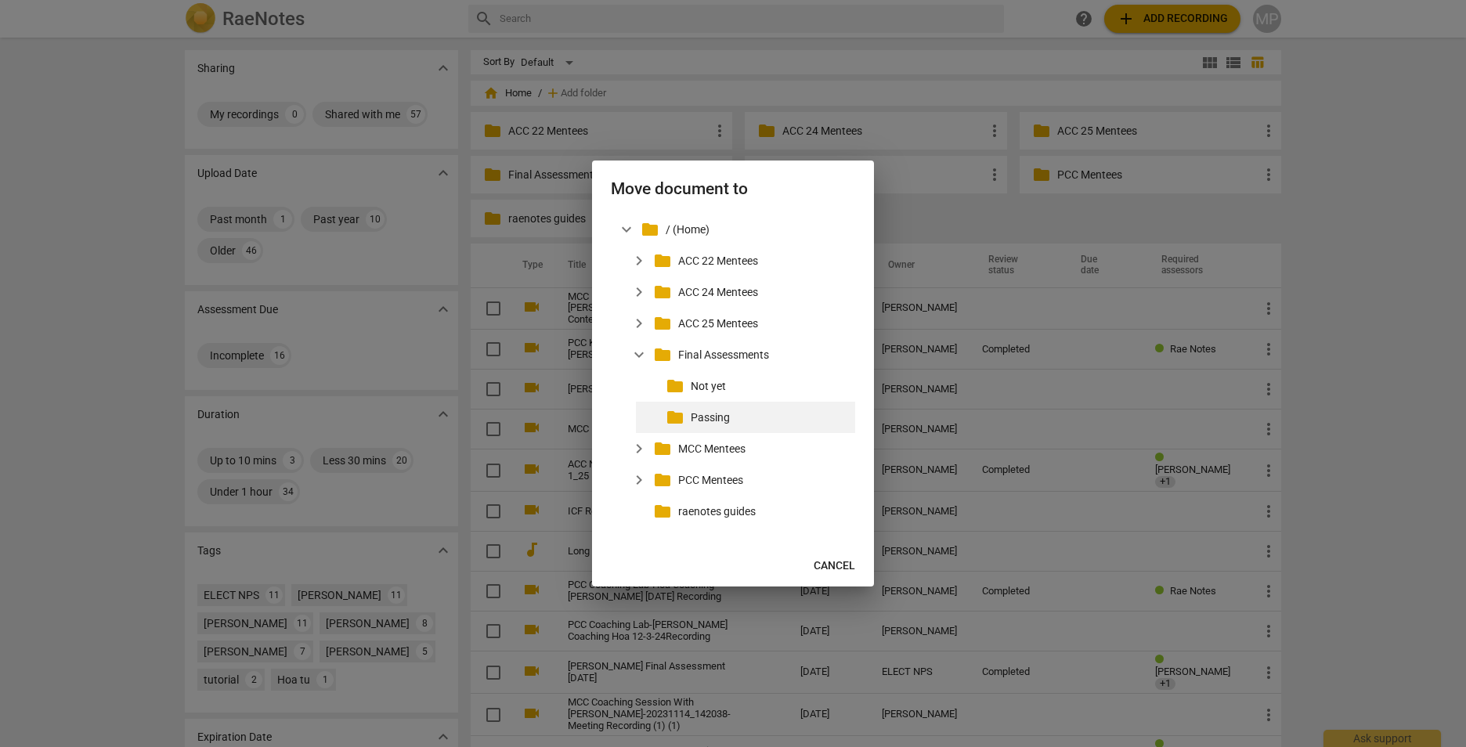
click at [706, 419] on p "Passing" at bounding box center [770, 418] width 158 height 16
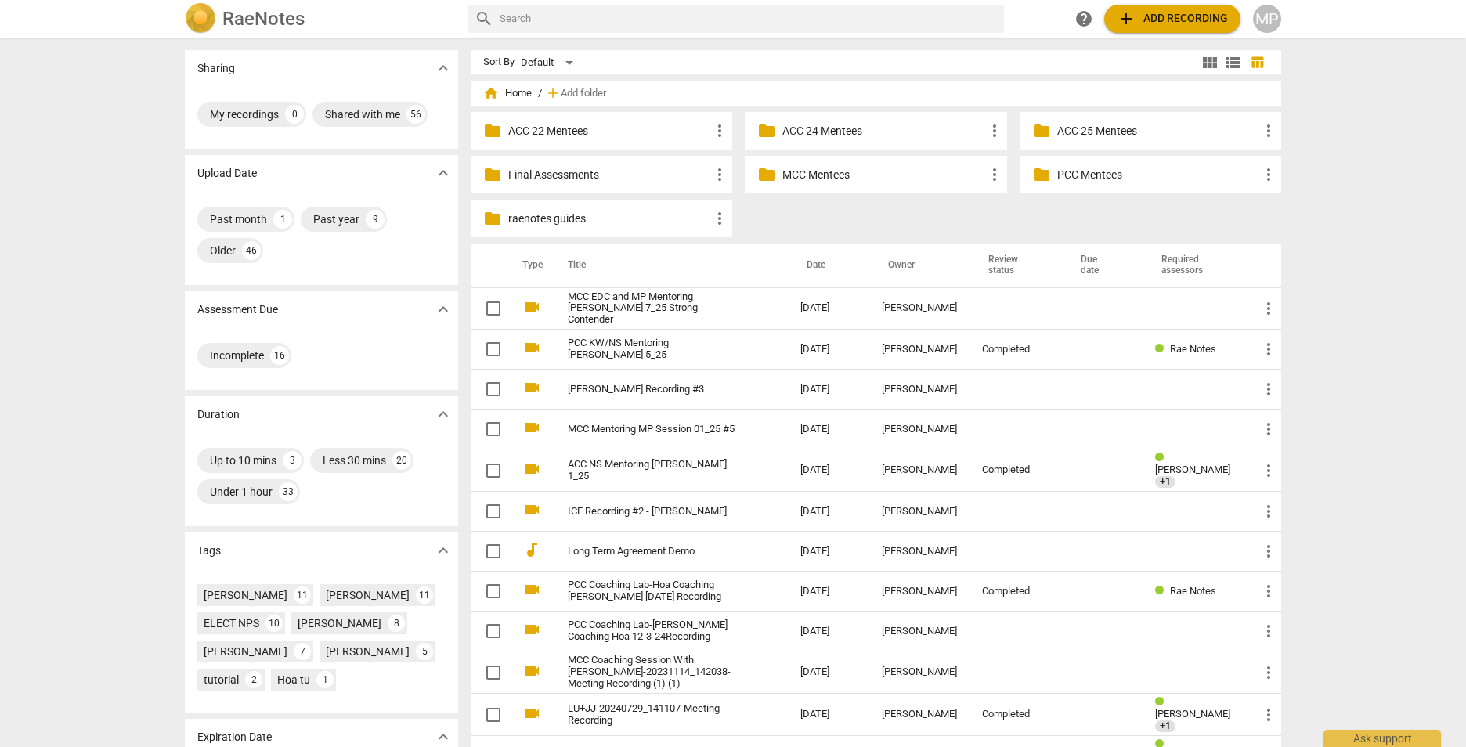
click at [578, 168] on p "Final Assessments" at bounding box center [609, 175] width 202 height 16
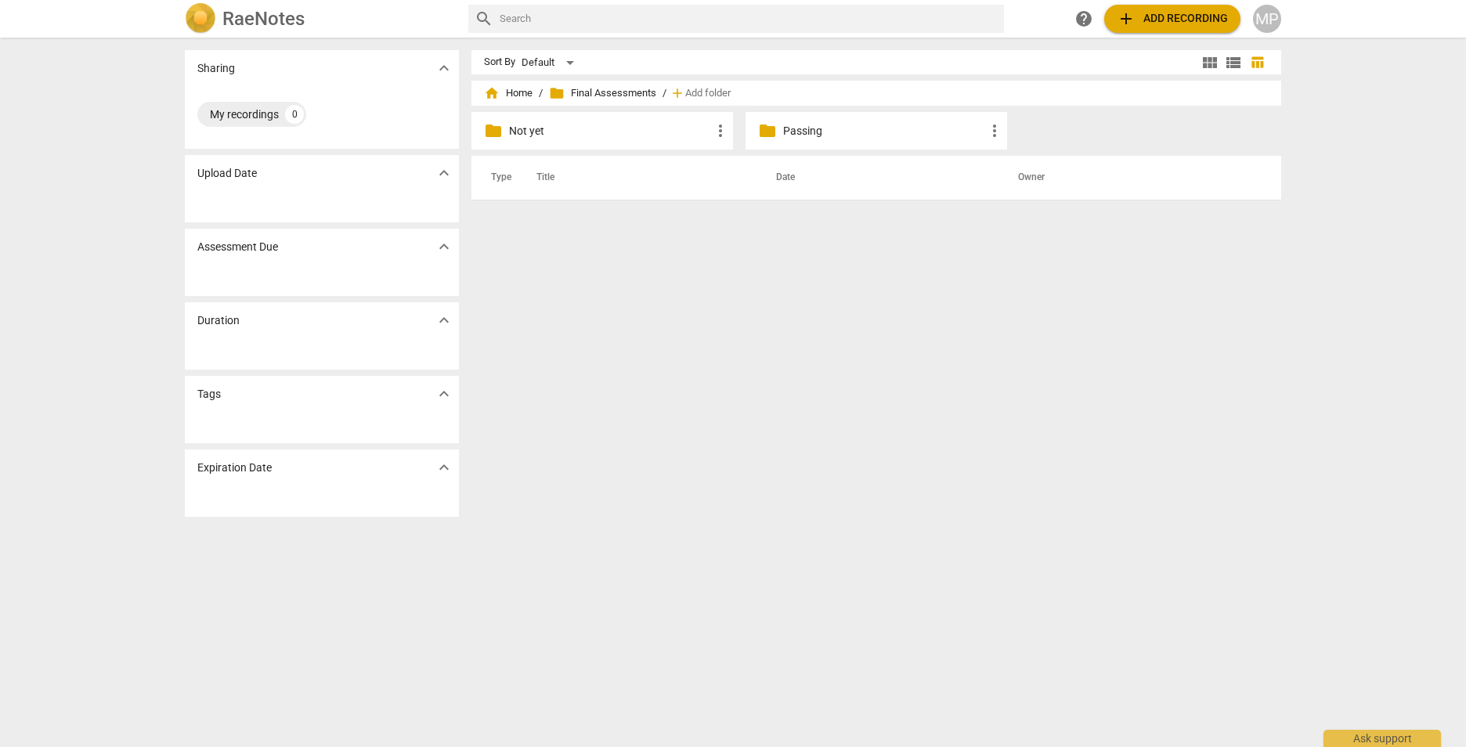
click at [809, 134] on p "Passing" at bounding box center [884, 131] width 202 height 16
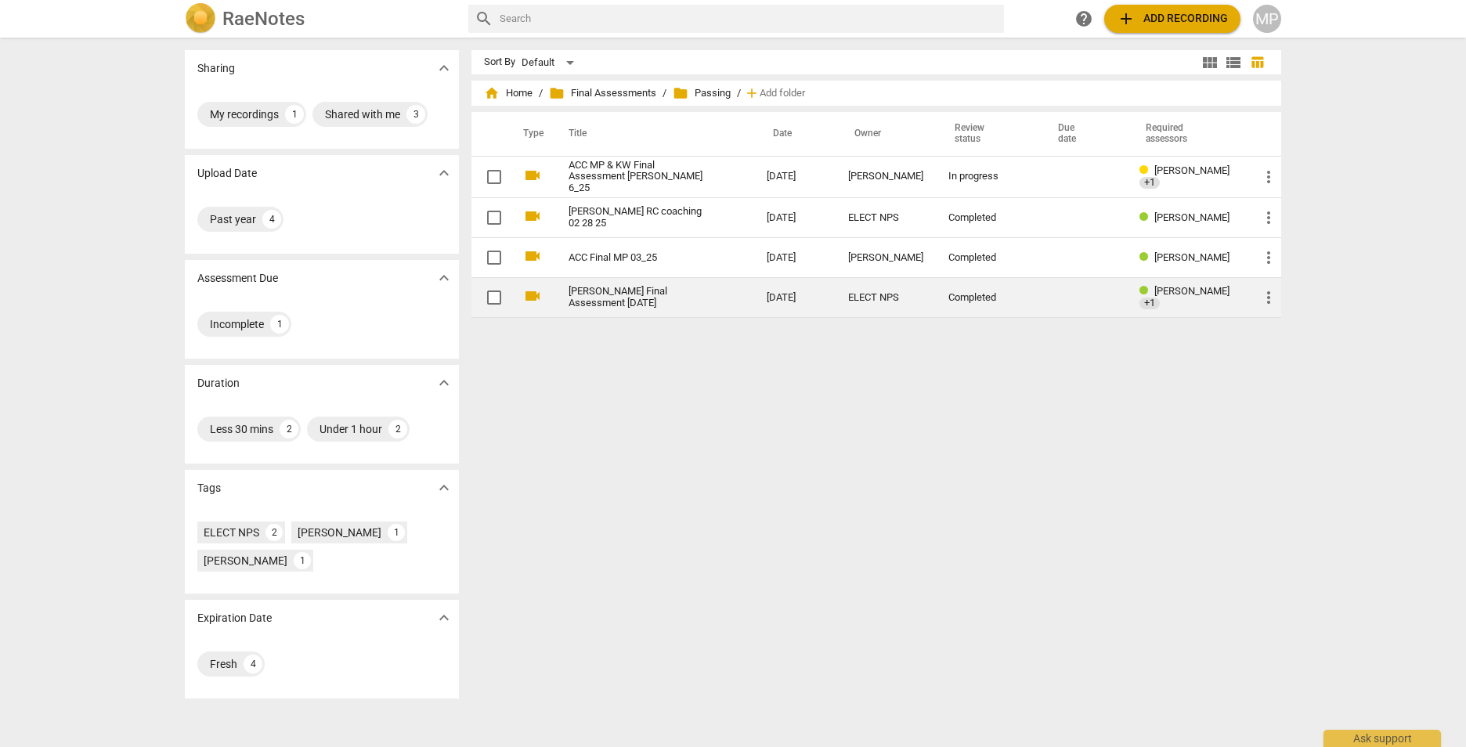
click at [608, 298] on link "[PERSON_NAME] Final Assessment [DATE]" at bounding box center [639, 297] width 142 height 23
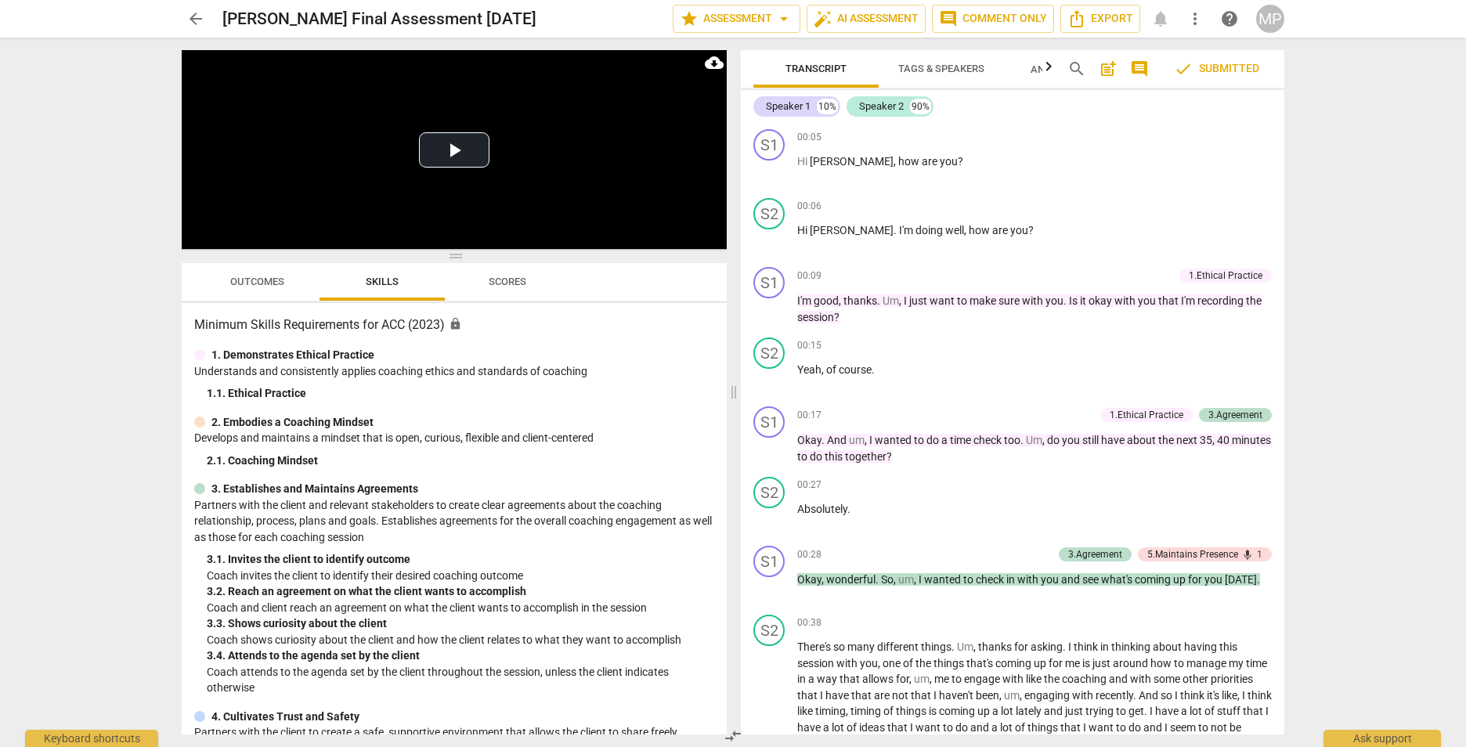
click at [609, 17] on div "[PERSON_NAME] Final Assessment [DATE]" at bounding box center [441, 19] width 438 height 20
click at [195, 19] on span "arrow_back" at bounding box center [195, 18] width 19 height 19
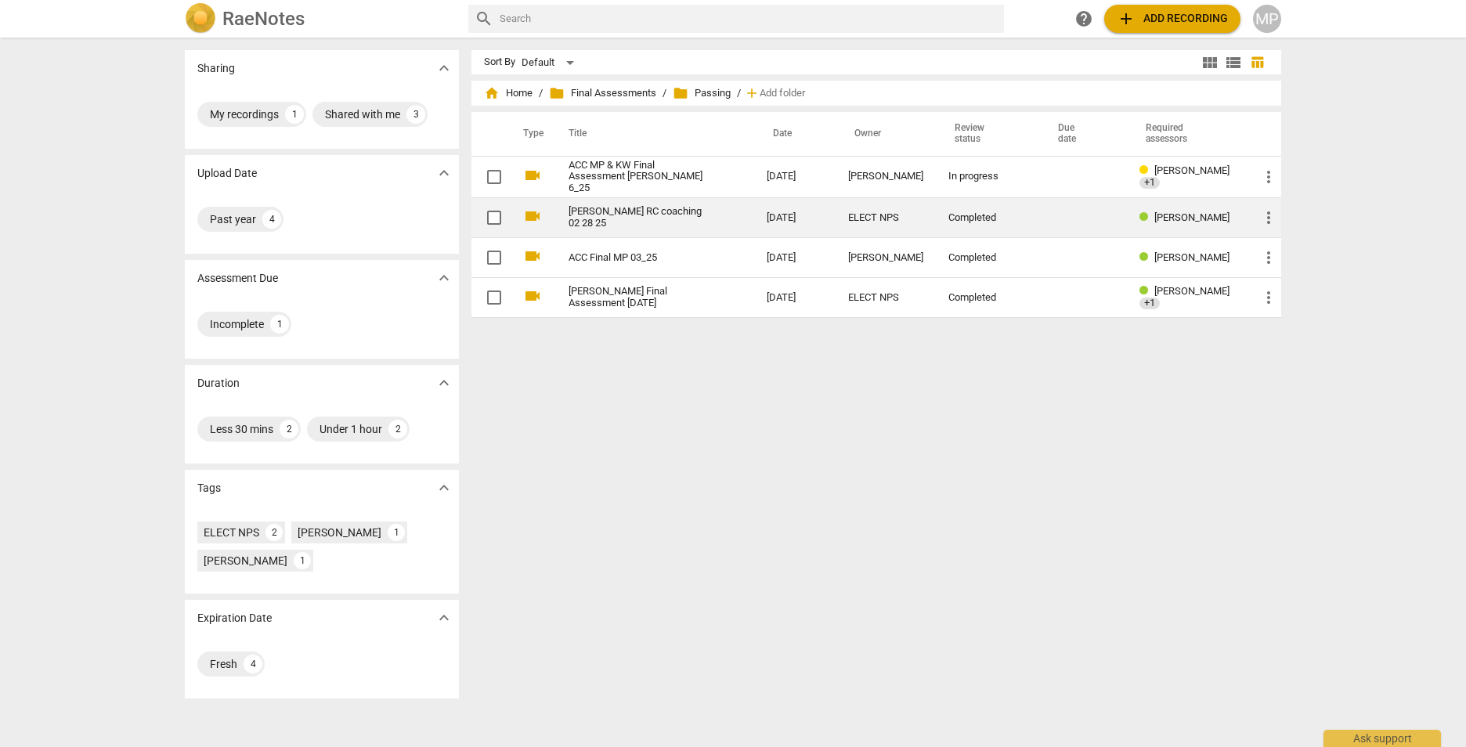
click at [662, 212] on link "[PERSON_NAME] RC coaching 02 28 25" at bounding box center [639, 217] width 142 height 23
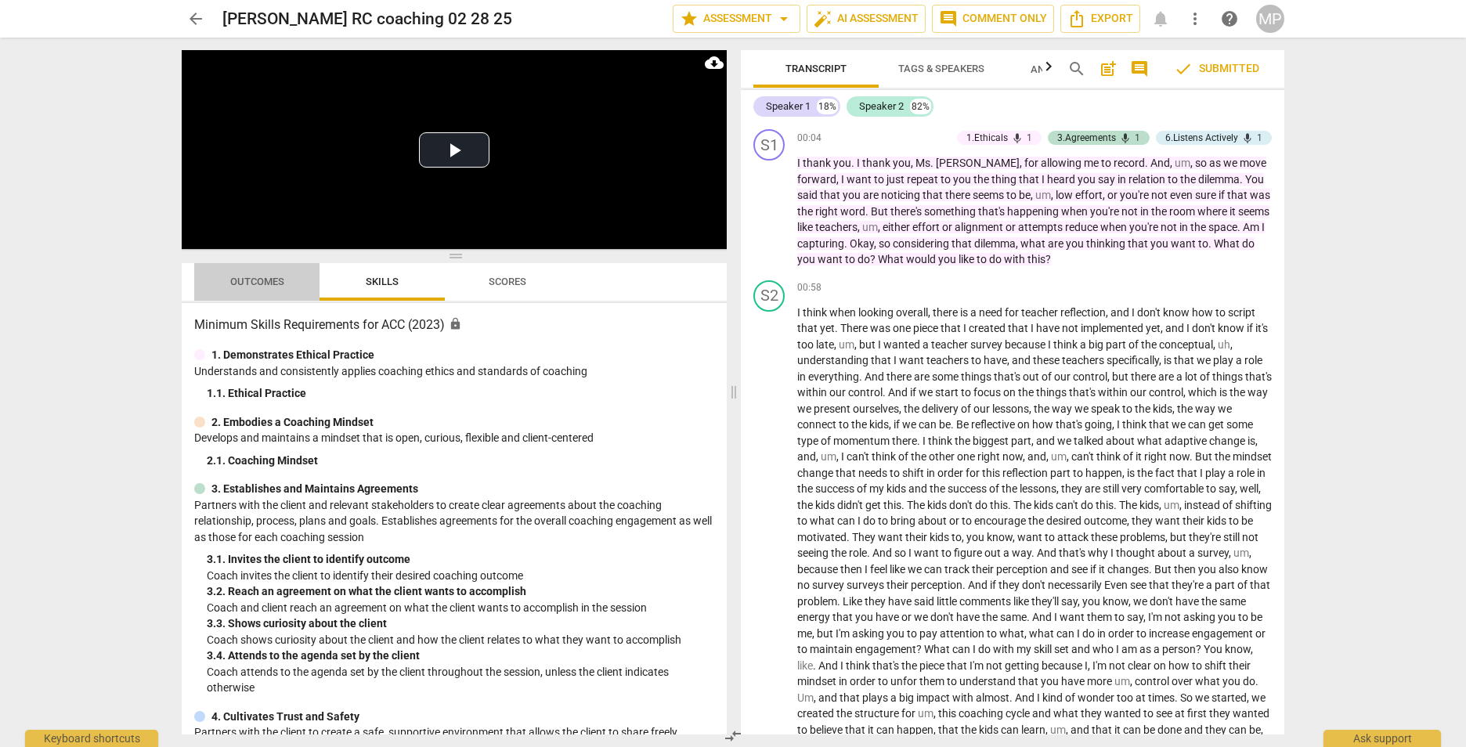
click at [262, 287] on span "Outcomes" at bounding box center [257, 282] width 92 height 21
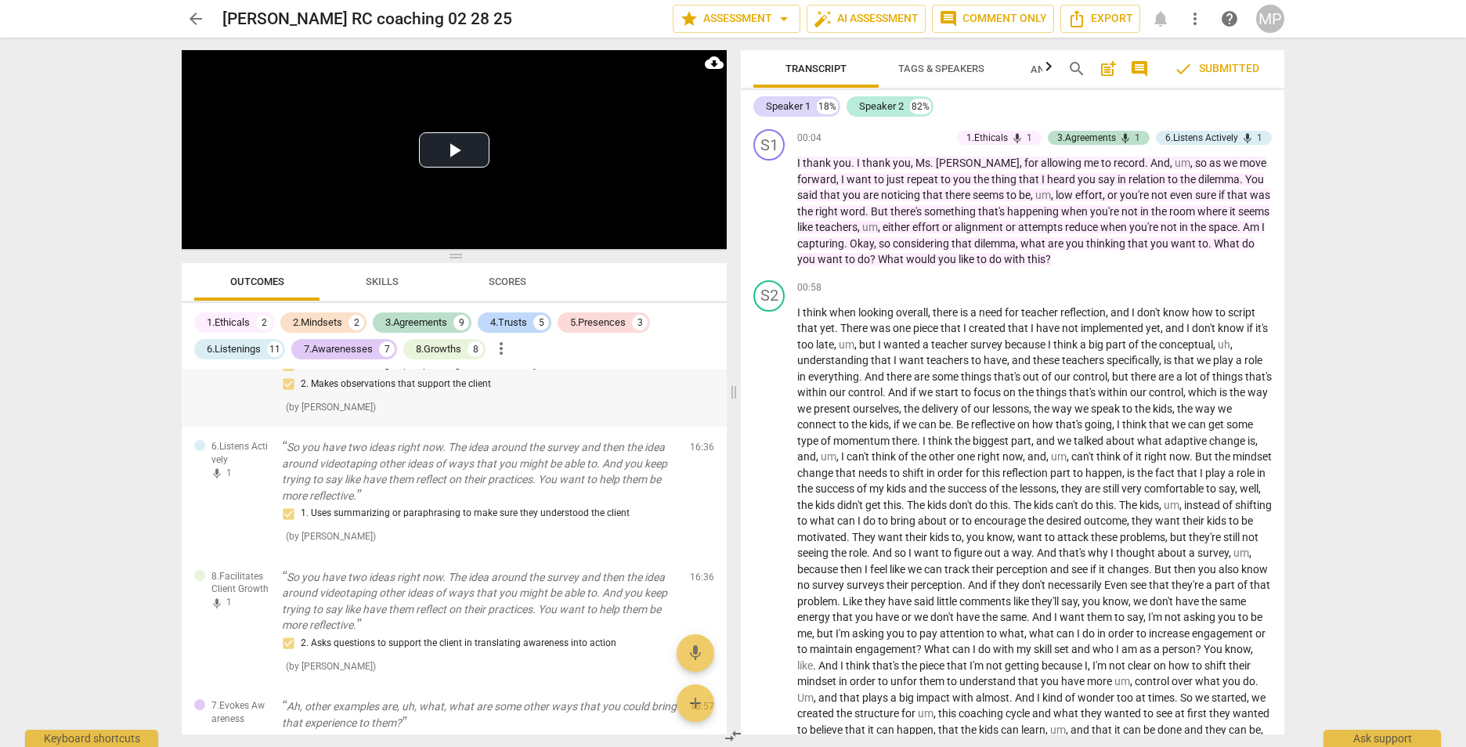
scroll to position [2769, 0]
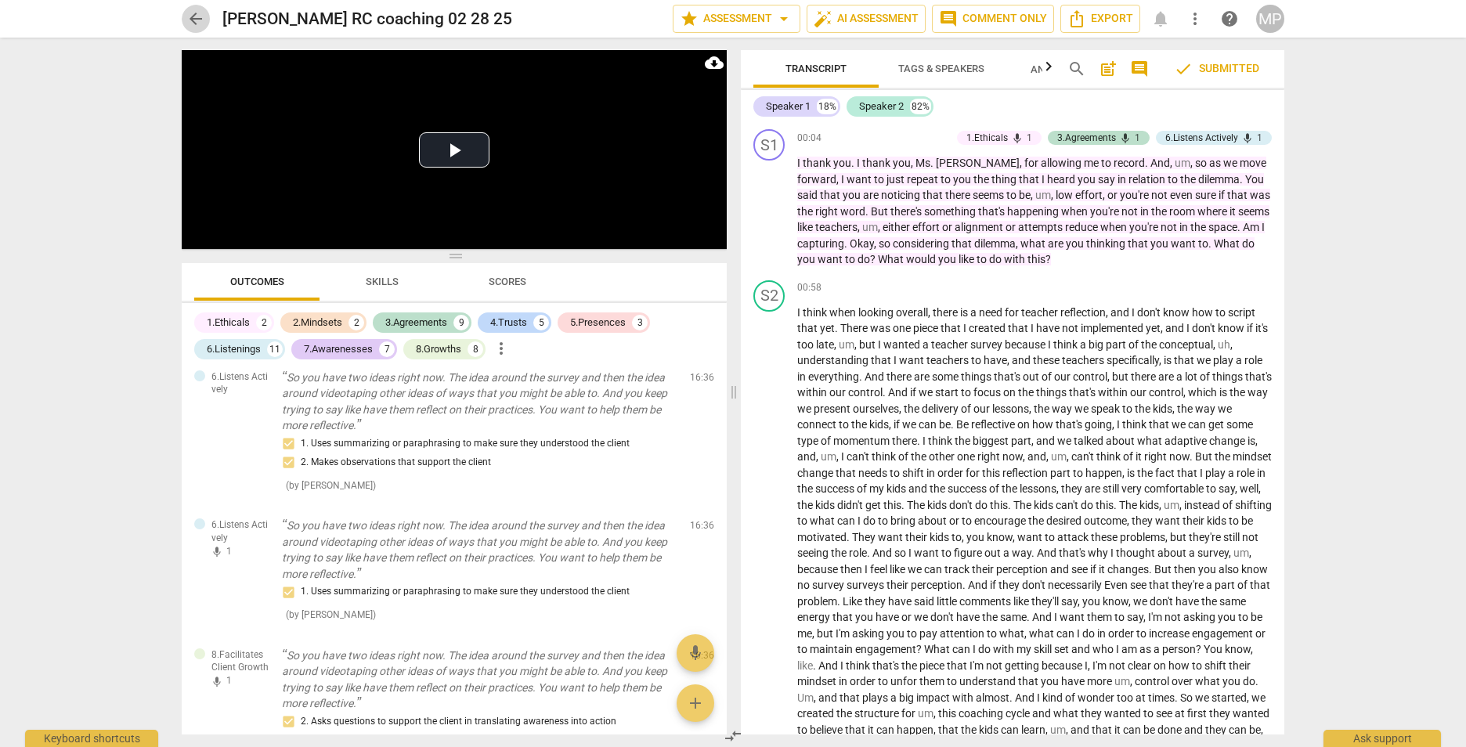
click at [190, 19] on span "arrow_back" at bounding box center [195, 18] width 19 height 19
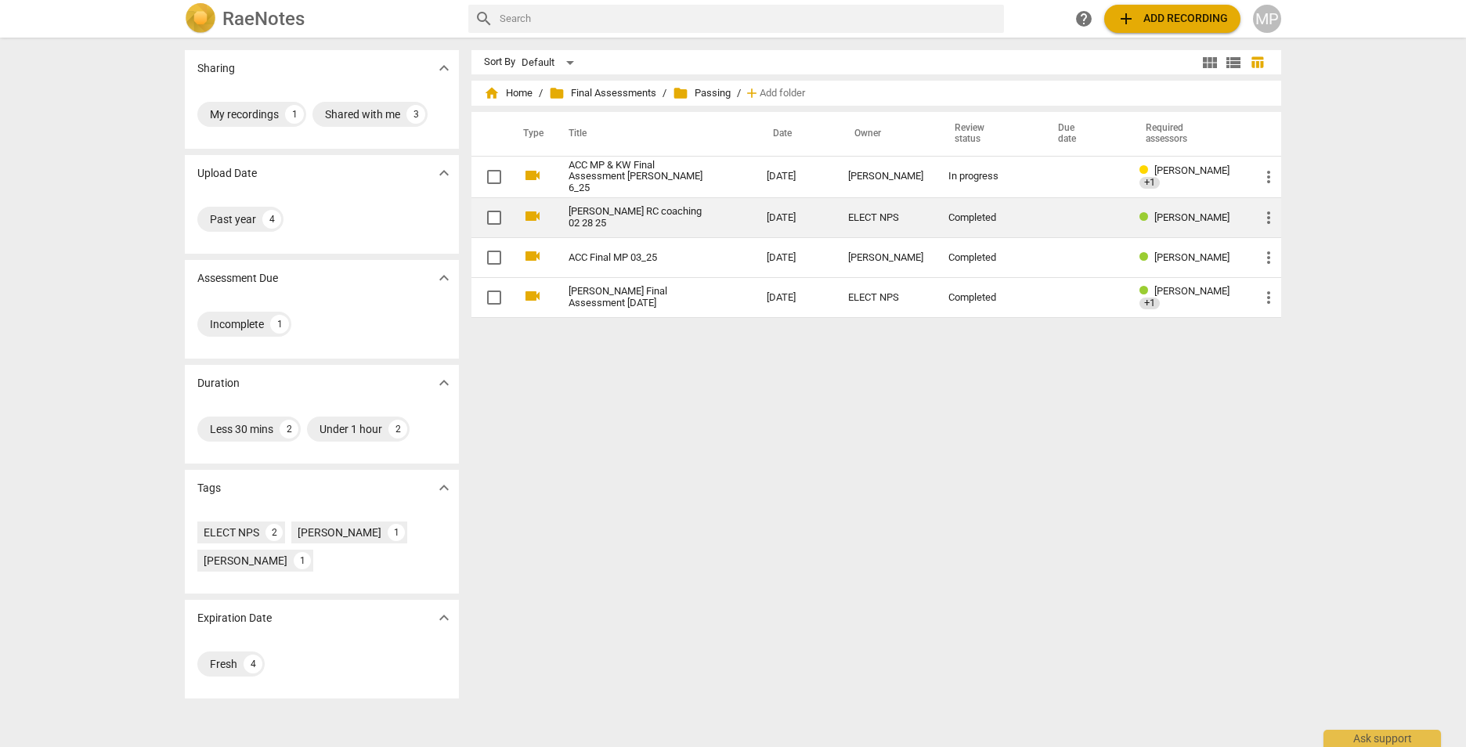
drag, startPoint x: 872, startPoint y: 125, endPoint x: 668, endPoint y: 214, distance: 222.0
click at [668, 214] on link "[PERSON_NAME] RC coaching 02 28 25" at bounding box center [639, 217] width 142 height 23
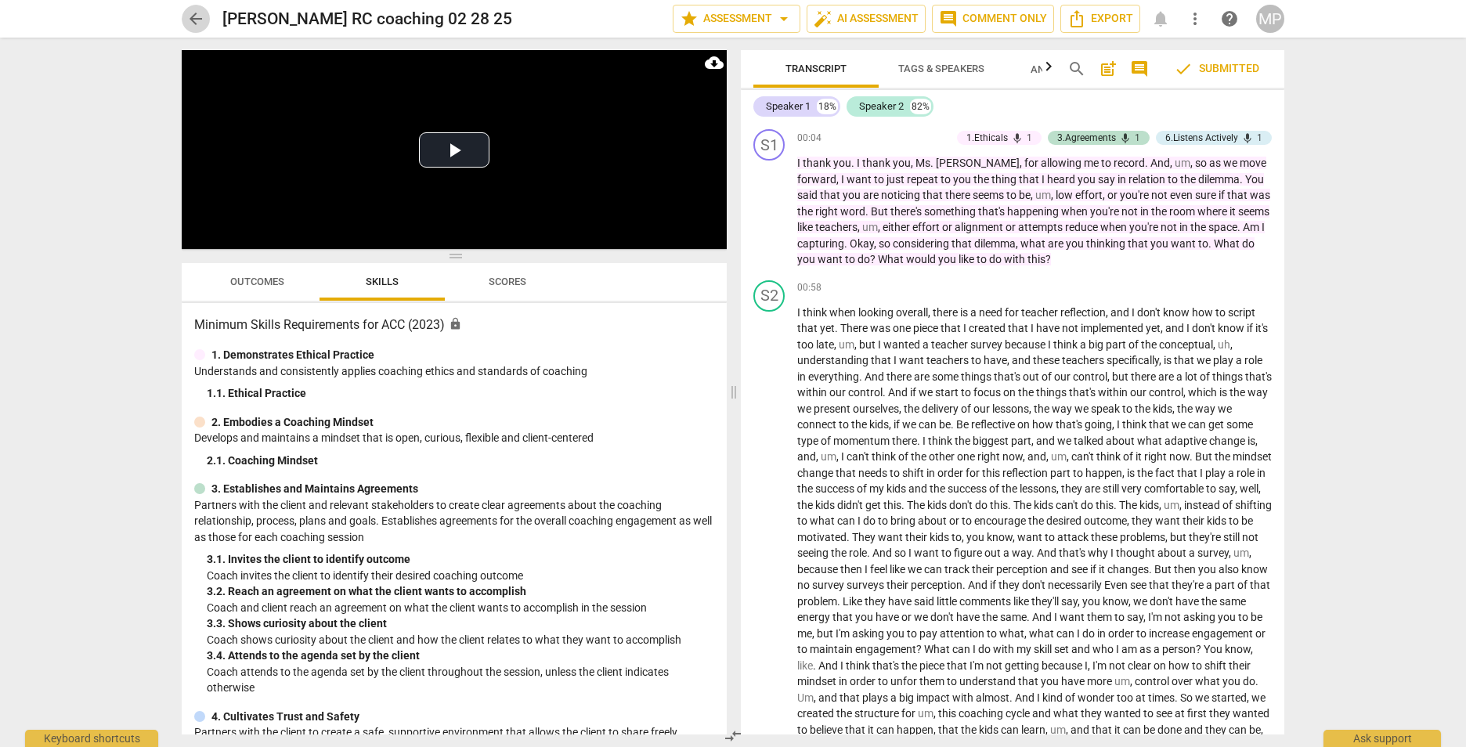
click at [196, 23] on span "arrow_back" at bounding box center [195, 18] width 19 height 19
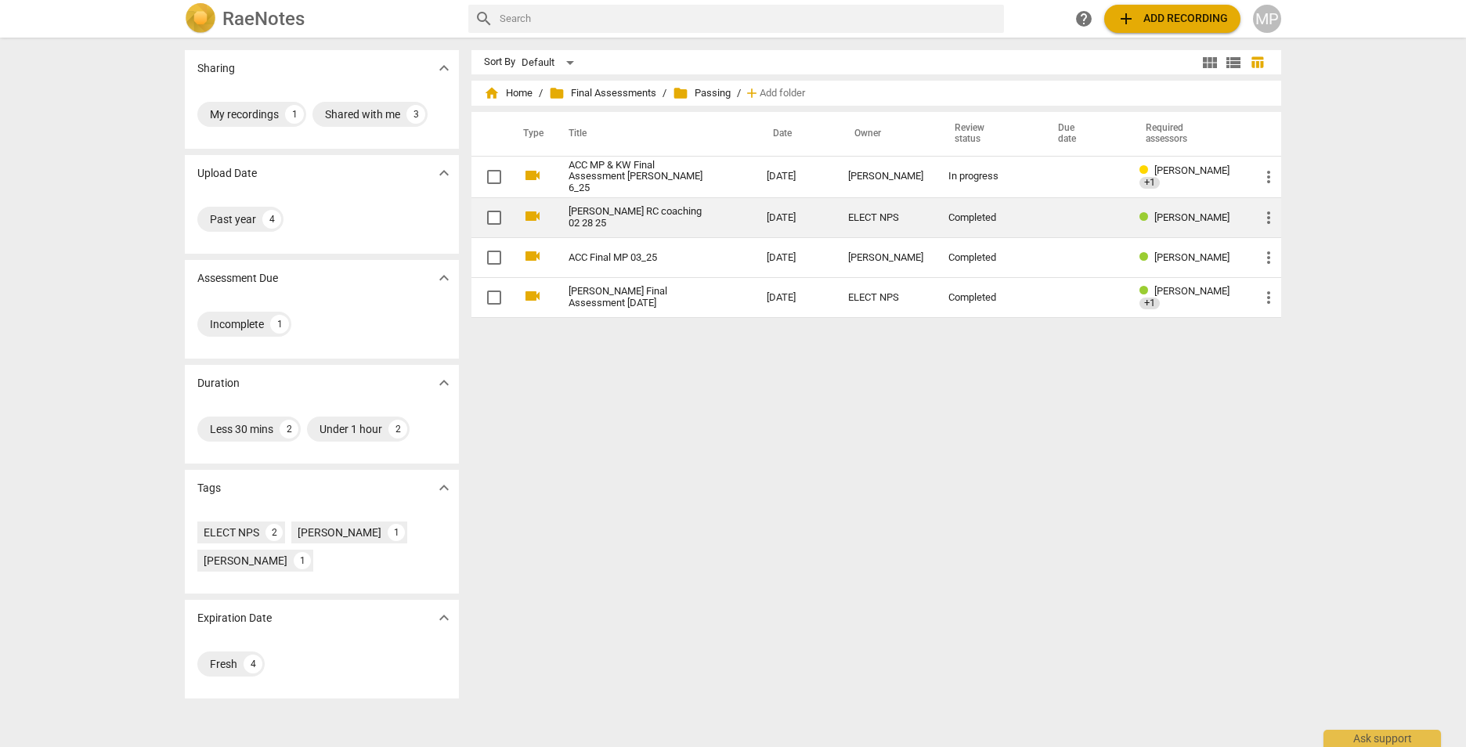
click at [637, 218] on link "[PERSON_NAME] RC coaching 02 28 25" at bounding box center [639, 217] width 142 height 23
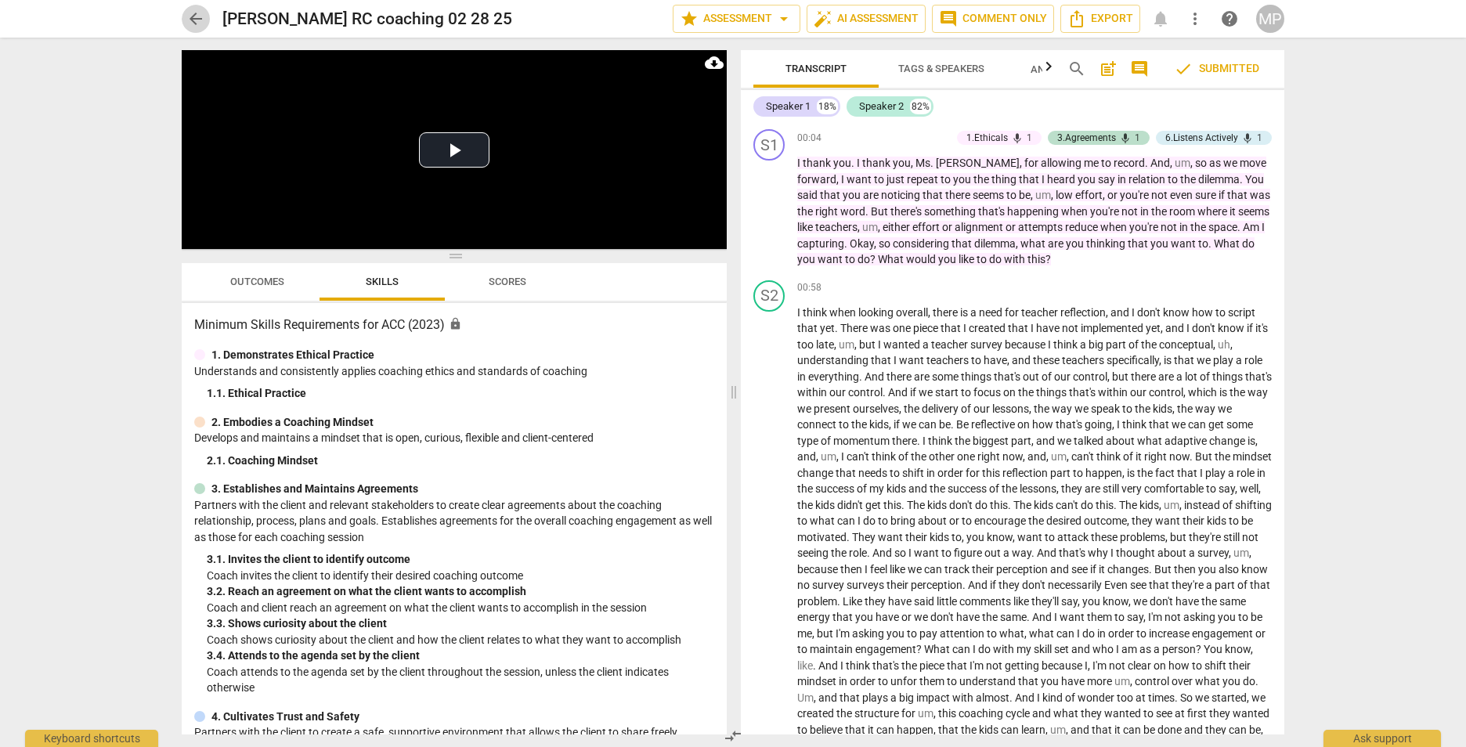
click at [192, 27] on span "arrow_back" at bounding box center [195, 18] width 19 height 19
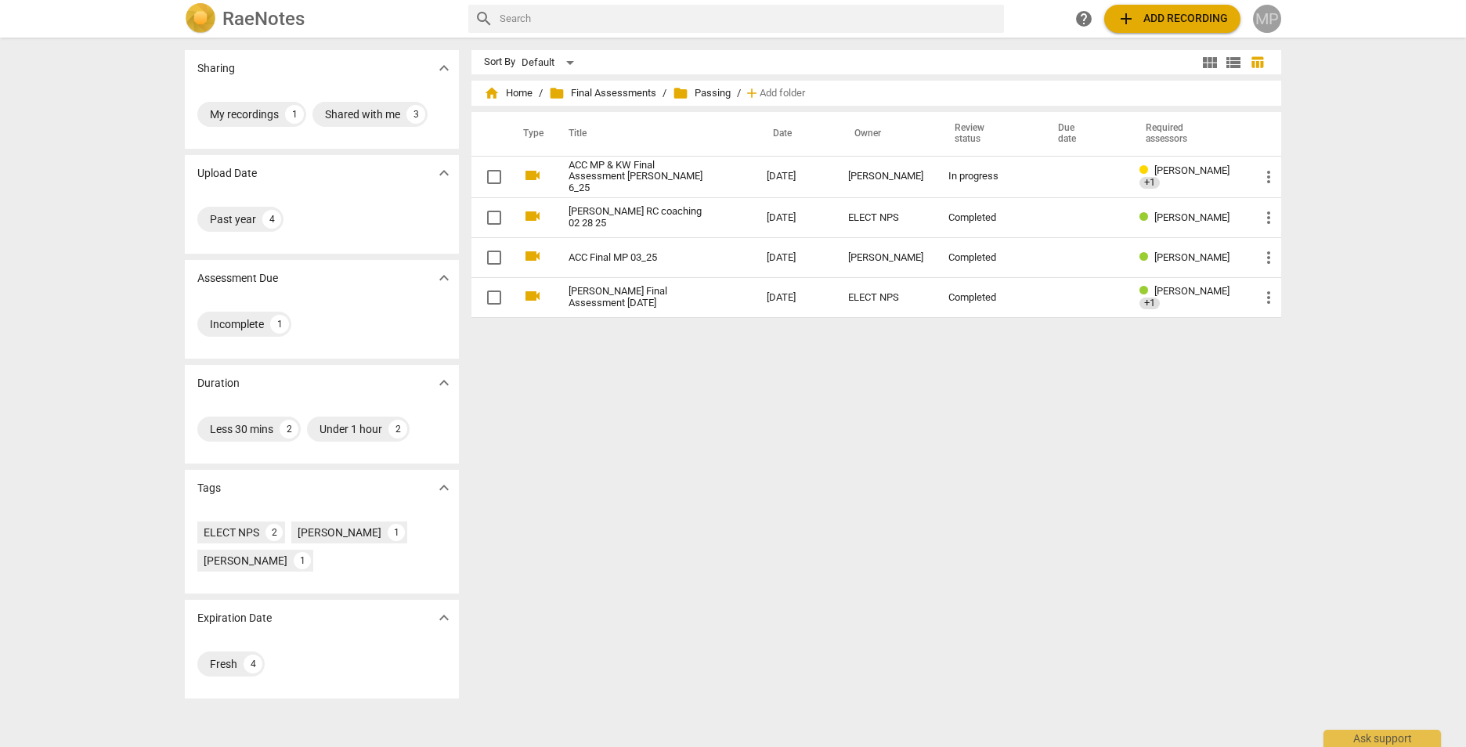
drag, startPoint x: 1121, startPoint y: 124, endPoint x: 1264, endPoint y: 14, distance: 180.4
click at [1264, 14] on div "MP" at bounding box center [1267, 19] width 28 height 28
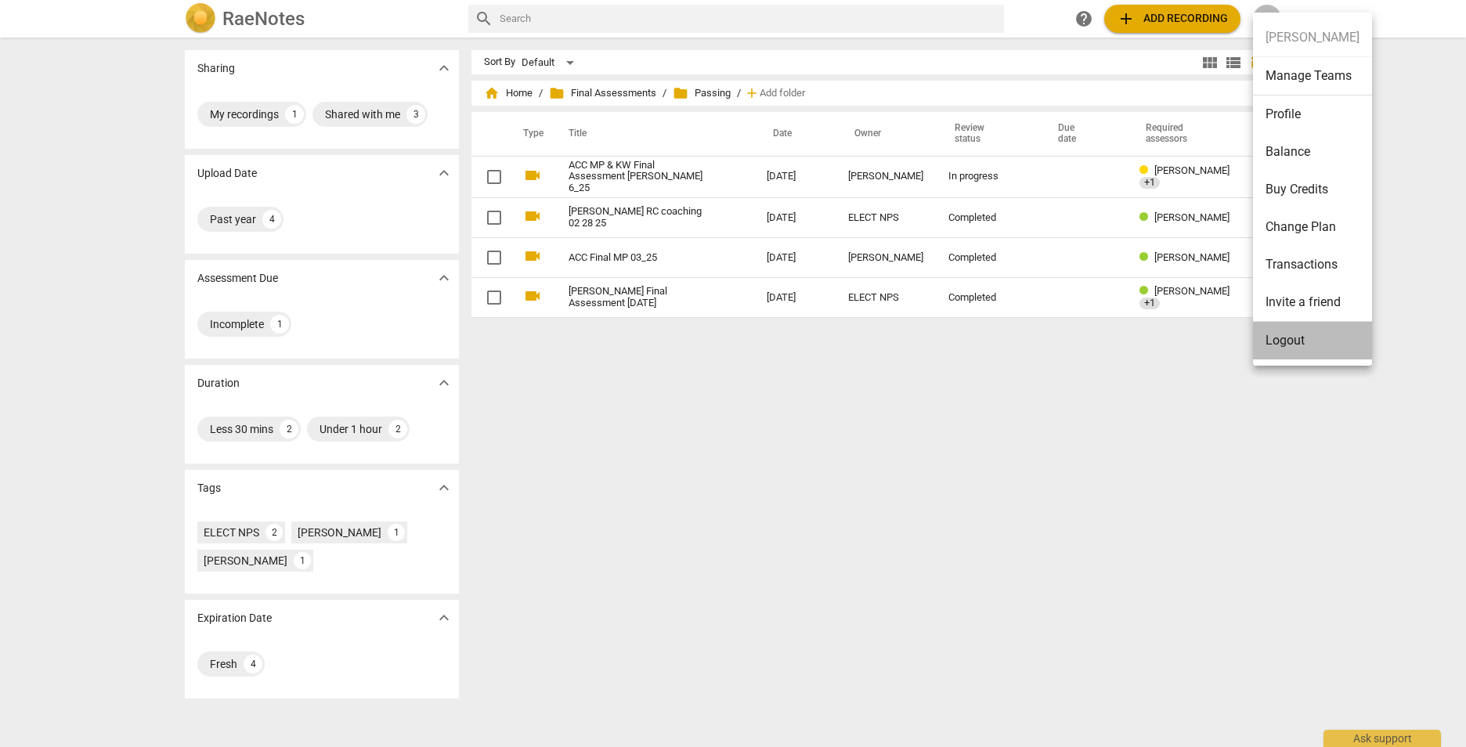
click at [1299, 339] on li "Logout" at bounding box center [1312, 341] width 119 height 38
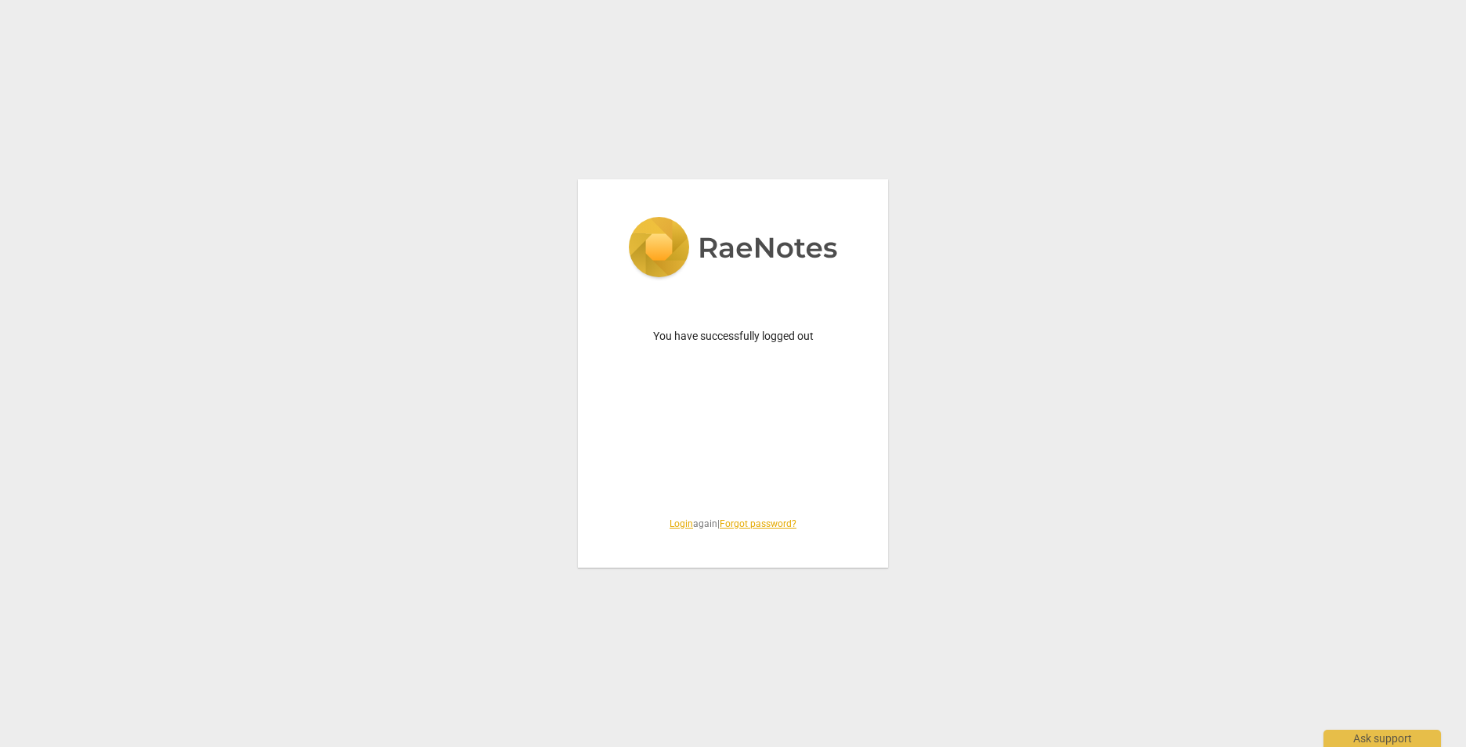
click at [672, 528] on link "Login" at bounding box center [680, 523] width 23 height 11
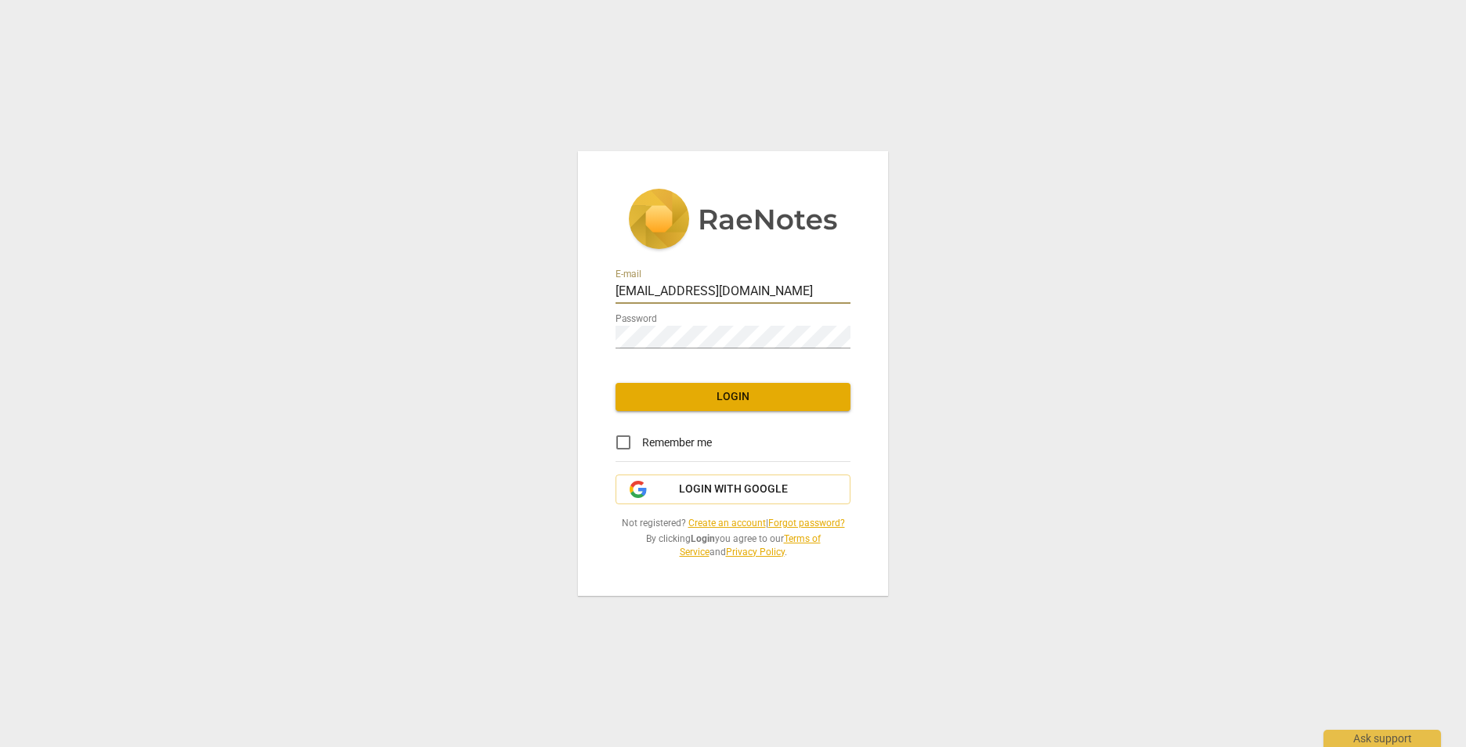
click at [790, 293] on input "[EMAIL_ADDRESS][DOMAIN_NAME]" at bounding box center [732, 292] width 235 height 23
type input "[EMAIL_ADDRESS][DOMAIN_NAME]"
click at [756, 406] on button "Login" at bounding box center [732, 397] width 235 height 28
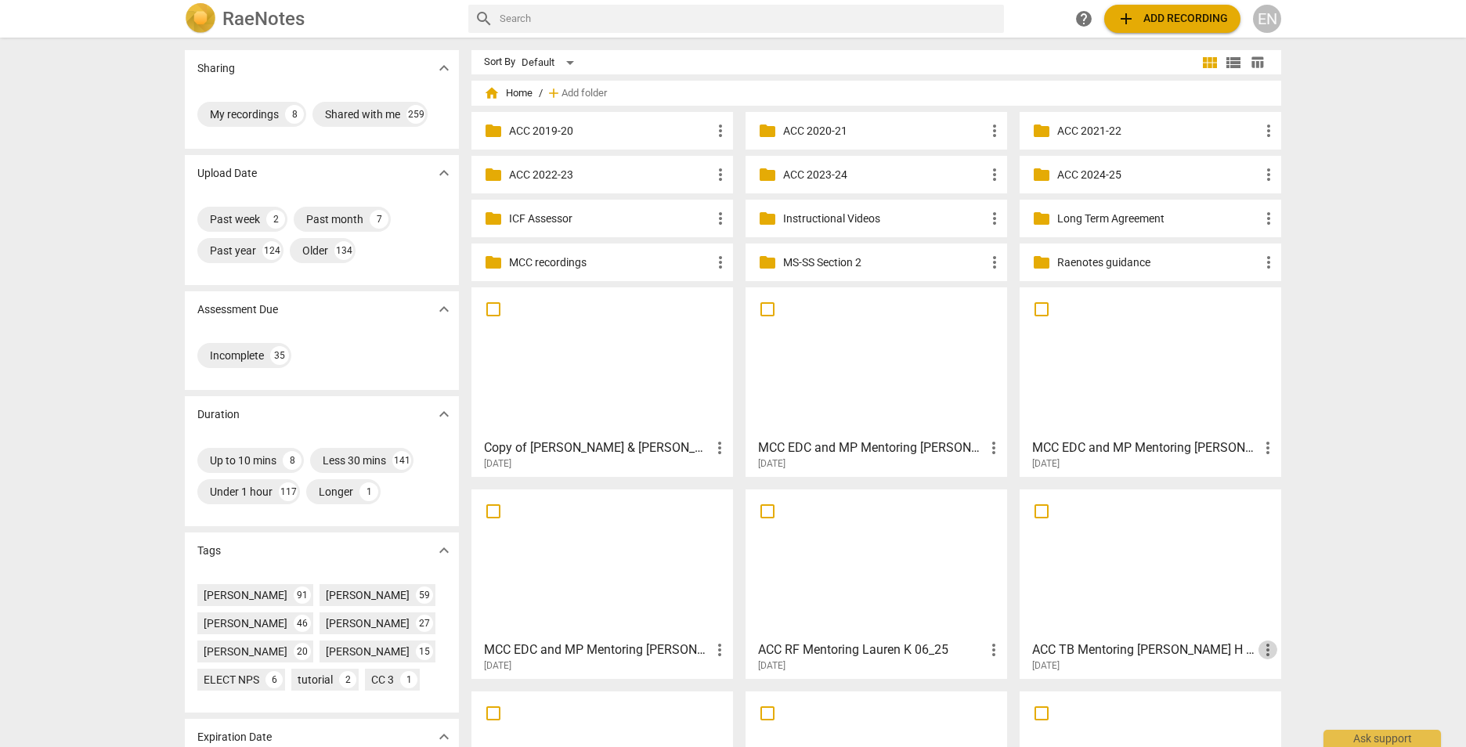
click at [1264, 650] on span "more_vert" at bounding box center [1267, 650] width 19 height 19
click at [1264, 650] on li "Move" at bounding box center [1285, 650] width 60 height 38
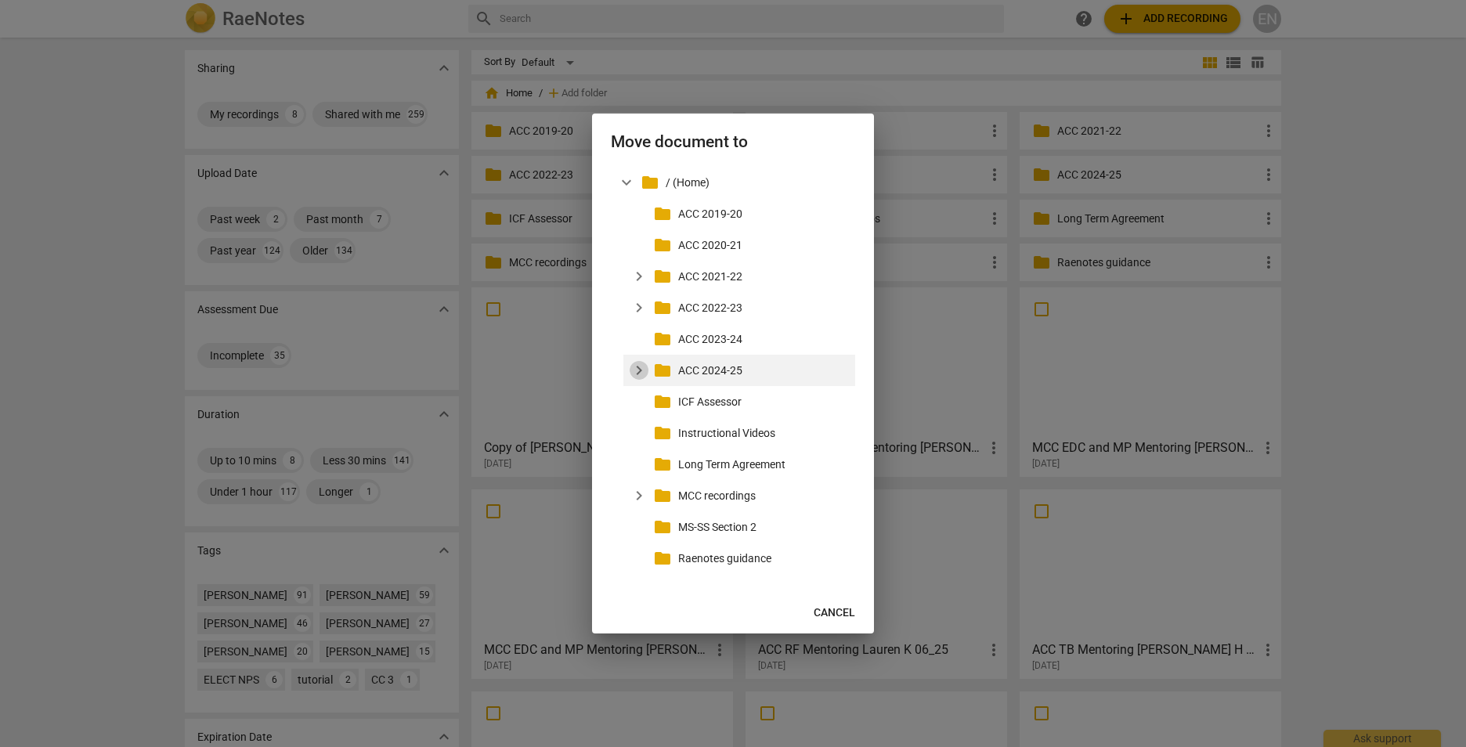
click at [637, 363] on span "expand_more" at bounding box center [639, 370] width 19 height 19
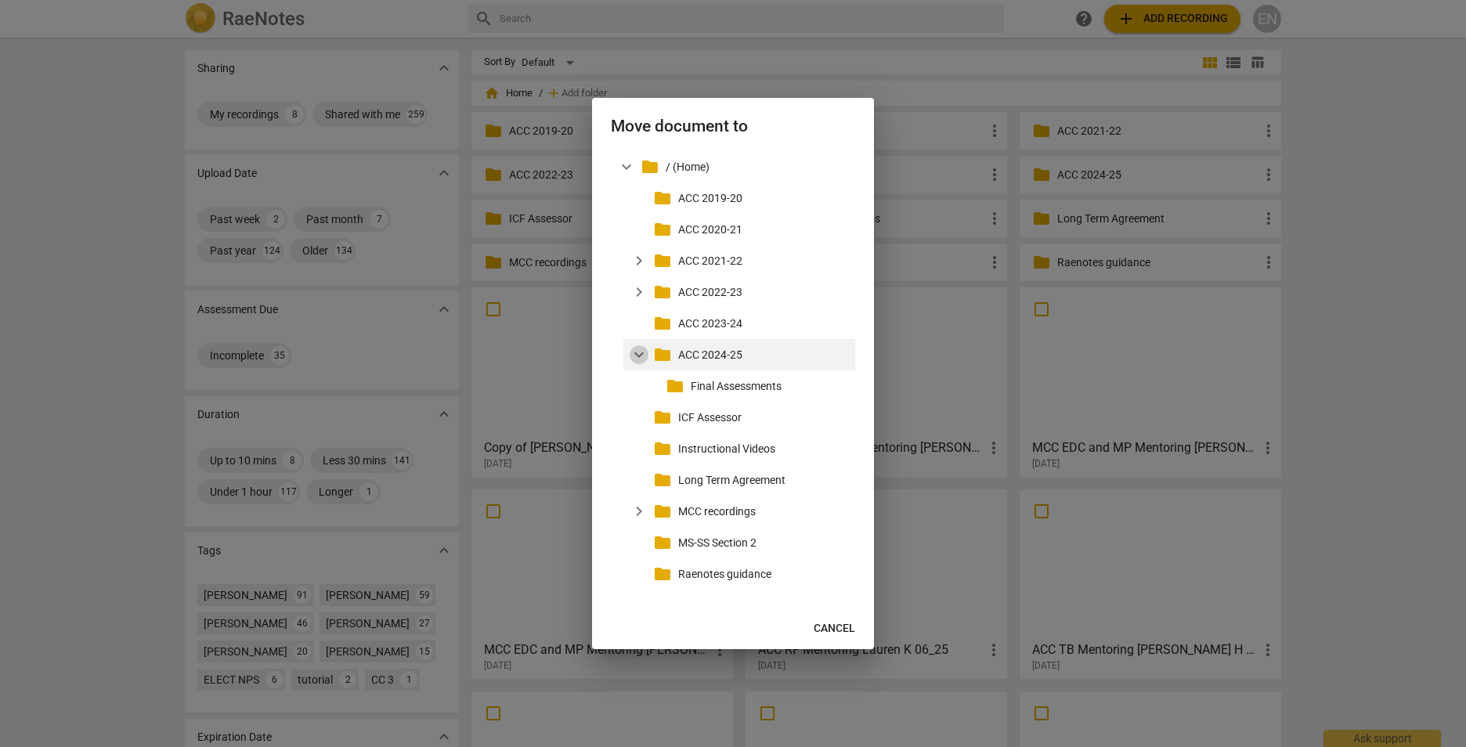
click at [633, 354] on span "expand_more" at bounding box center [639, 354] width 19 height 19
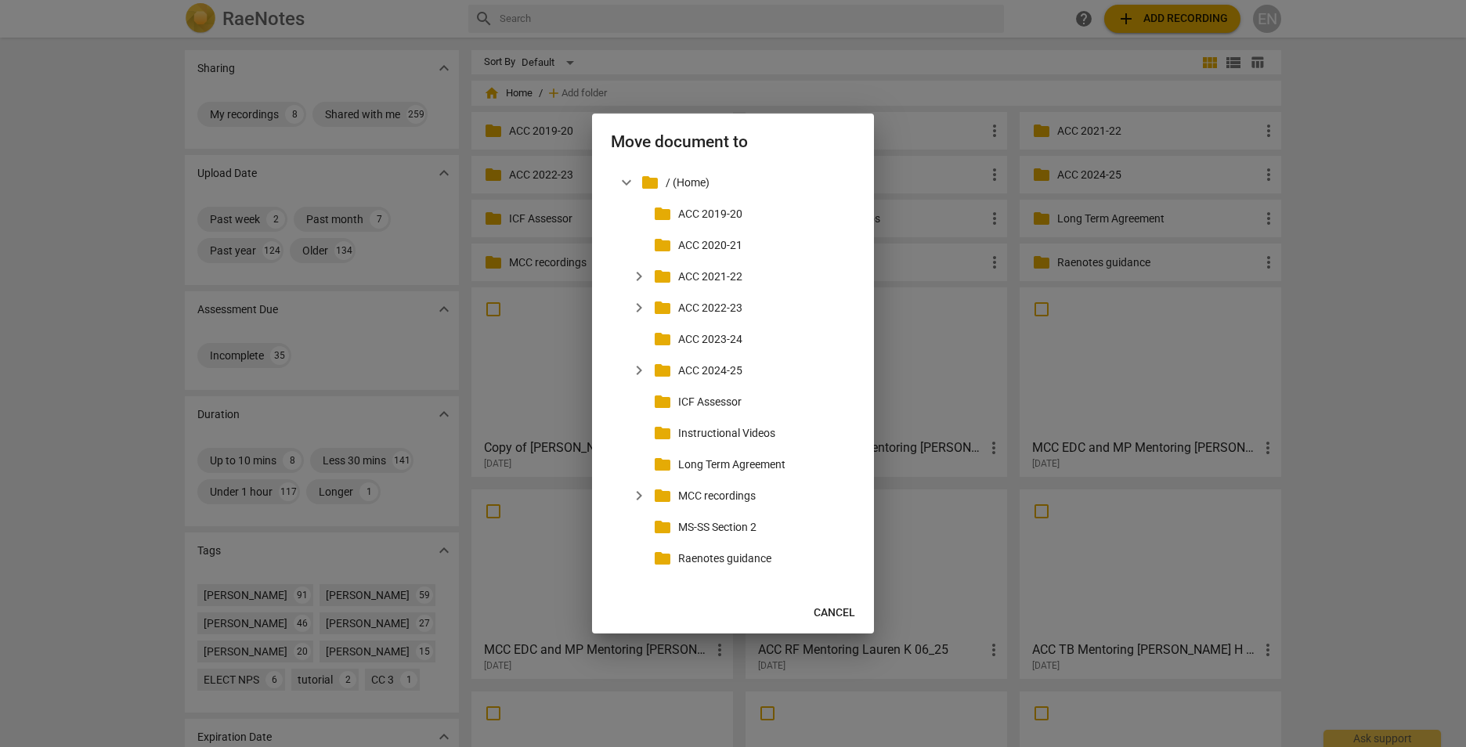
drag, startPoint x: 1384, startPoint y: 501, endPoint x: 828, endPoint y: 605, distance: 564.9
click at [828, 605] on span "Cancel" at bounding box center [835, 613] width 42 height 16
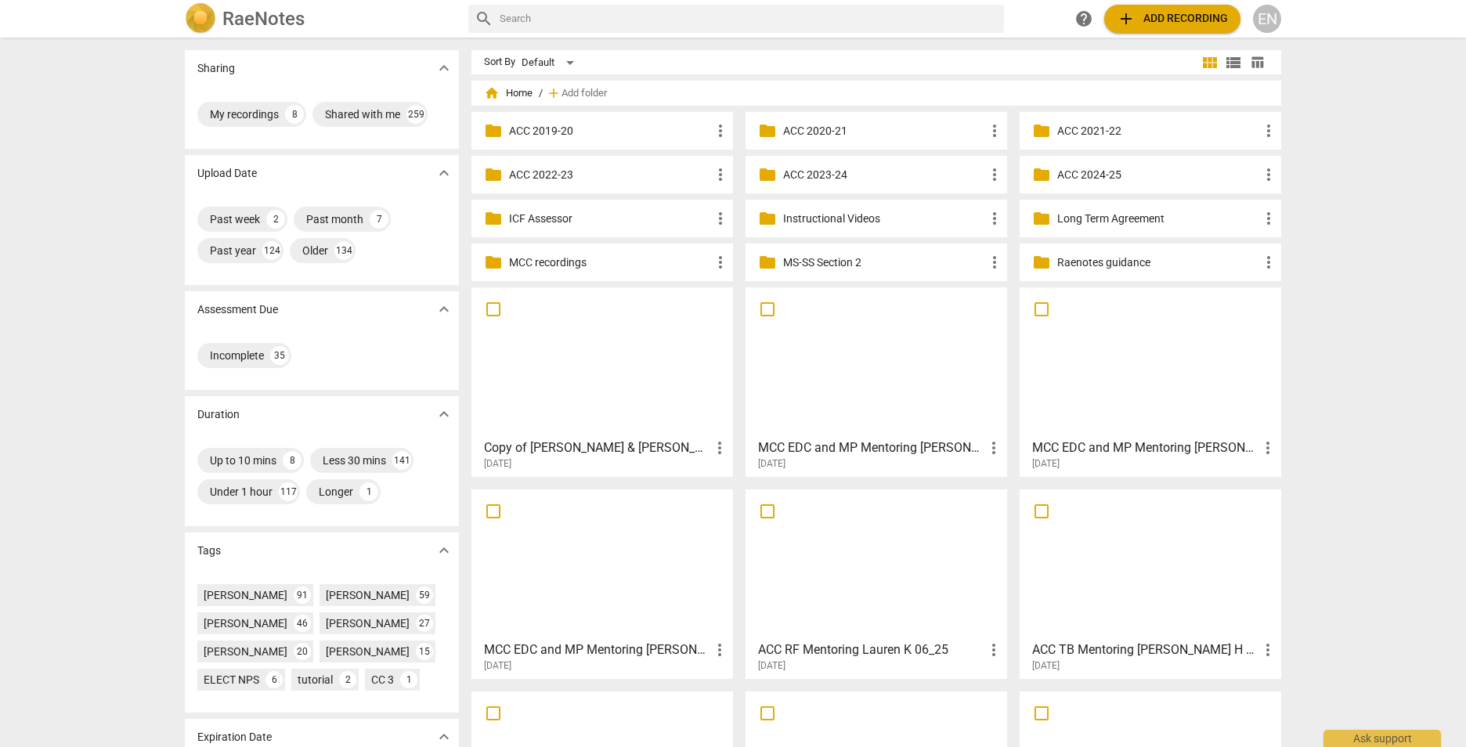
click at [1099, 392] on div at bounding box center [1150, 362] width 251 height 139
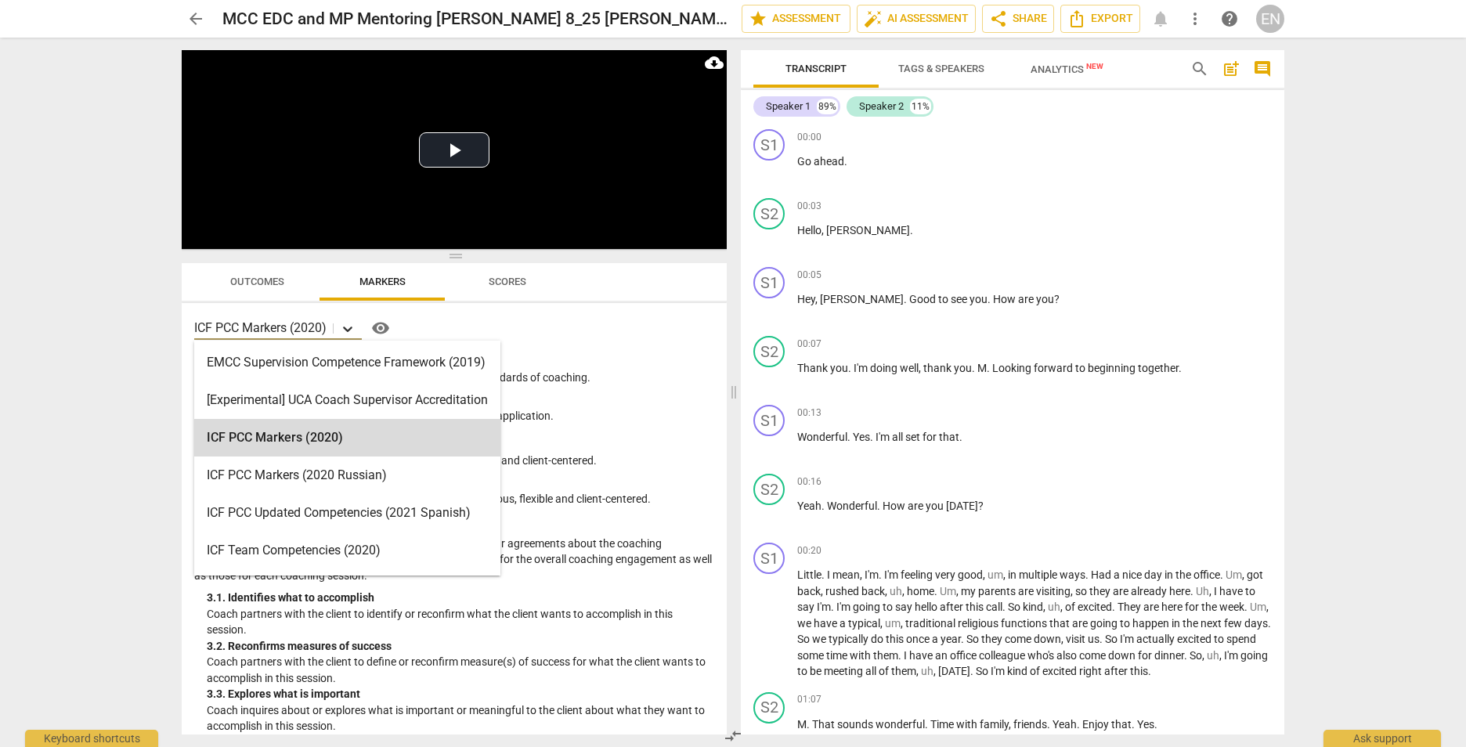
click at [342, 334] on icon at bounding box center [348, 329] width 16 height 16
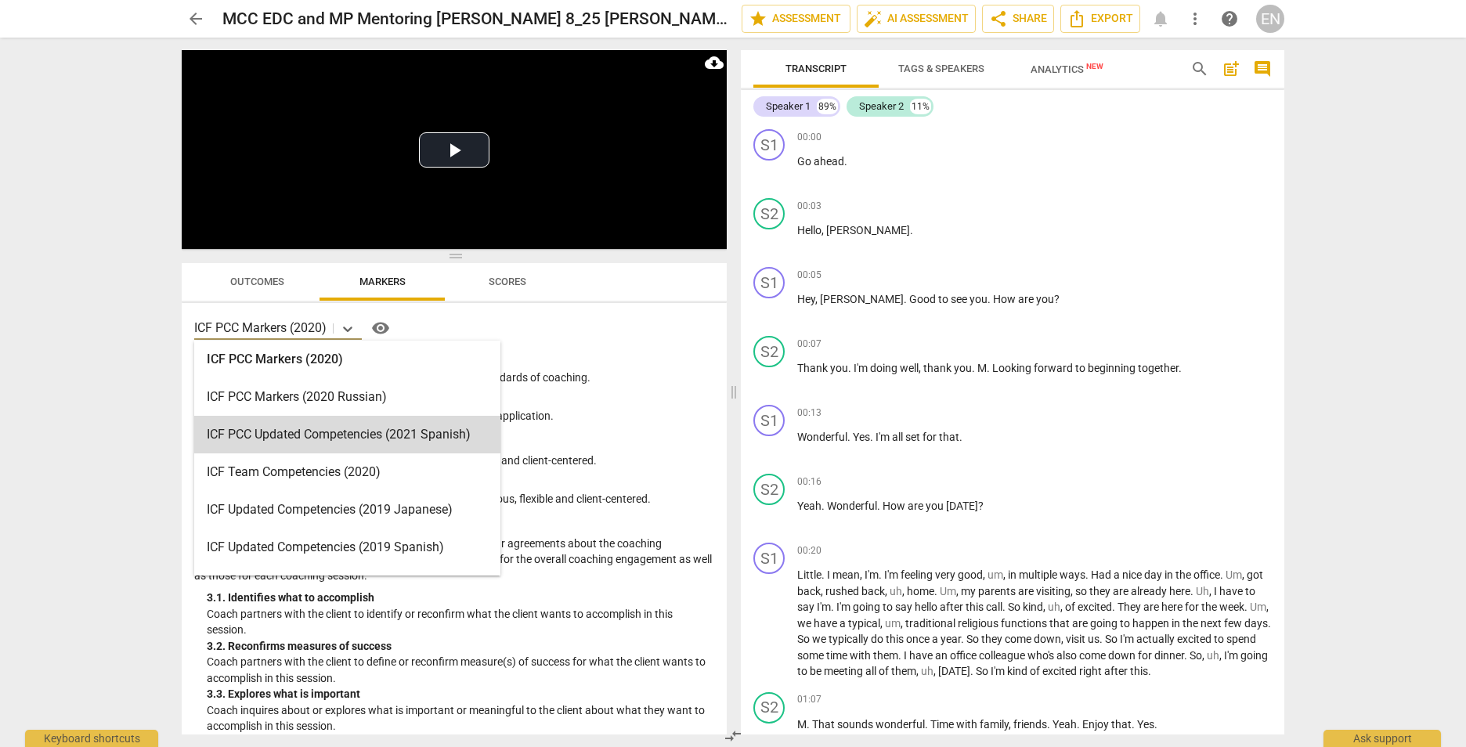
scroll to position [235, 0]
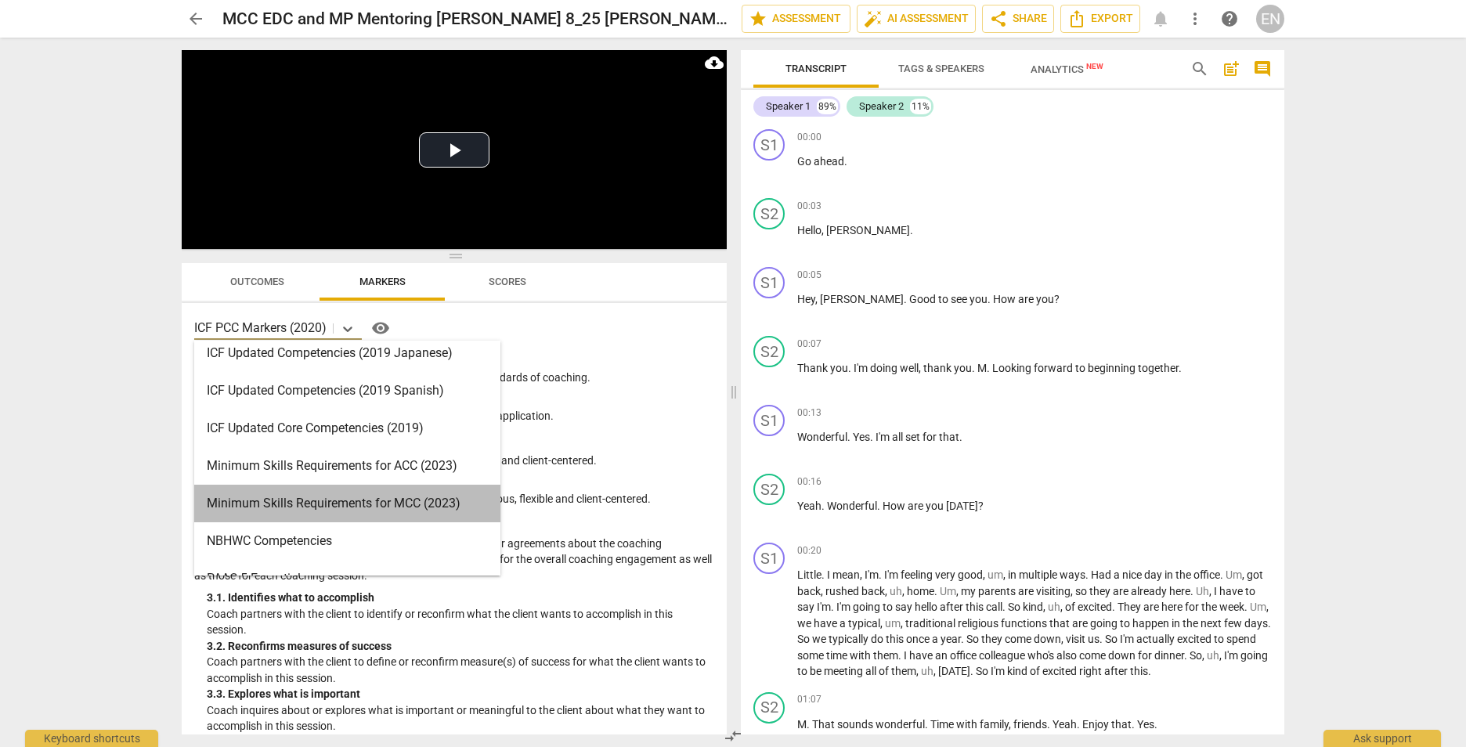
click at [343, 495] on div "Minimum Skills Requirements for MCC (2023)" at bounding box center [347, 504] width 306 height 38
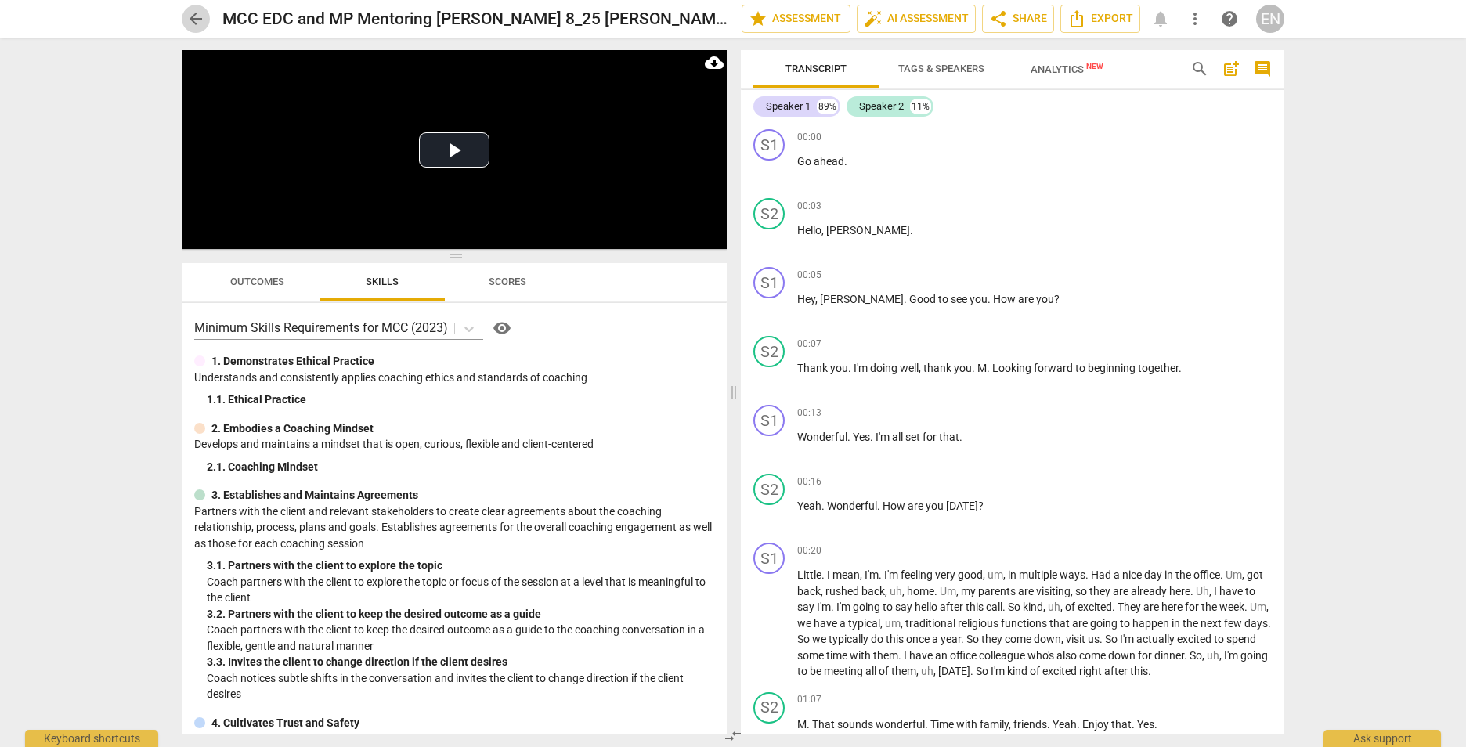
click at [190, 15] on span "arrow_back" at bounding box center [195, 18] width 19 height 19
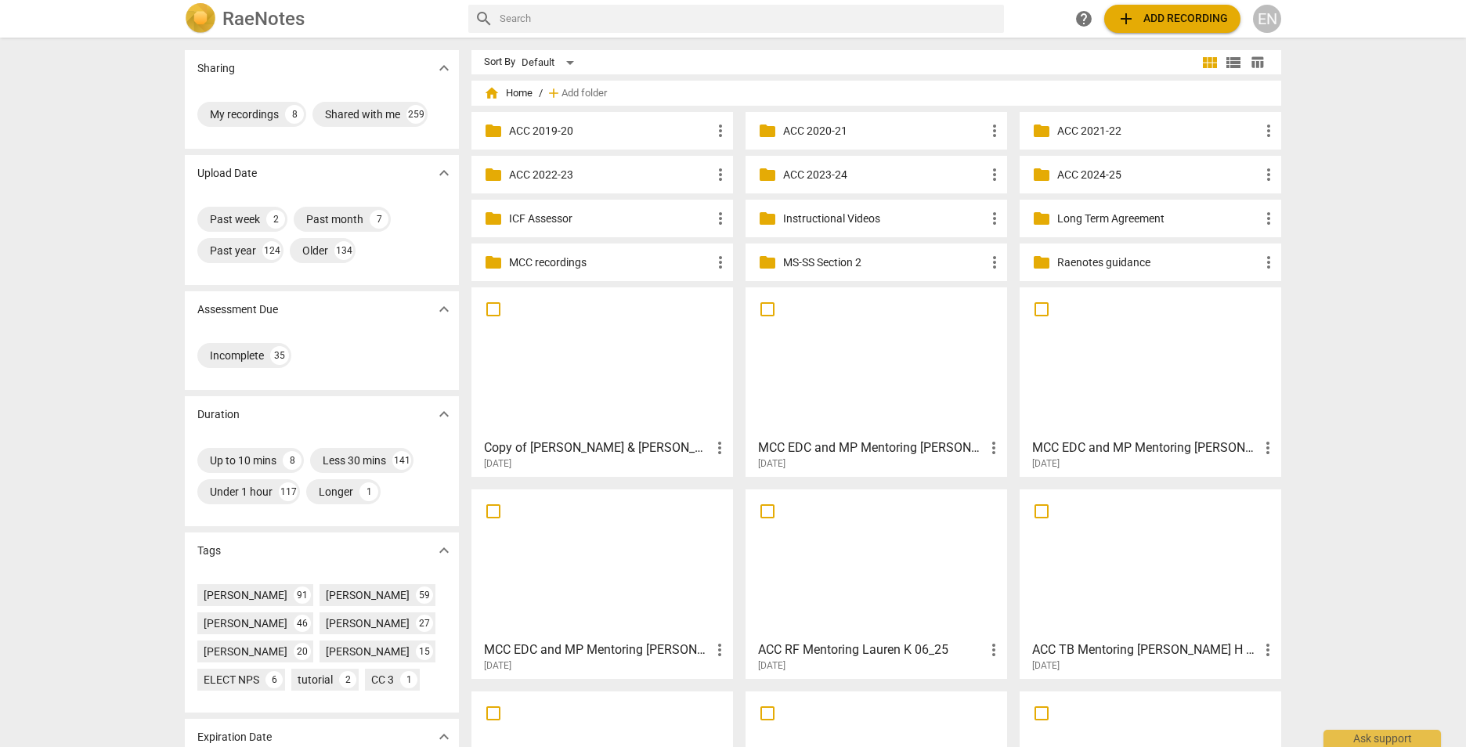
click at [810, 361] on div at bounding box center [876, 362] width 251 height 139
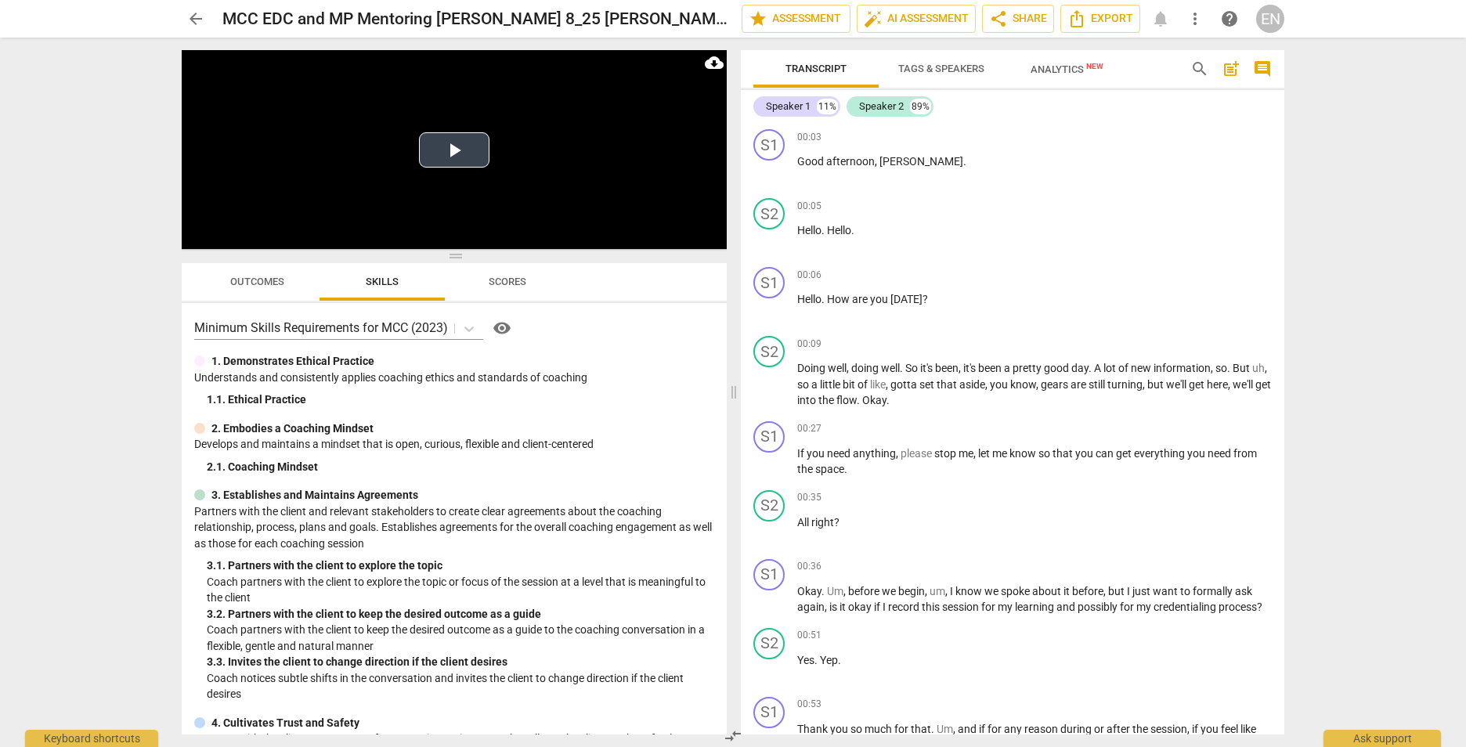
click at [448, 141] on button "Play Video" at bounding box center [454, 149] width 70 height 35
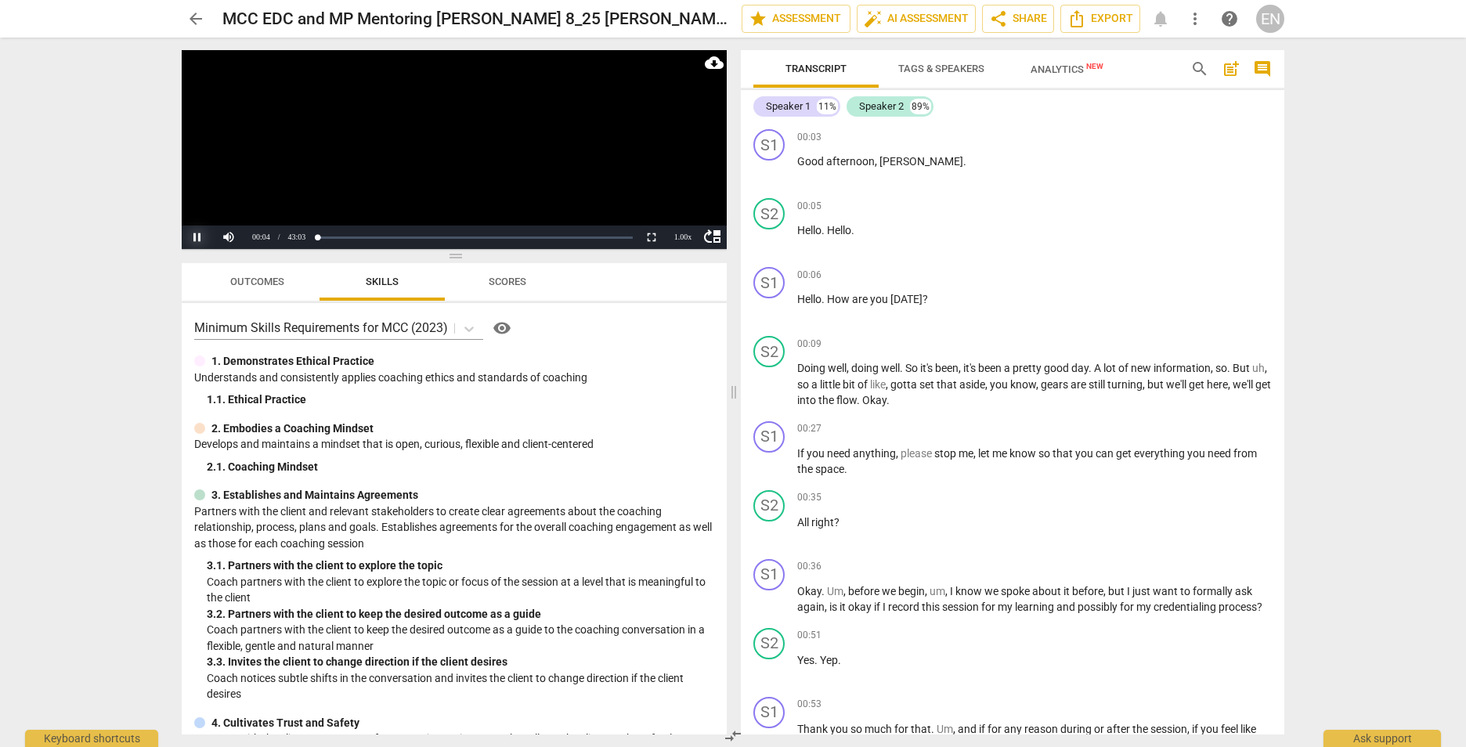
click at [202, 236] on button "Pause" at bounding box center [197, 237] width 31 height 23
click at [197, 7] on button "arrow_back" at bounding box center [196, 19] width 28 height 28
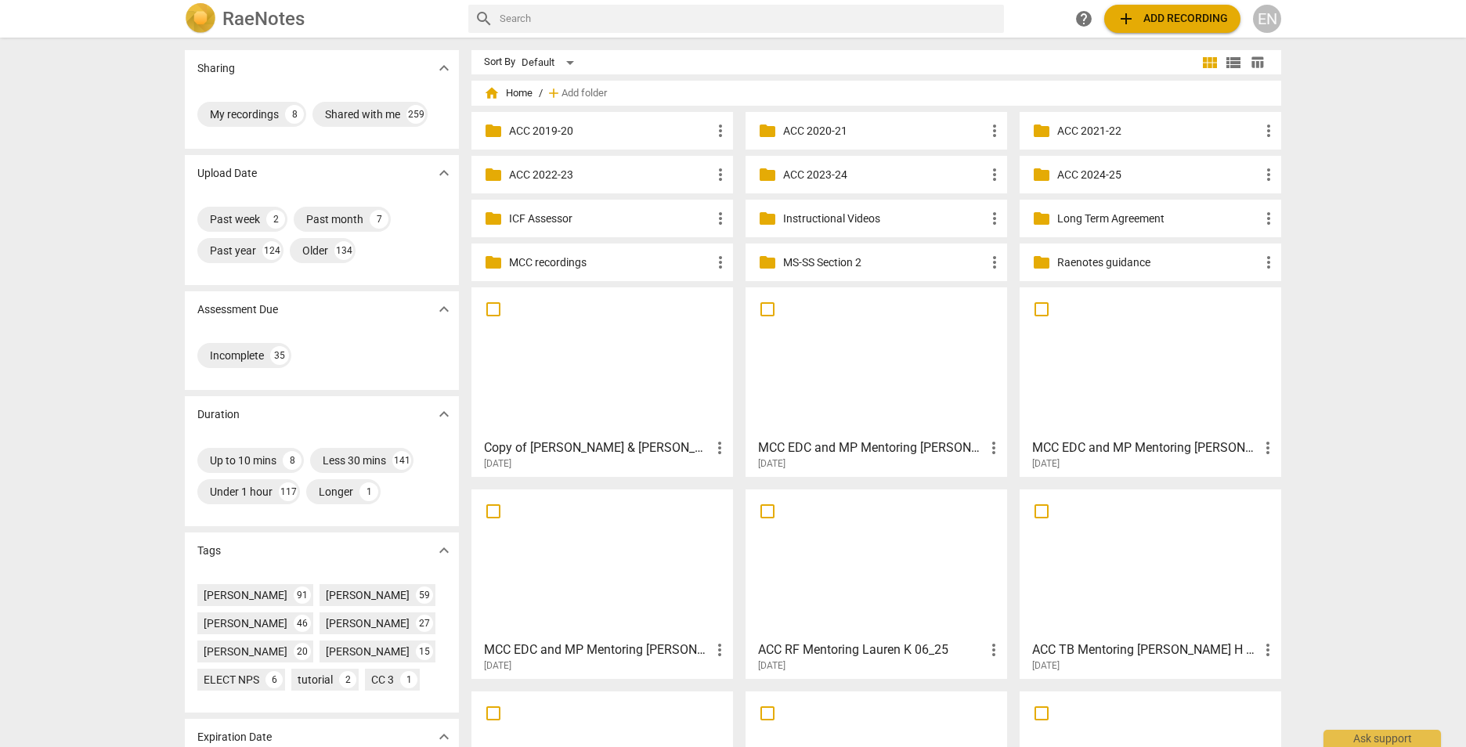
click at [862, 222] on p "Instructional Videos" at bounding box center [884, 219] width 202 height 16
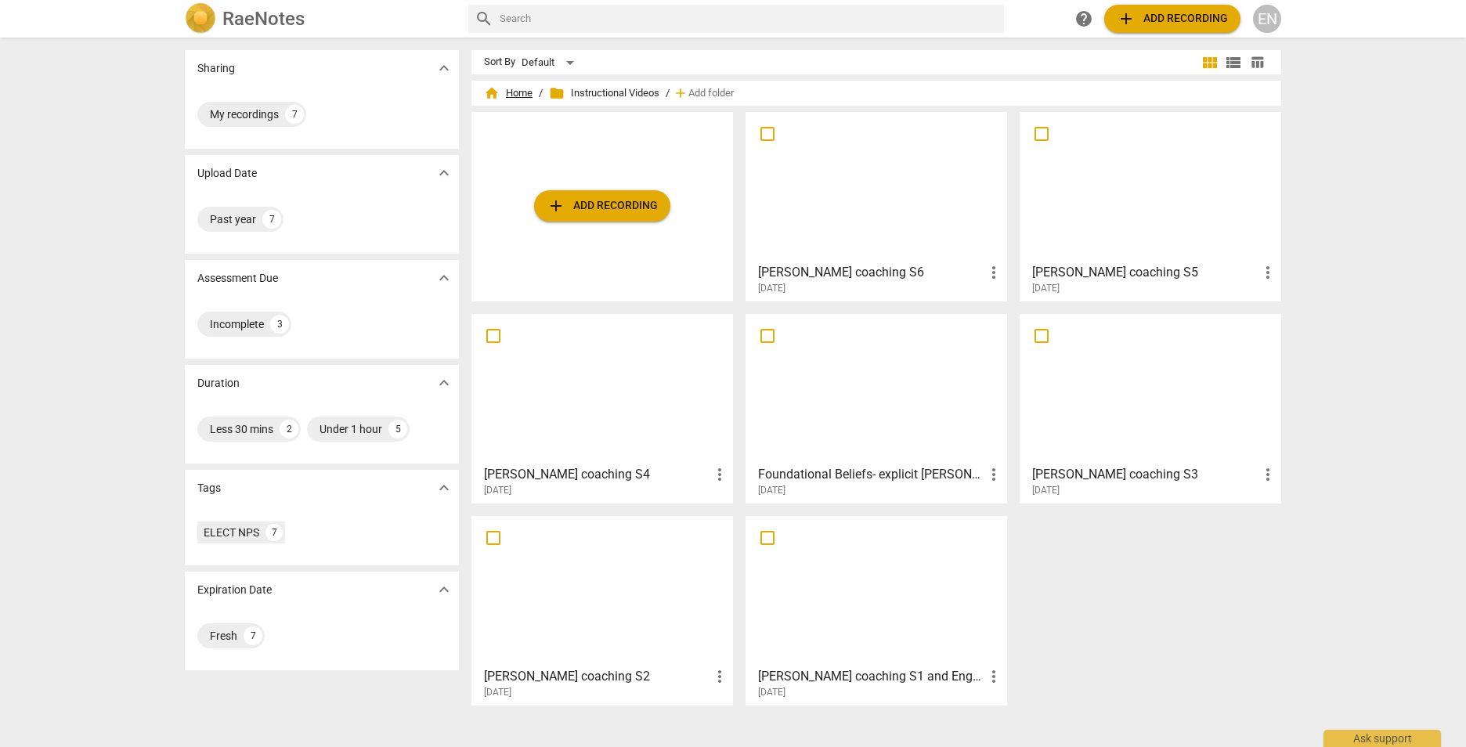
click at [522, 92] on span "home Home" at bounding box center [508, 93] width 49 height 16
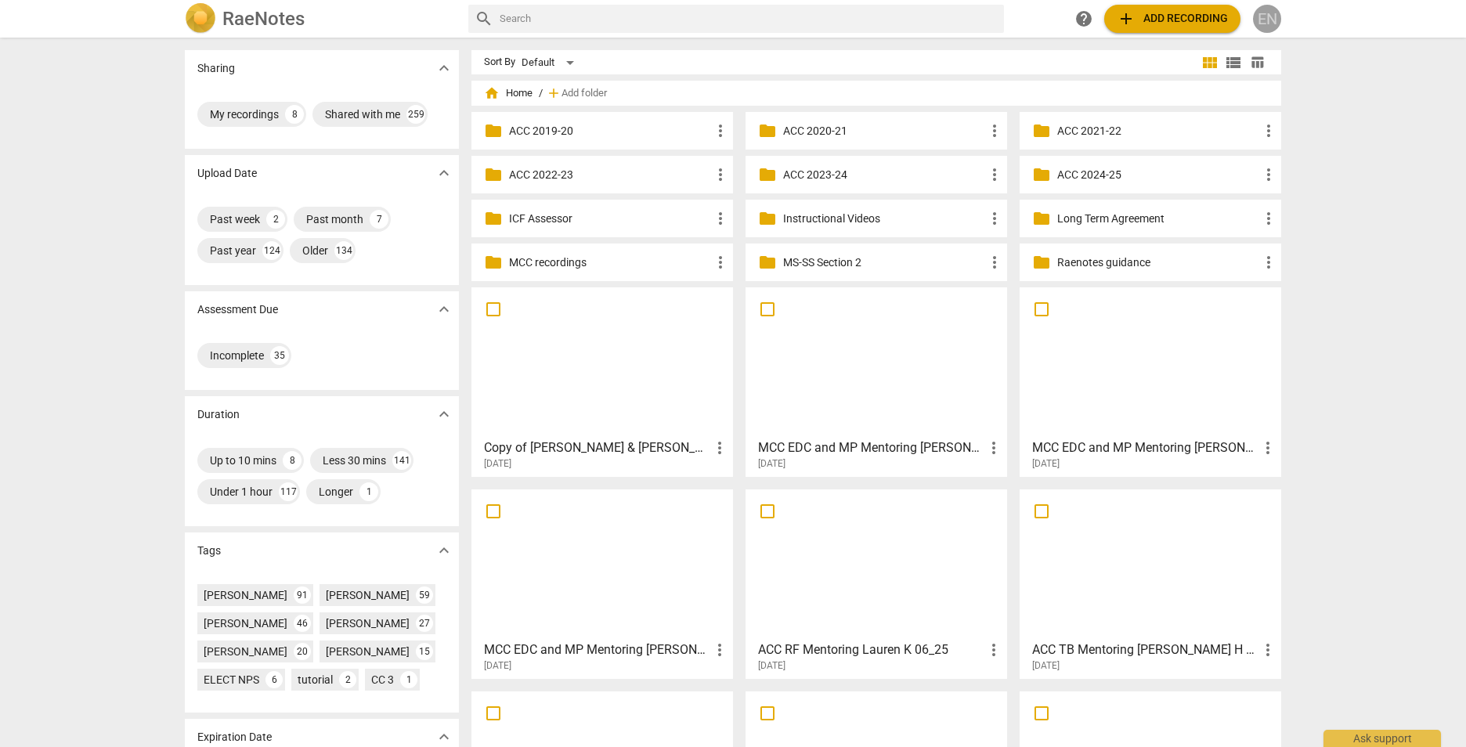
click at [1258, 10] on div "EN" at bounding box center [1267, 19] width 28 height 28
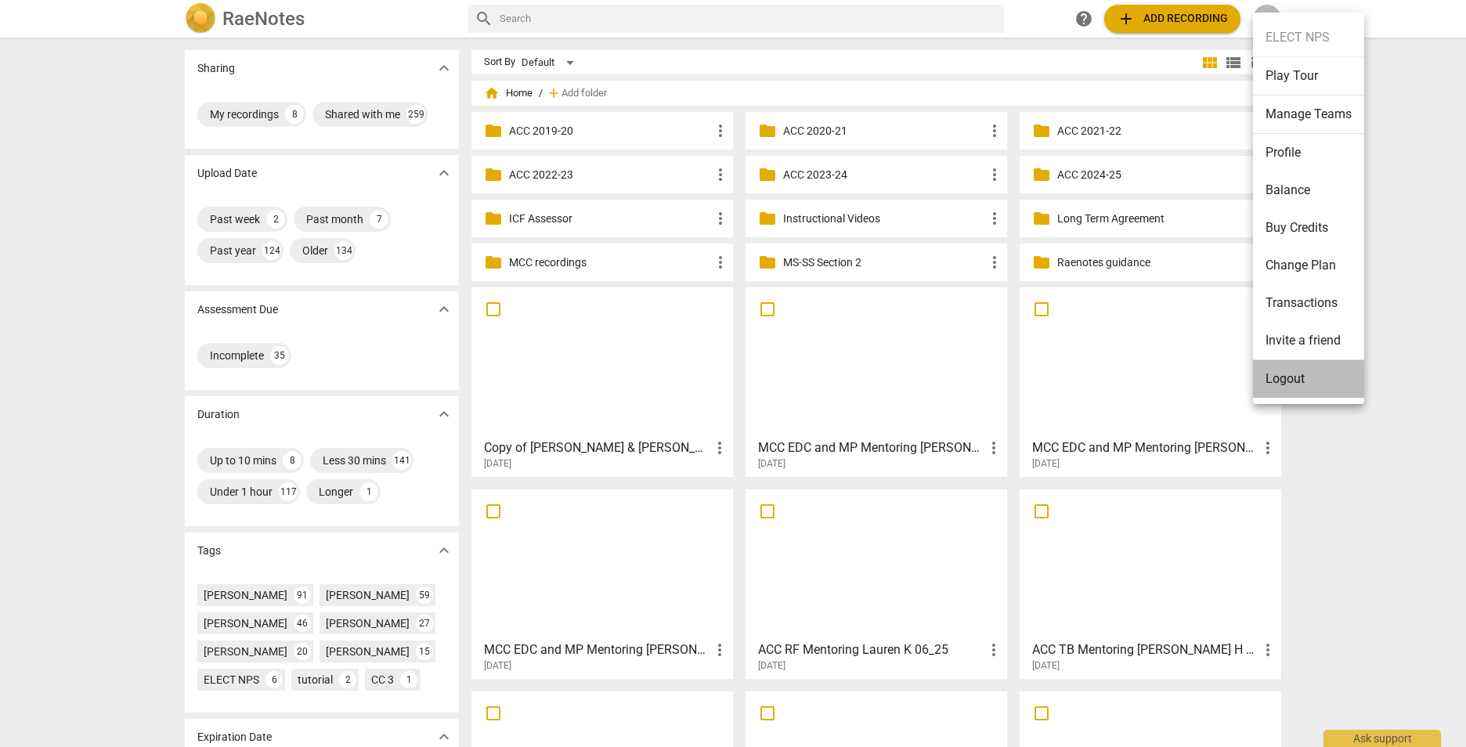
click at [1282, 389] on li "Logout" at bounding box center [1308, 379] width 111 height 38
